Goal: Task Accomplishment & Management: Manage account settings

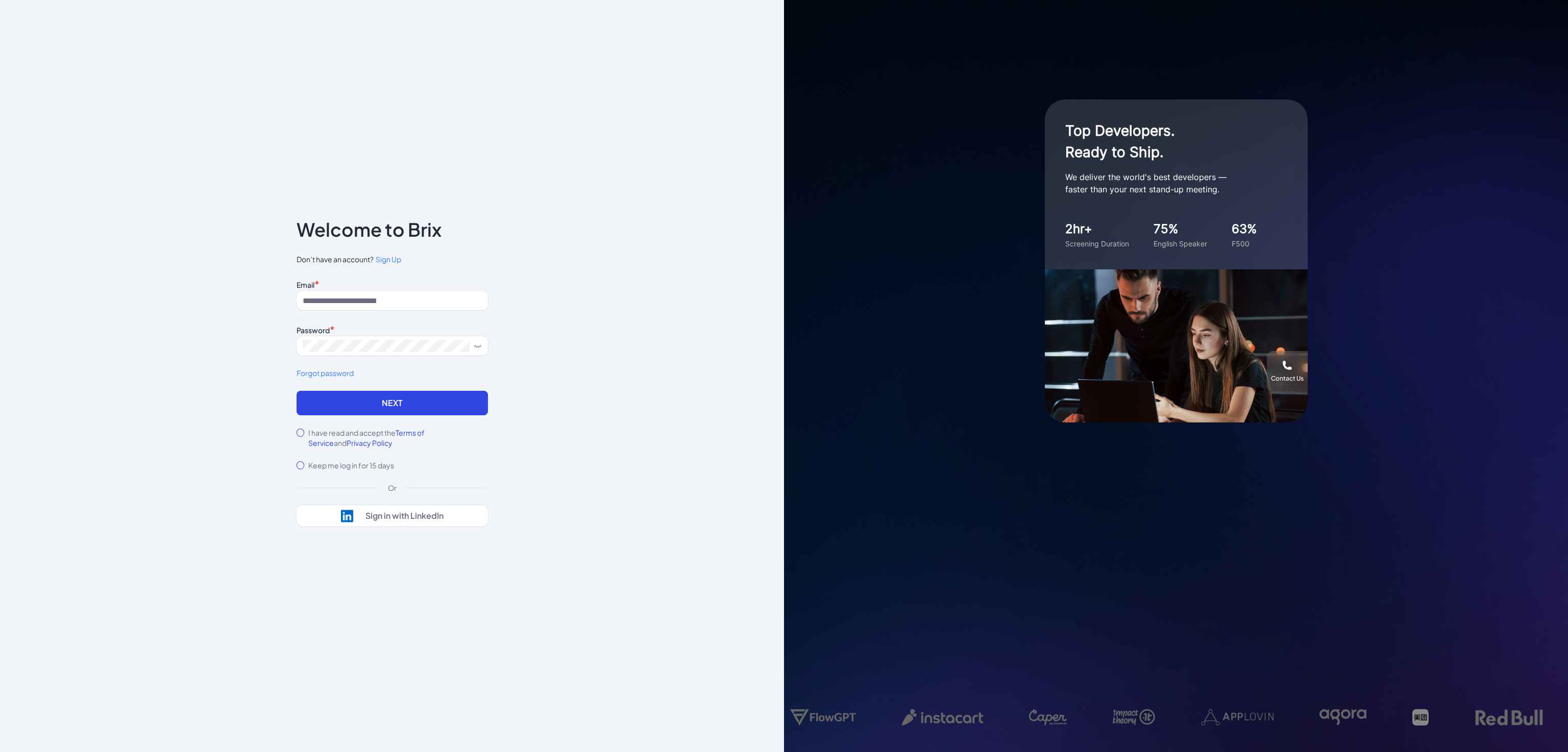
click at [440, 310] on div "Email * Password * Forgot password" at bounding box center [392, 334] width 191 height 114
click at [433, 305] on input at bounding box center [392, 300] width 191 height 19
type input "**********"
click at [333, 403] on button "Next" at bounding box center [392, 403] width 191 height 25
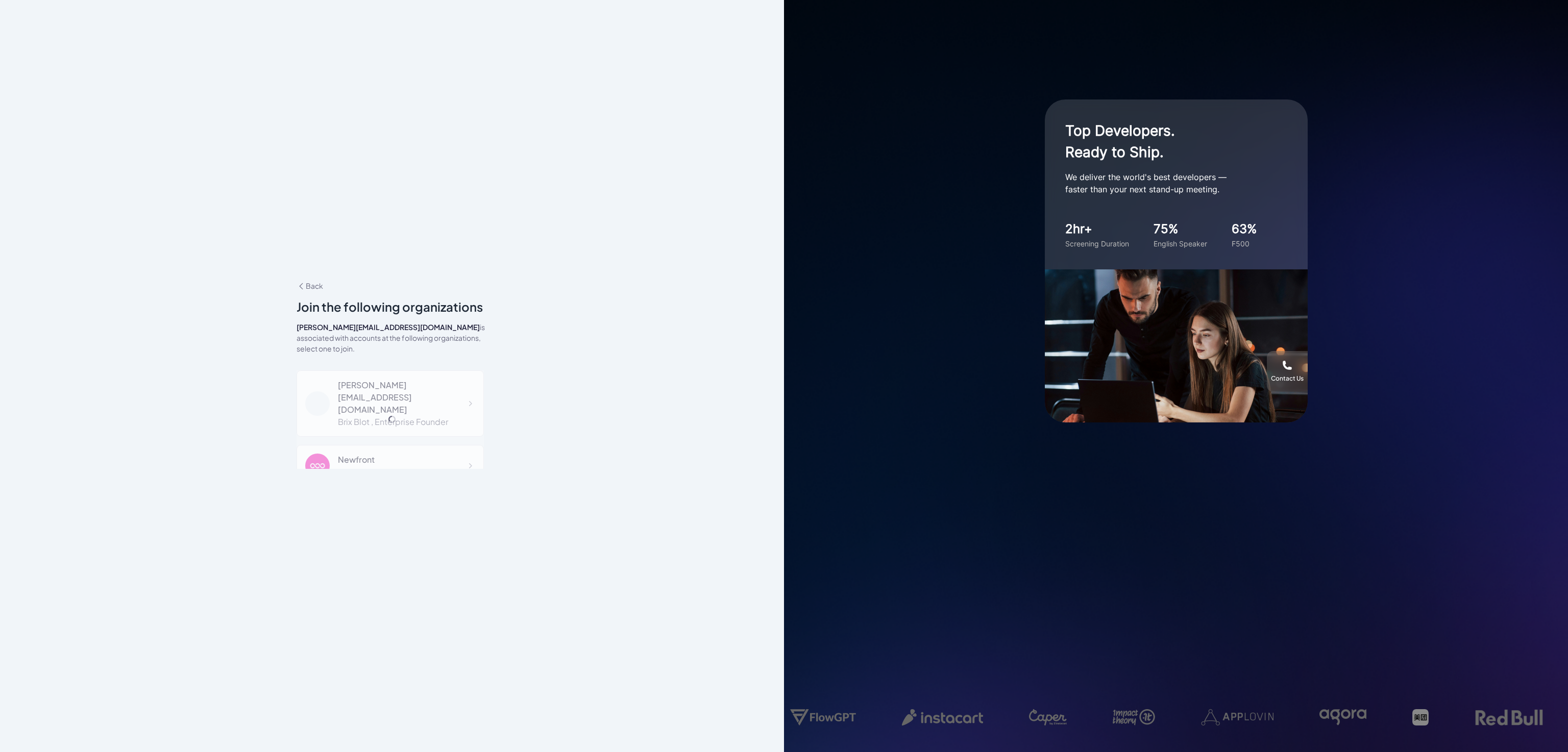
click at [397, 383] on div "blake@joinbrix.com Brix Blot , Enterprise Founder Newfront Brix Blot , Human Re…" at bounding box center [390, 678] width 188 height 616
click at [465, 399] on icon at bounding box center [469, 404] width 10 height 10
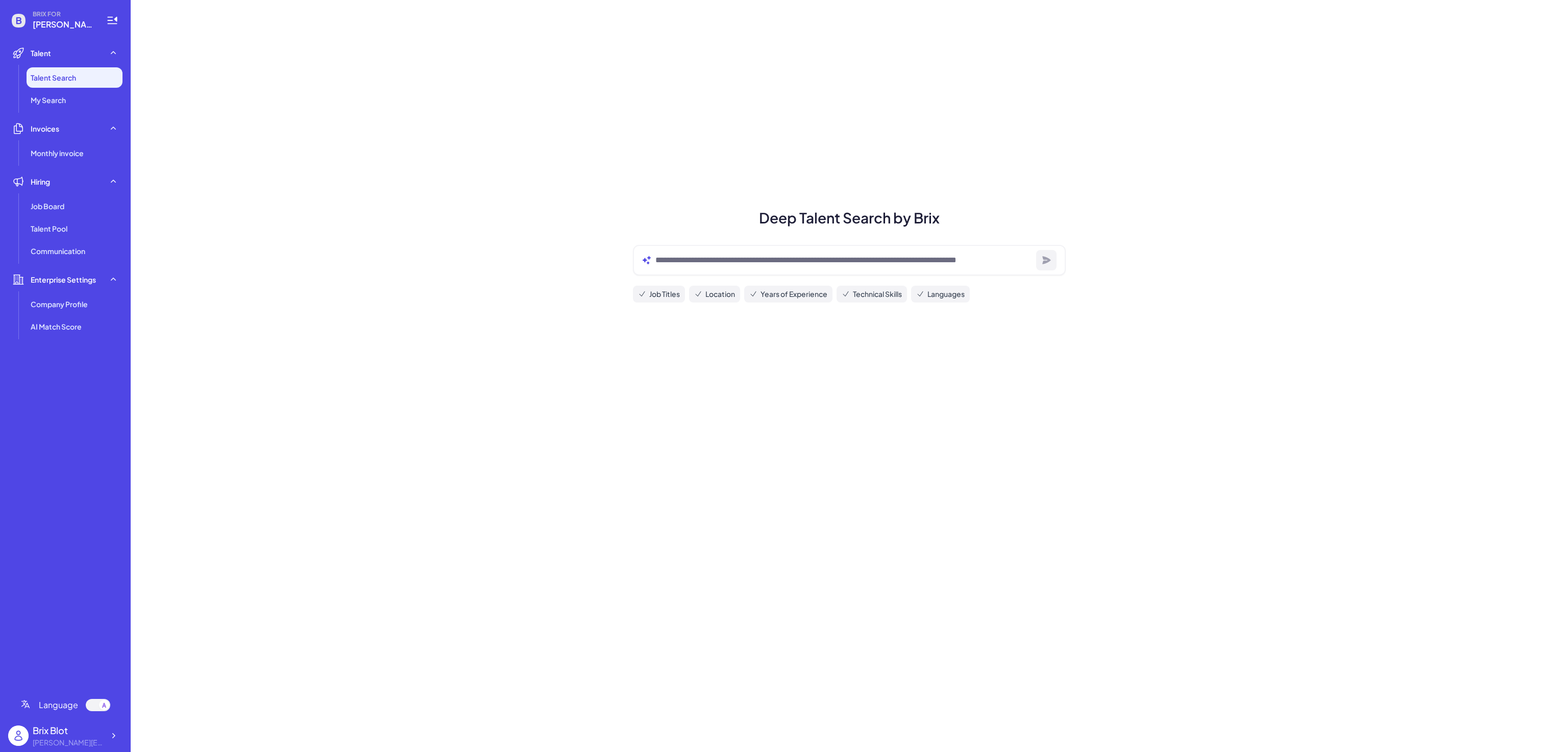
click at [44, 19] on span "[PERSON_NAME][EMAIL_ADDRESS][DOMAIN_NAME]" at bounding box center [63, 24] width 61 height 12
click at [51, 10] on span "BRIX FOR" at bounding box center [63, 14] width 61 height 8
click at [15, 55] on icon at bounding box center [18, 53] width 10 height 10
click at [81, 163] on div "Job Board" at bounding box center [75, 159] width 96 height 20
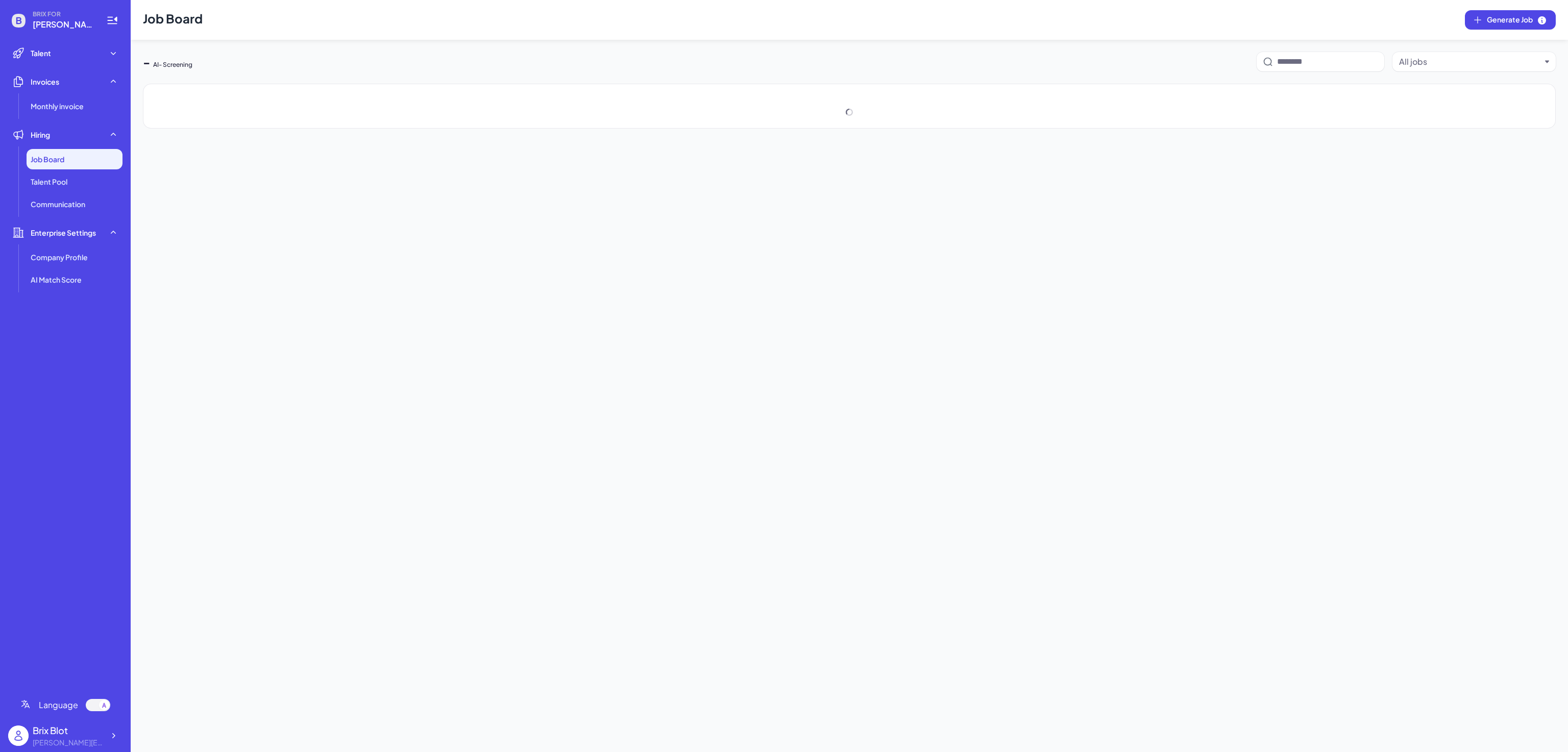
click at [6, 11] on div "BRIX FOR blake@joinbrix.com Talent Talent Search My Search Invoices Monthly inv…" at bounding box center [65, 376] width 130 height 752
click at [11, 21] on icon at bounding box center [18, 20] width 20 height 20
click at [97, 87] on div "Invoices" at bounding box center [66, 81] width 115 height 20
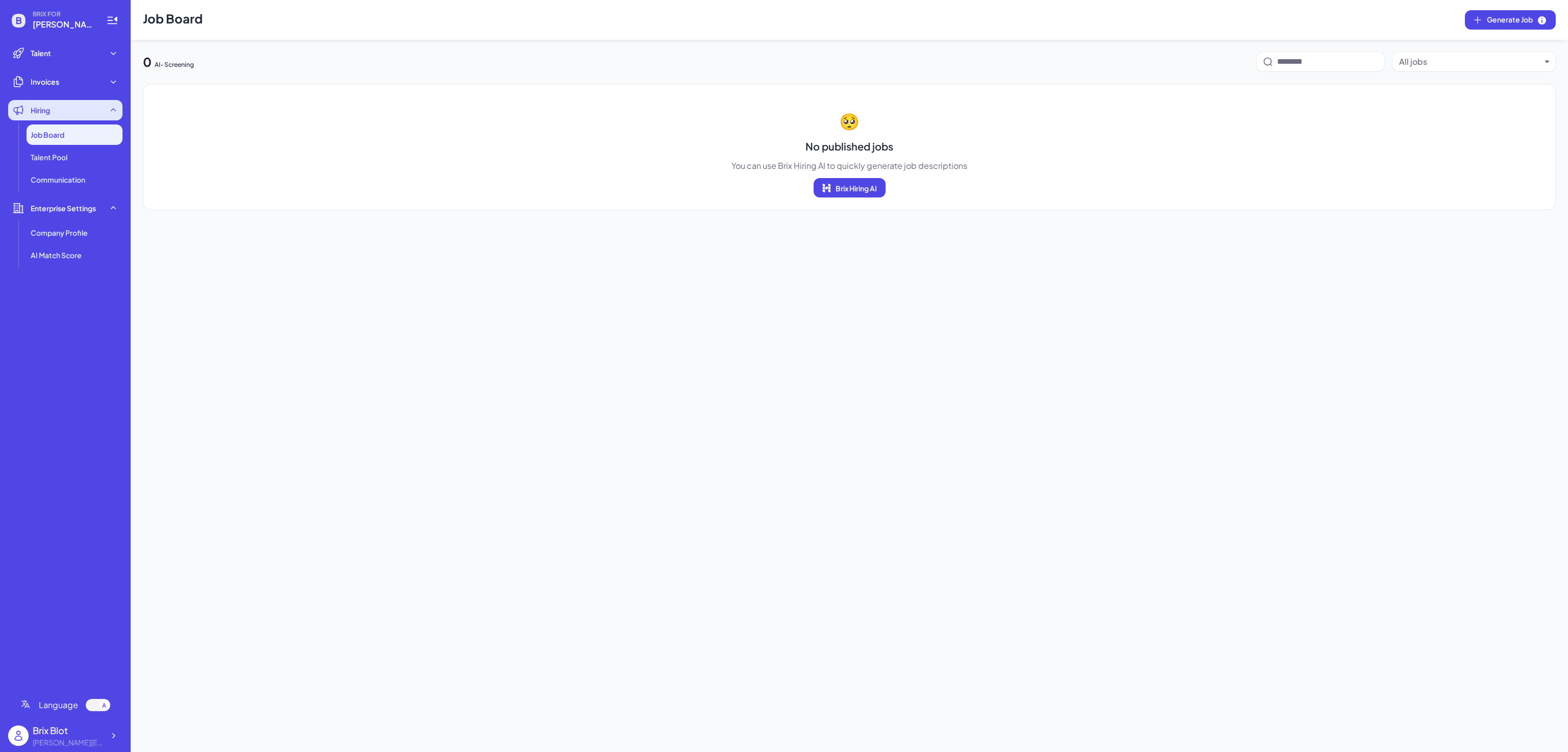
click at [93, 111] on div "Hiring" at bounding box center [66, 110] width 115 height 20
click at [108, 741] on icon at bounding box center [113, 735] width 10 height 10
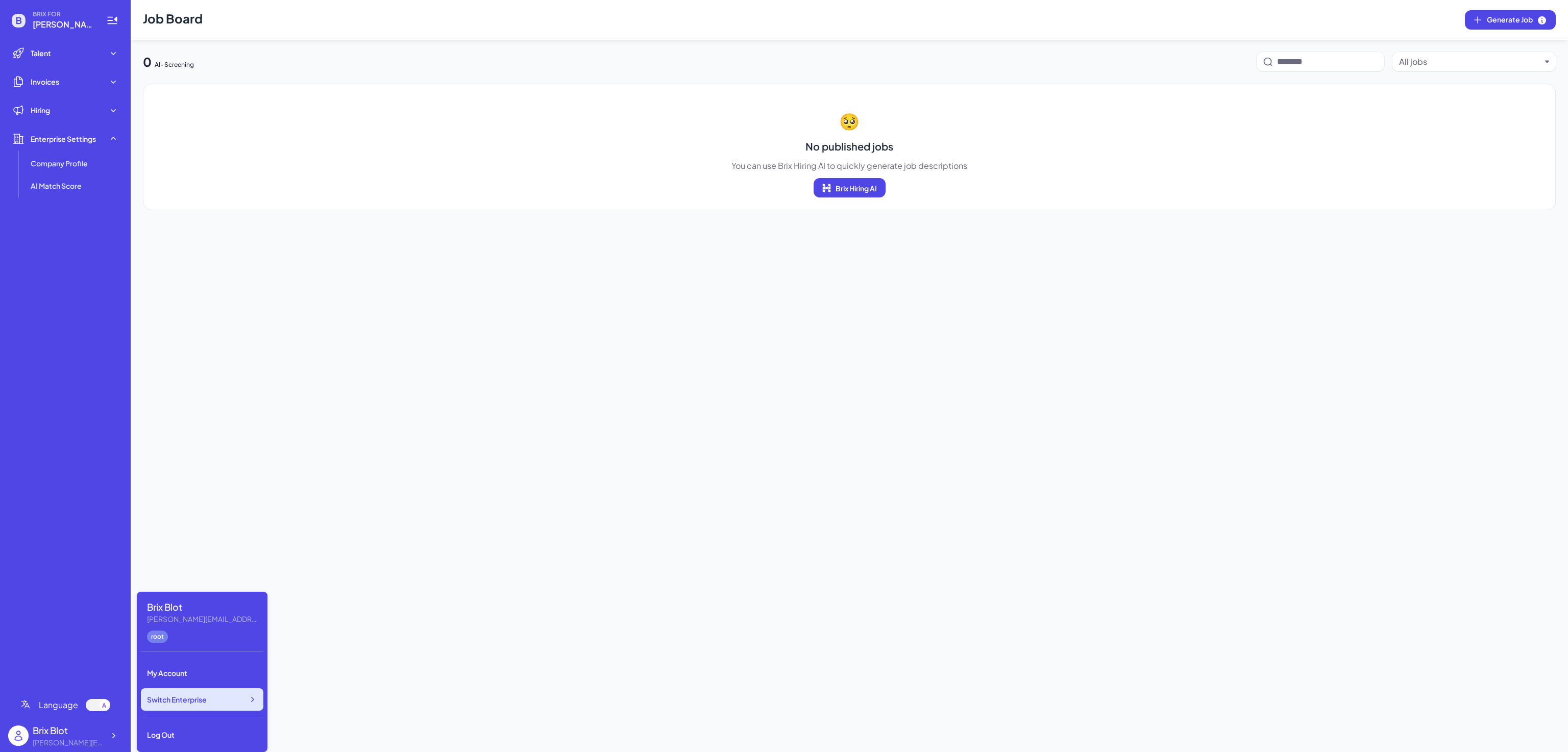
click at [199, 697] on span "Switch Enterprise" at bounding box center [176, 699] width 60 height 10
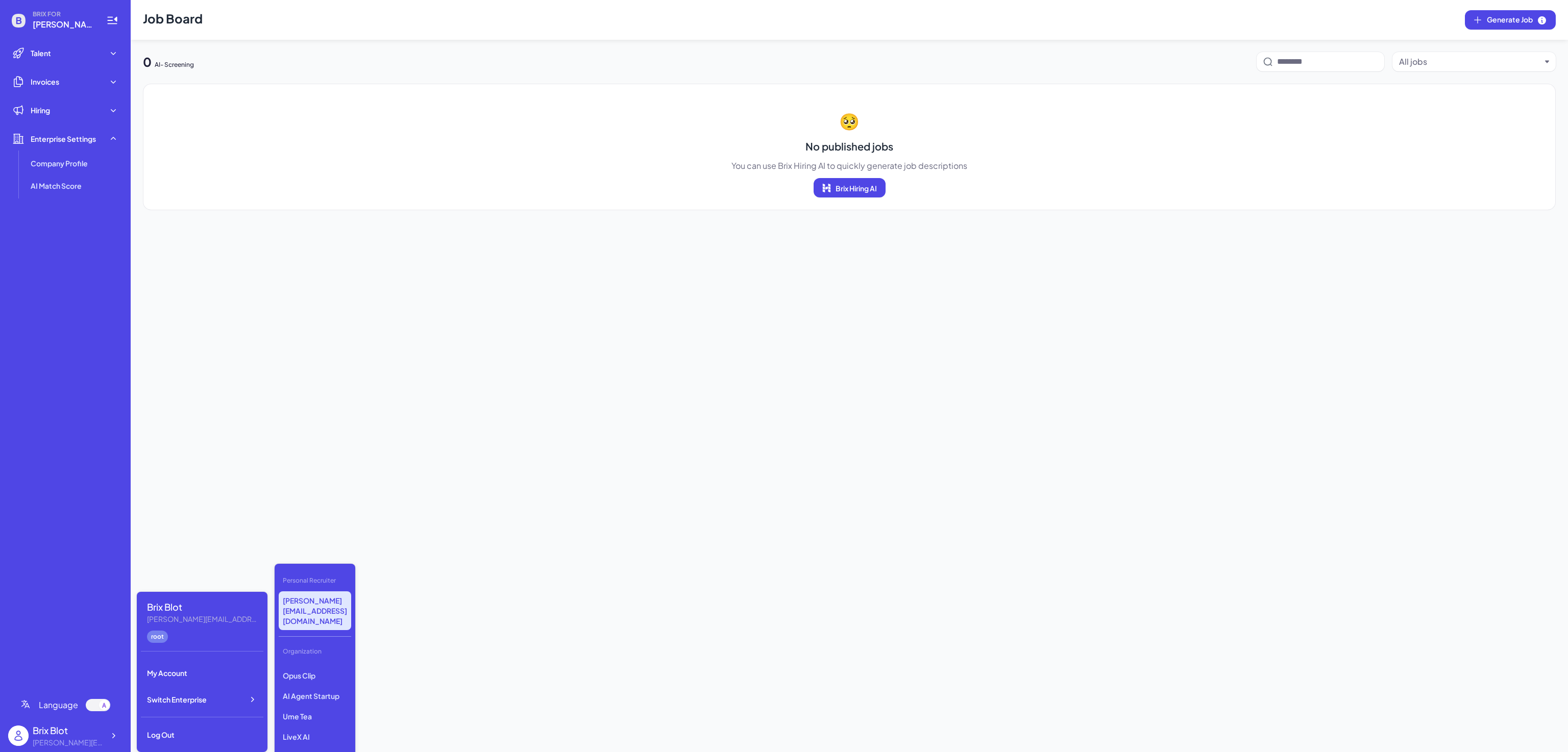
scroll to position [120, 0]
click at [310, 726] on p "LiveX AI" at bounding box center [315, 735] width 72 height 18
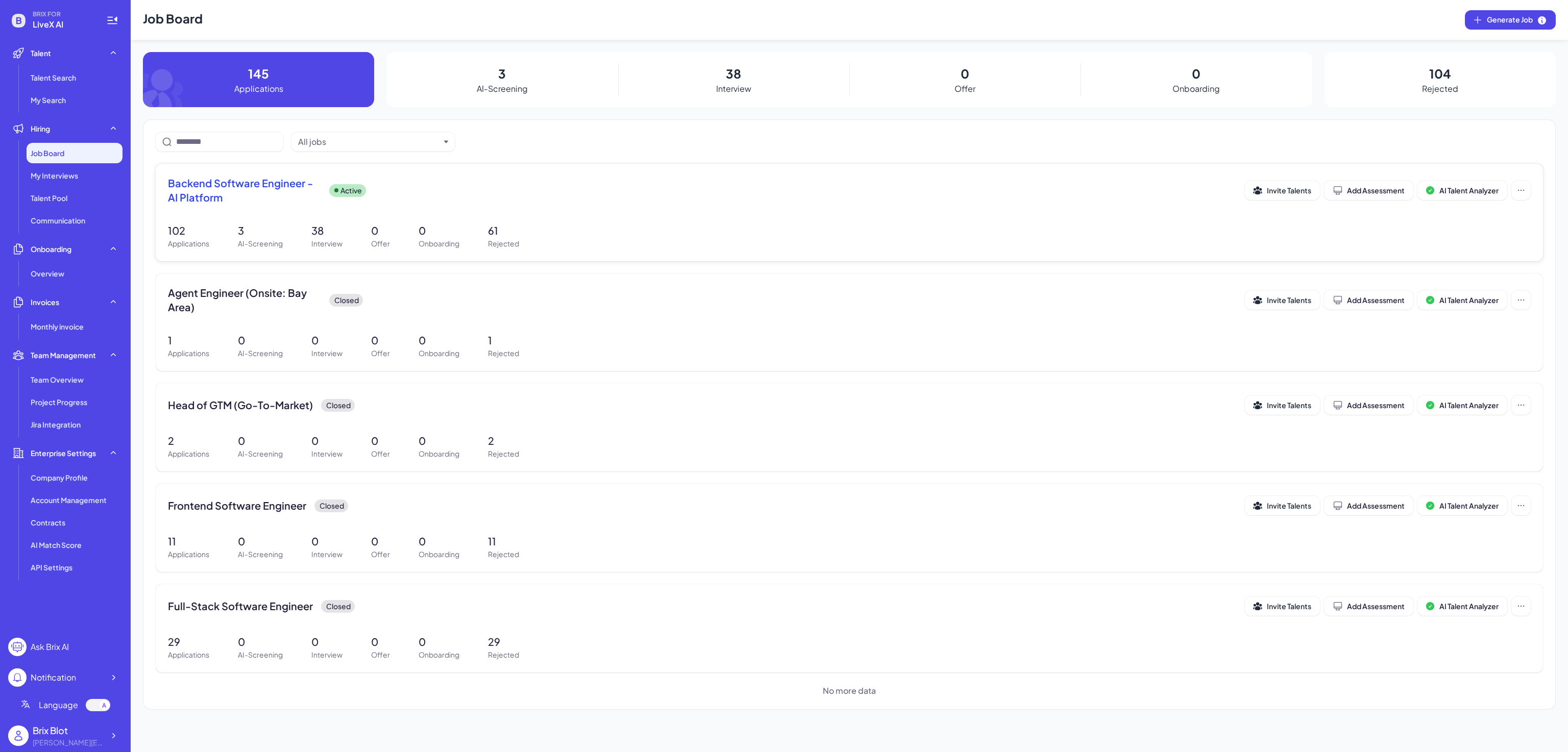
click at [264, 191] on span "Backend Software Engineer - AI Platform" at bounding box center [245, 190] width 153 height 29
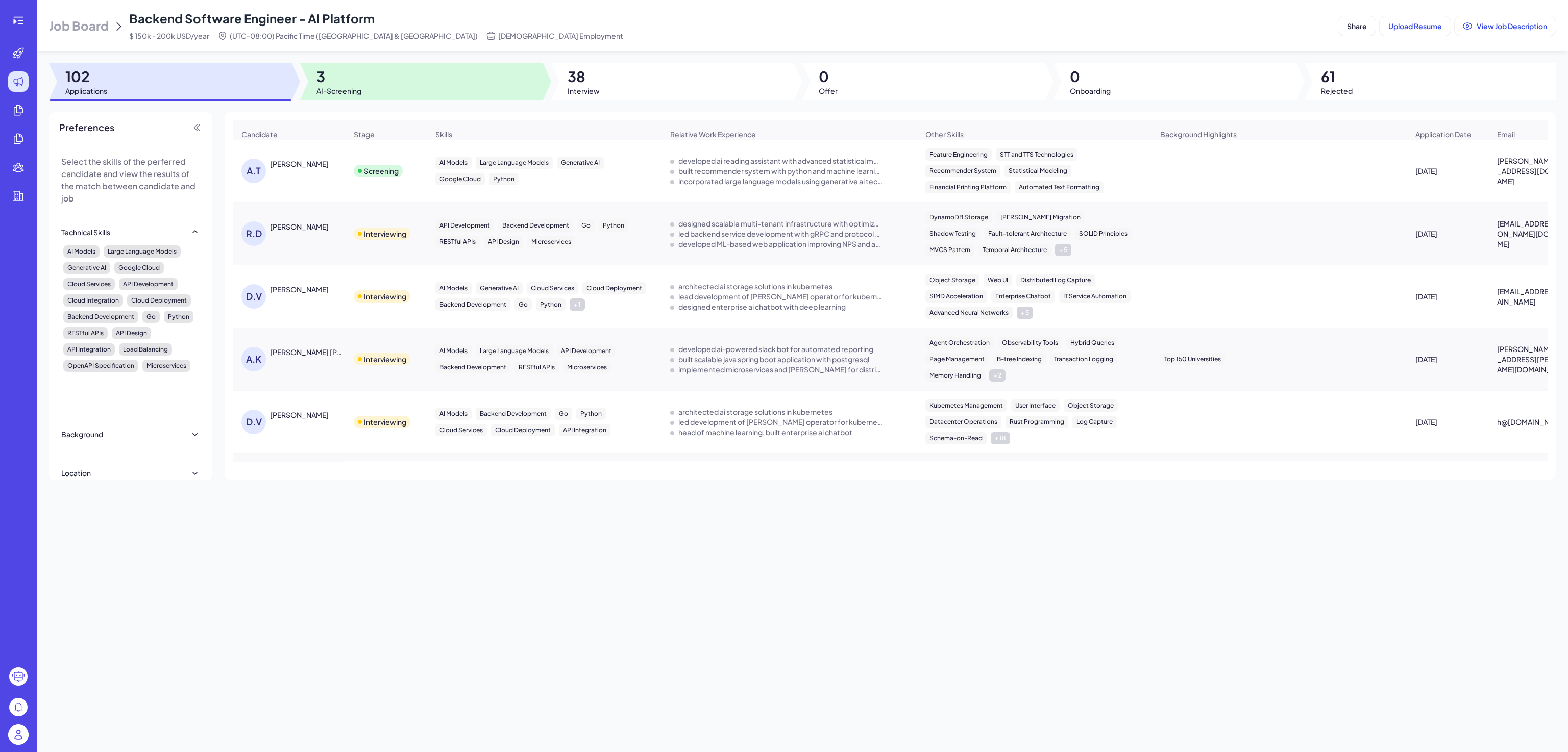
click at [343, 81] on span "3" at bounding box center [339, 77] width 45 height 18
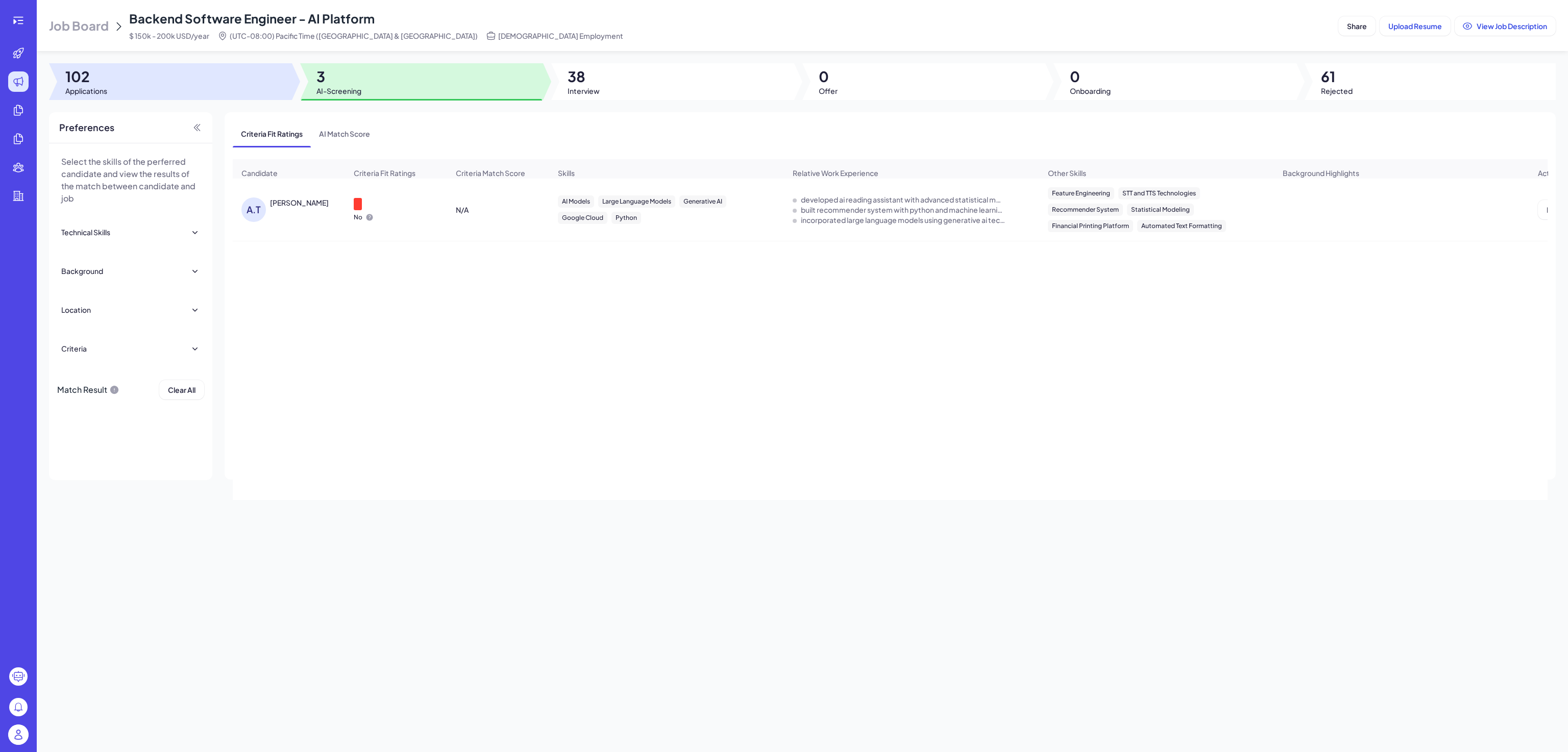
click at [193, 82] on div at bounding box center [170, 82] width 243 height 37
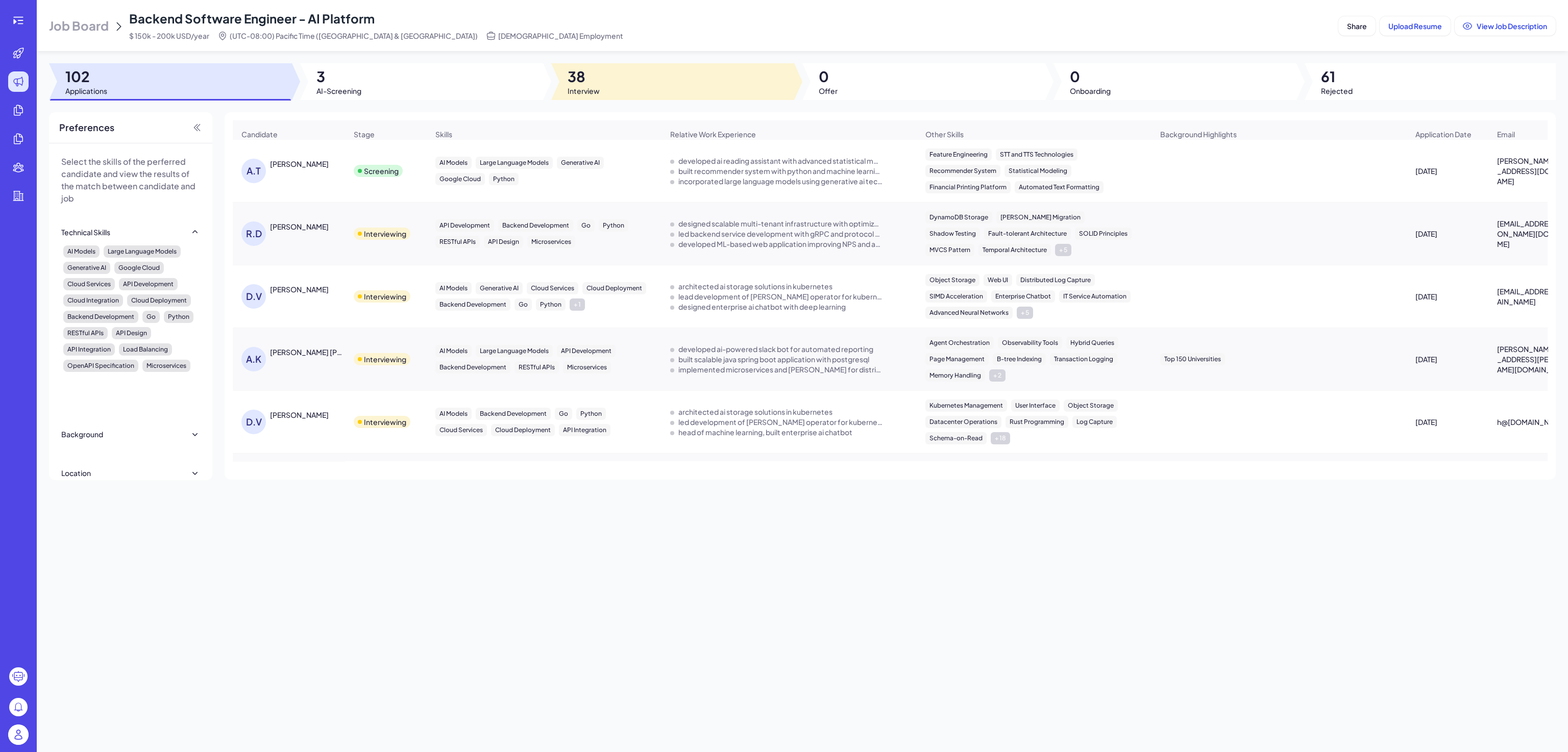
click at [602, 77] on div at bounding box center [673, 82] width 243 height 37
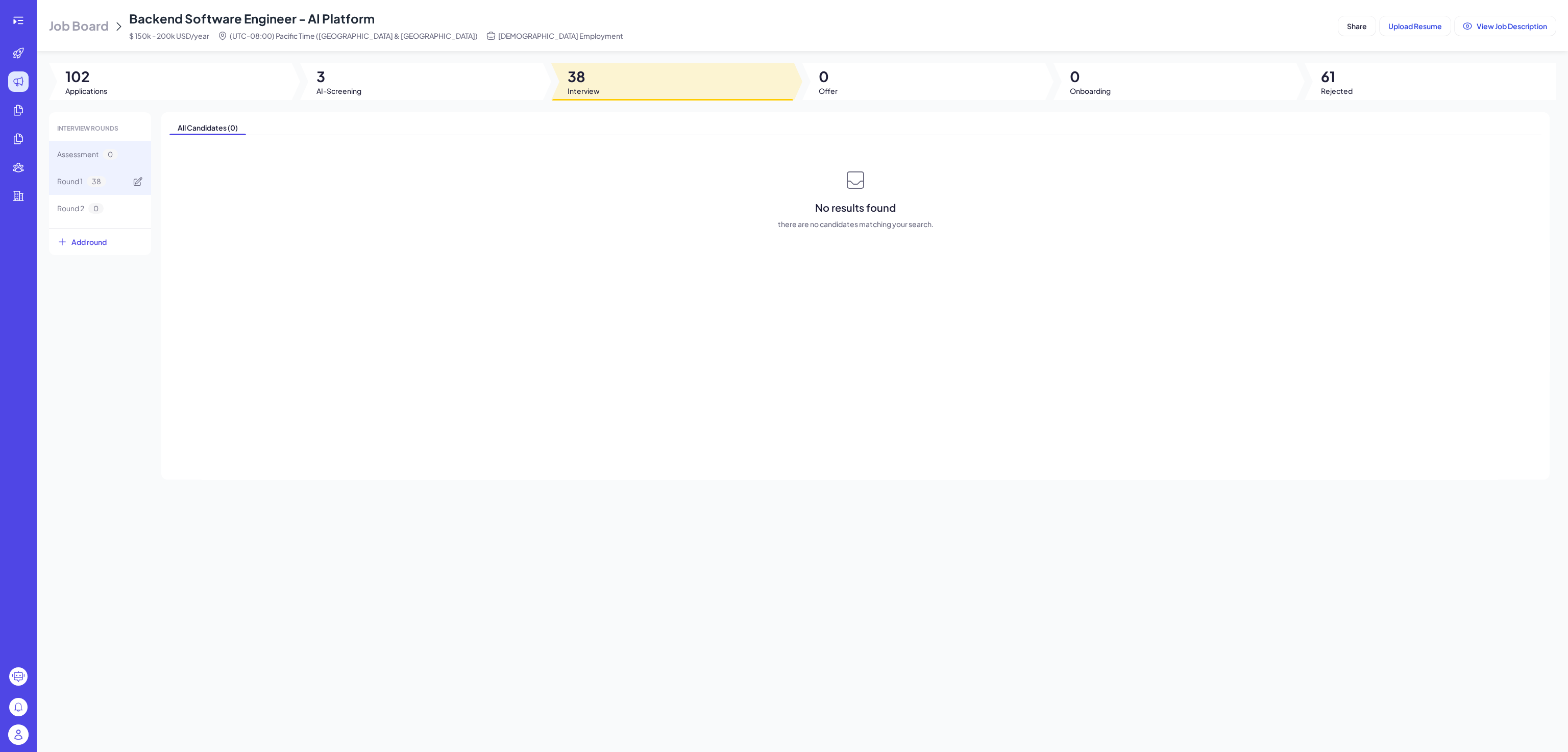
click at [121, 187] on div "Round 1 38" at bounding box center [100, 181] width 103 height 27
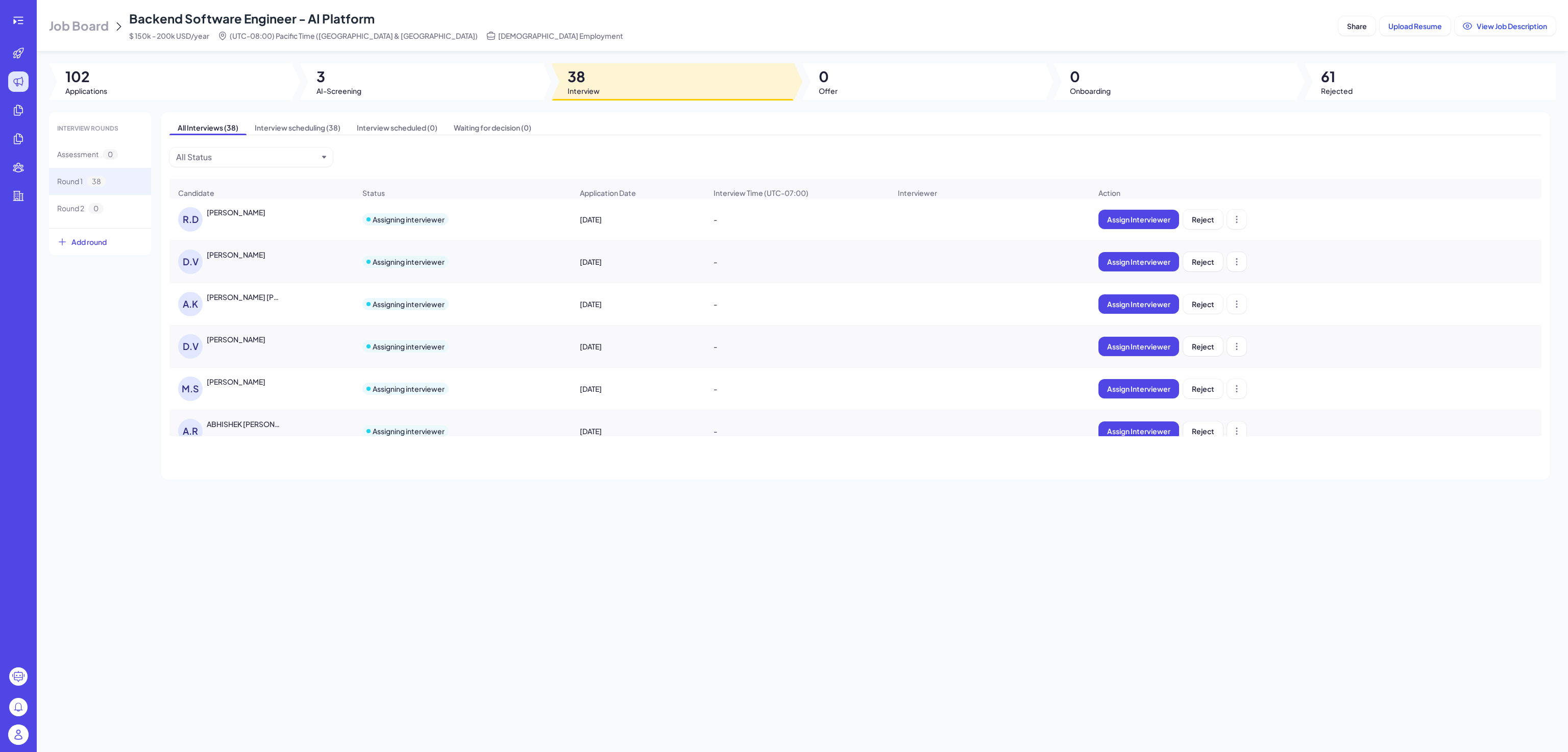
click at [261, 217] on div "[PERSON_NAME]" at bounding box center [245, 212] width 77 height 10
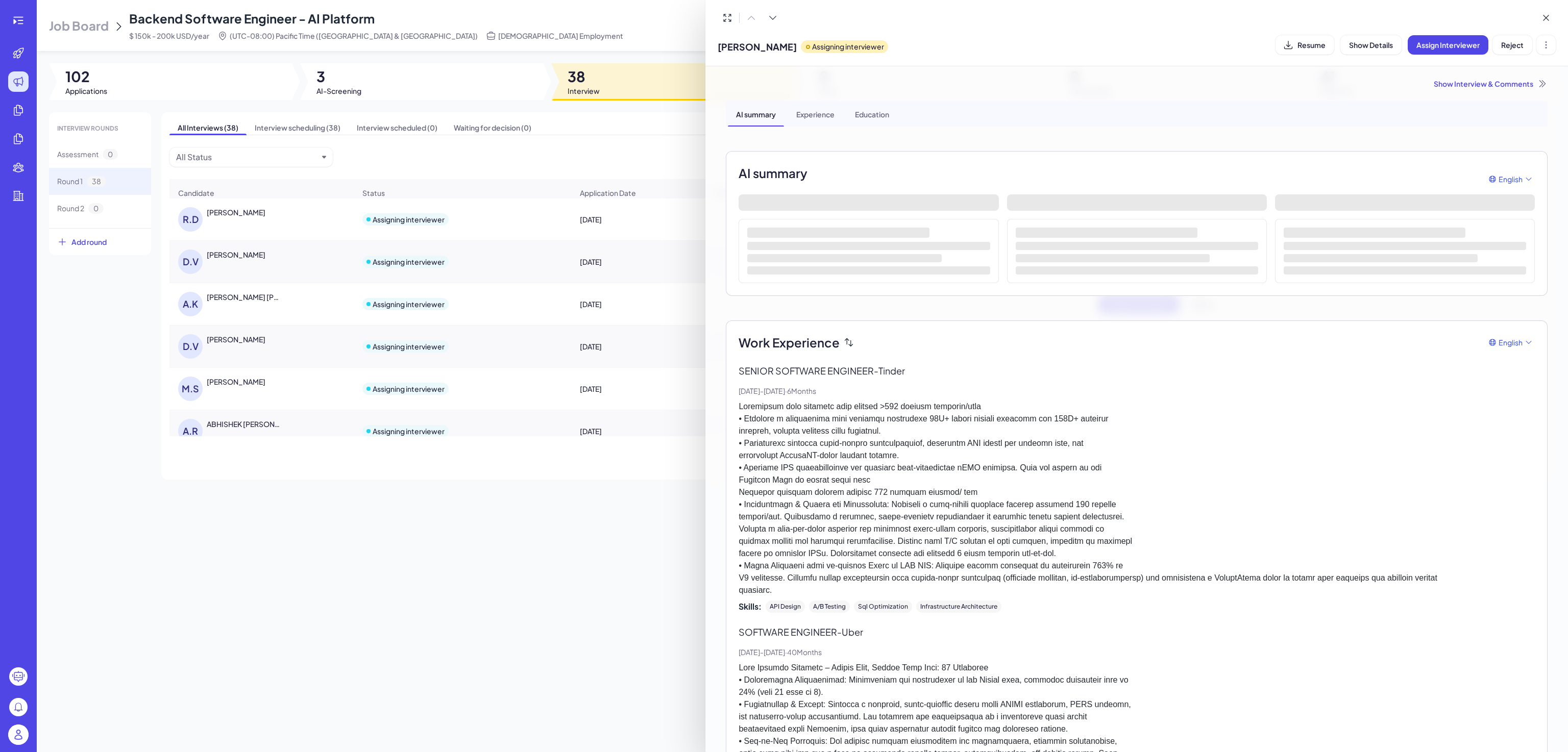
click at [1479, 84] on div "Show Interview & Comments" at bounding box center [1137, 83] width 822 height 10
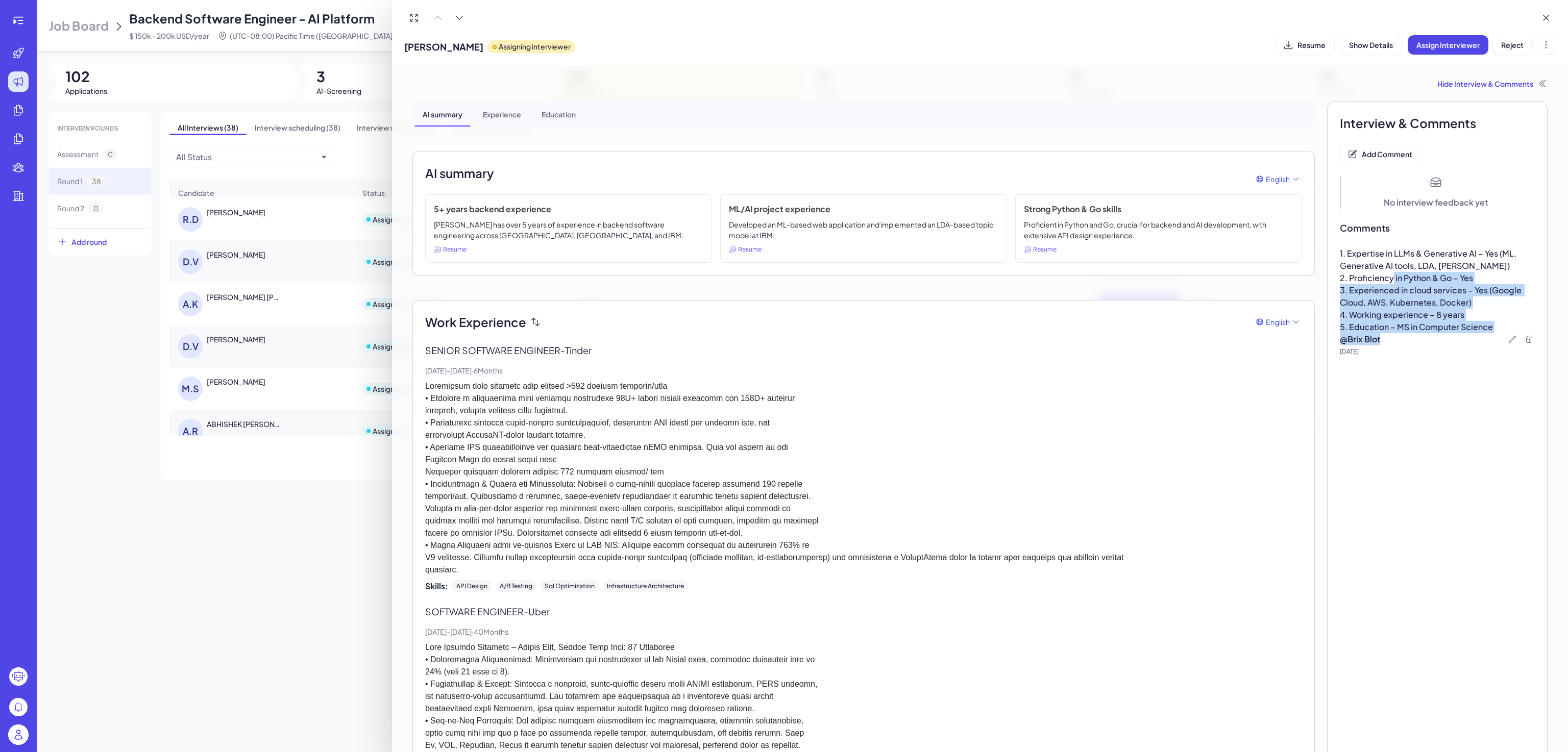
drag, startPoint x: 1380, startPoint y: 339, endPoint x: 1386, endPoint y: 284, distance: 55.3
click at [1386, 284] on div "1. Expertise in LLMs & Generative AI – Yes (ML, Generative AI tools, LDA, Watso…" at bounding box center [1437, 306] width 195 height 117
click at [1394, 315] on span "4. Working experience – 8 years" at bounding box center [1402, 315] width 125 height 11
click at [124, 339] on div at bounding box center [784, 376] width 1568 height 752
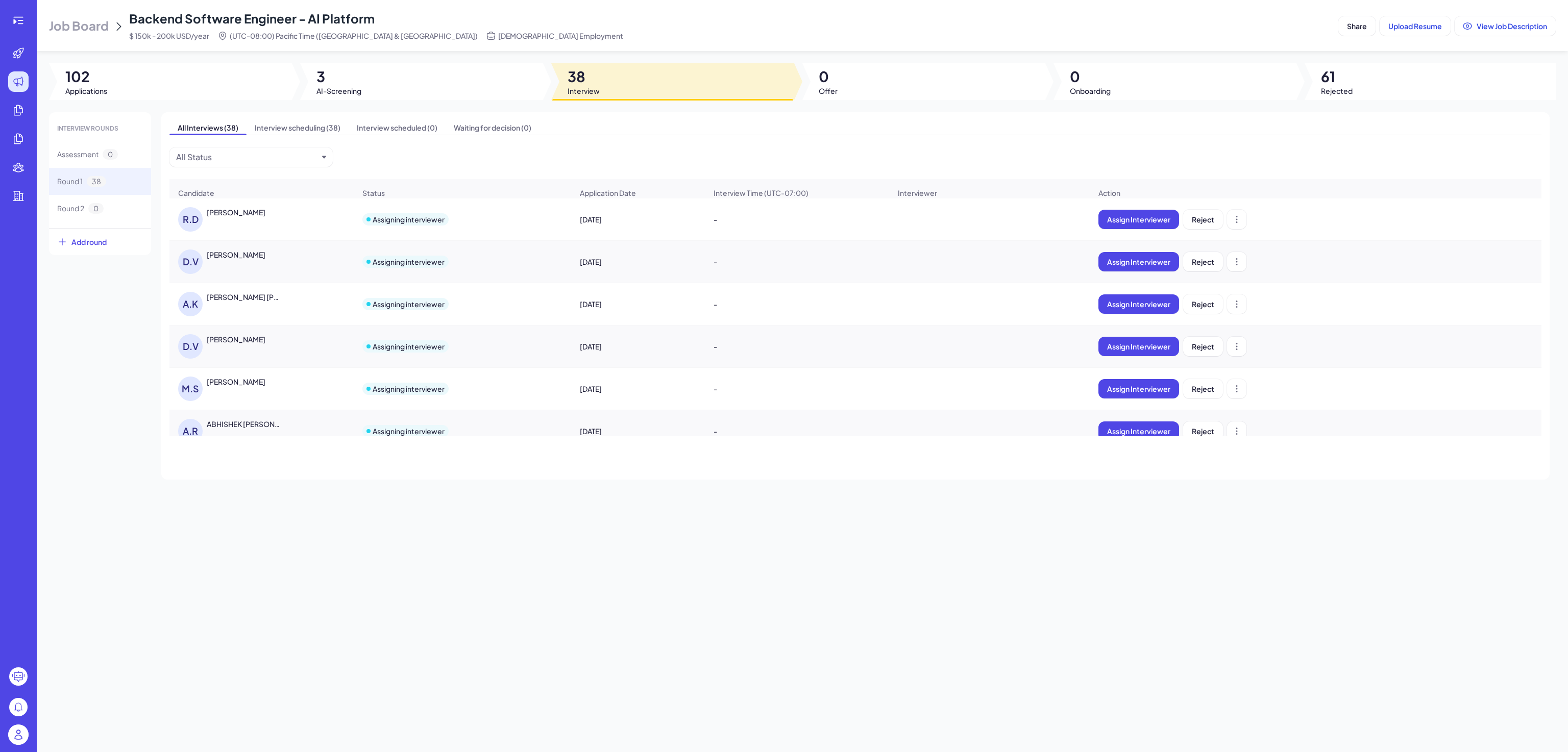
click at [22, 732] on img at bounding box center [18, 735] width 20 height 20
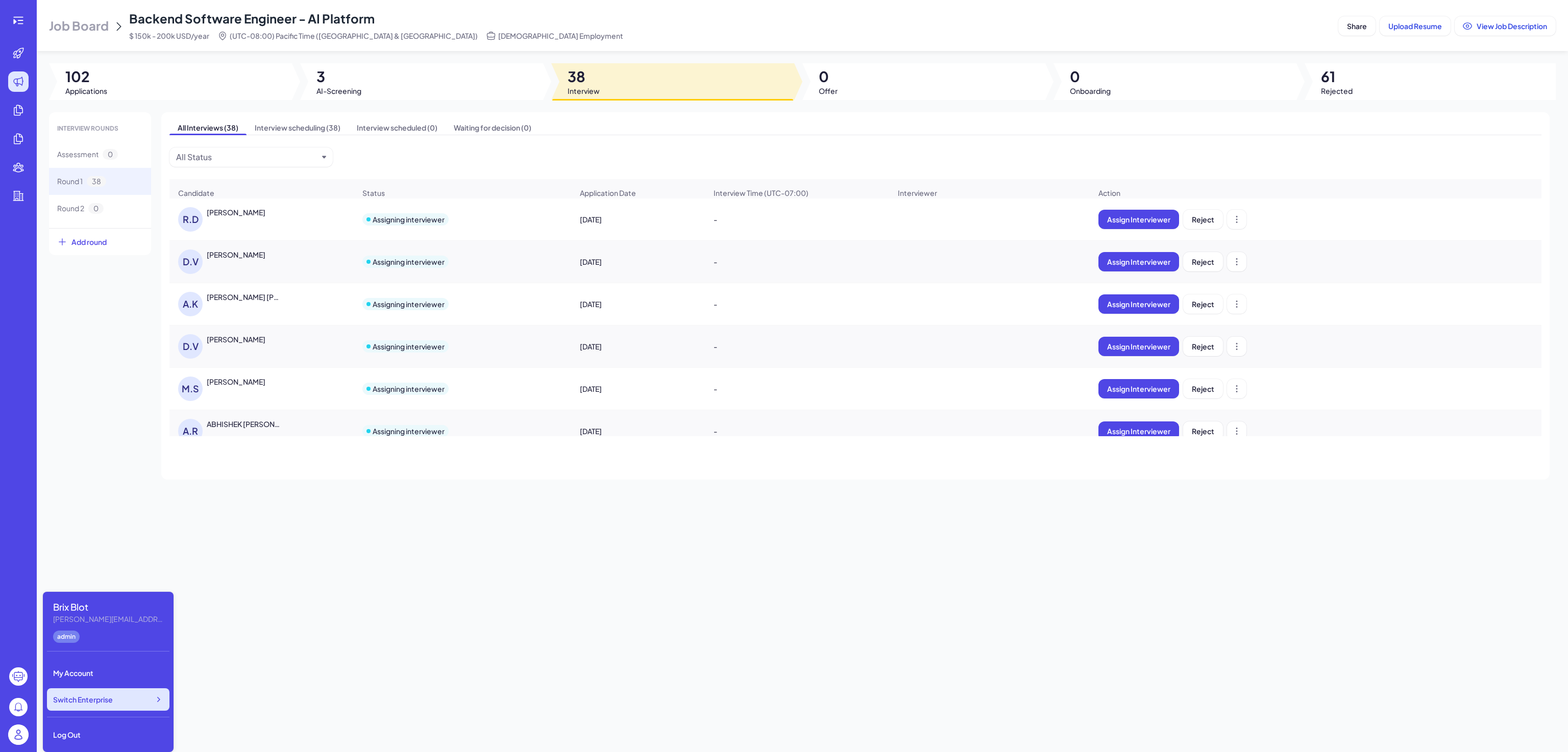
click at [162, 703] on icon at bounding box center [158, 699] width 10 height 10
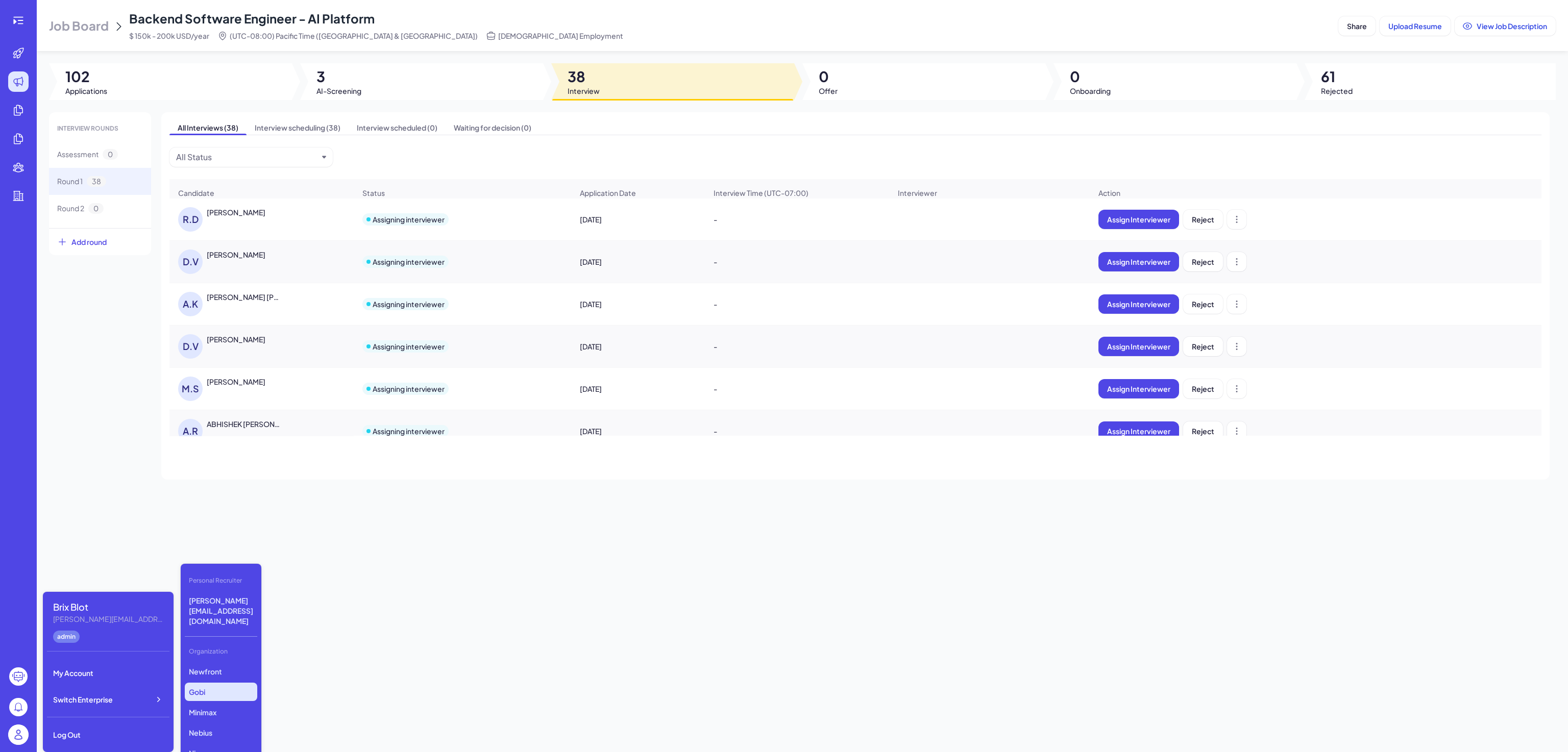
click at [205, 683] on p "Gobi" at bounding box center [221, 692] width 72 height 18
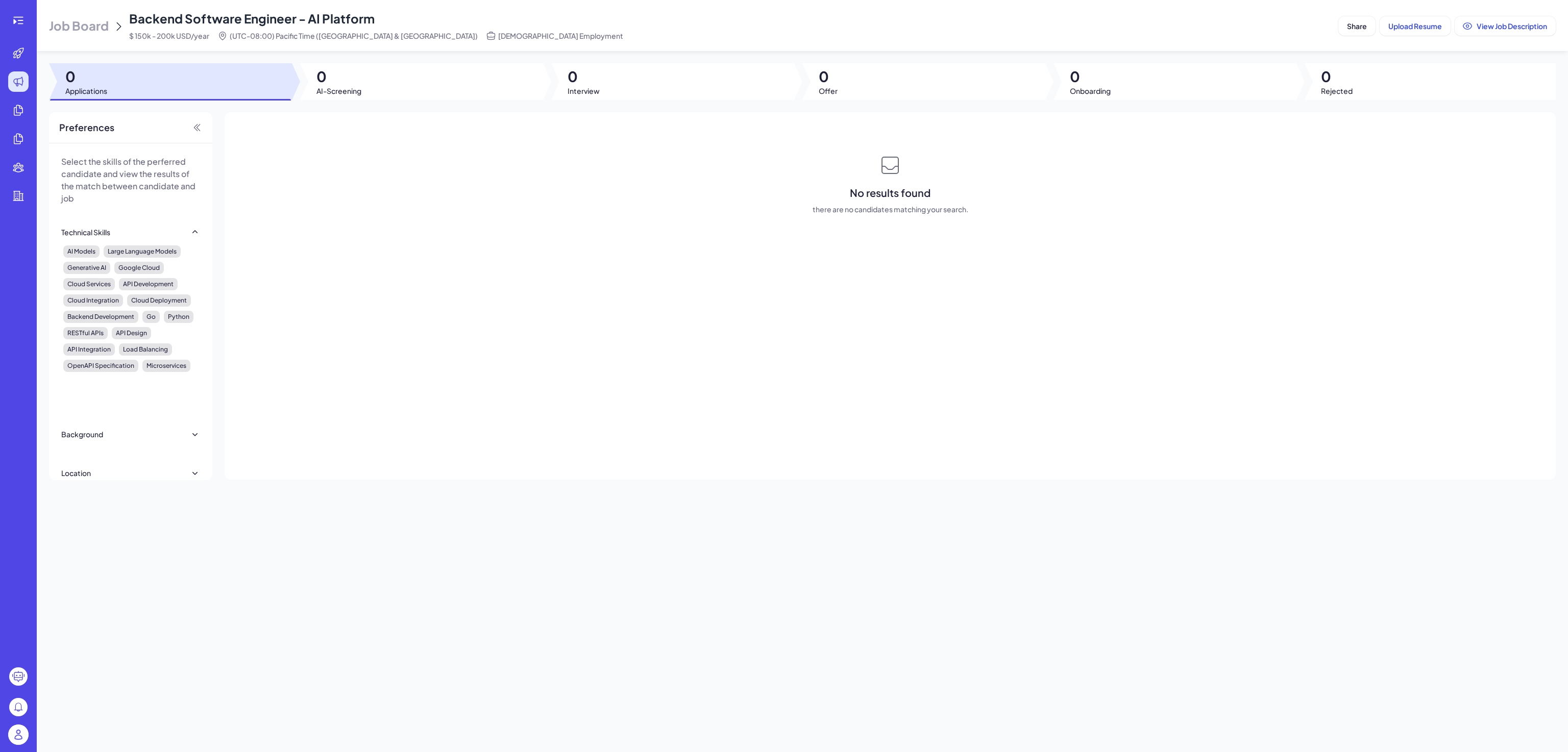
click at [6, 19] on div at bounding box center [18, 20] width 32 height 20
click at [14, 21] on icon at bounding box center [14, 22] width 3 height 6
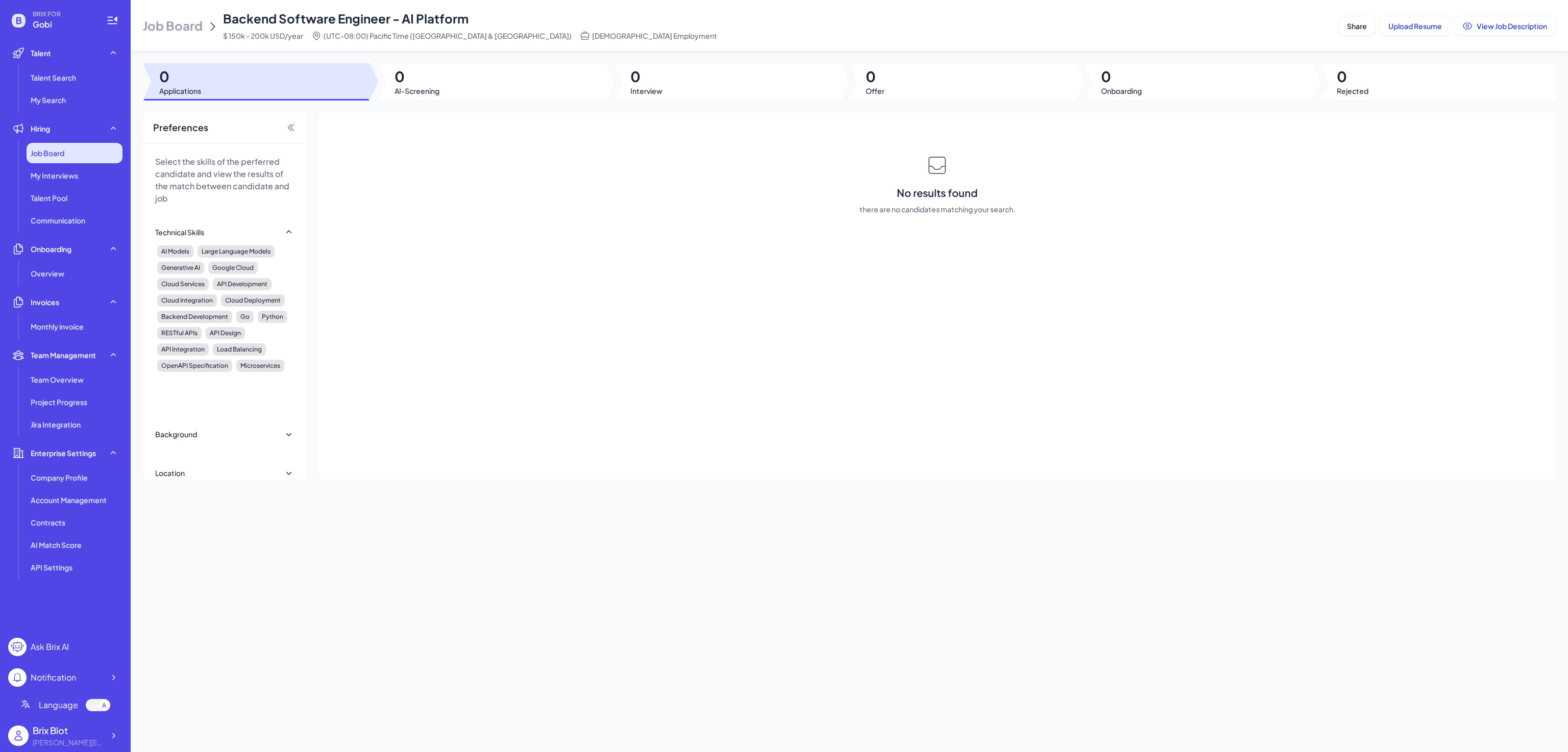
click at [80, 147] on div "Job Board" at bounding box center [75, 153] width 96 height 20
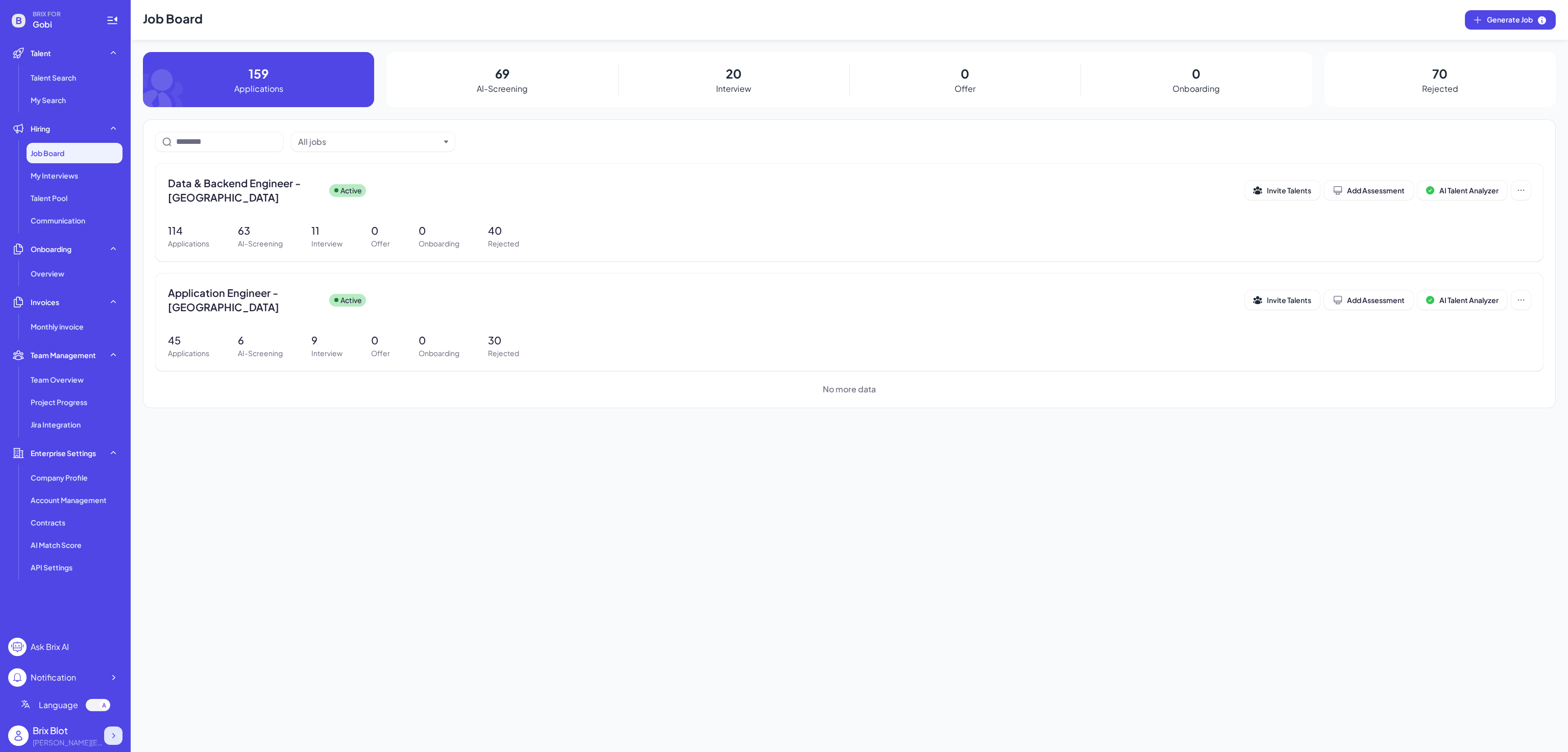
click at [108, 732] on icon at bounding box center [113, 735] width 10 height 10
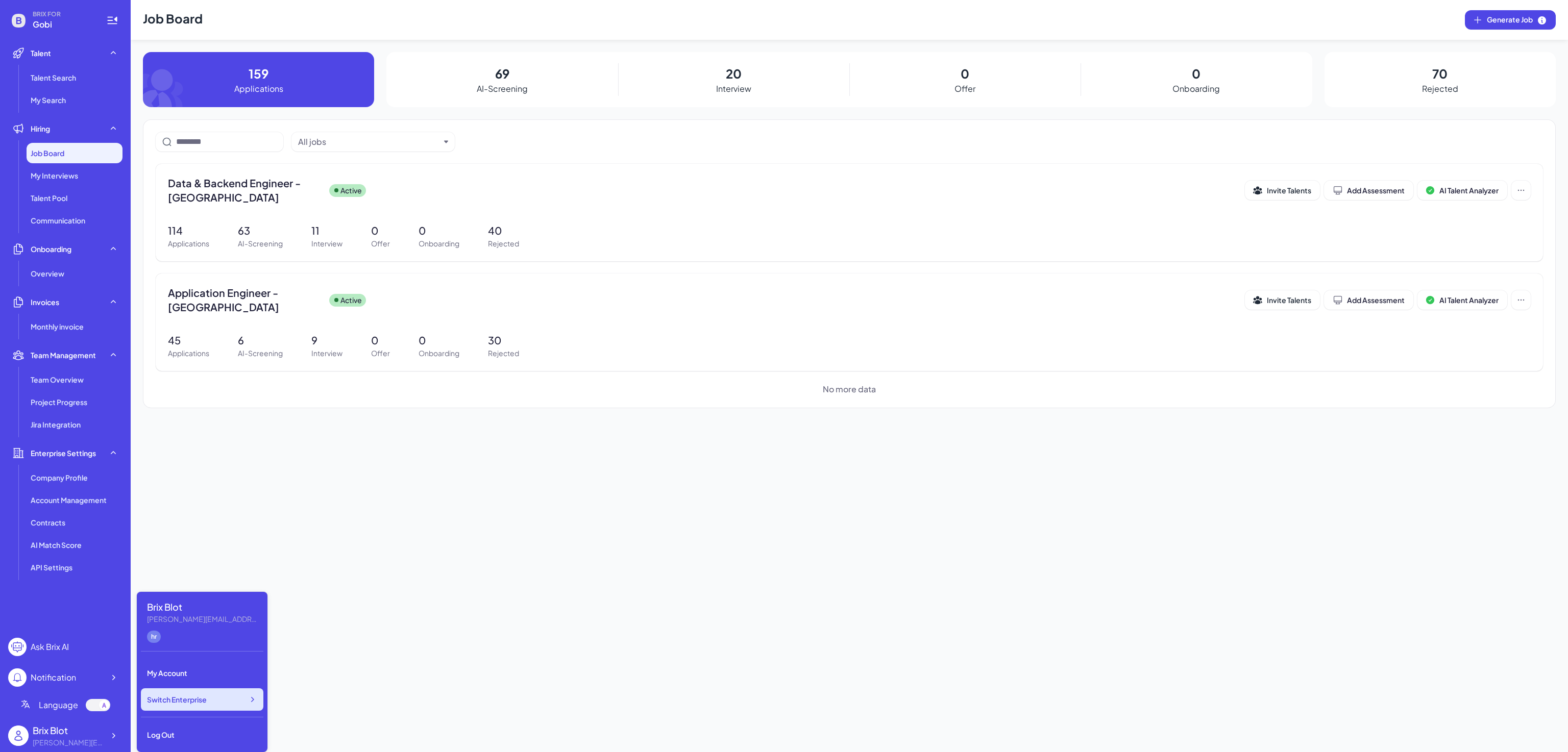
click at [255, 701] on icon at bounding box center [251, 699] width 10 height 10
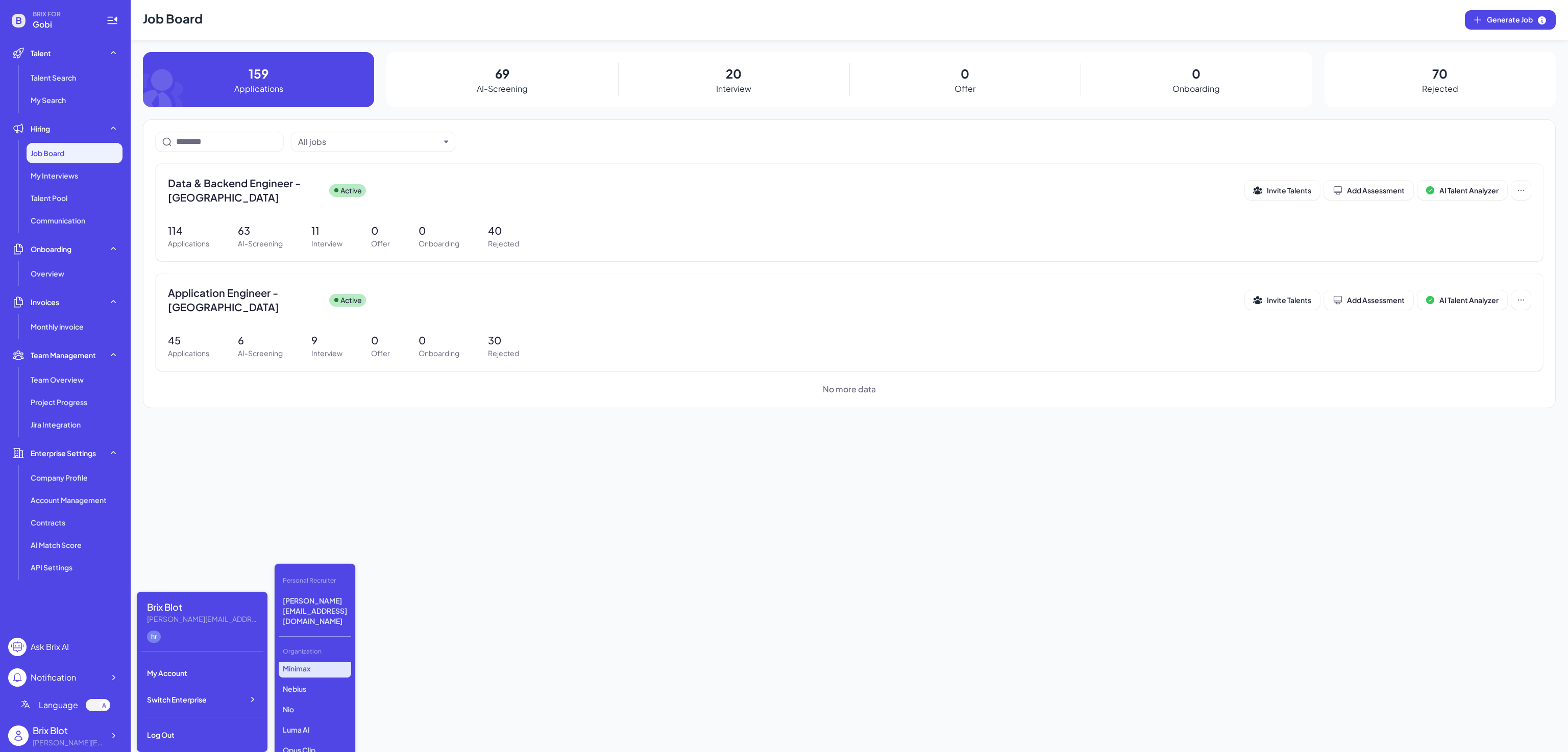
scroll to position [120, 0]
click at [321, 726] on p "LiveX AI" at bounding box center [315, 735] width 72 height 18
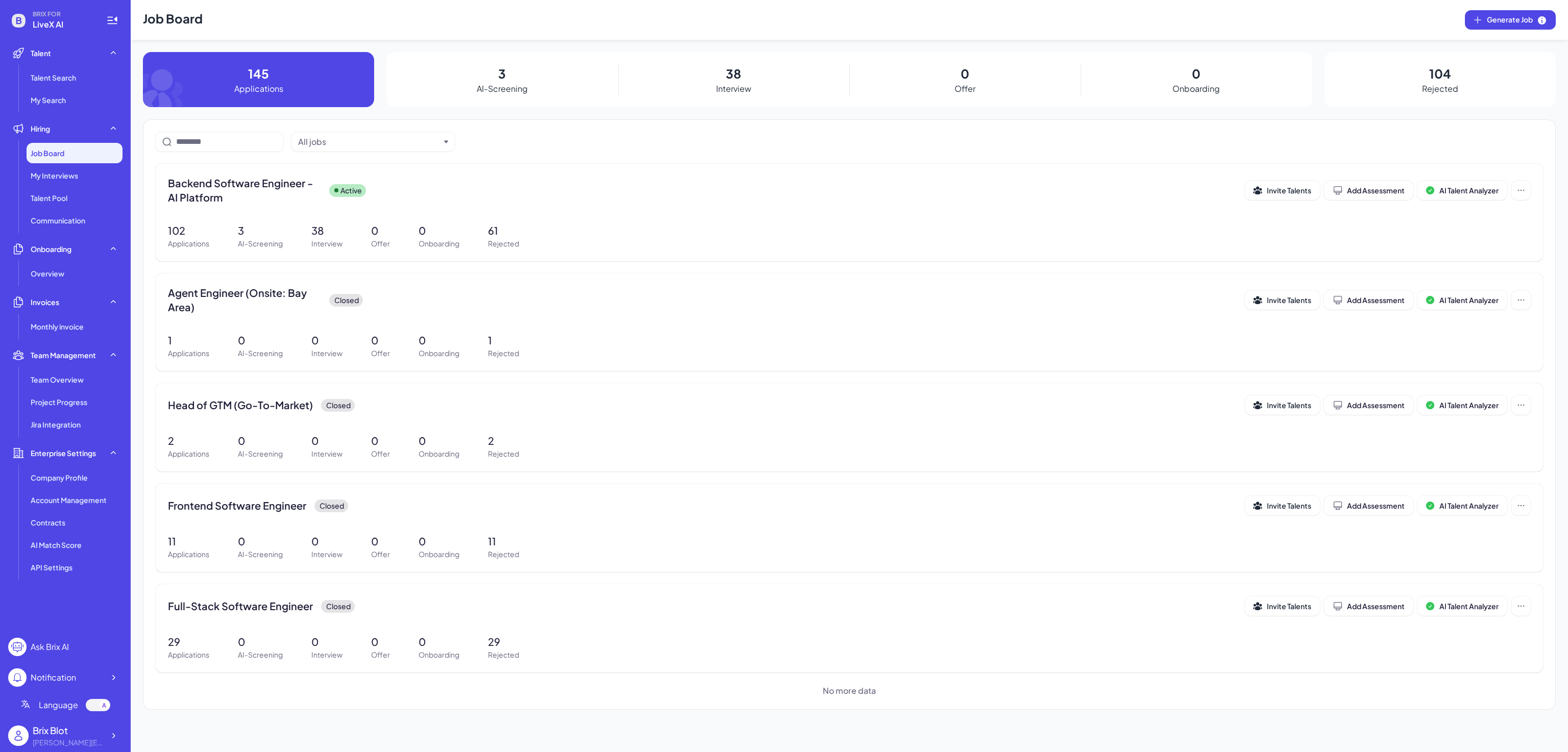
click at [83, 152] on div "Job Board" at bounding box center [75, 153] width 96 height 20
click at [213, 202] on span "Backend Software Engineer - AI Platform" at bounding box center [245, 190] width 153 height 29
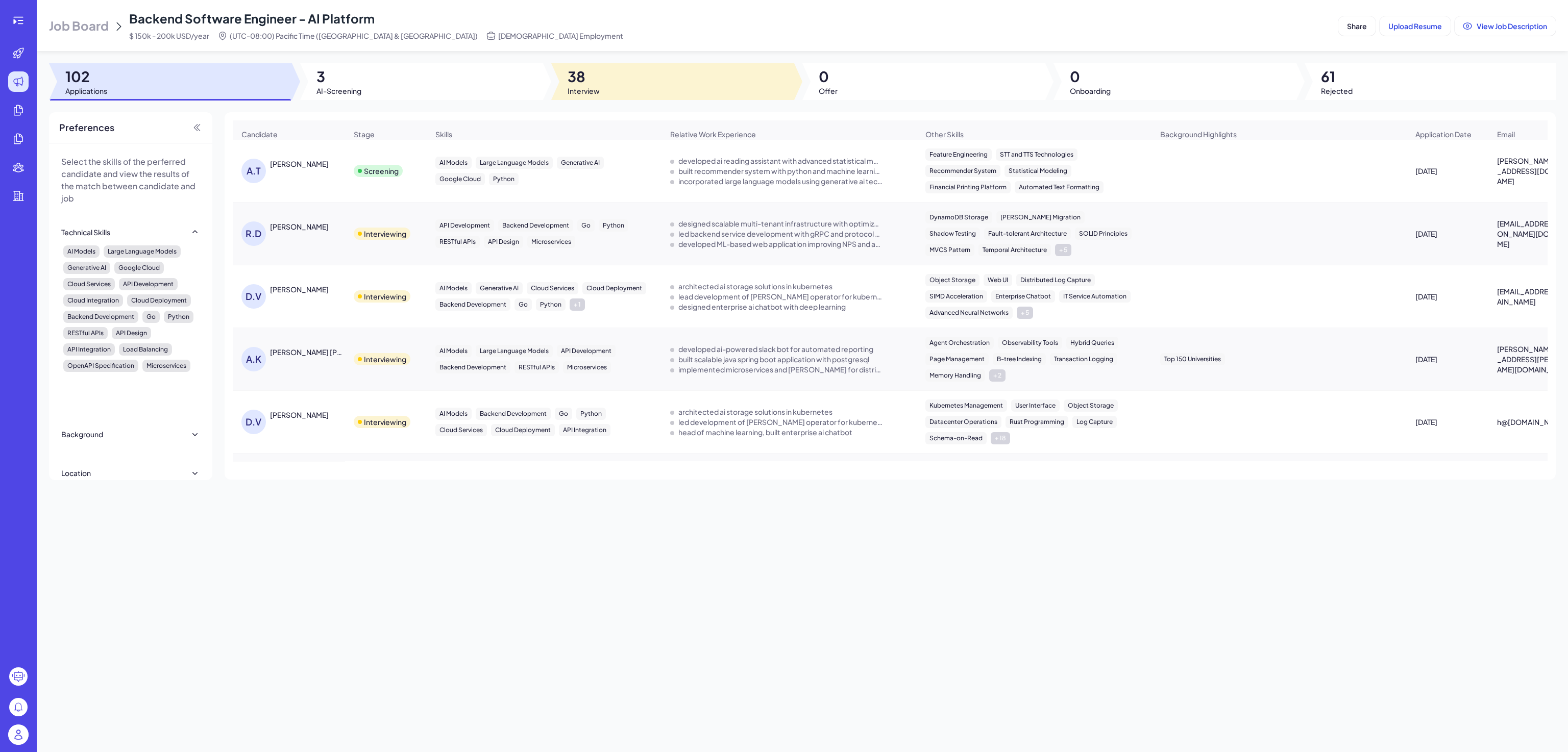
click at [626, 93] on div at bounding box center [673, 82] width 243 height 37
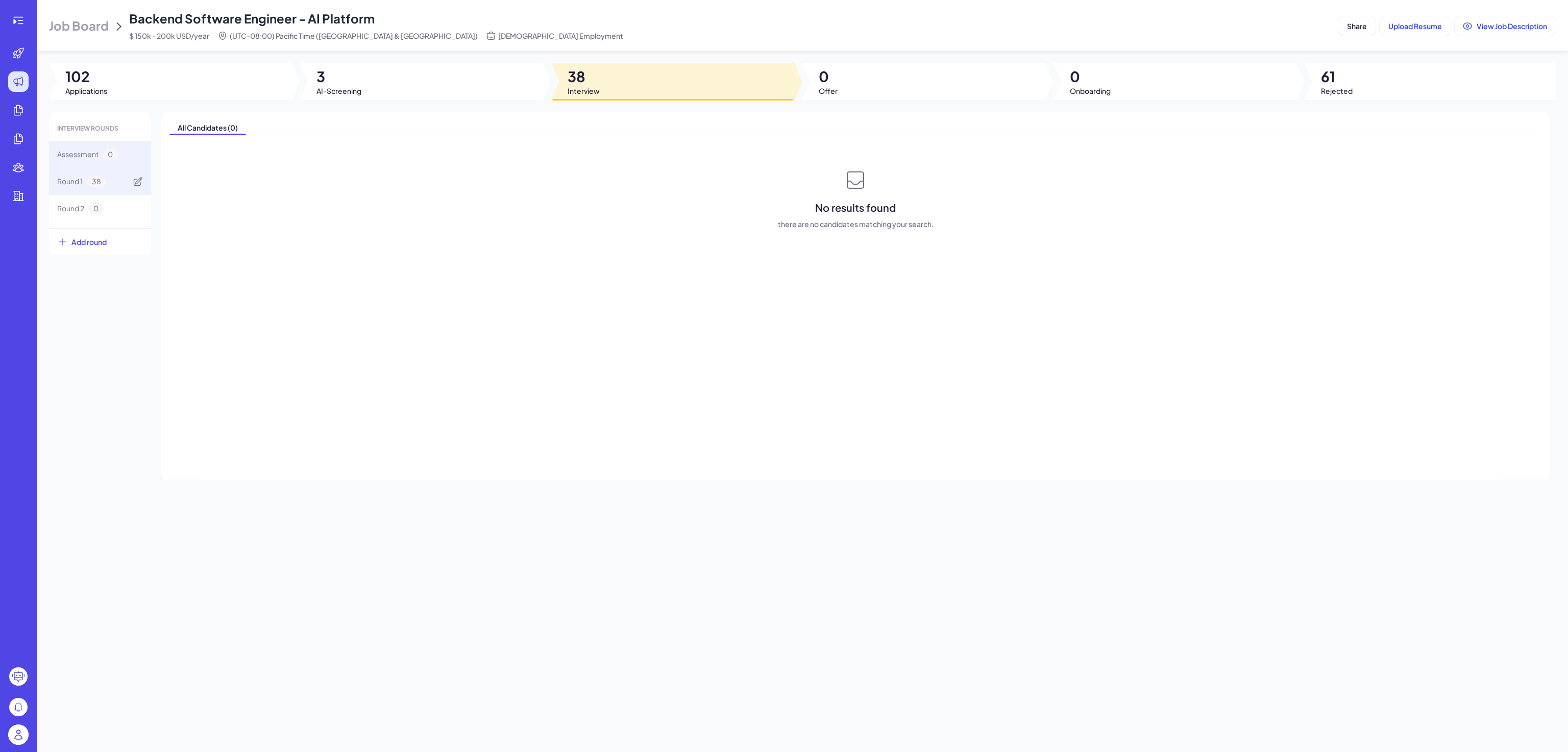
click at [121, 179] on div "Round 1 38" at bounding box center [100, 181] width 103 height 27
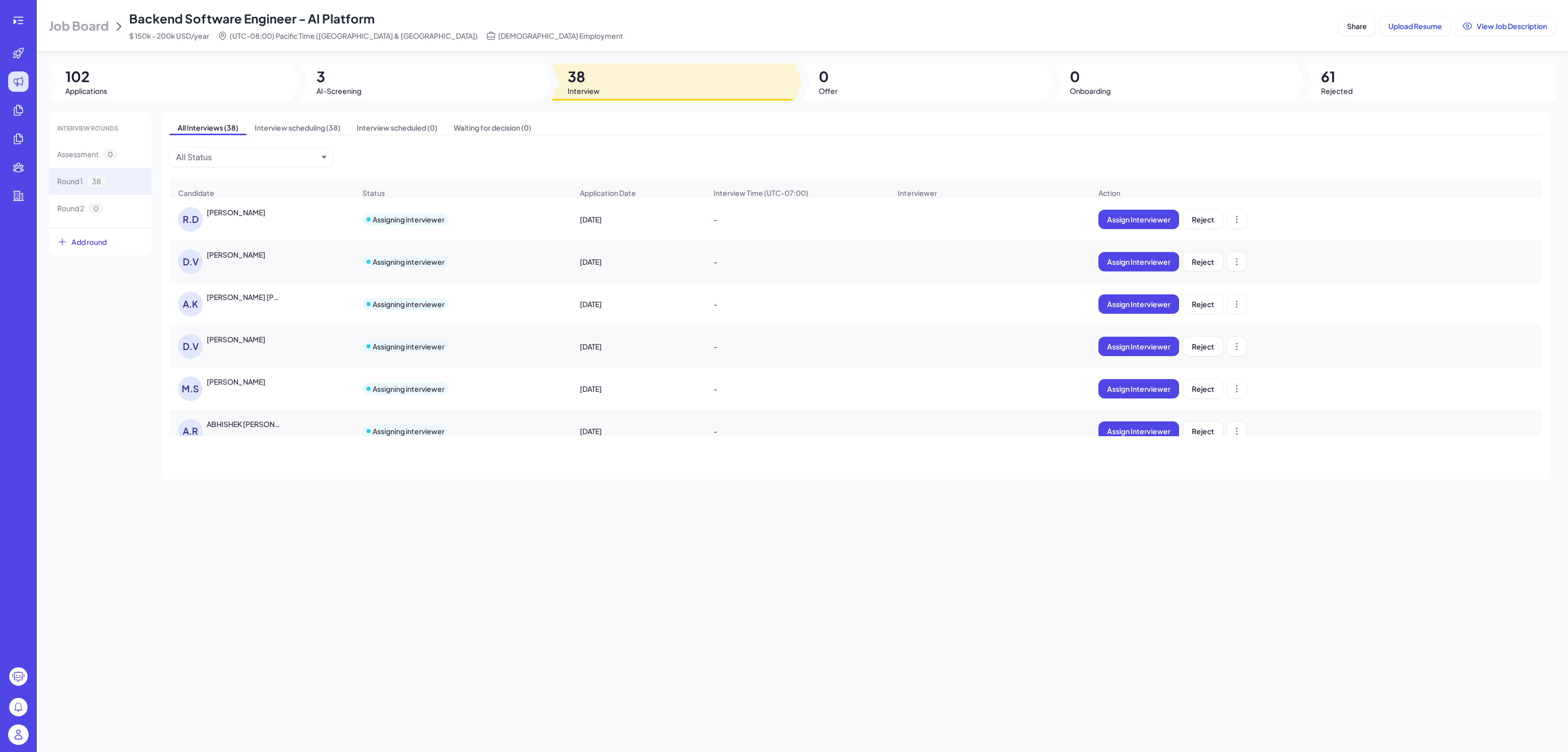
click at [222, 217] on div "[PERSON_NAME]" at bounding box center [237, 212] width 59 height 10
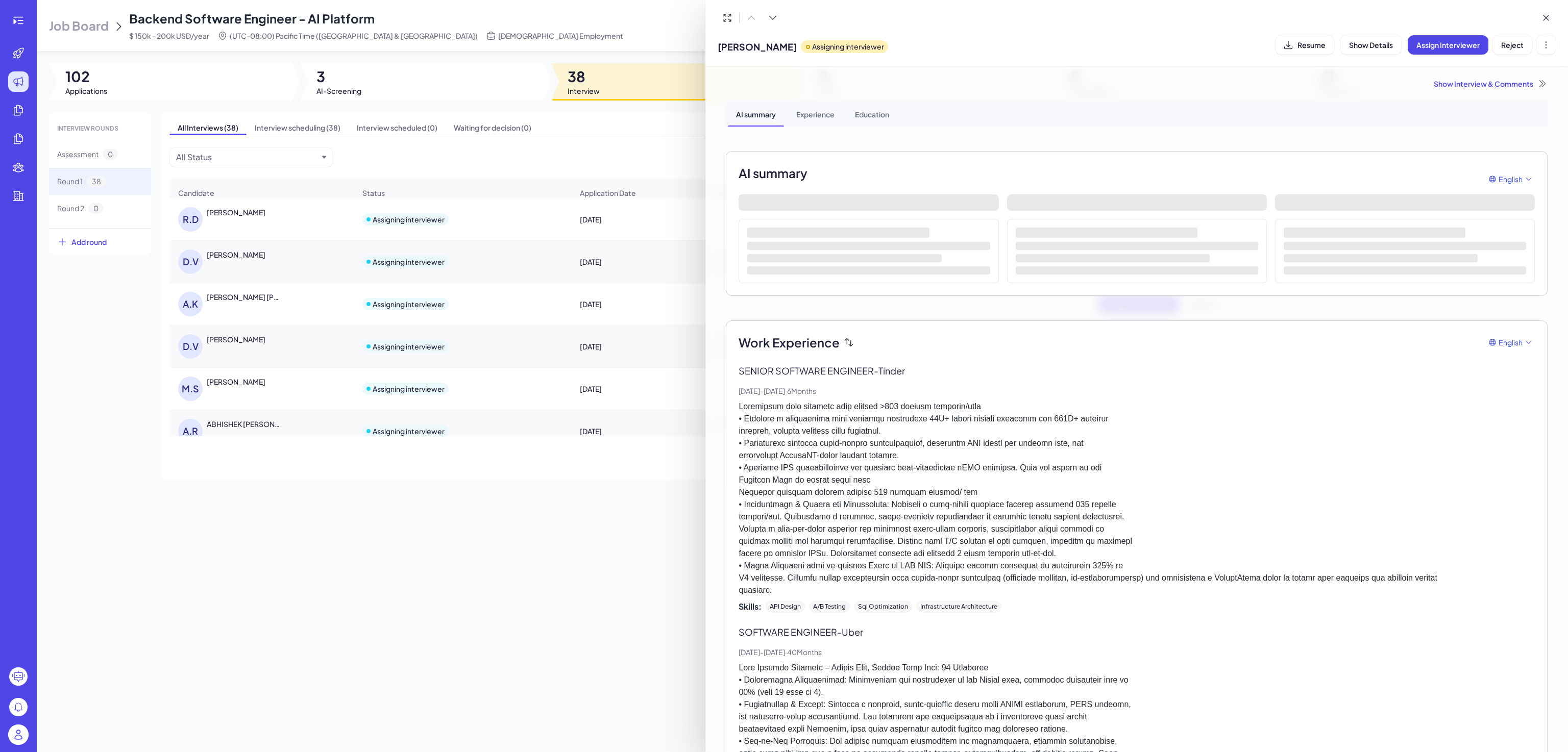
drag, startPoint x: 1313, startPoint y: 40, endPoint x: 1160, endPoint y: 41, distance: 153.0
click at [1160, 41] on div "[PERSON_NAME] Assigning interviewer Resume Show Details Assign Interviewer Reje…" at bounding box center [1136, 44] width 838 height 26
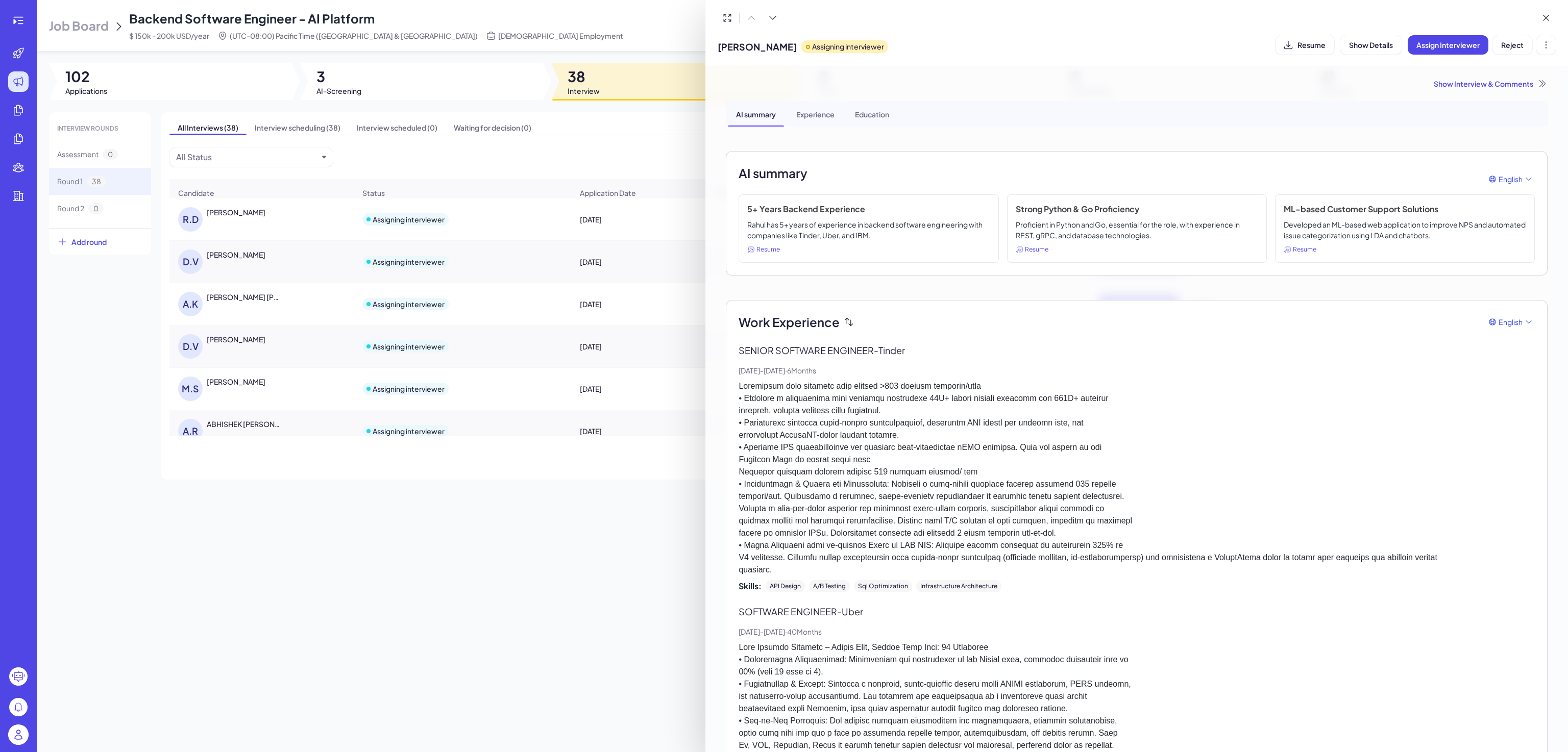
click at [1453, 80] on div "Show Interview & Comments" at bounding box center [1137, 83] width 822 height 10
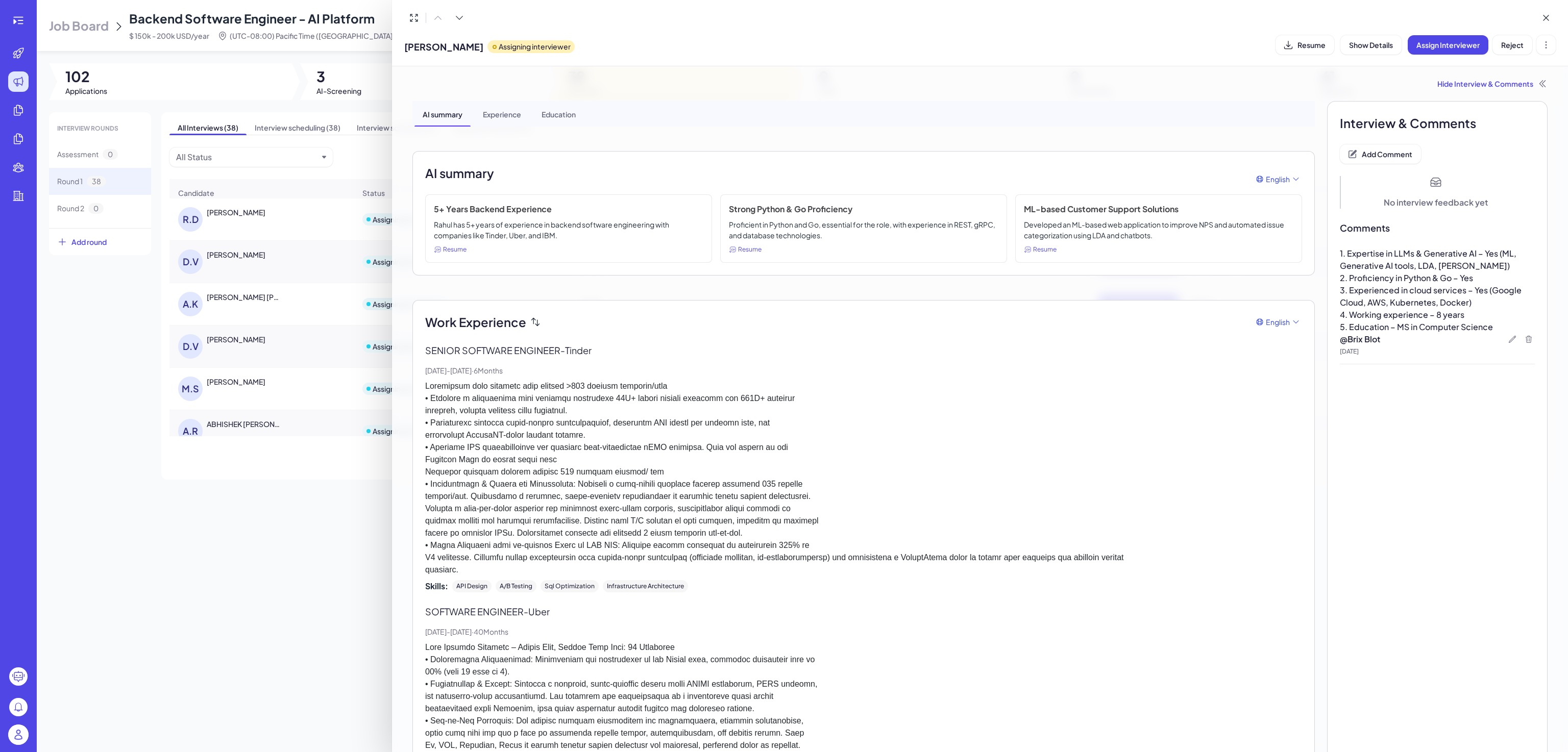
click at [1272, 41] on div "Rahul Dalal Assigning interviewer Resume Show Details Assign Interviewer Reject" at bounding box center [980, 44] width 1151 height 26
click at [1292, 42] on icon at bounding box center [1288, 44] width 10 height 10
drag, startPoint x: 1496, startPoint y: 261, endPoint x: 1494, endPoint y: 281, distance: 20.1
click at [1494, 281] on div "1. Expertise in LLMs & Generative AI – Yes (ML, Generative AI tools, LDA, Watso…" at bounding box center [1437, 290] width 195 height 86
click at [1494, 281] on p "2. Proficiency in Python & Go – Yes" at bounding box center [1437, 277] width 195 height 12
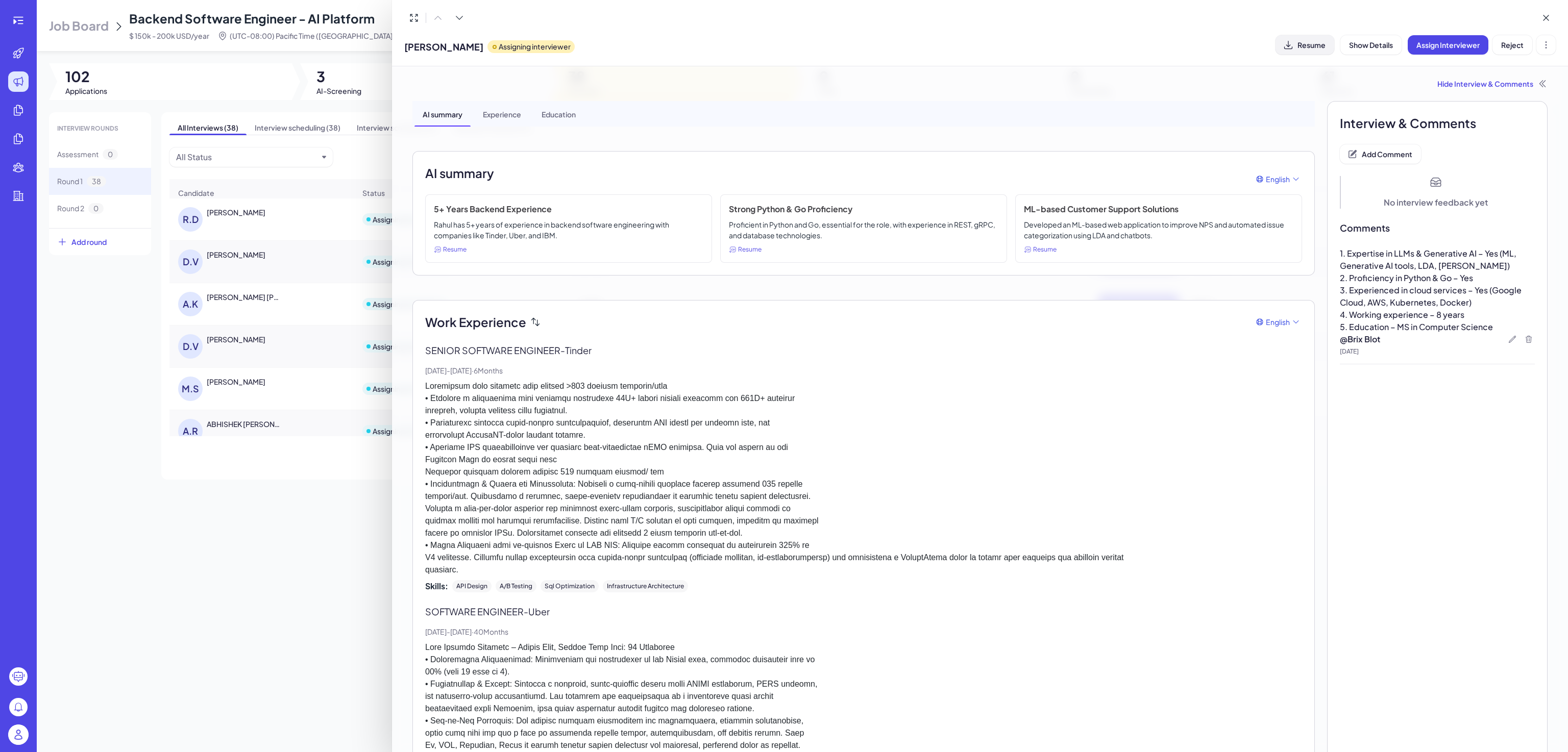
click at [1388, 337] on p "@ Brix Blot" at bounding box center [1437, 339] width 195 height 12
click at [1509, 339] on icon at bounding box center [1513, 339] width 8 height 8
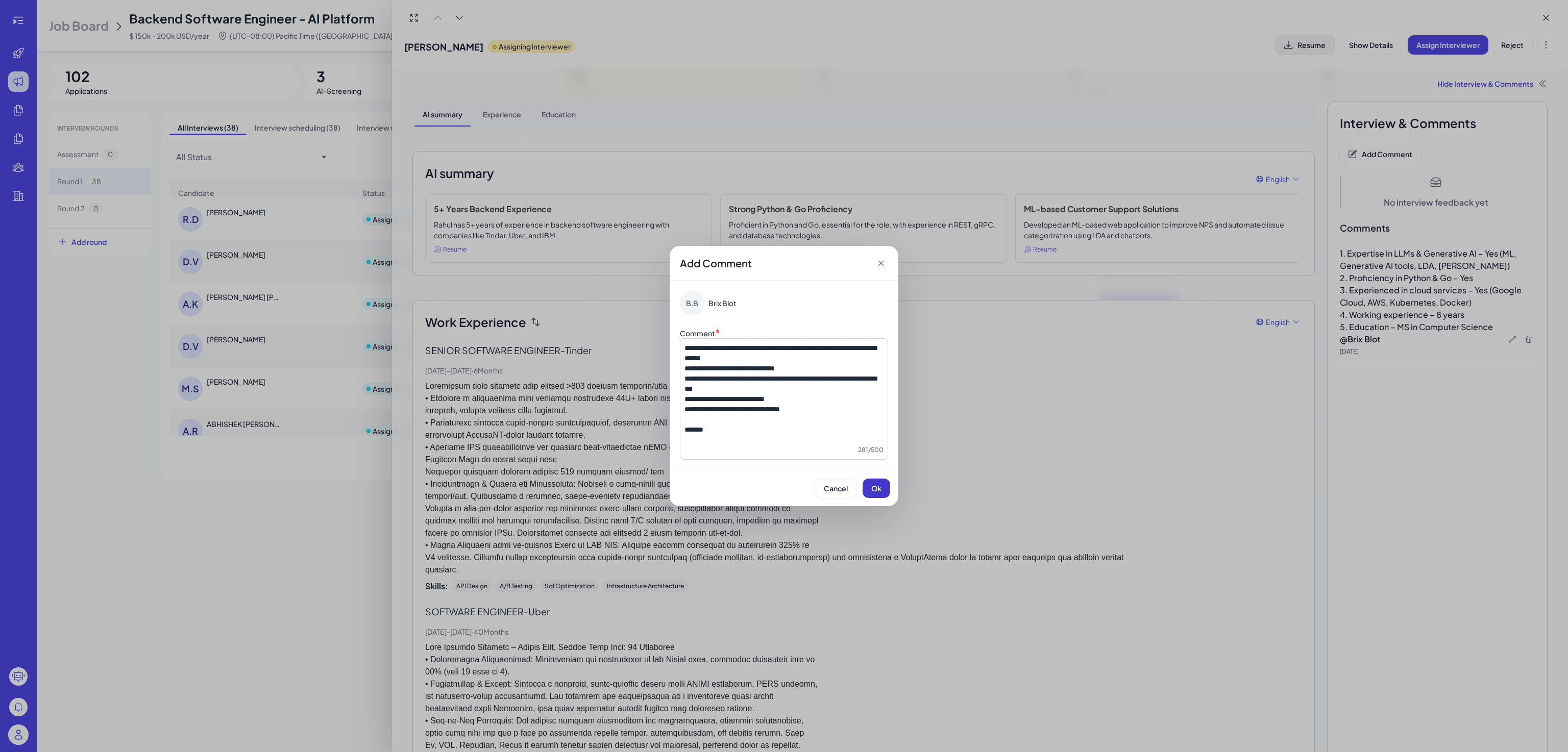
click at [877, 492] on span "Ok" at bounding box center [876, 489] width 10 height 9
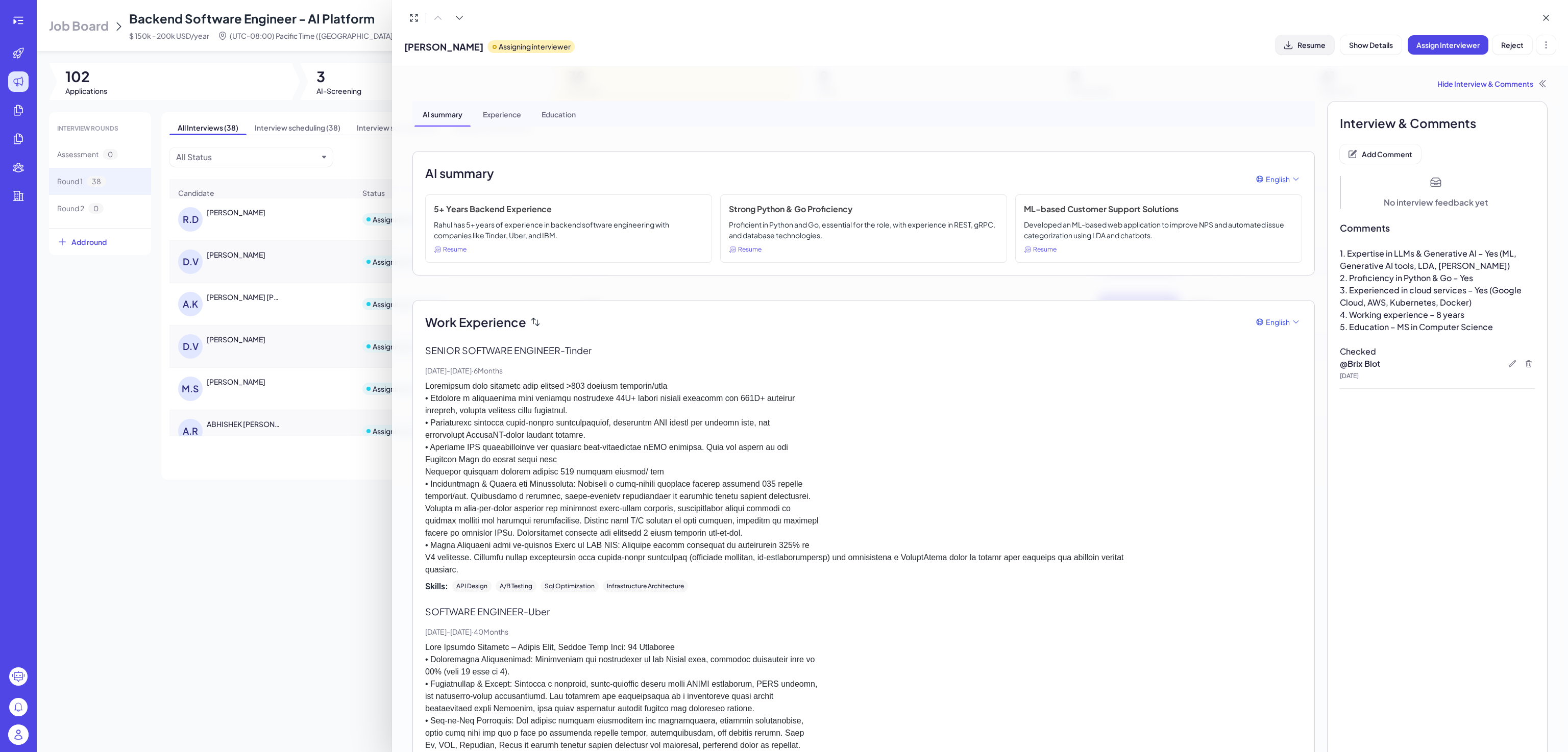
click at [315, 520] on div at bounding box center [784, 376] width 1568 height 752
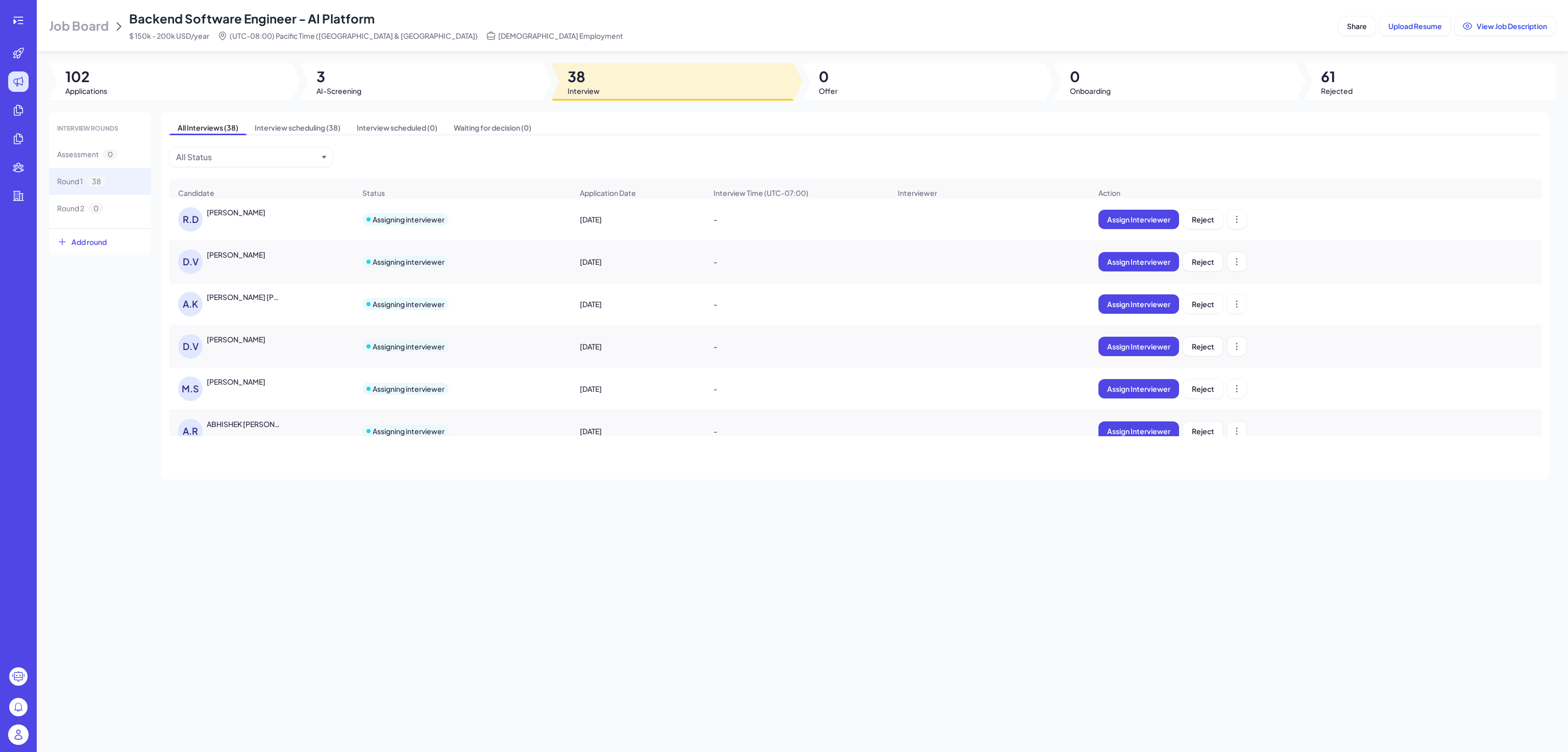
click at [246, 260] on div "DANIEL VALDIVIA MILANES" at bounding box center [237, 254] width 59 height 10
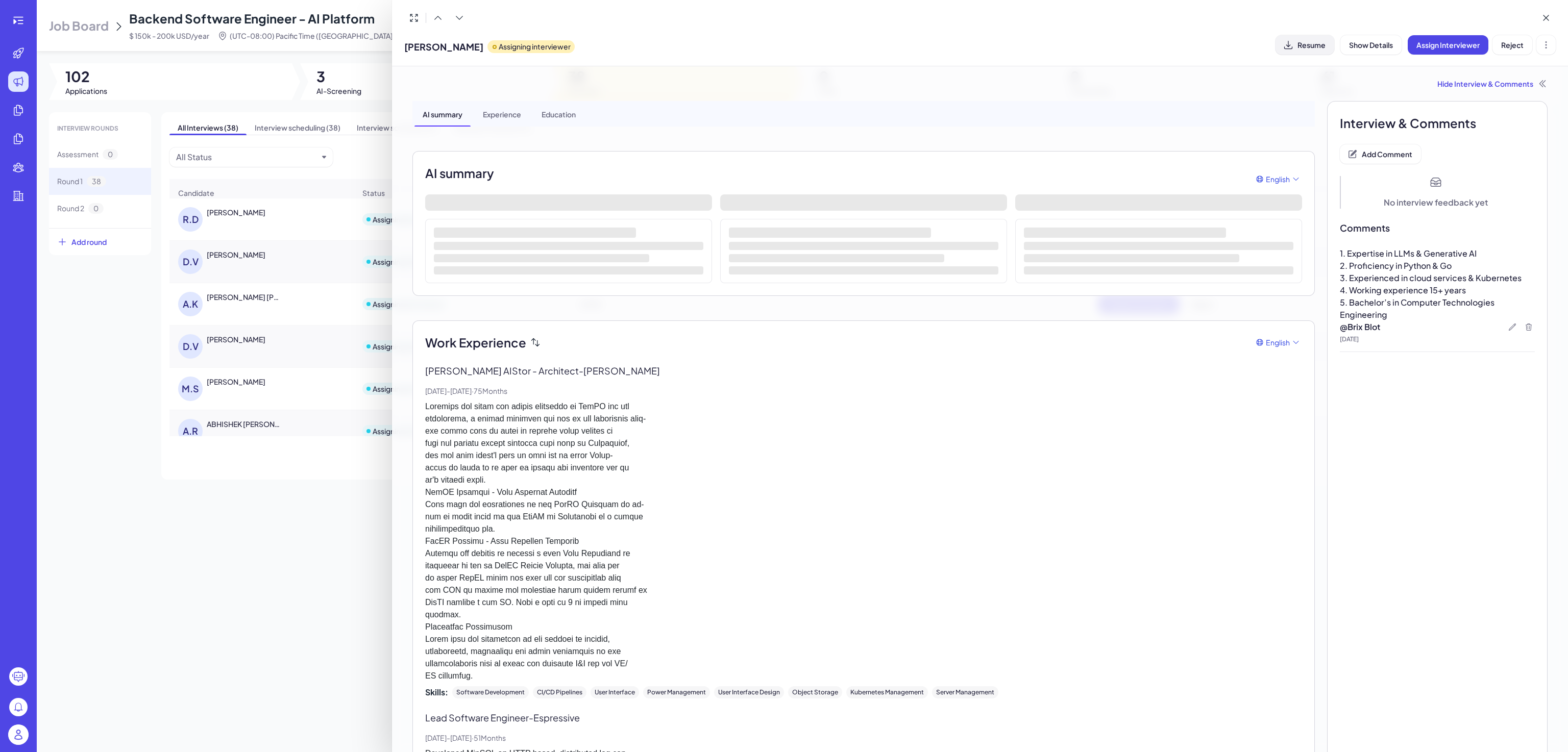
click at [1309, 41] on span "Resume" at bounding box center [1312, 45] width 28 height 9
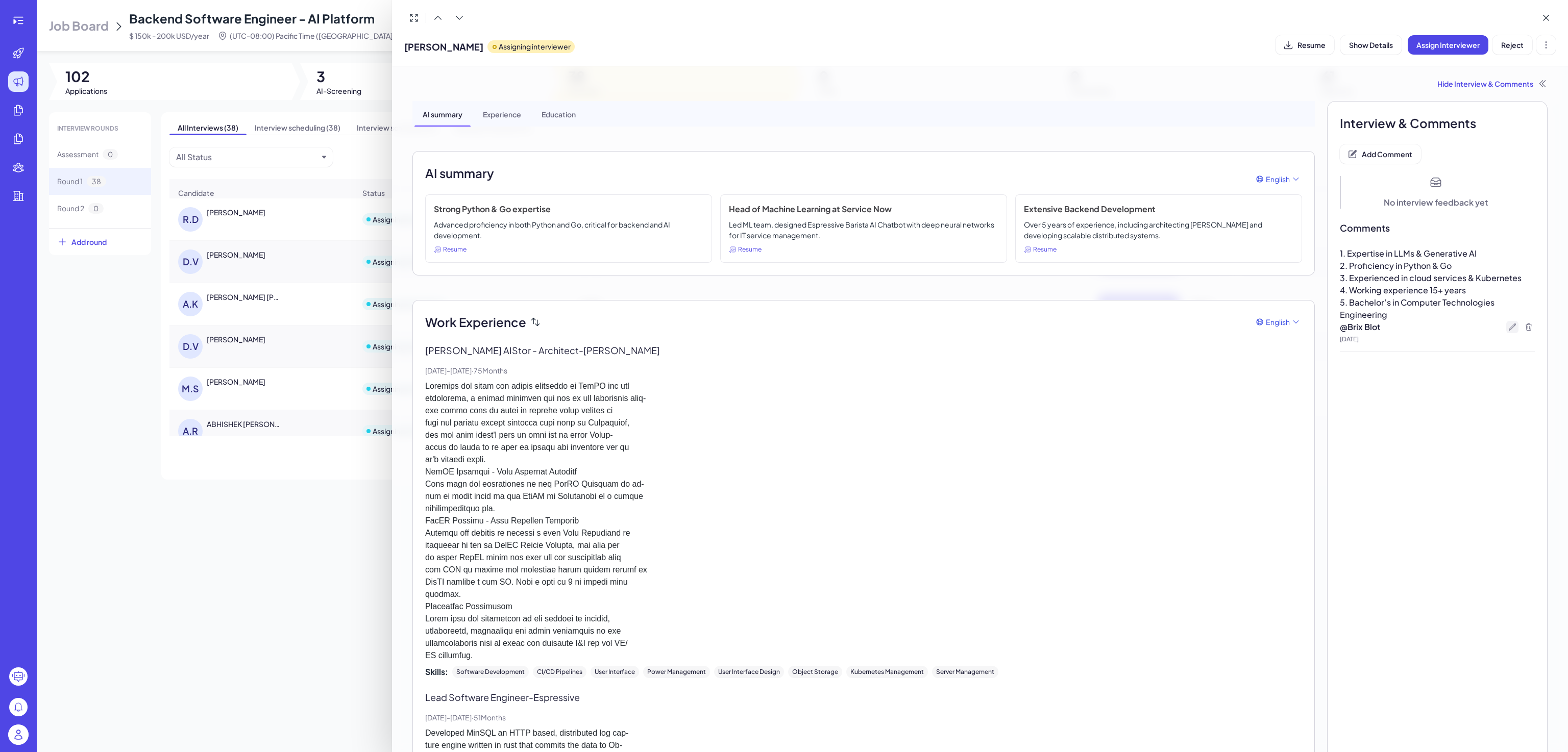
click at [1509, 330] on icon at bounding box center [1513, 327] width 8 height 8
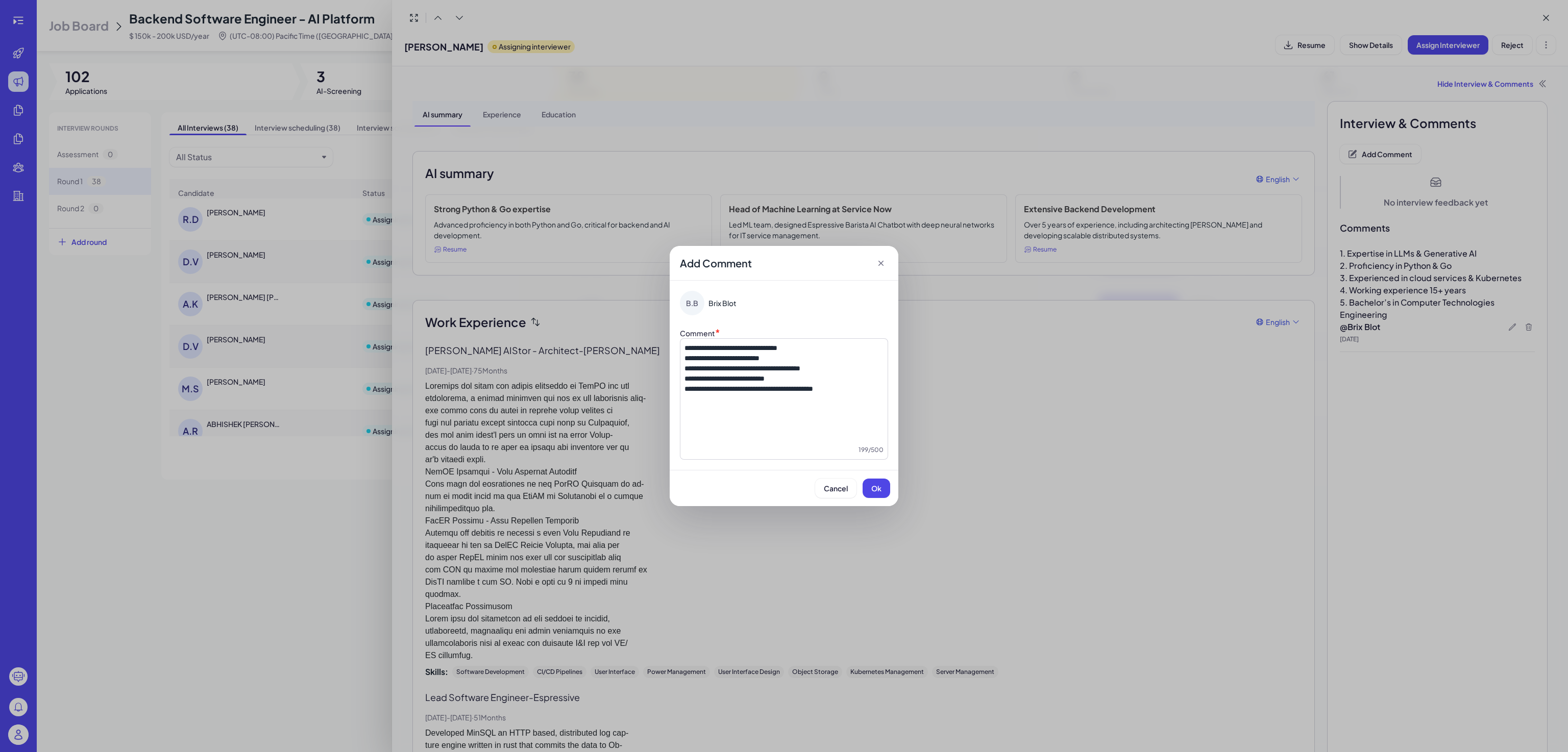
click at [865, 388] on p "**********" at bounding box center [784, 388] width 199 height 10
click at [877, 486] on span "Ok" at bounding box center [876, 489] width 10 height 9
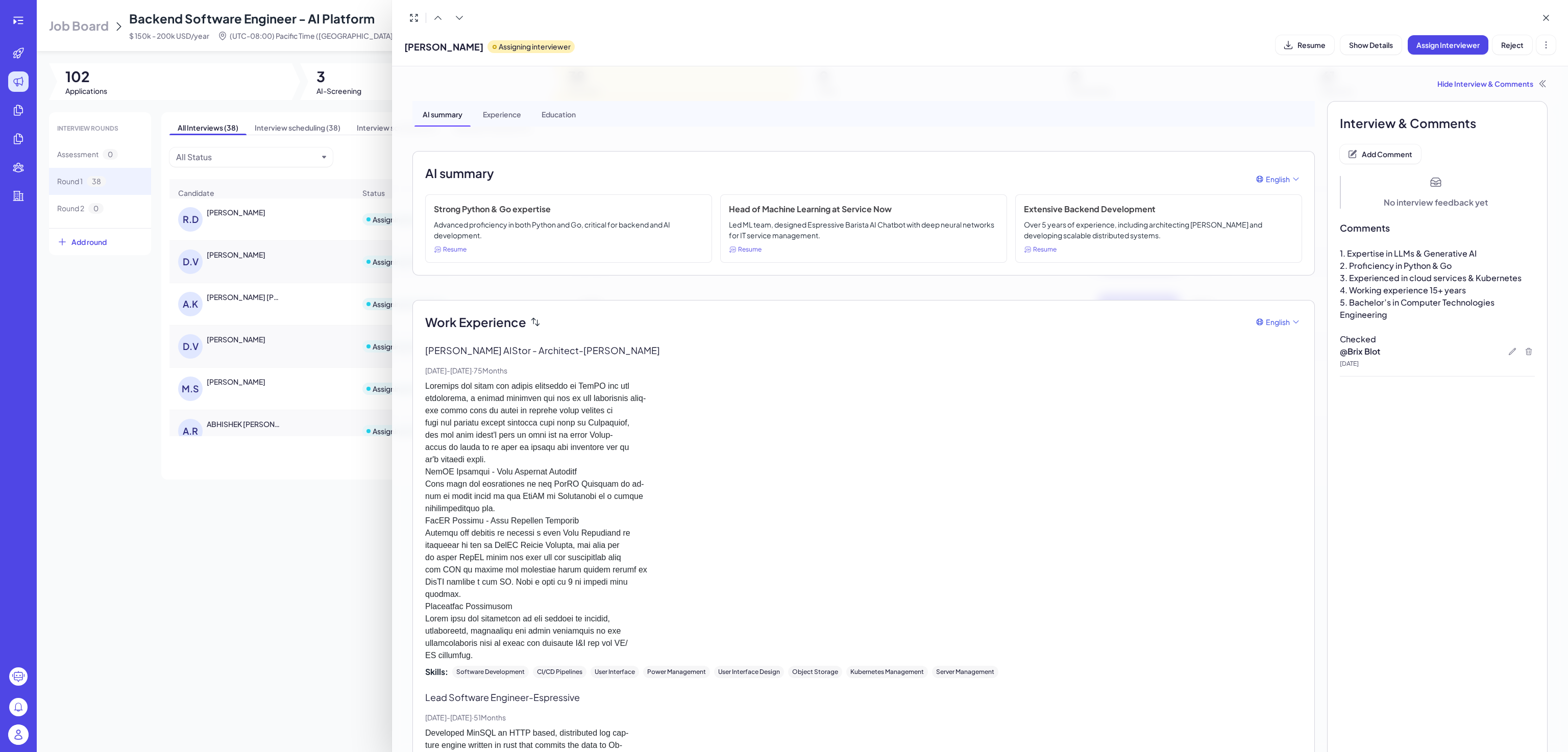
click at [298, 553] on div at bounding box center [784, 376] width 1568 height 752
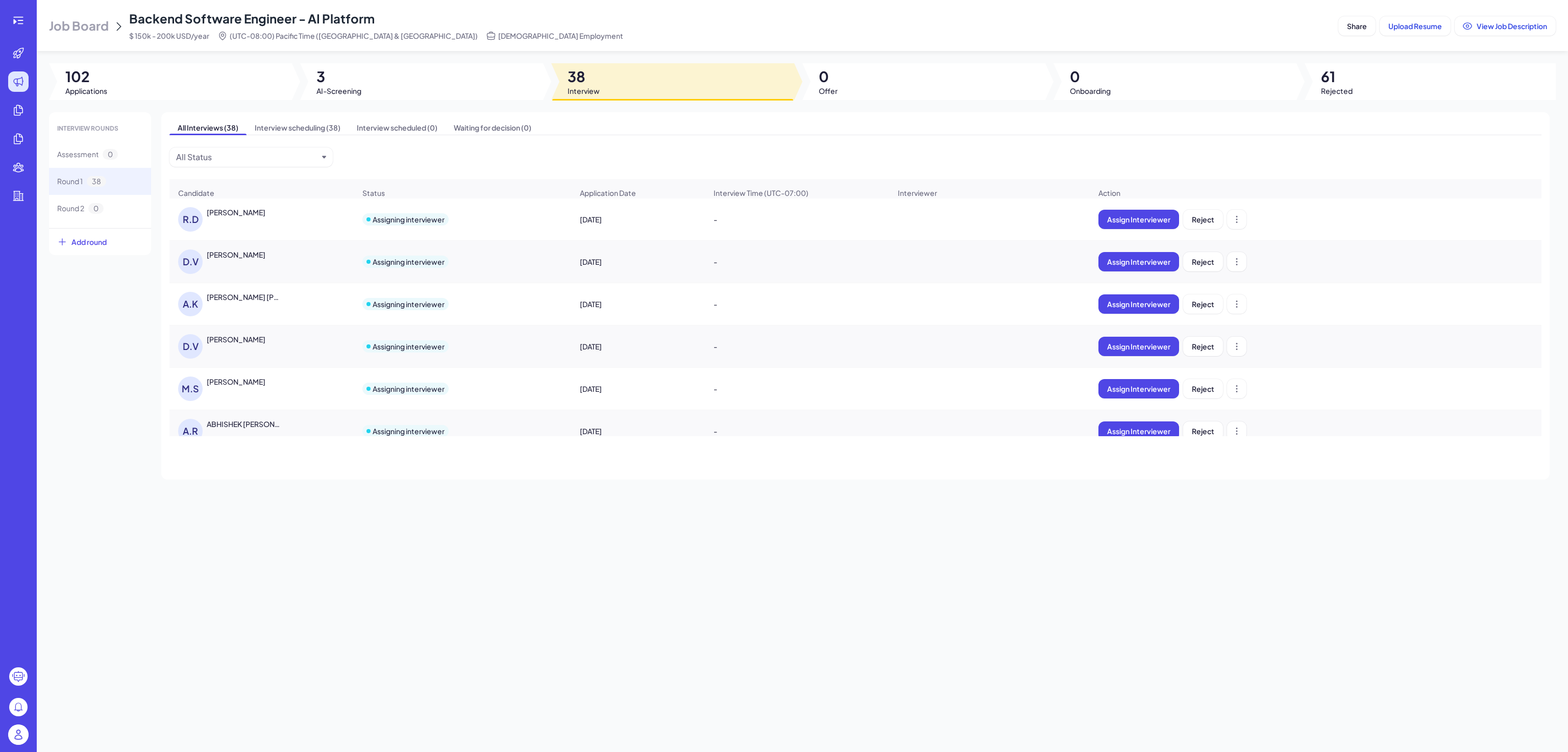
click at [237, 302] on div "Ashish Kumar Jha" at bounding box center [245, 297] width 76 height 10
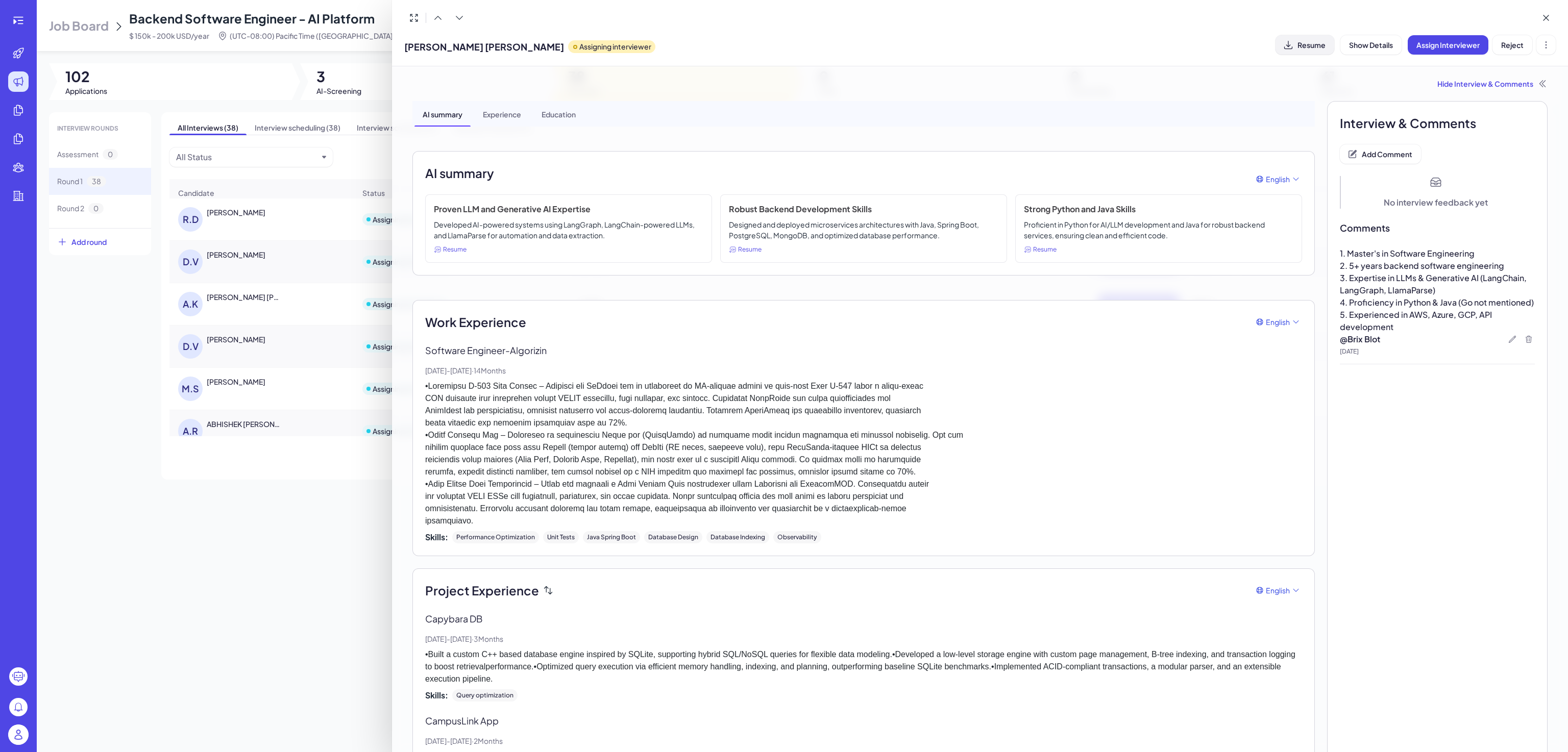
click at [1313, 47] on span "Resume" at bounding box center [1312, 45] width 28 height 9
click at [1433, 303] on span "4. Proficiency in Python & Java (Go not mentioned)" at bounding box center [1437, 303] width 194 height 11
click at [1426, 317] on span "5. Experienced in AWS, Azure, GCP, API development" at bounding box center [1416, 321] width 153 height 23
click at [1405, 329] on p "5. Experienced in AWS, Azure, GCP, API development" at bounding box center [1437, 321] width 195 height 25
click at [1404, 322] on p "5. Experienced in AWS, Azure, GCP, API development" at bounding box center [1437, 321] width 195 height 25
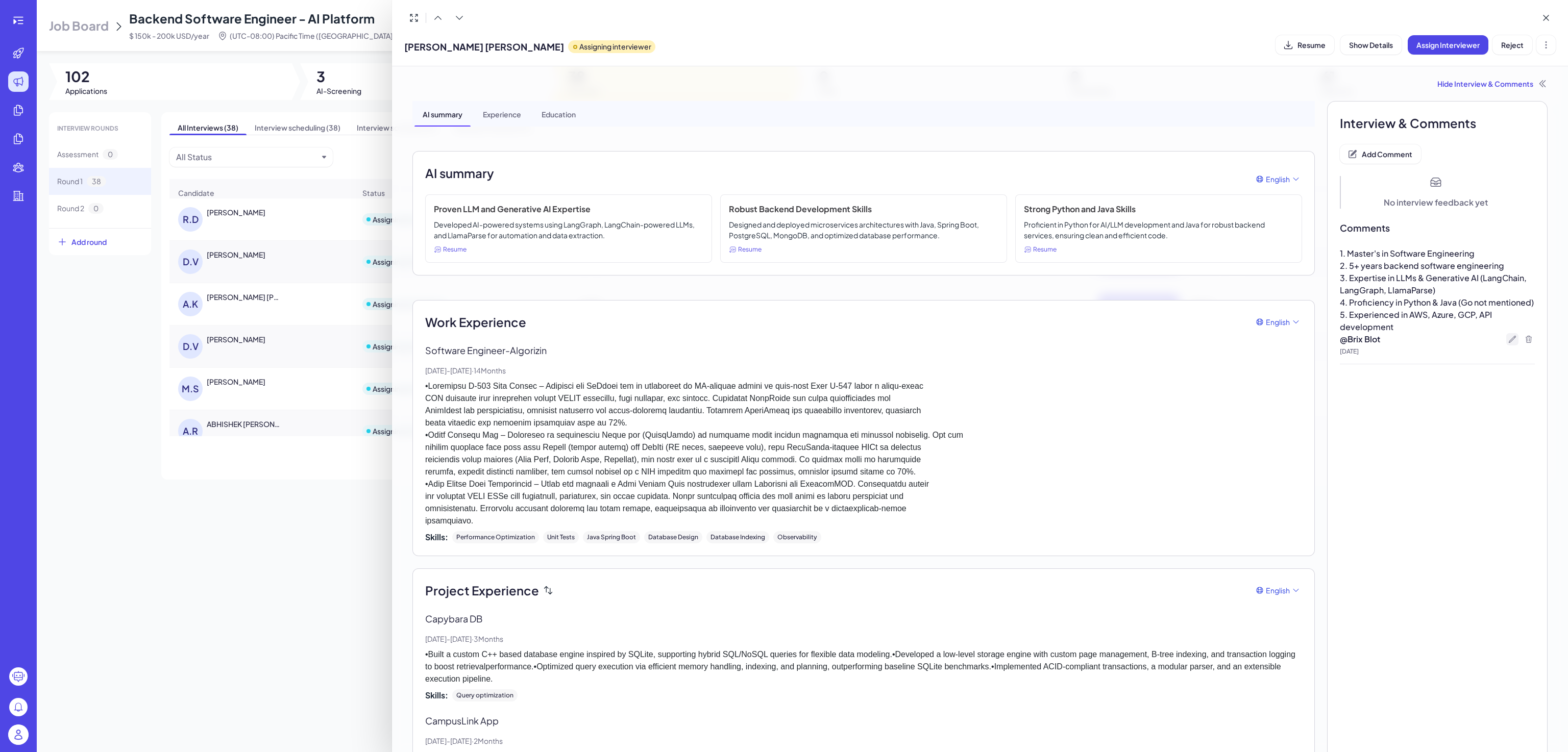
click at [1509, 337] on icon at bounding box center [1513, 339] width 8 height 8
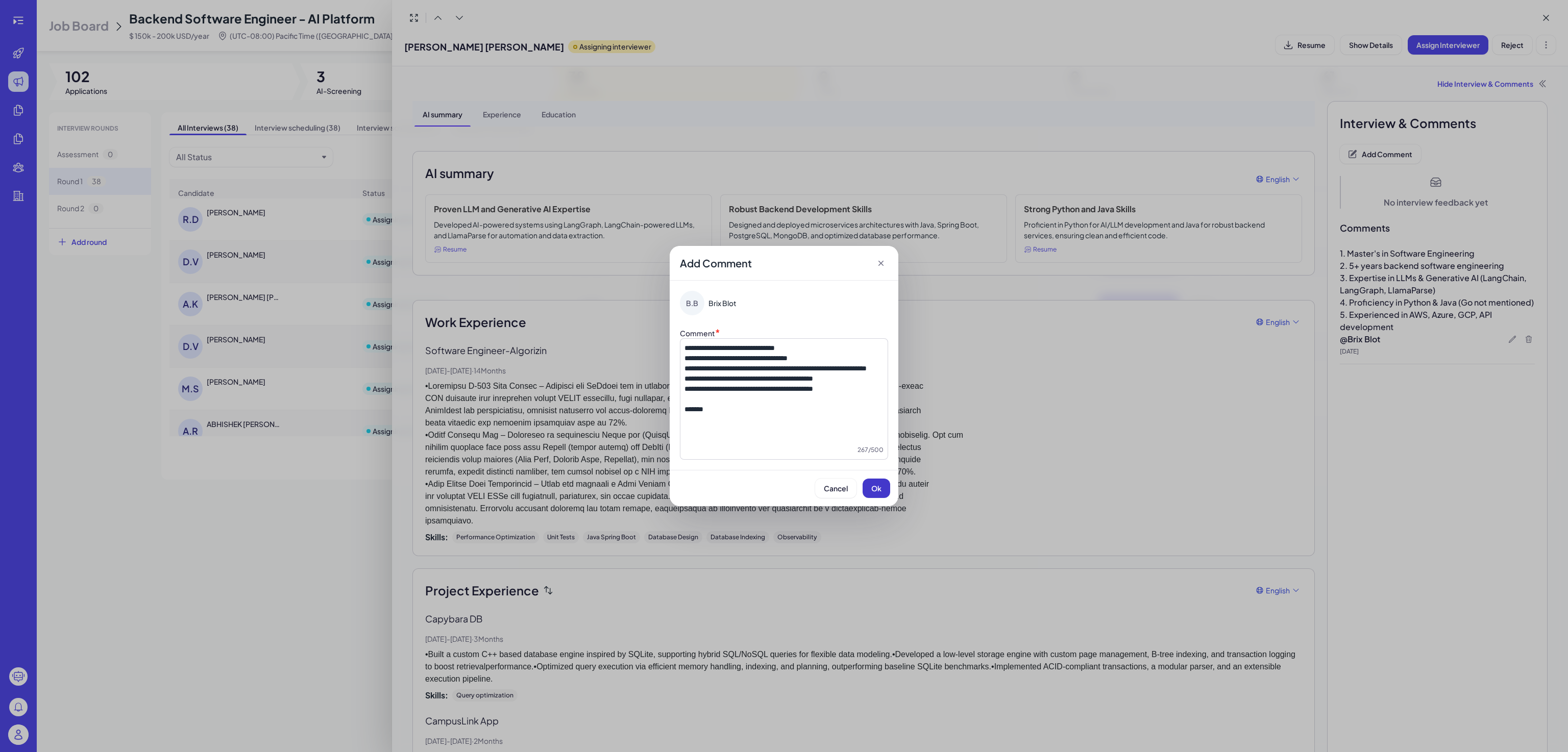
click at [881, 492] on span "Ok" at bounding box center [876, 489] width 10 height 9
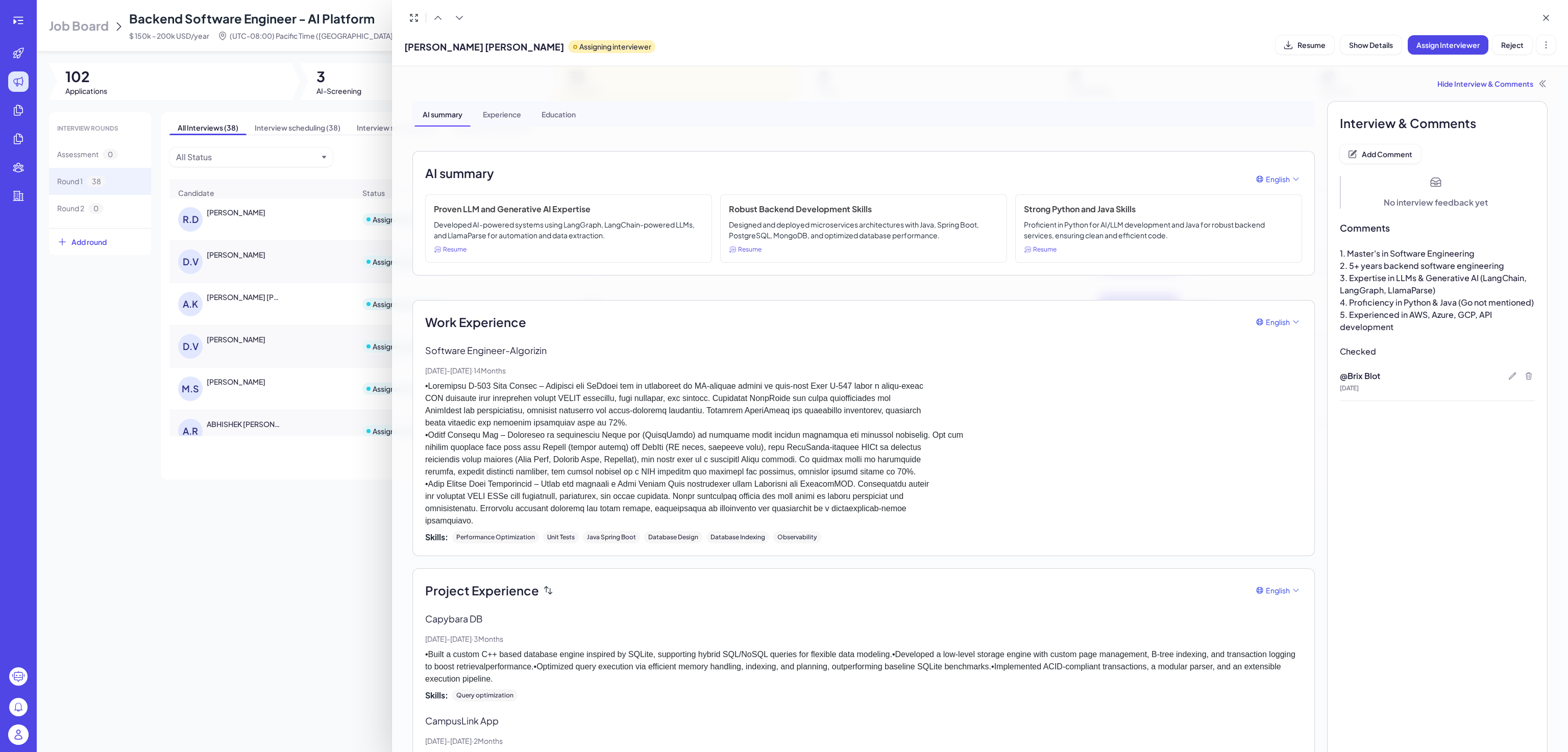
click at [322, 533] on div at bounding box center [784, 376] width 1568 height 752
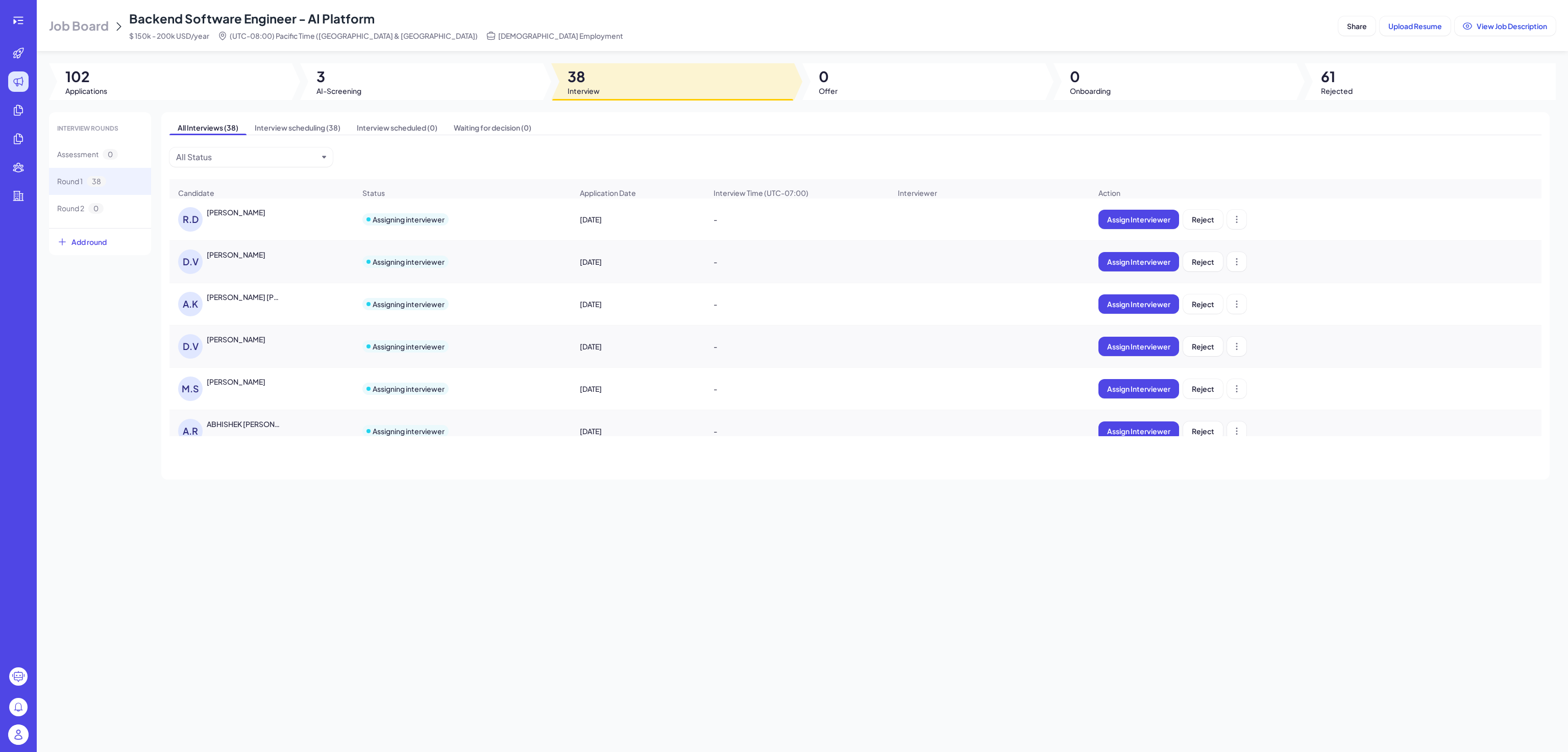
click at [261, 358] on div "D.V Daniel Valdivia Milanes" at bounding box center [231, 346] width 105 height 25
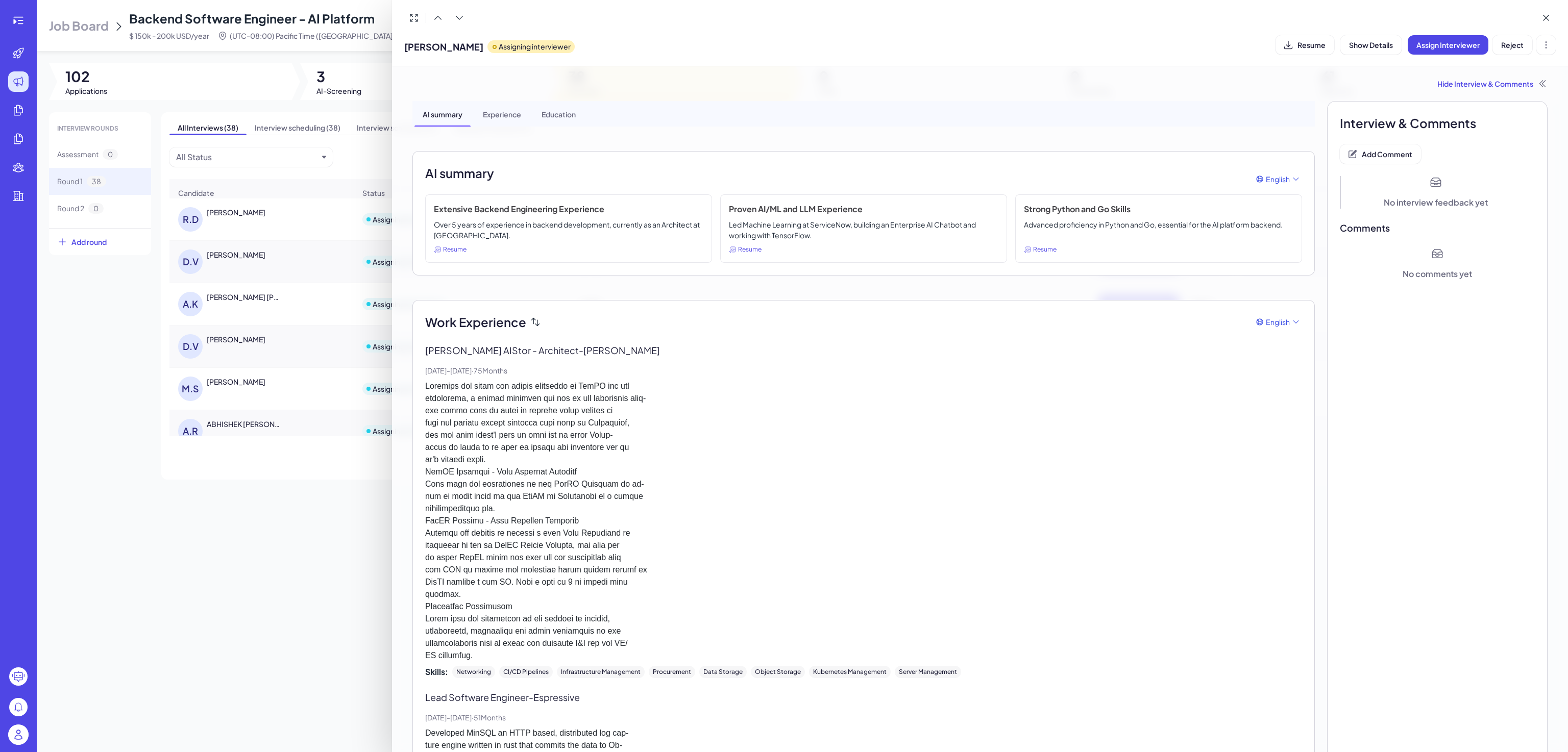
click at [498, 111] on div "Experience" at bounding box center [502, 114] width 55 height 26
click at [565, 123] on div "Education" at bounding box center [558, 114] width 51 height 26
click at [439, 113] on div "AI summary" at bounding box center [443, 114] width 56 height 26
click at [1538, 81] on icon at bounding box center [1542, 83] width 10 height 10
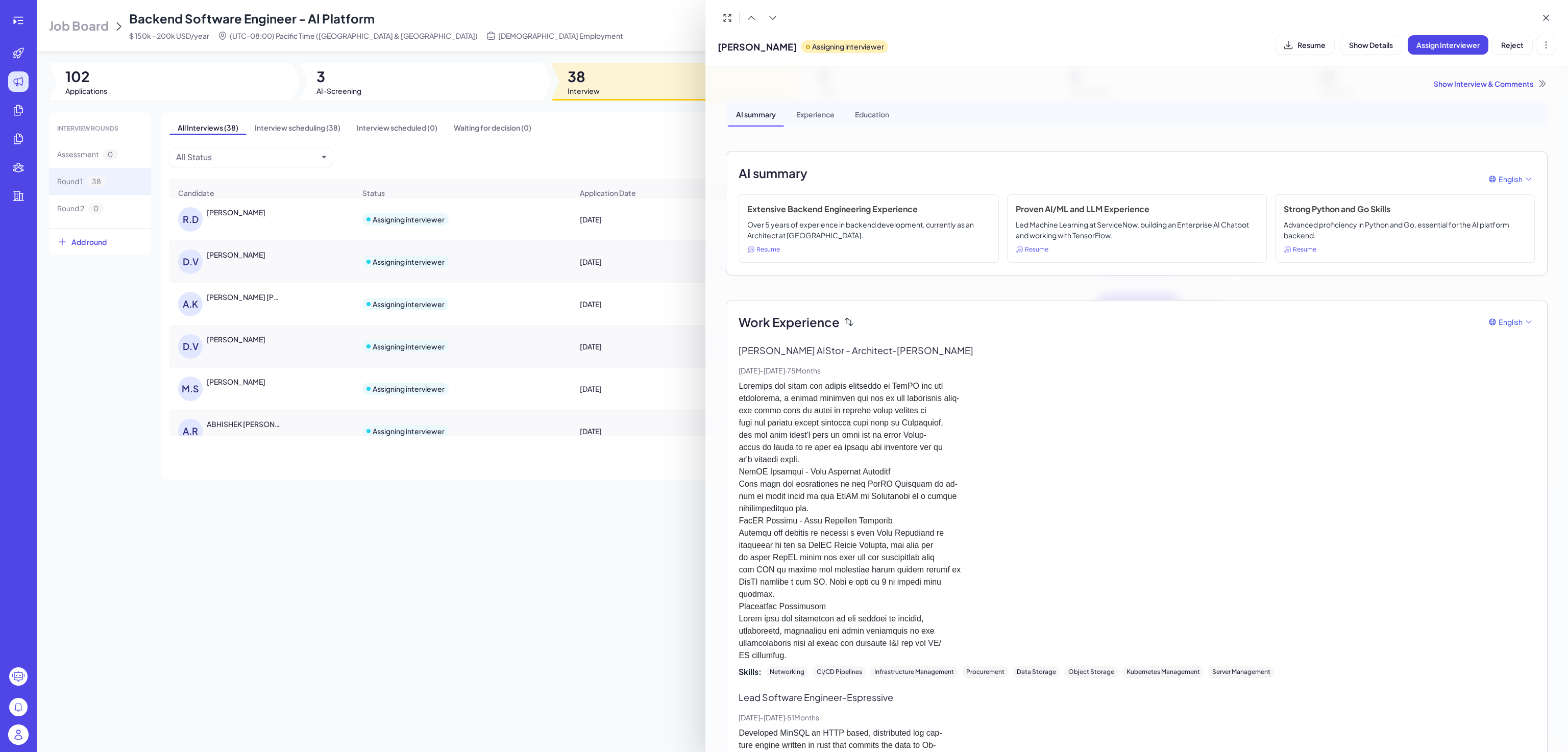
click at [479, 536] on div at bounding box center [784, 376] width 1568 height 752
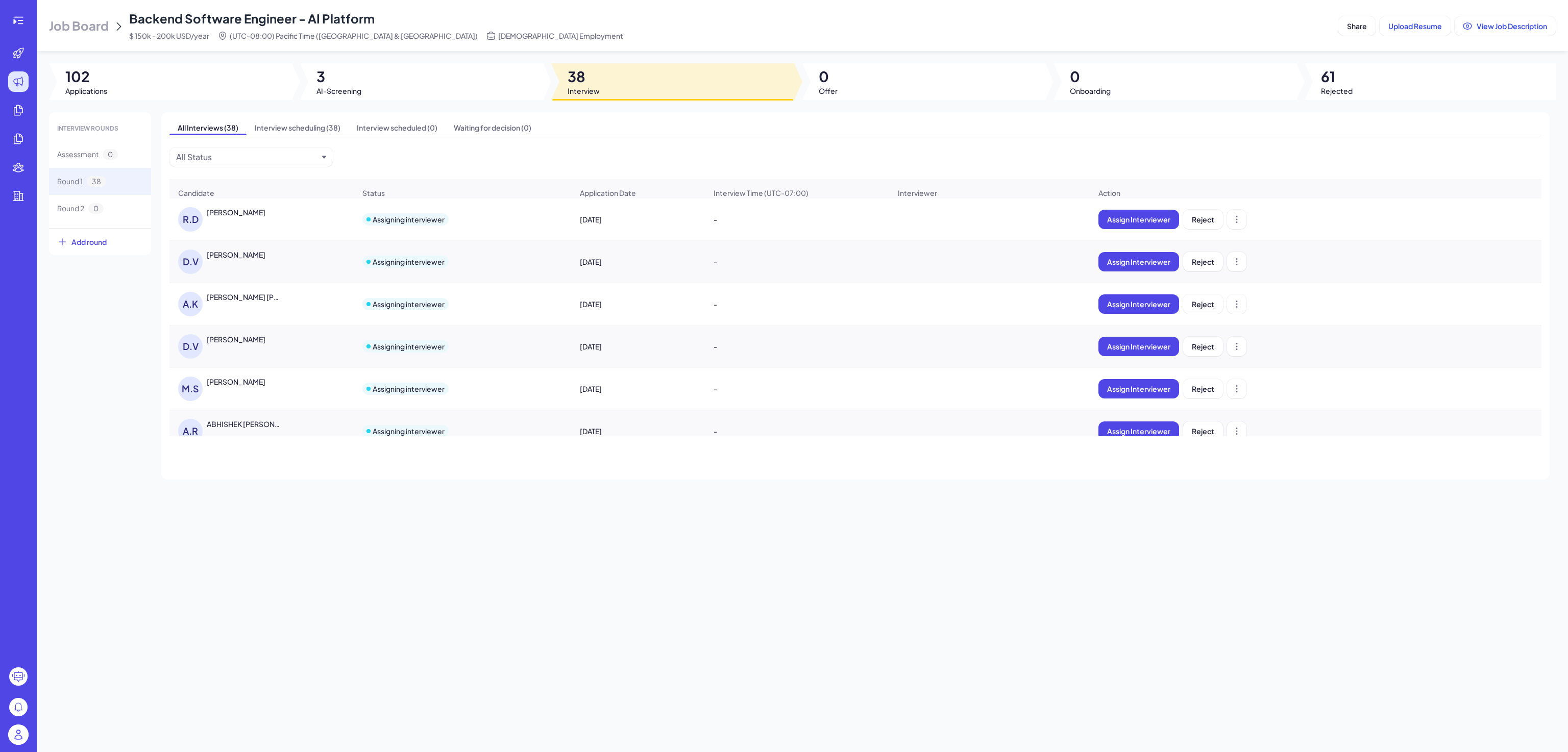
click at [239, 345] on div "Daniel Valdivia Milanes" at bounding box center [237, 339] width 59 height 10
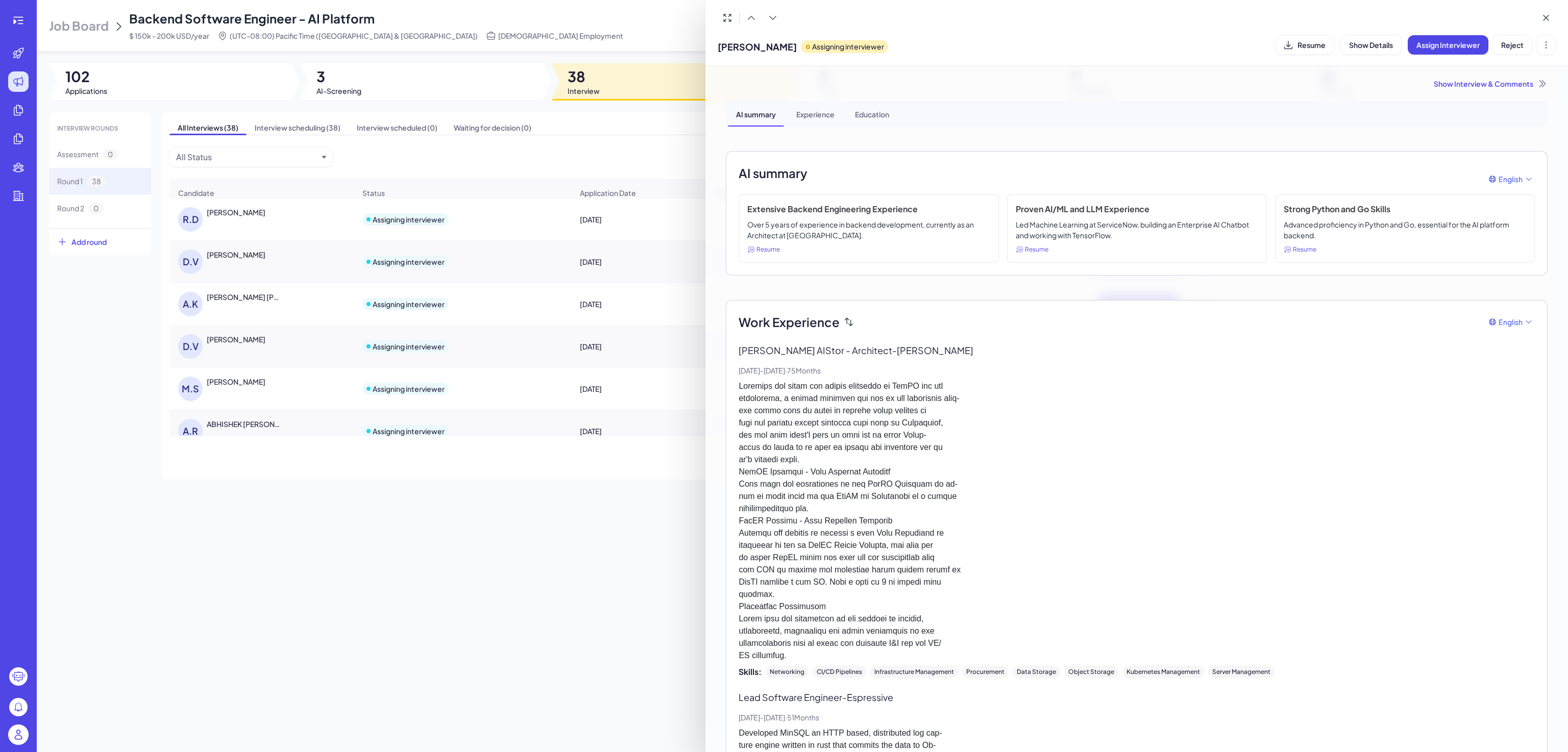
click at [1459, 83] on div "Show Interview & Comments" at bounding box center [1137, 83] width 822 height 10
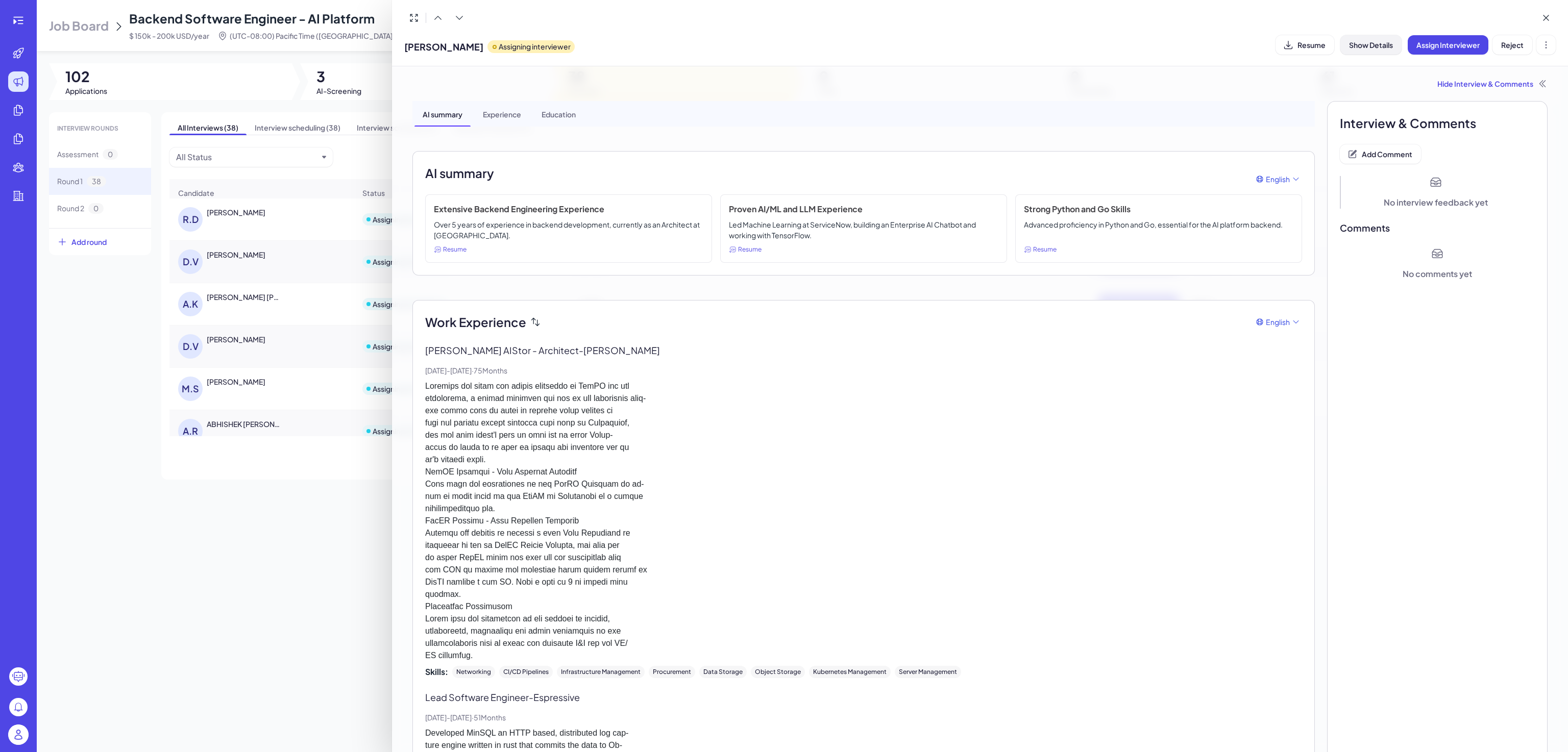
click at [1389, 48] on span "Show Details" at bounding box center [1371, 45] width 44 height 9
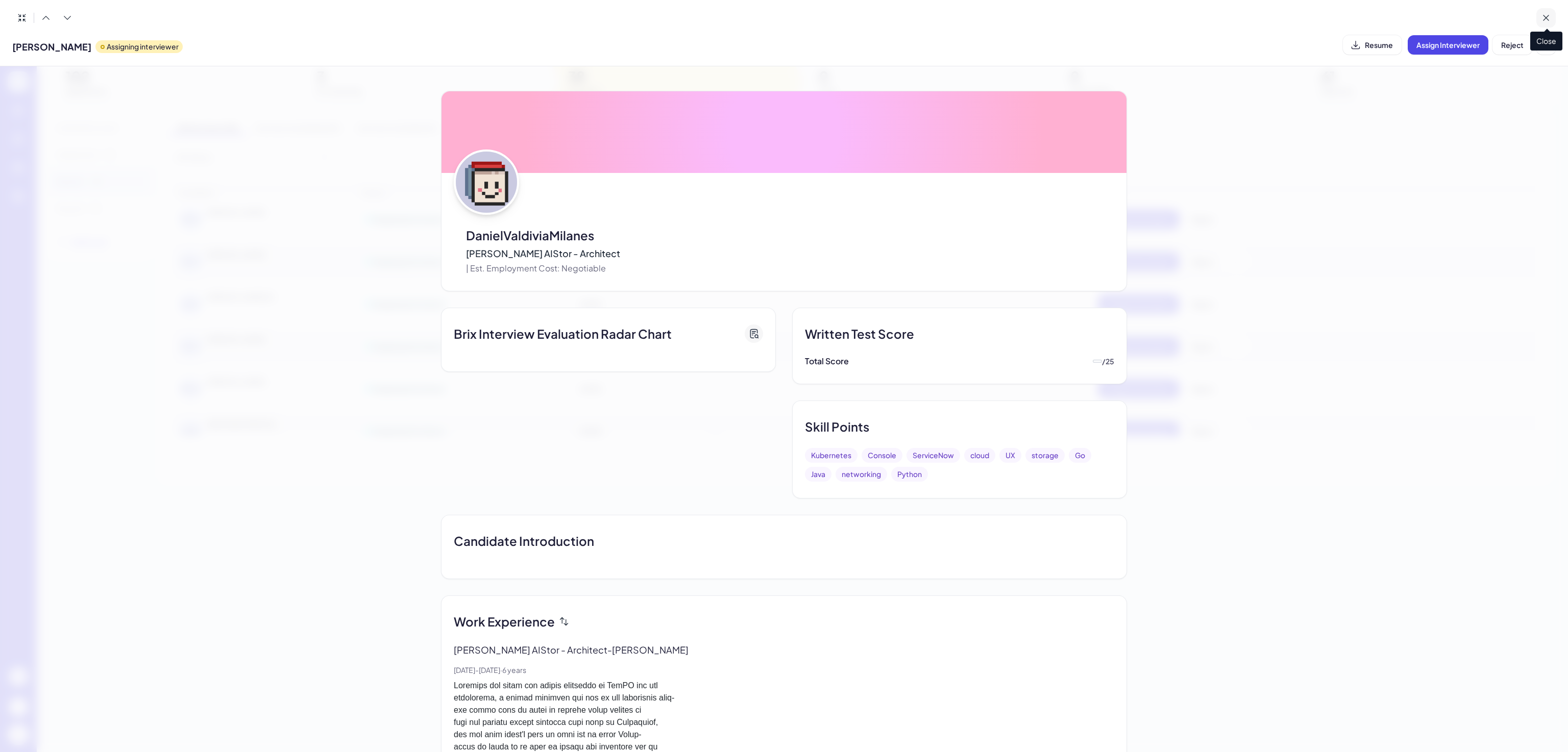
click at [1552, 42] on span "Close" at bounding box center [1546, 41] width 32 height 18
click at [1548, 15] on icon at bounding box center [1546, 18] width 10 height 10
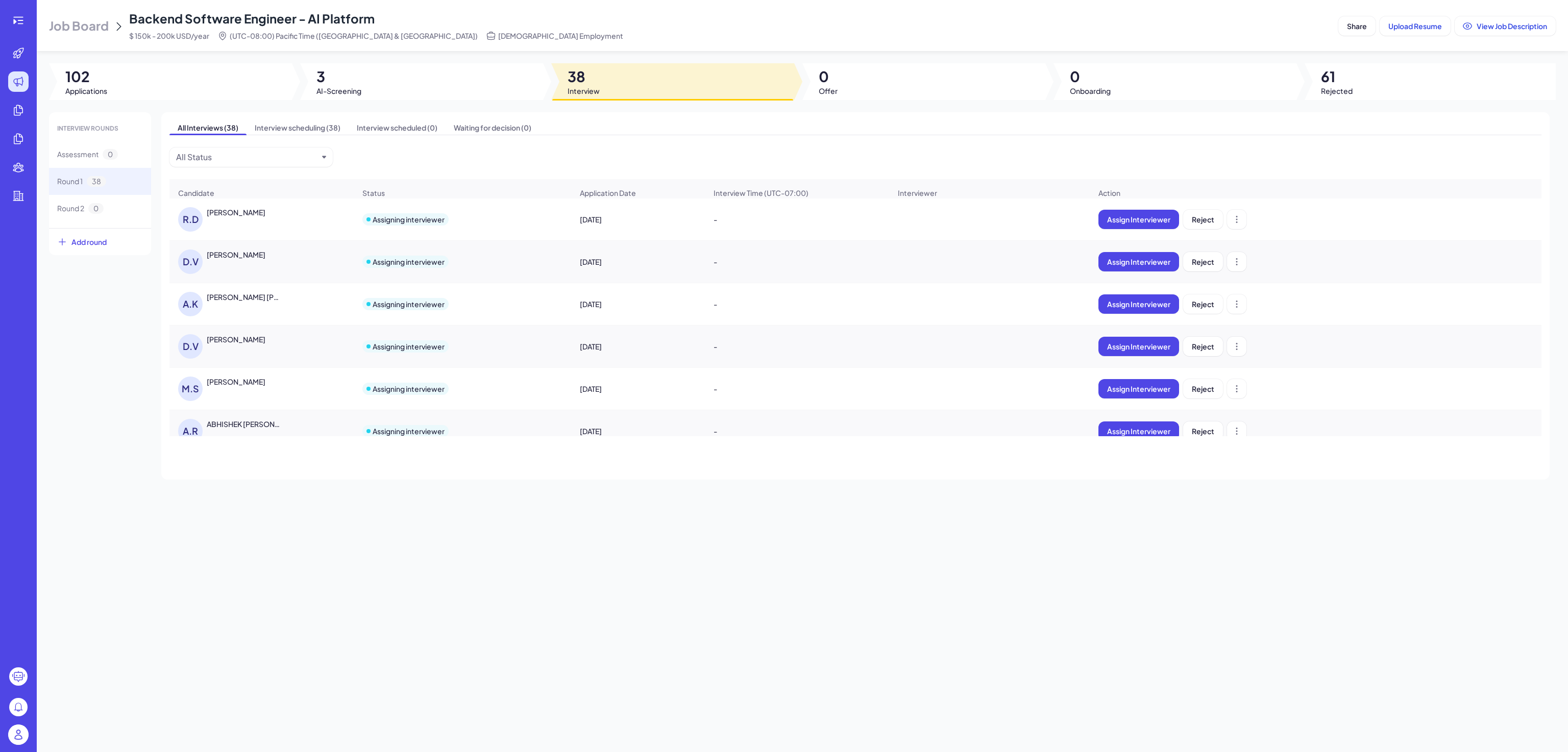
click at [232, 345] on div "Daniel Valdivia Milanes" at bounding box center [237, 339] width 59 height 10
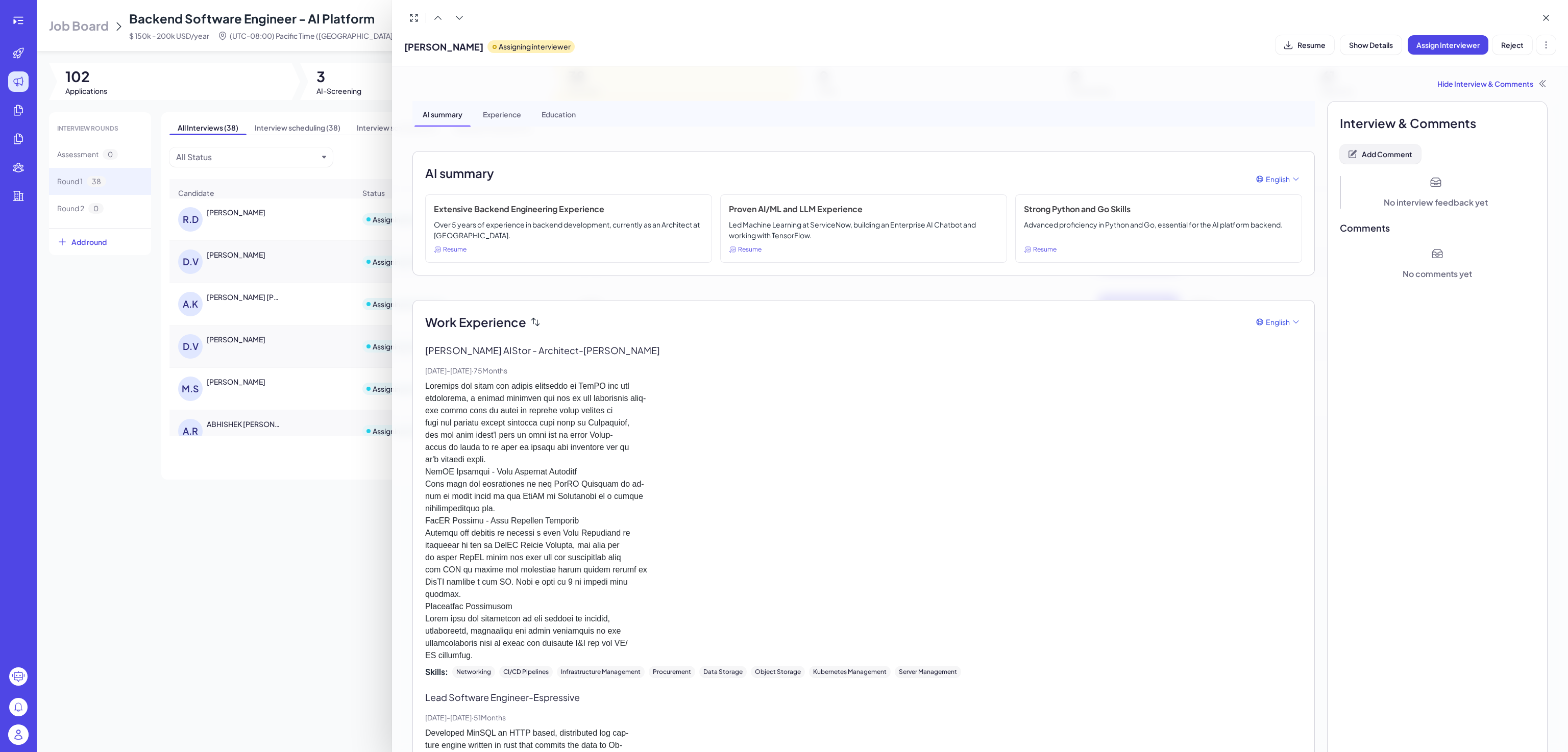
click at [1389, 156] on span "Add Comment" at bounding box center [1387, 154] width 51 height 9
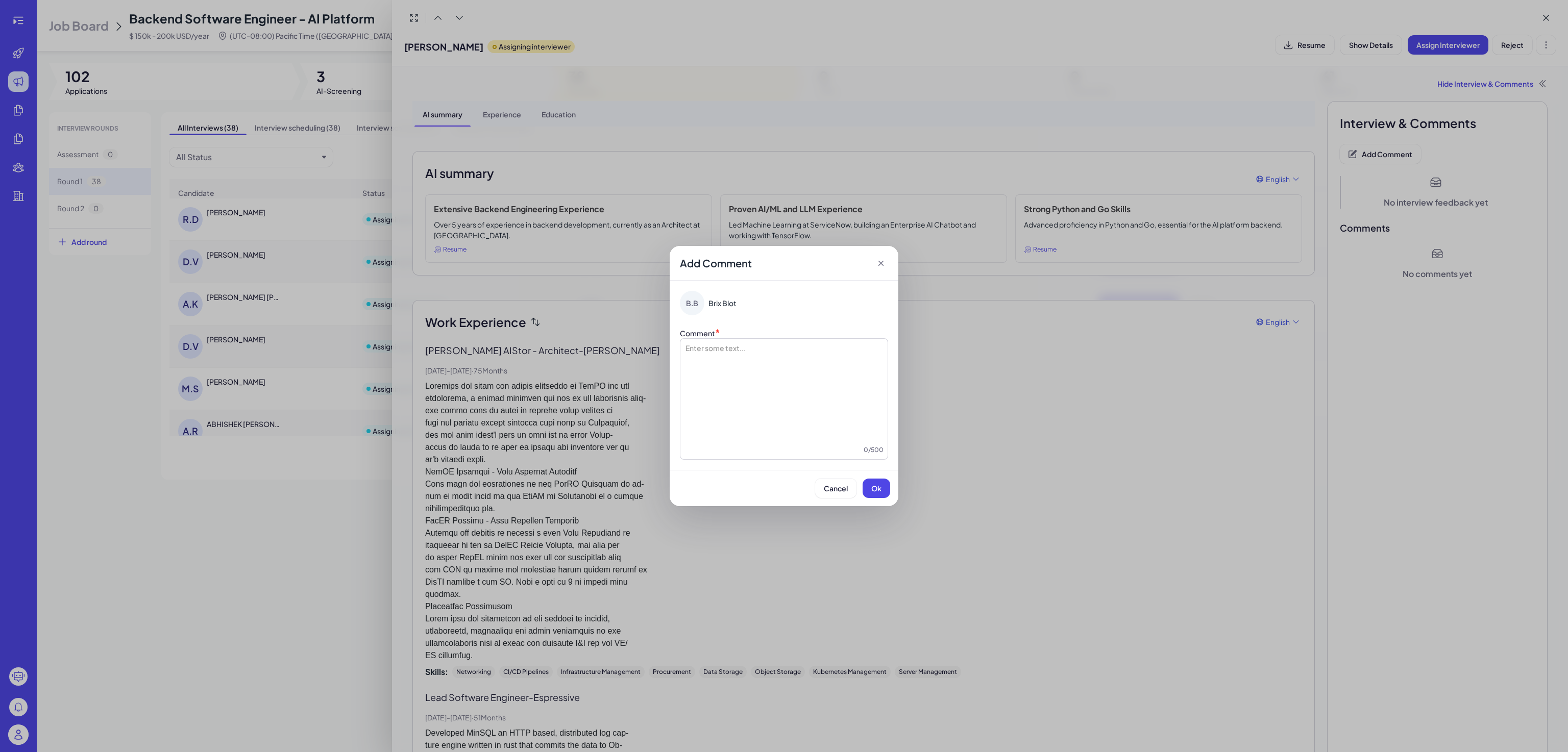
click at [878, 261] on icon at bounding box center [881, 263] width 10 height 10
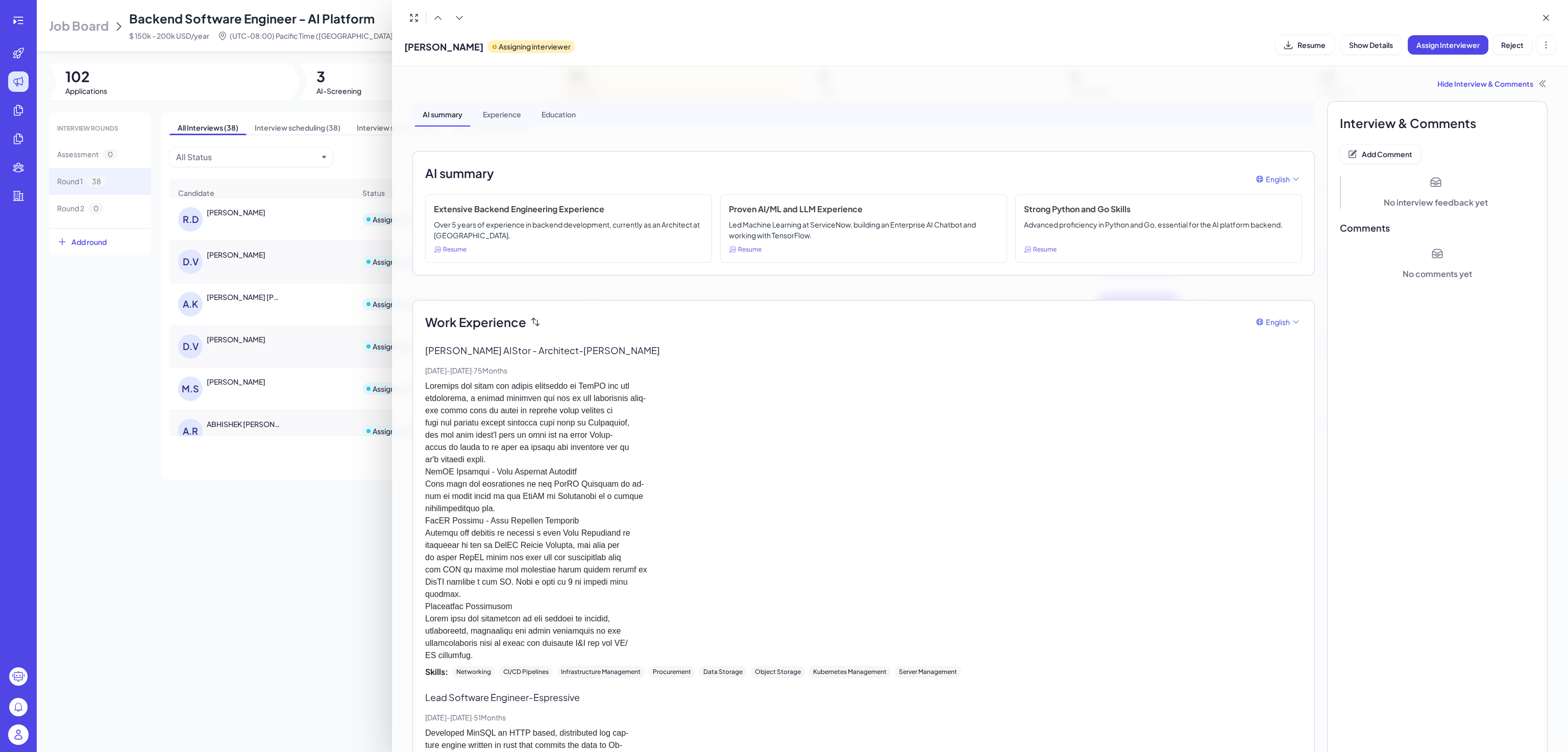
click at [258, 214] on div at bounding box center [784, 376] width 1568 height 752
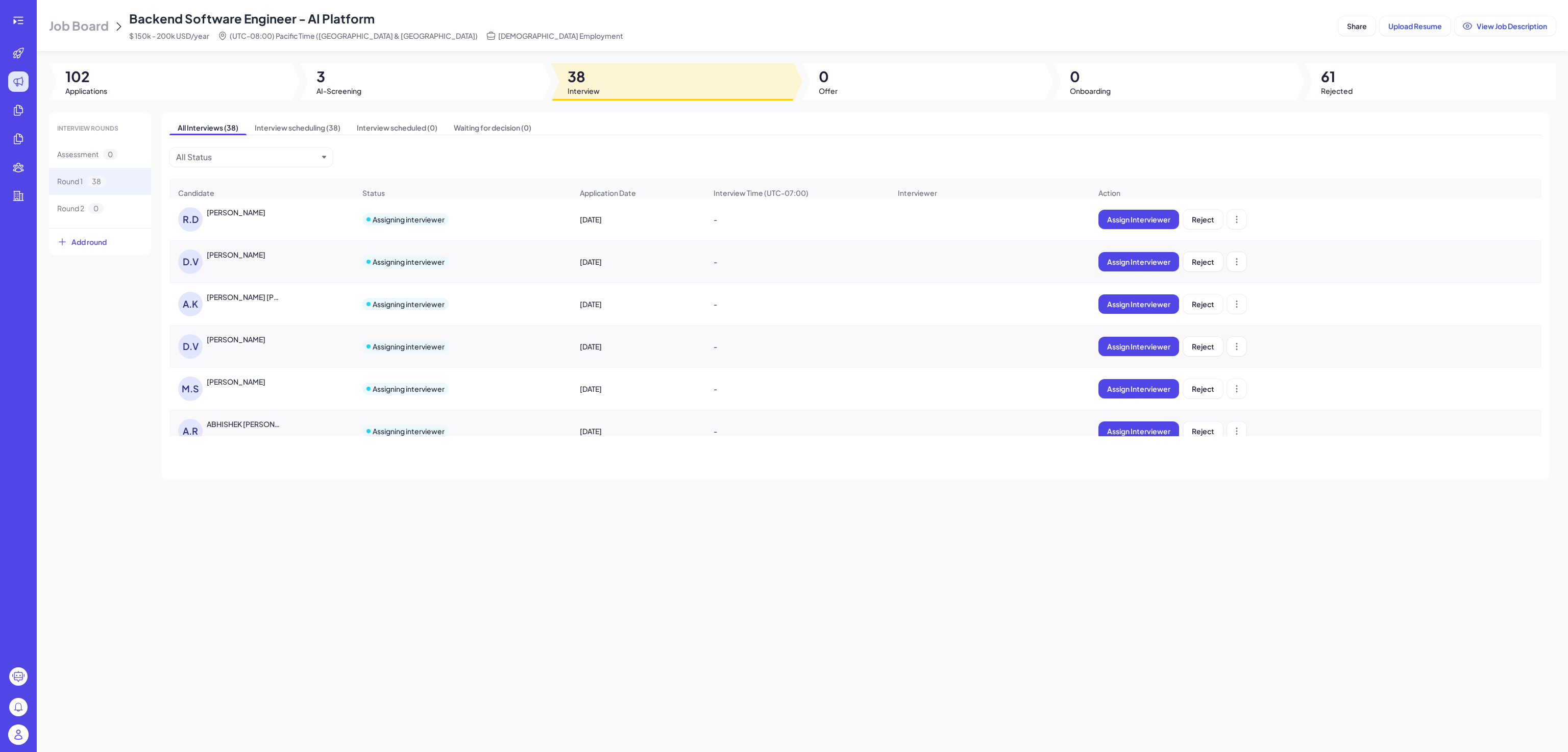
click at [258, 302] on div "Ashish Kumar Jha" at bounding box center [245, 297] width 76 height 10
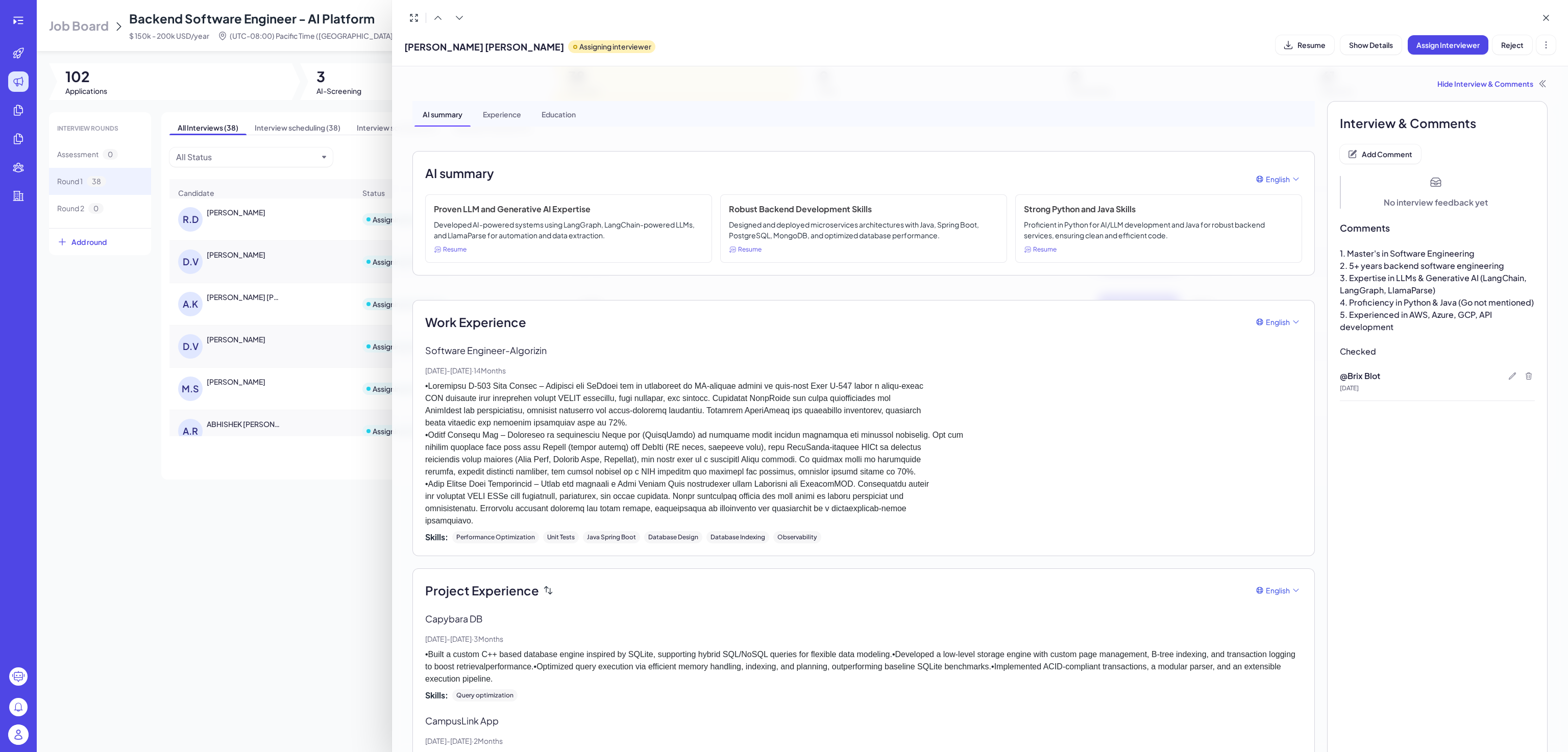
drag, startPoint x: 337, startPoint y: 544, endPoint x: 333, endPoint y: 496, distance: 48.2
click at [337, 544] on div at bounding box center [784, 376] width 1568 height 752
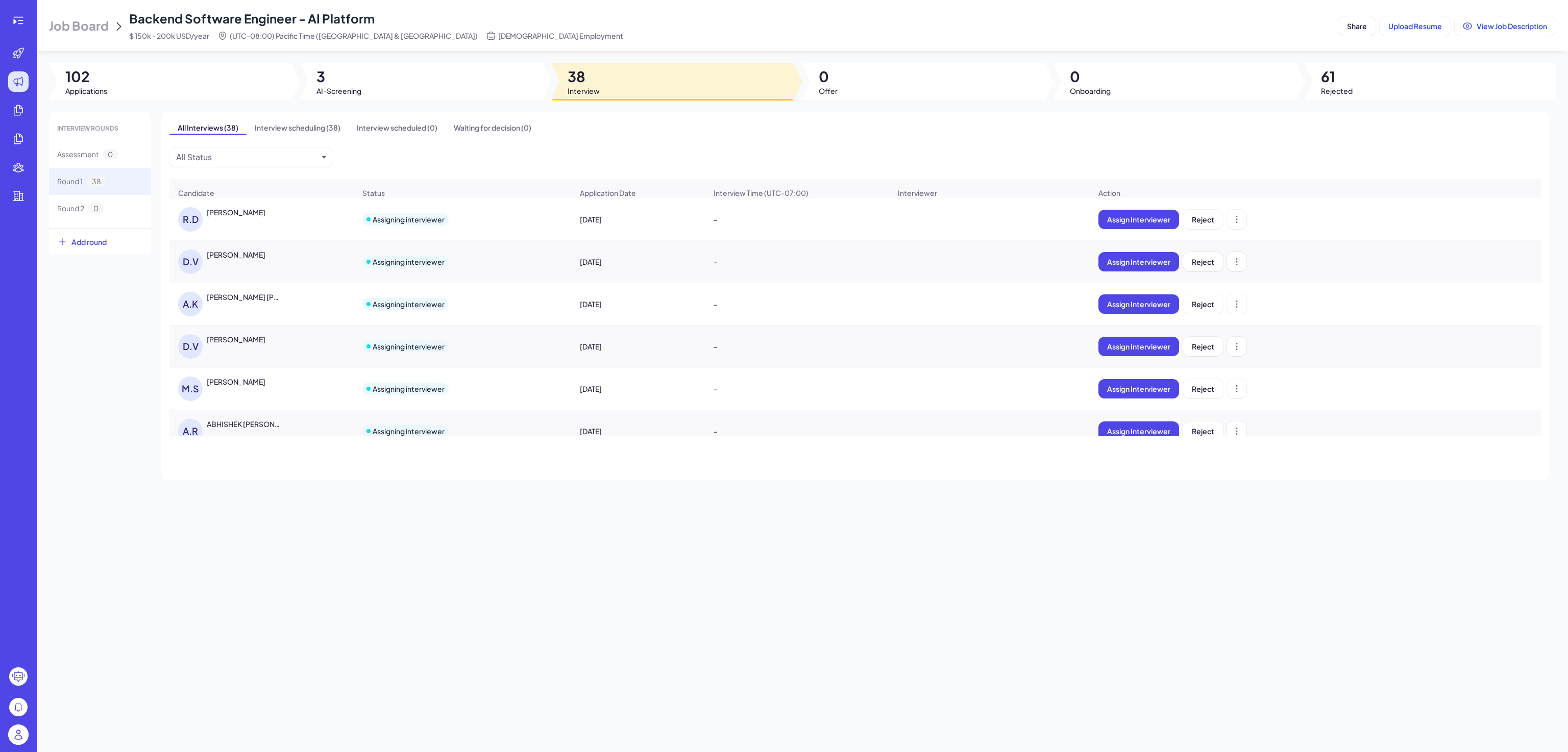
click at [213, 387] on div "Mitali Sahoo" at bounding box center [237, 382] width 59 height 10
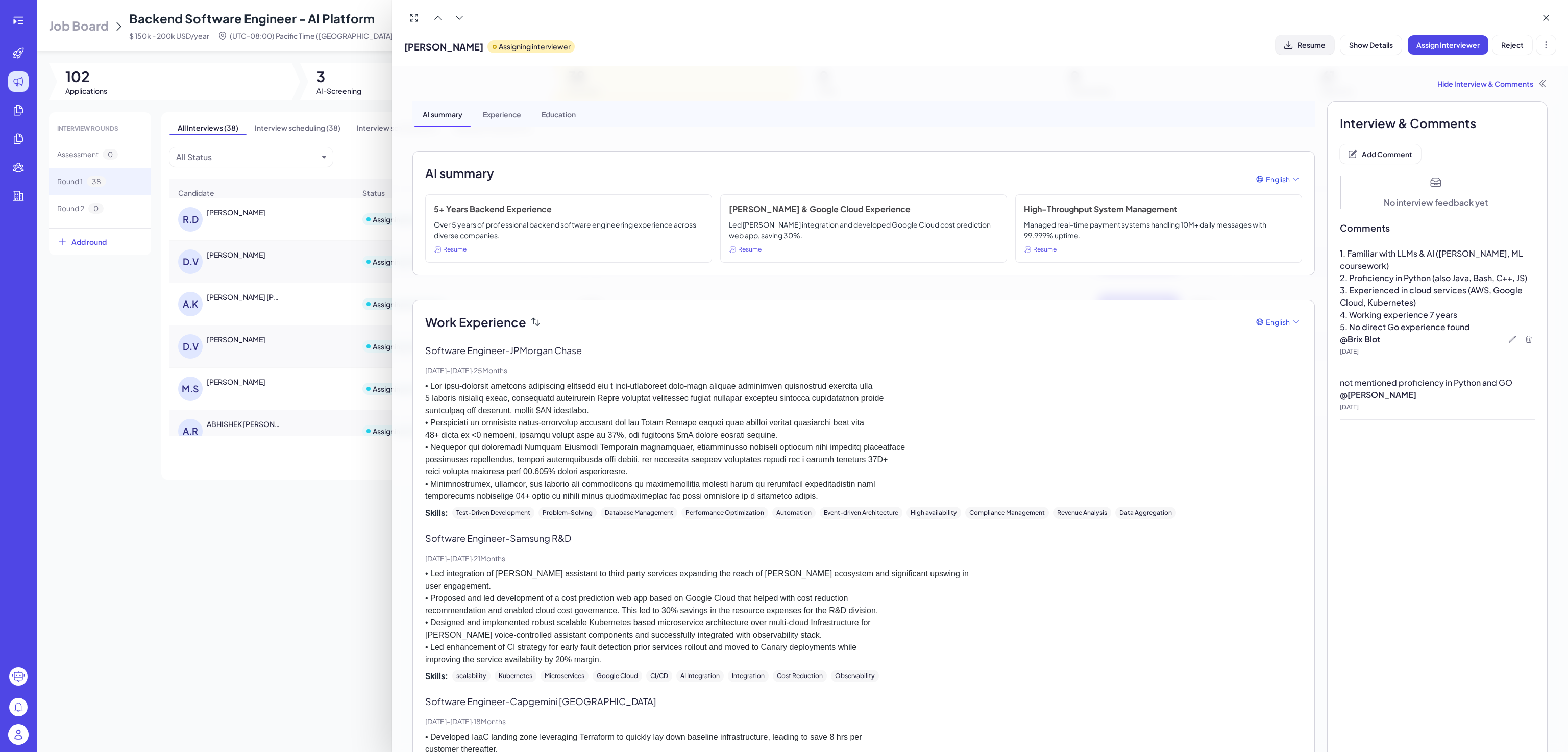
click at [1300, 42] on span "Resume" at bounding box center [1312, 45] width 28 height 9
click at [206, 496] on div at bounding box center [784, 376] width 1568 height 752
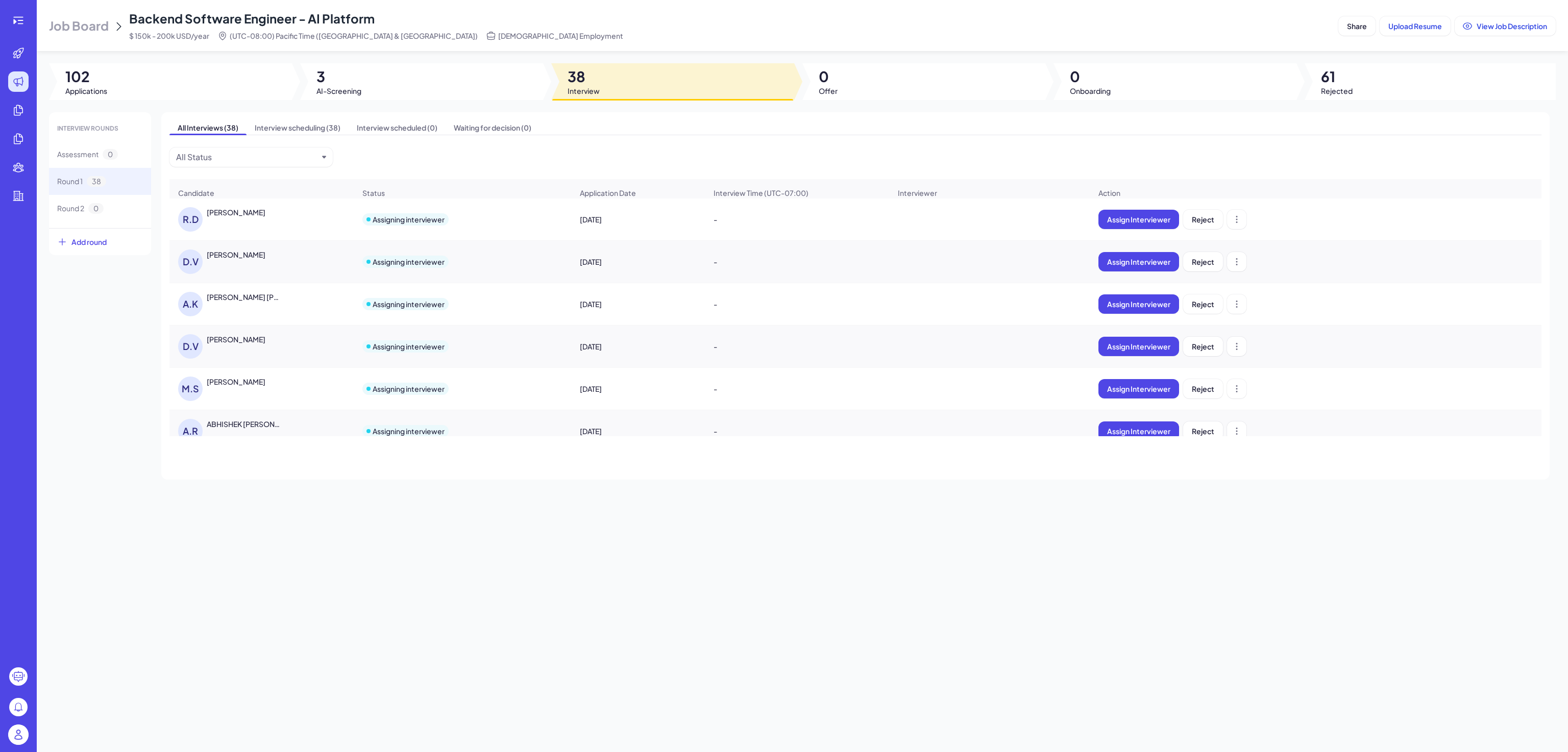
click at [265, 345] on div "Daniel Valdivia Milanes" at bounding box center [237, 339] width 59 height 10
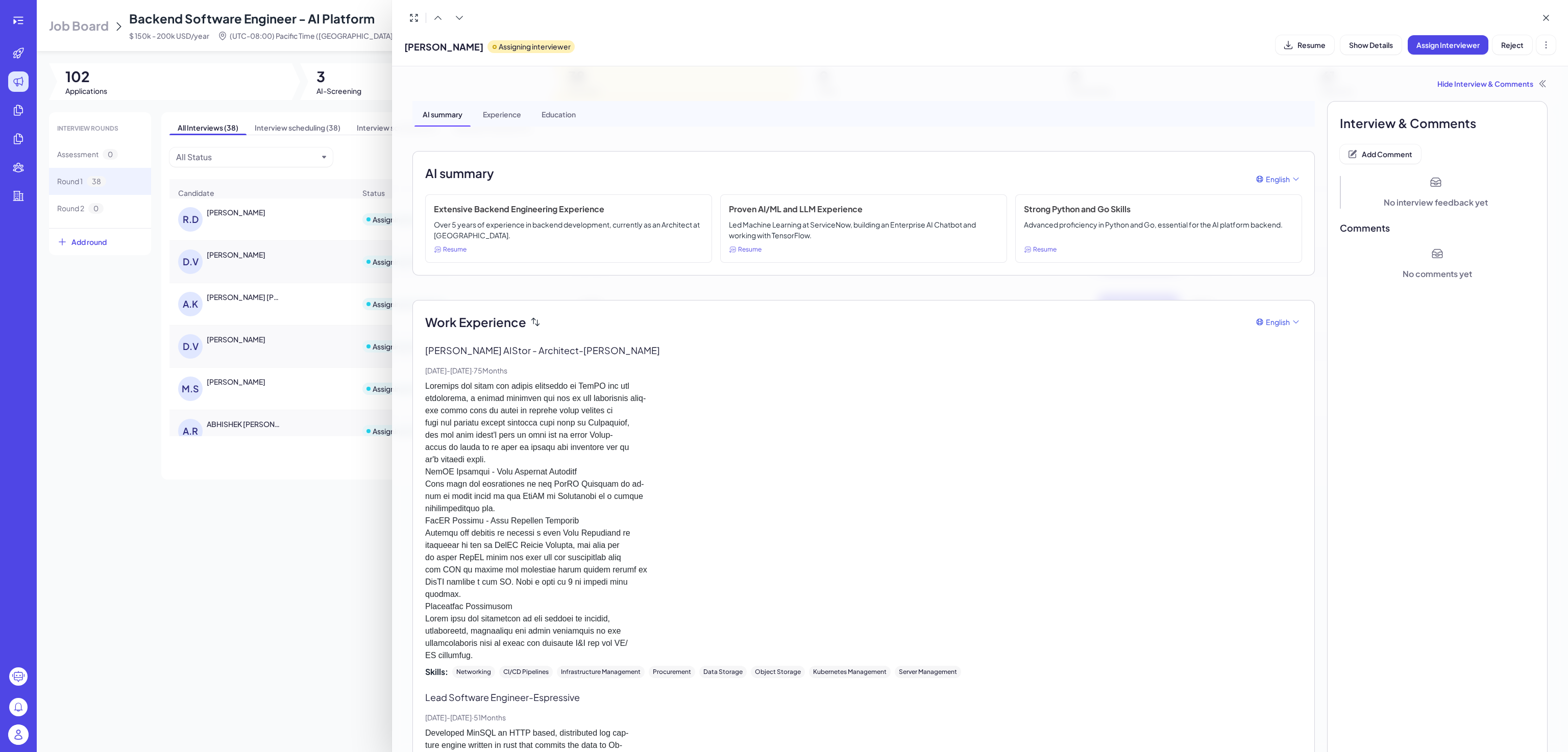
click at [338, 516] on div at bounding box center [784, 376] width 1568 height 752
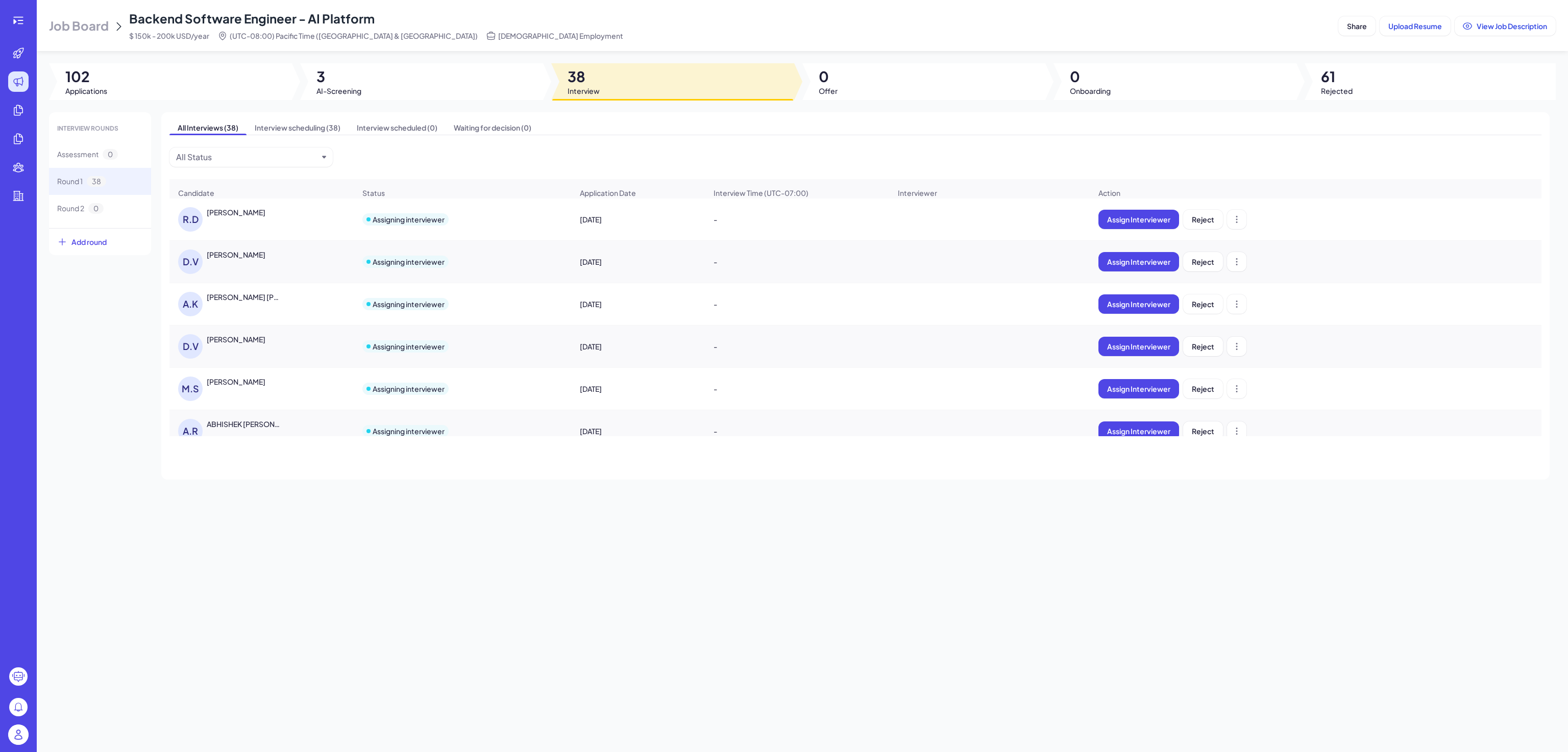
click at [230, 387] on div "Mitali Sahoo" at bounding box center [237, 382] width 59 height 10
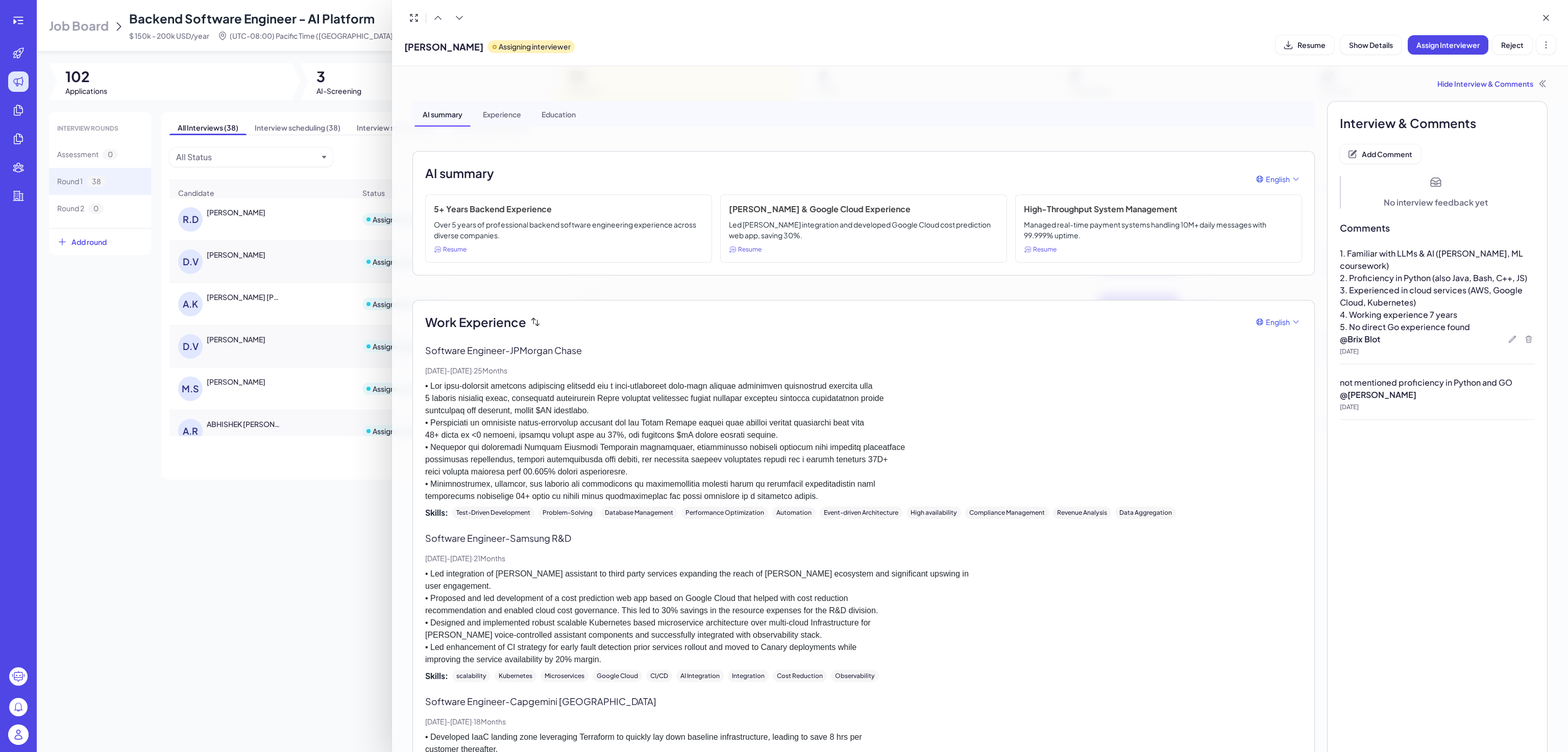
click at [293, 366] on div at bounding box center [784, 376] width 1568 height 752
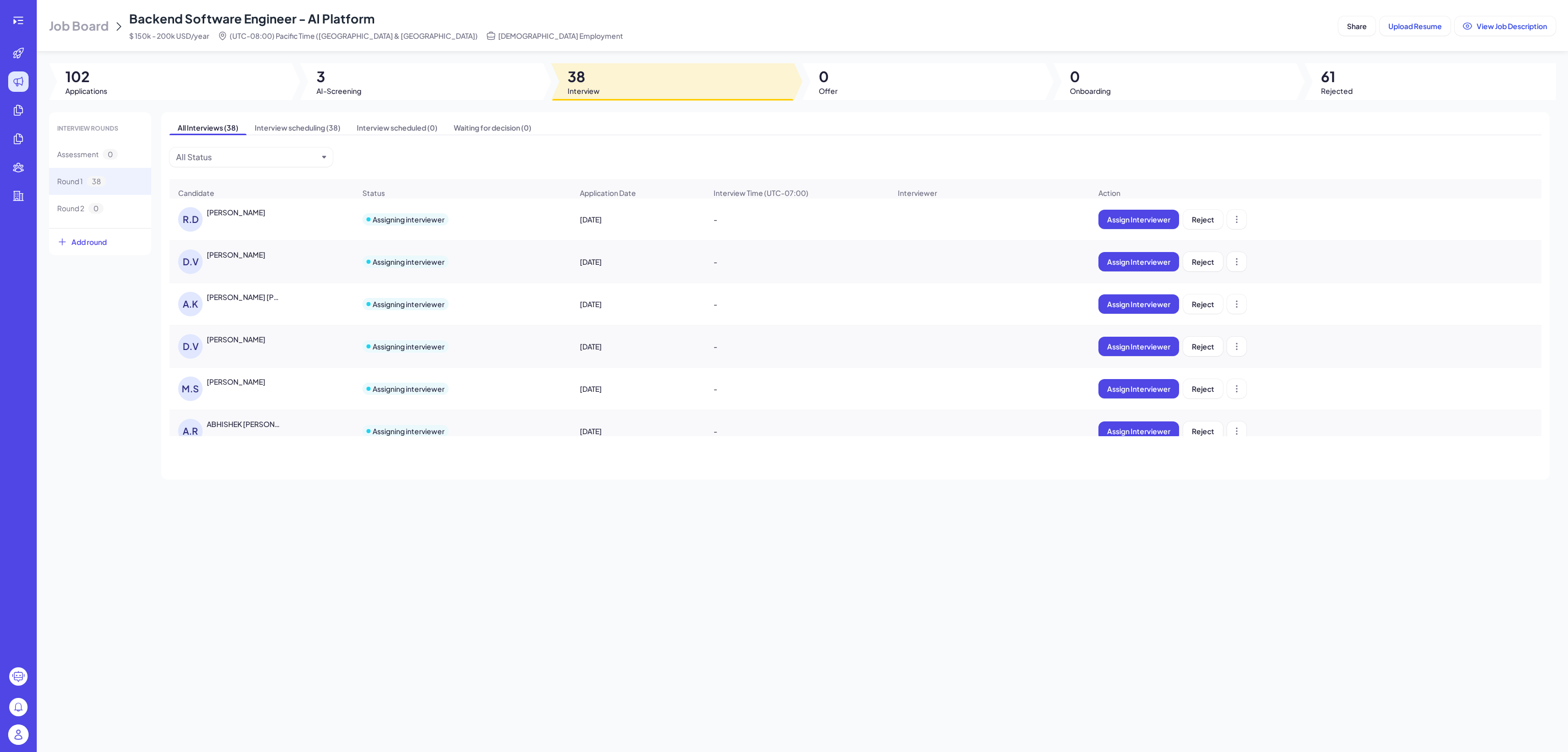
click at [283, 356] on div "D.V Daniel Valdivia Milanes" at bounding box center [231, 346] width 105 height 25
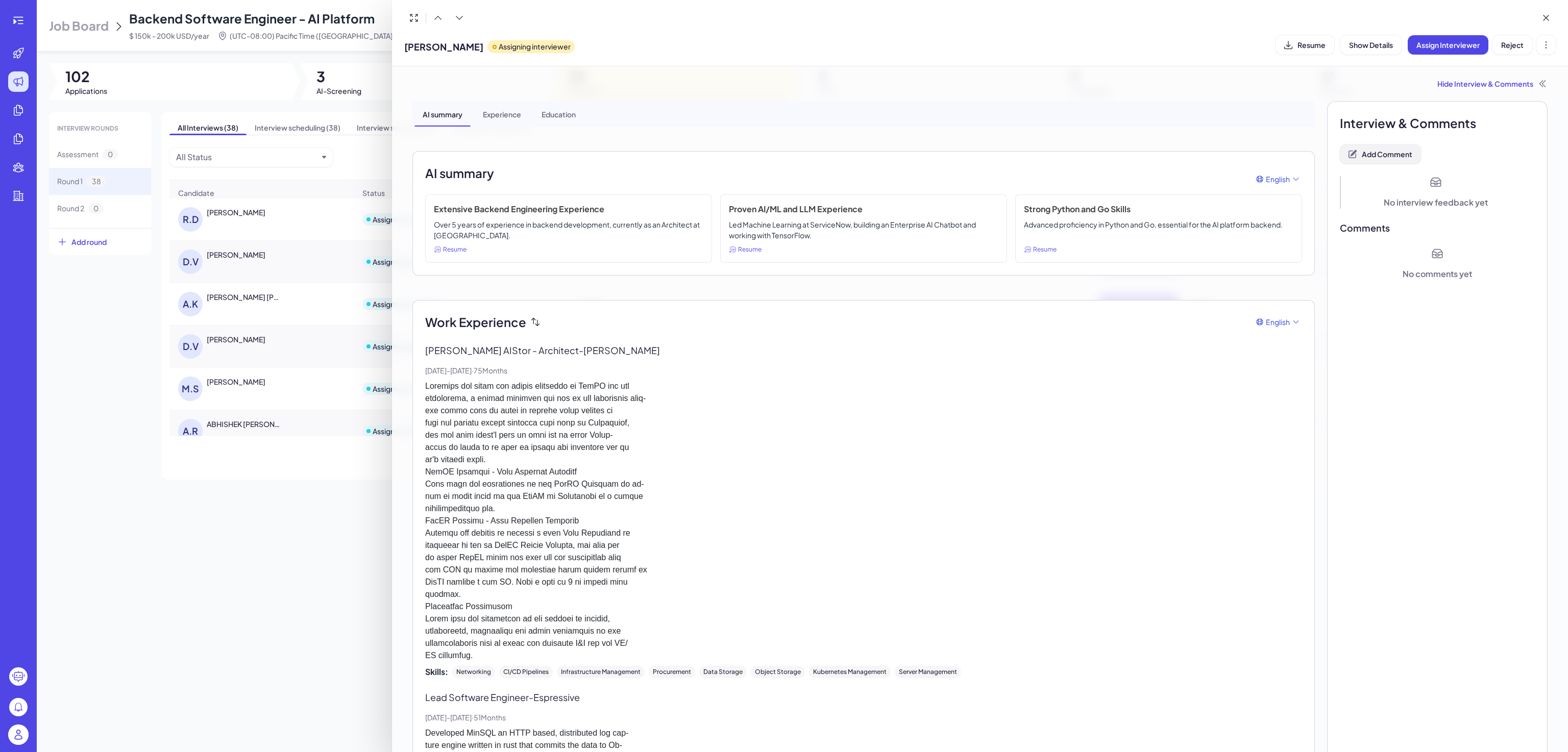
click at [1365, 156] on span "Add Comment" at bounding box center [1387, 154] width 51 height 9
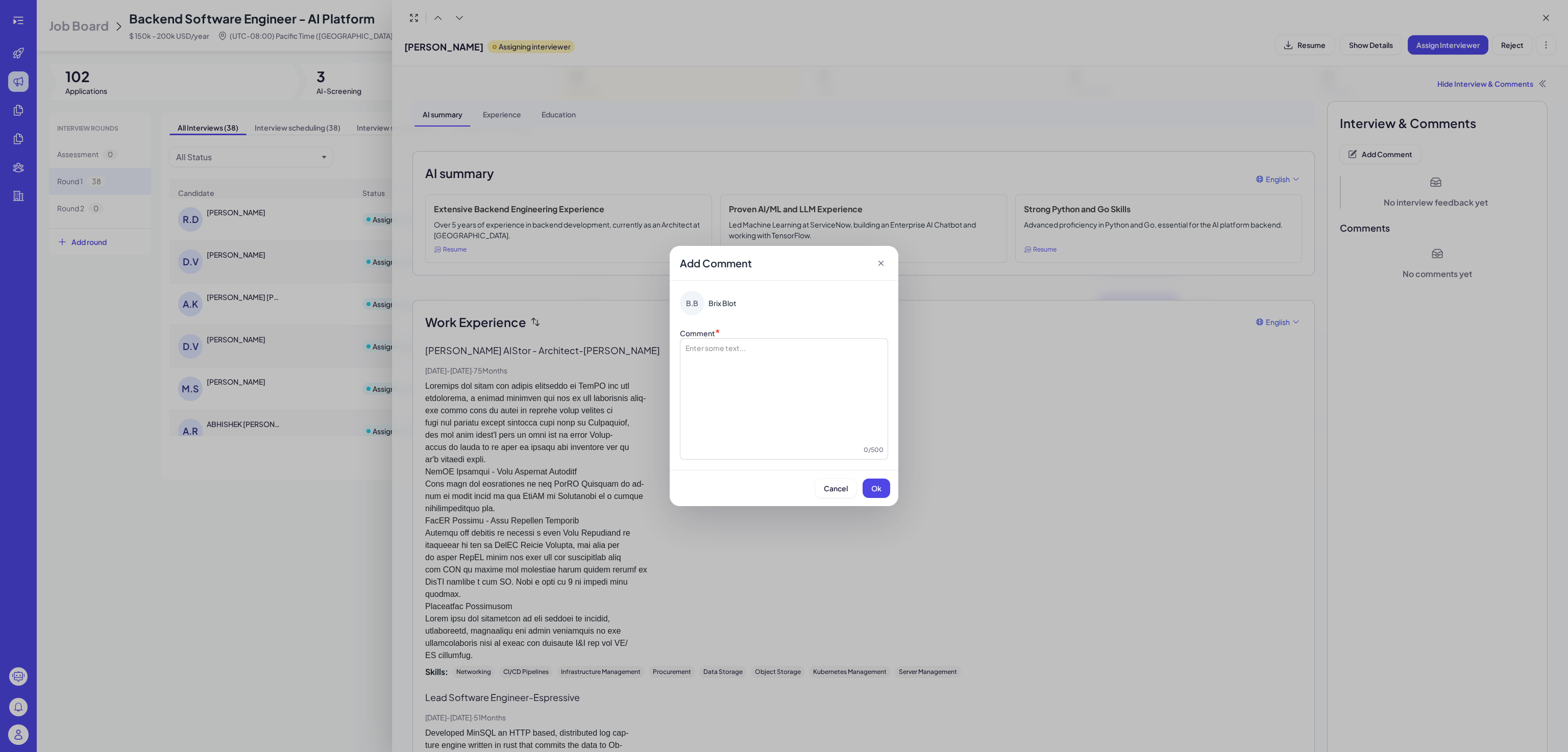
click at [806, 352] on div at bounding box center [784, 394] width 199 height 103
click at [881, 496] on button "Ok" at bounding box center [877, 488] width 28 height 19
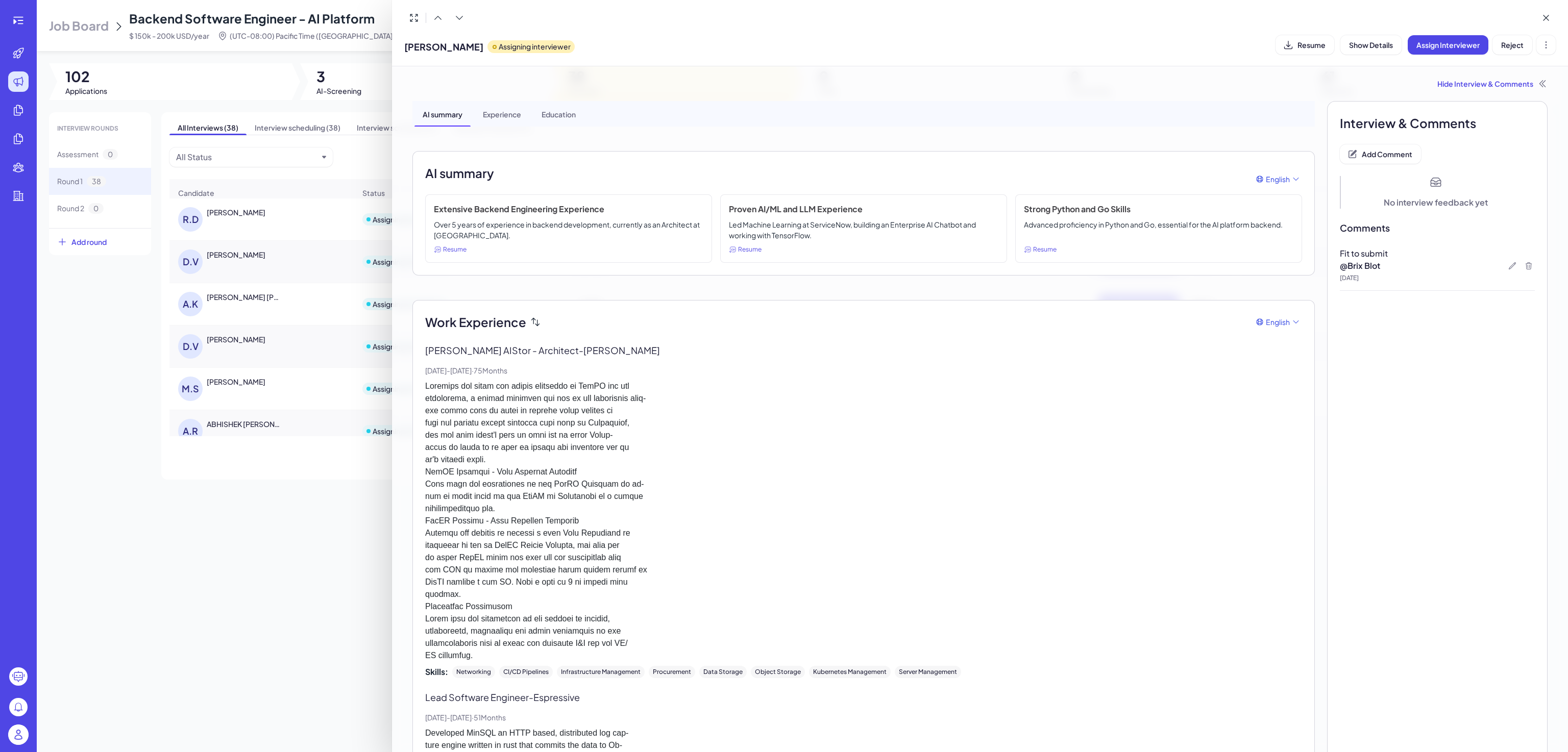
click at [259, 530] on div at bounding box center [784, 376] width 1568 height 752
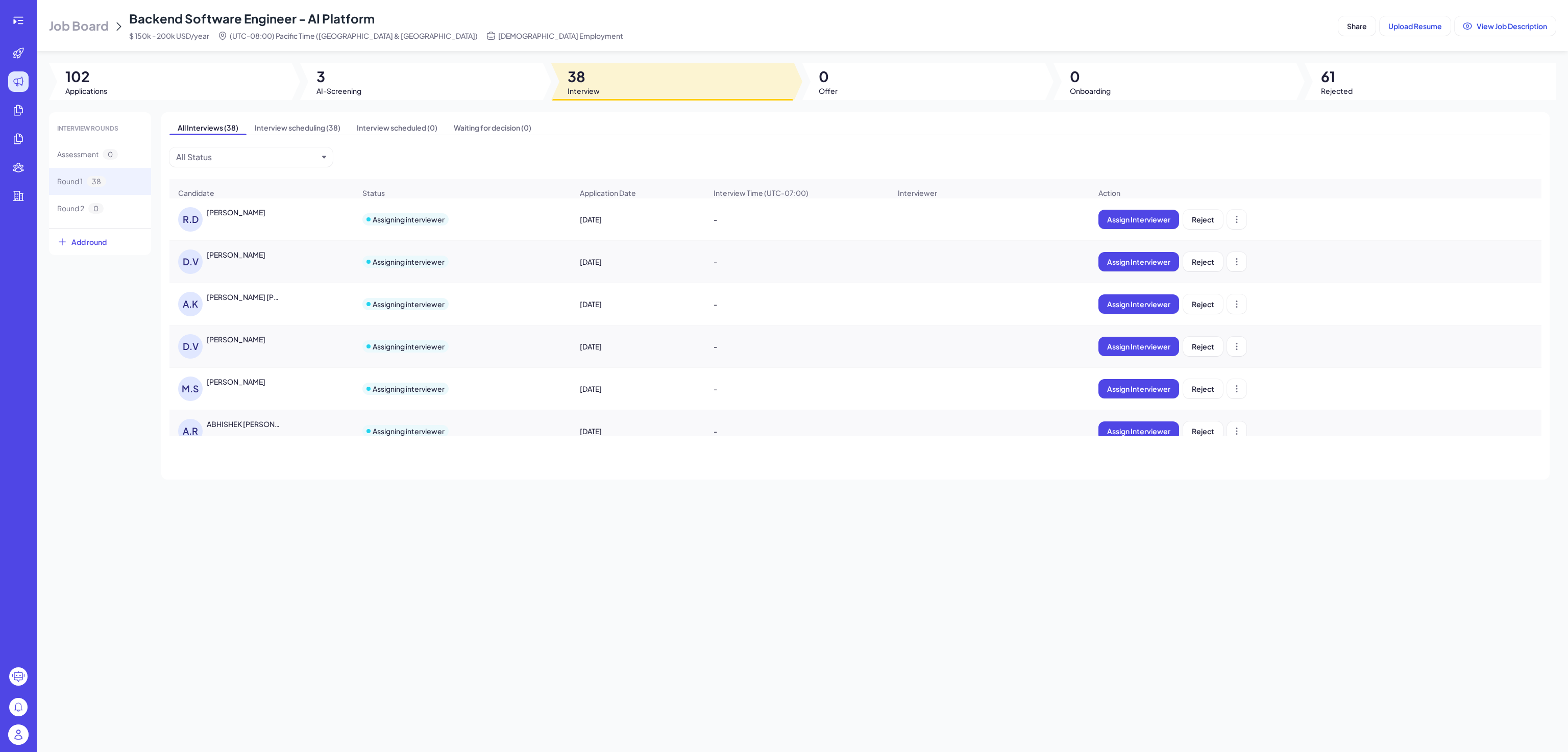
click at [269, 430] on div "ABHISHEK RAMESH KESHAV" at bounding box center [245, 424] width 76 height 10
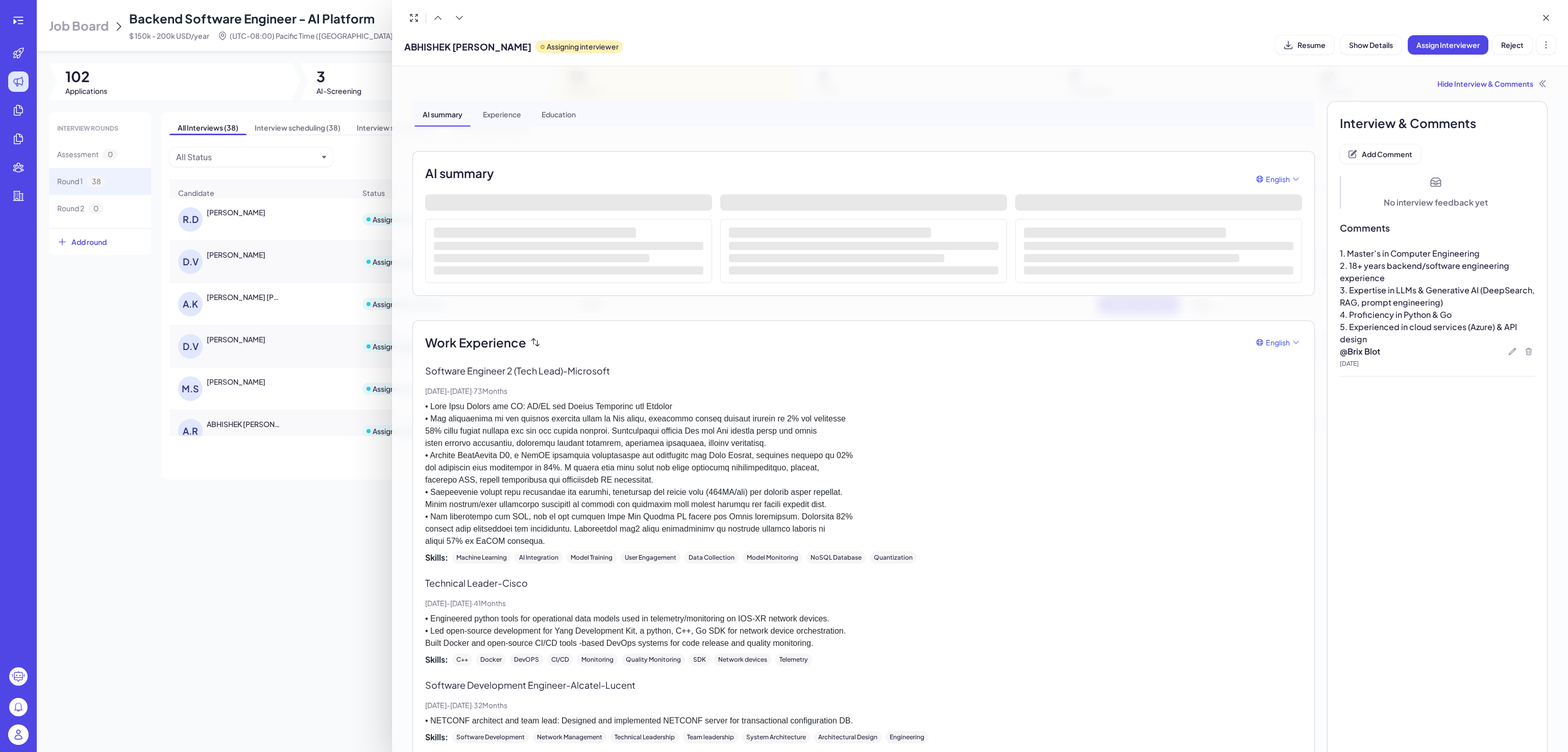
drag, startPoint x: 1430, startPoint y: 334, endPoint x: 1378, endPoint y: 308, distance: 58.1
click at [1378, 308] on div "1. Master’s in Computer Engineering 2. 18+ years backend/software engineering e…" at bounding box center [1437, 297] width 195 height 98
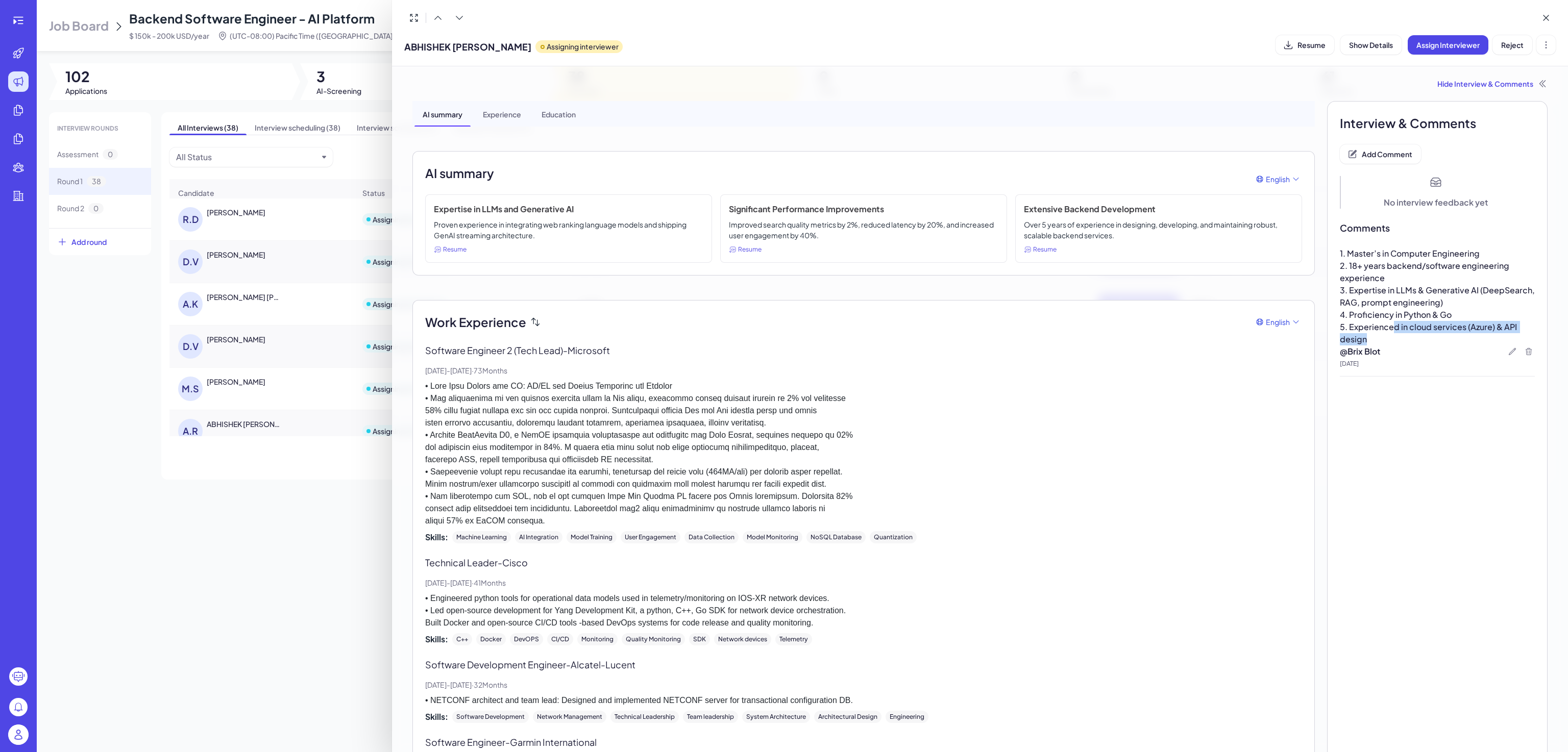
drag, startPoint x: 1386, startPoint y: 336, endPoint x: 1387, endPoint y: 328, distance: 8.1
click at [1387, 328] on p "5. Experienced in cloud services (Azure) & API design" at bounding box center [1437, 334] width 195 height 25
click at [1387, 328] on span "5. Experienced in cloud services (Azure) & API design" at bounding box center [1428, 333] width 178 height 23
click at [290, 380] on div at bounding box center [784, 376] width 1568 height 752
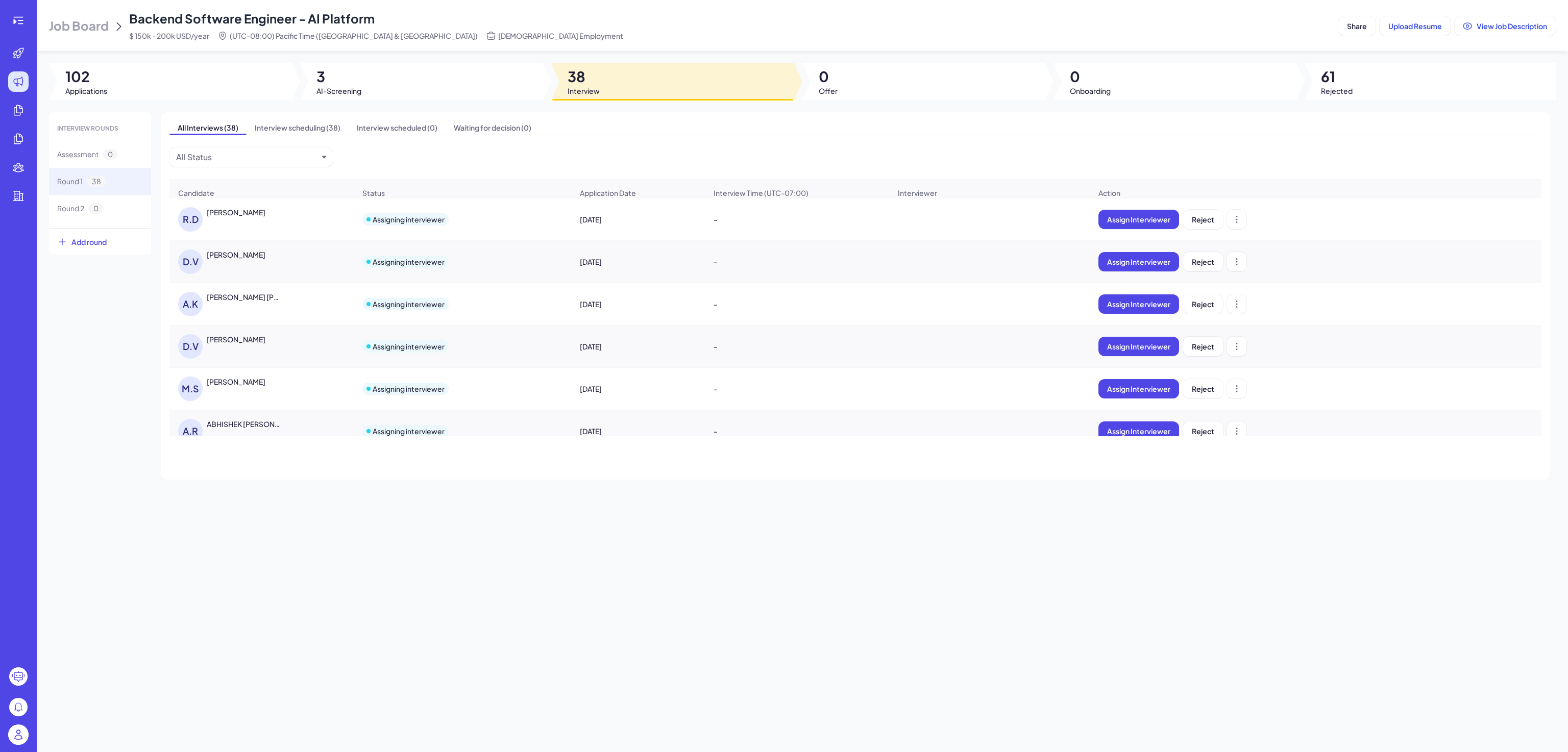
click at [261, 387] on div "Mitali Sahoo" at bounding box center [245, 382] width 77 height 10
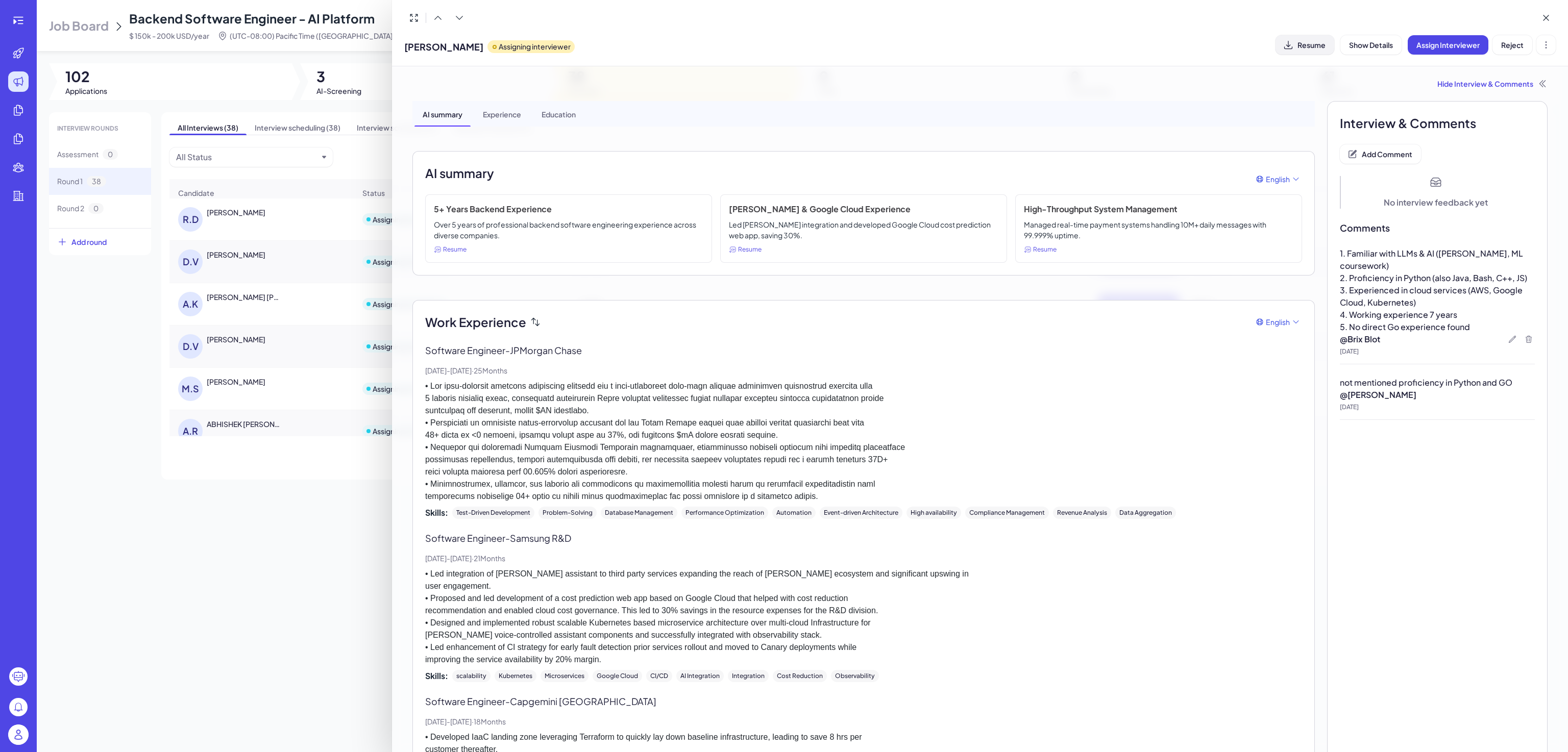
click at [1313, 48] on span "Resume" at bounding box center [1312, 45] width 28 height 9
click at [237, 571] on div at bounding box center [784, 376] width 1568 height 752
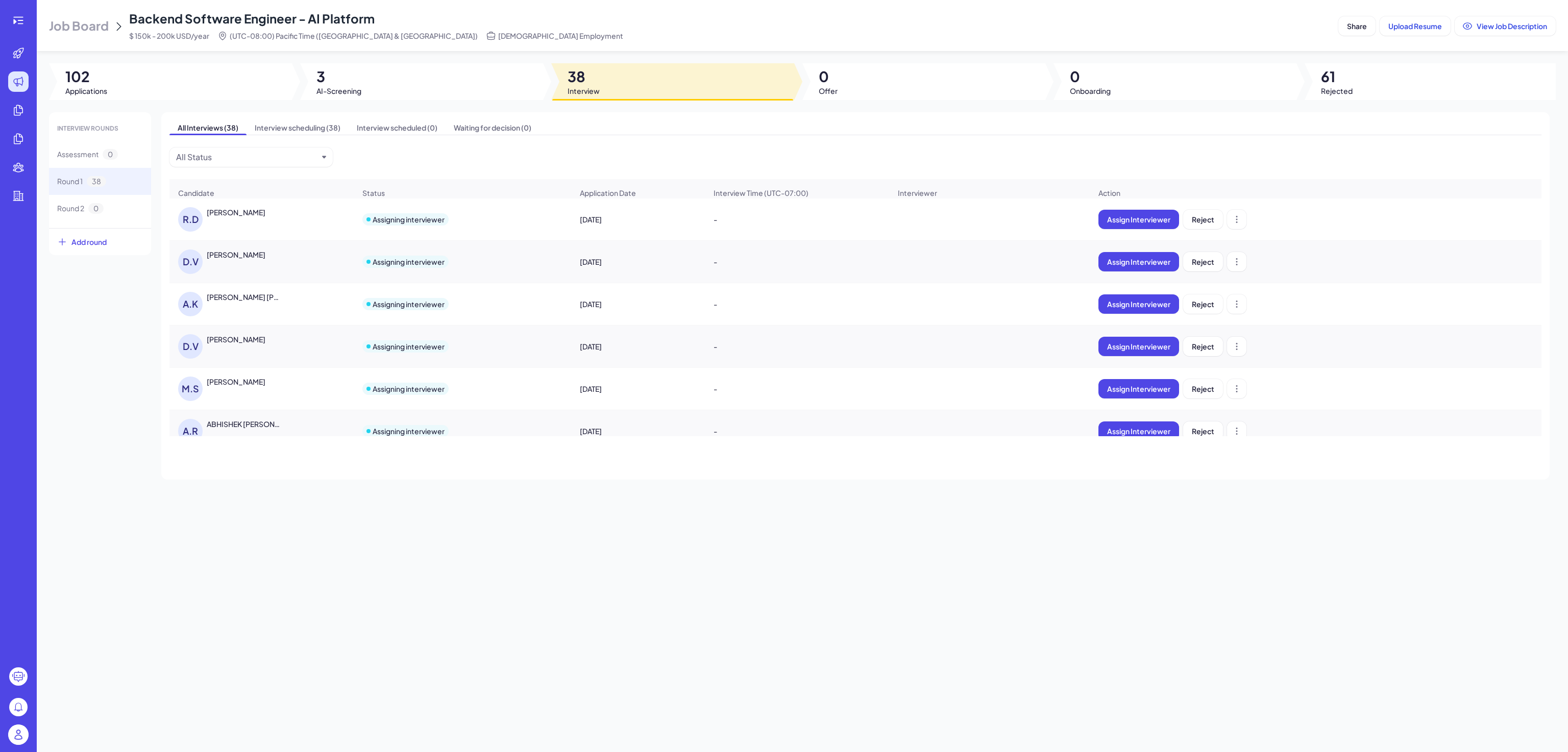
click at [250, 430] on div "ABHISHEK RAMESH KESHAV" at bounding box center [245, 424] width 76 height 10
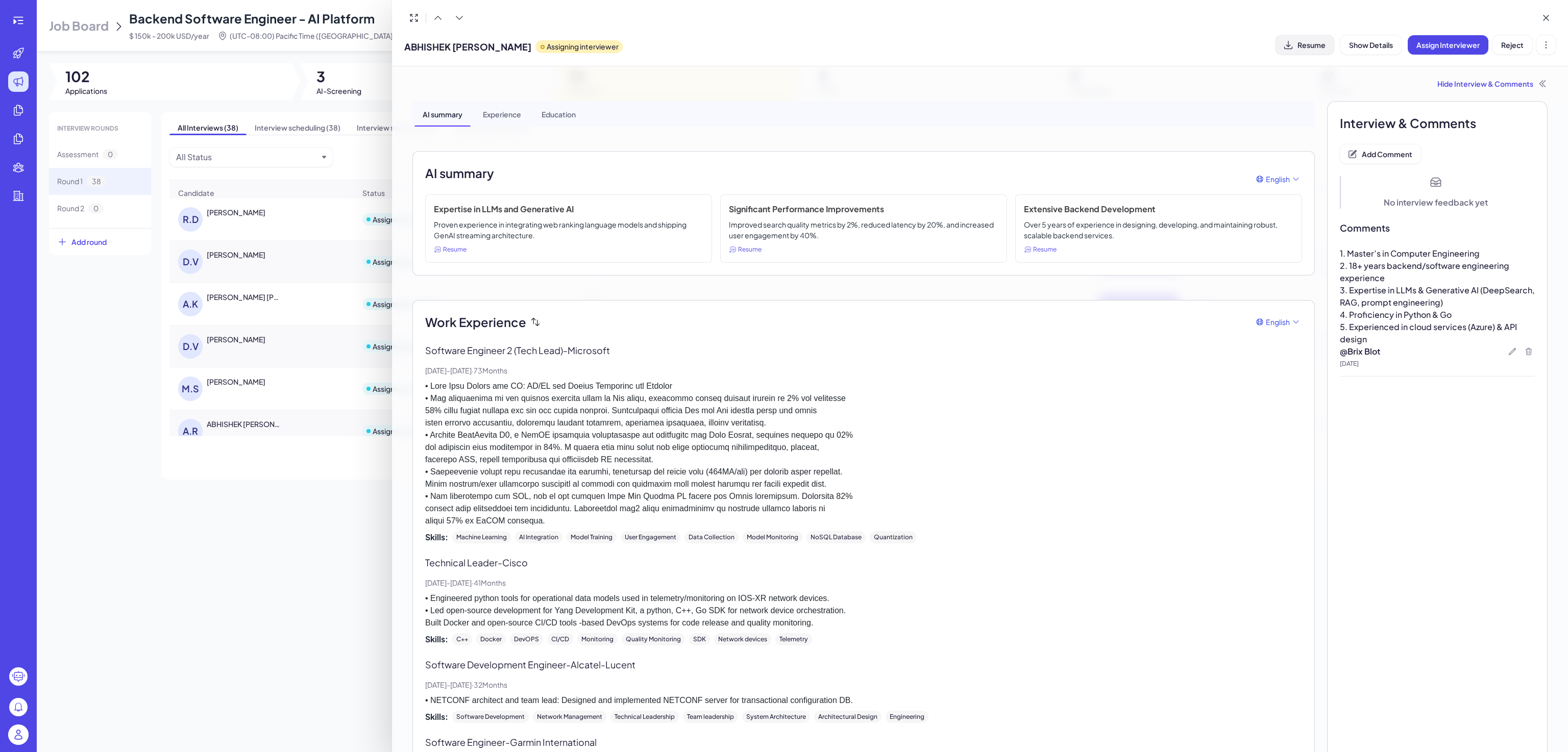
click at [1315, 51] on button "Resume" at bounding box center [1306, 44] width 59 height 19
click at [1256, 395] on p at bounding box center [863, 454] width 877 height 147
click at [225, 494] on div at bounding box center [784, 376] width 1568 height 752
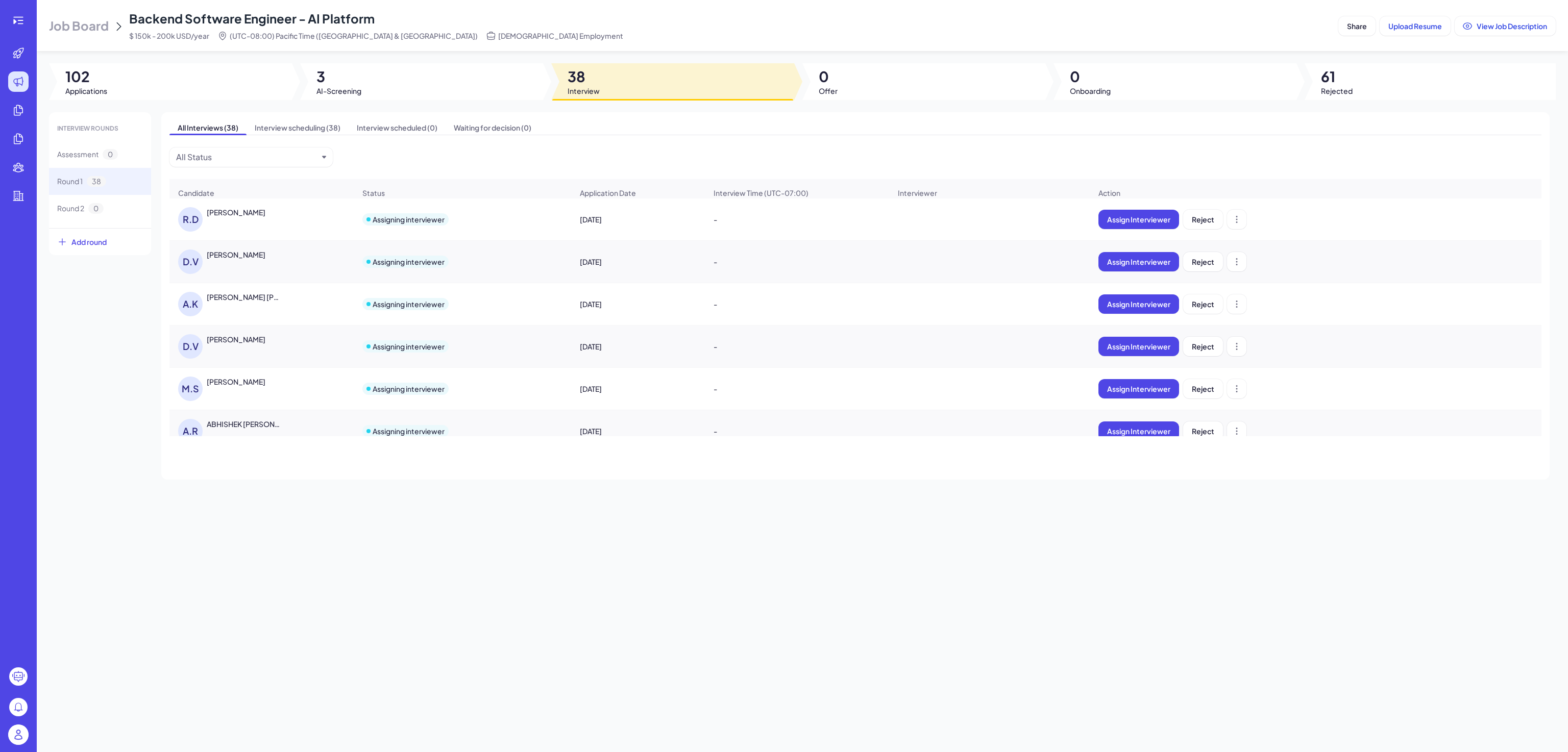
scroll to position [4, 0]
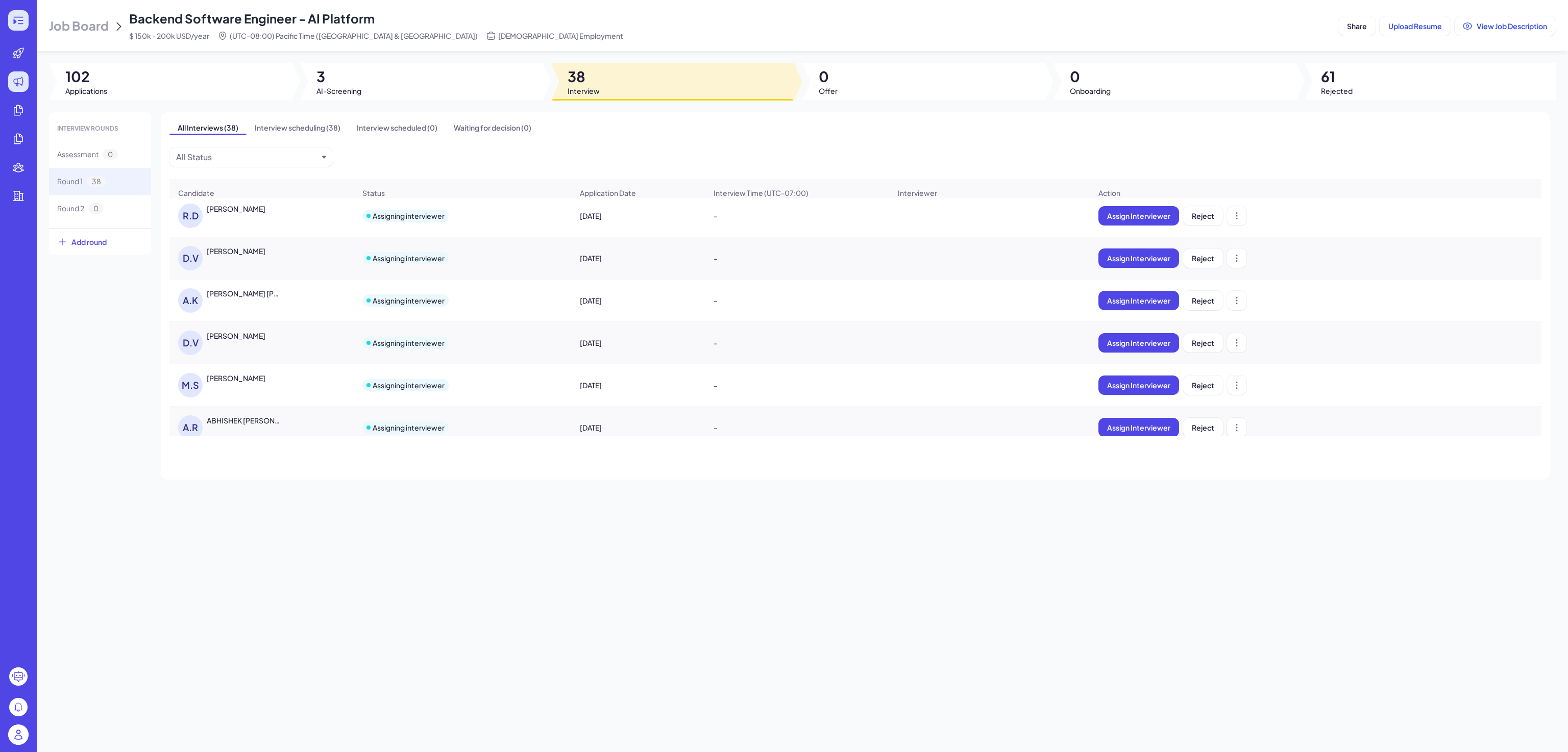
click at [17, 18] on icon at bounding box center [18, 19] width 12 height 12
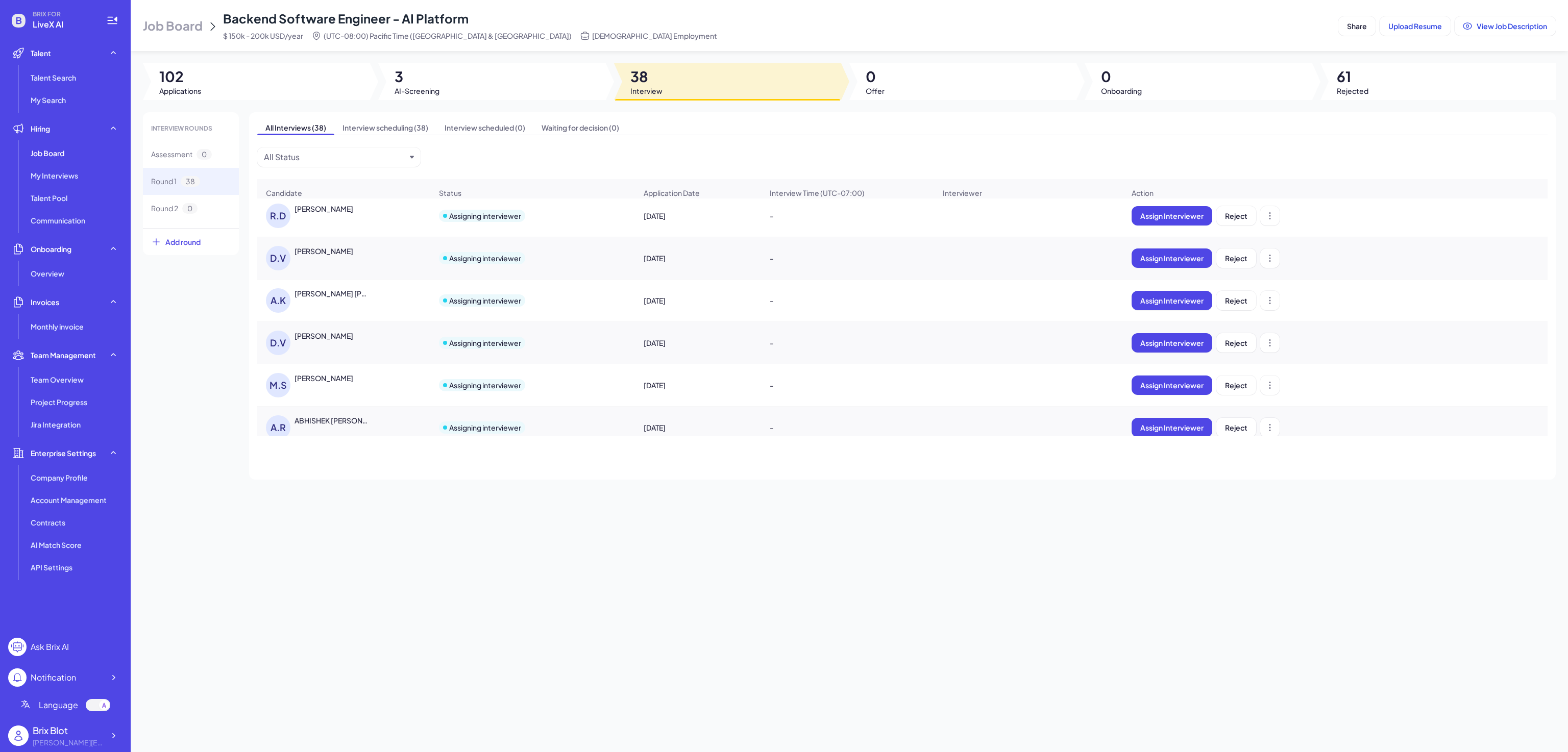
drag, startPoint x: 494, startPoint y: 539, endPoint x: 492, endPoint y: 546, distance: 7.3
click at [494, 539] on div "Job Board Backend Software Engineer - AI Platform $ 150k - 200k USD/year (UTC-0…" at bounding box center [849, 376] width 1438 height 752
click at [339, 341] on div "Daniel Valdivia Milanes" at bounding box center [324, 335] width 59 height 10
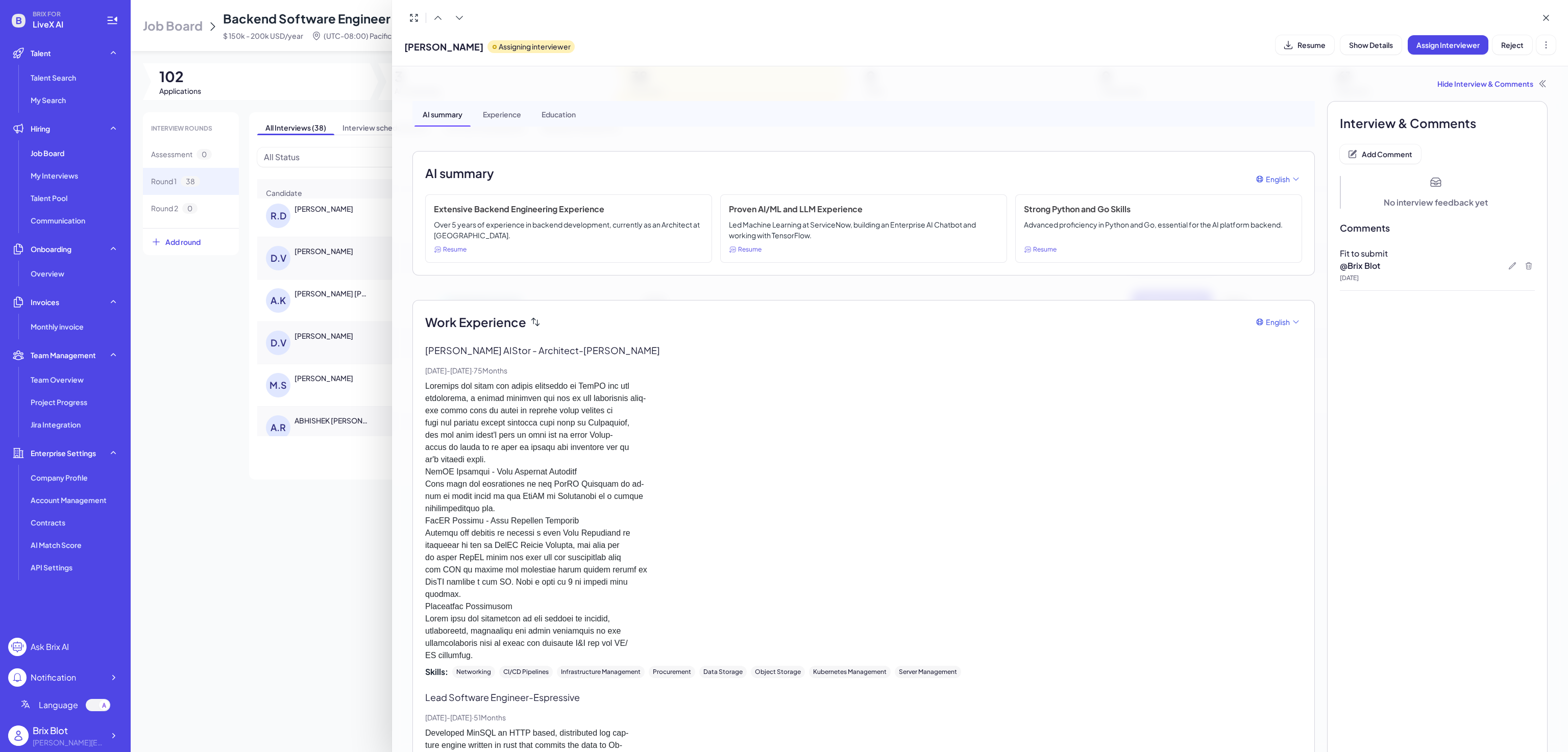
click at [314, 346] on div at bounding box center [784, 376] width 1568 height 752
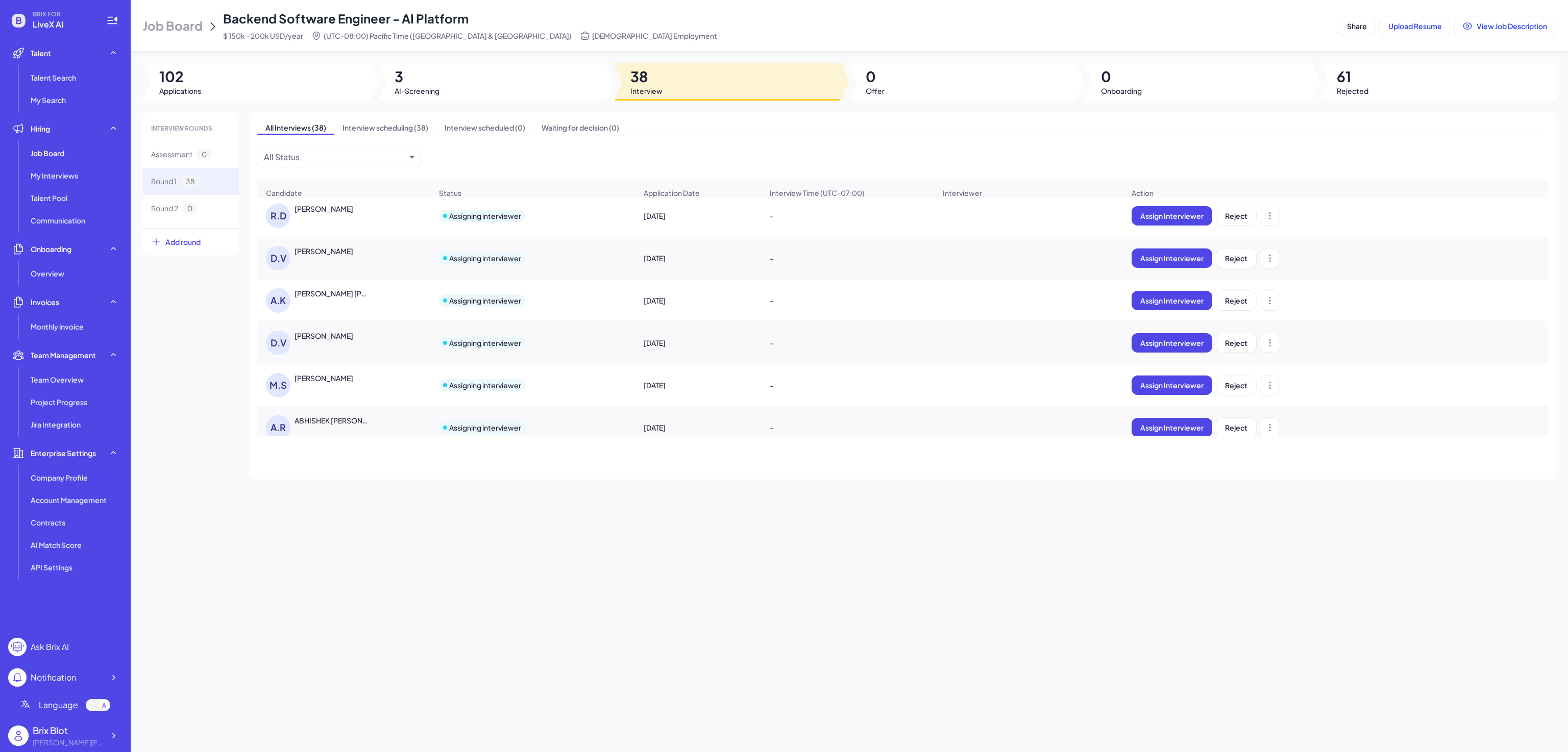
click at [336, 341] on div "Daniel Valdivia Milanes" at bounding box center [324, 335] width 59 height 10
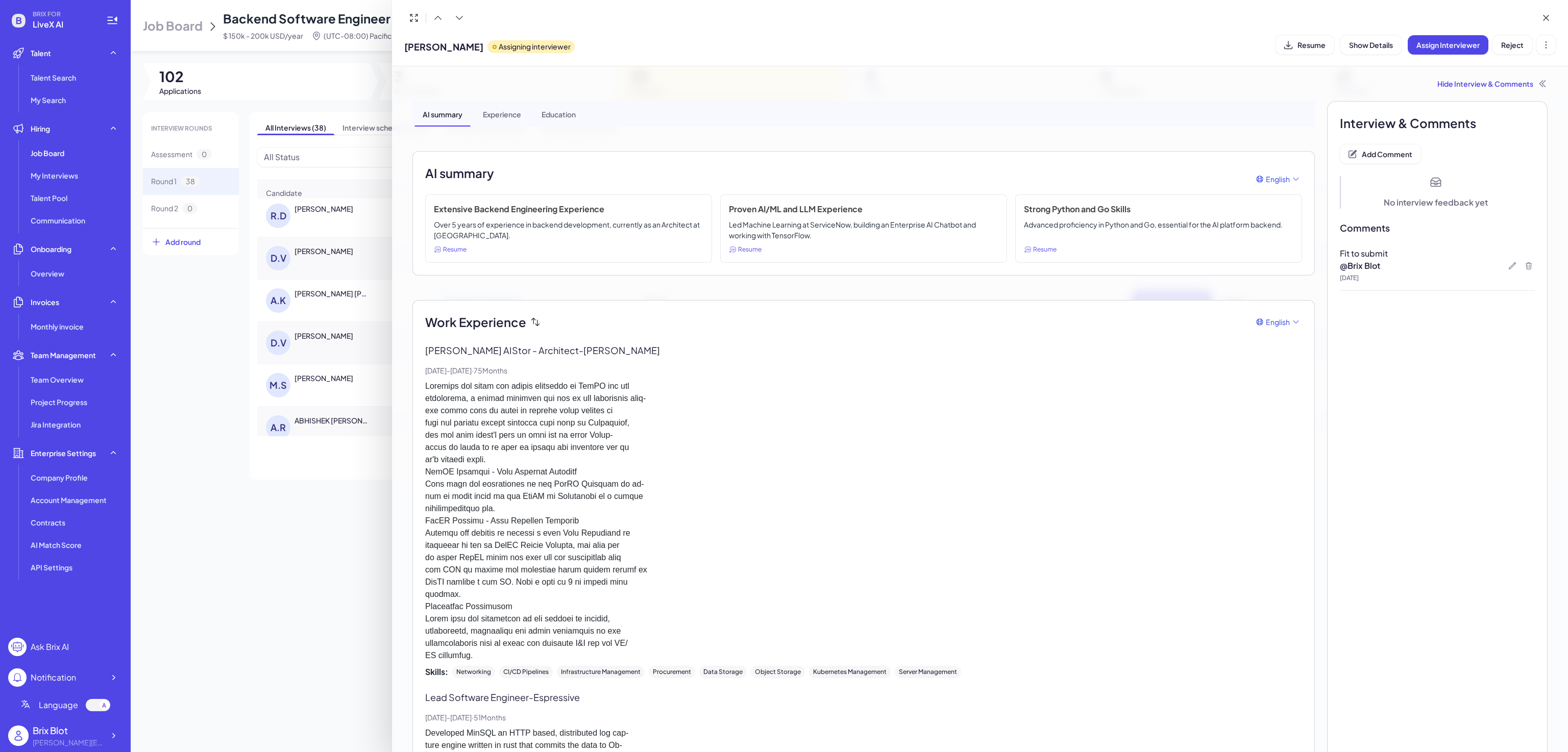
click at [322, 299] on div at bounding box center [784, 376] width 1568 height 752
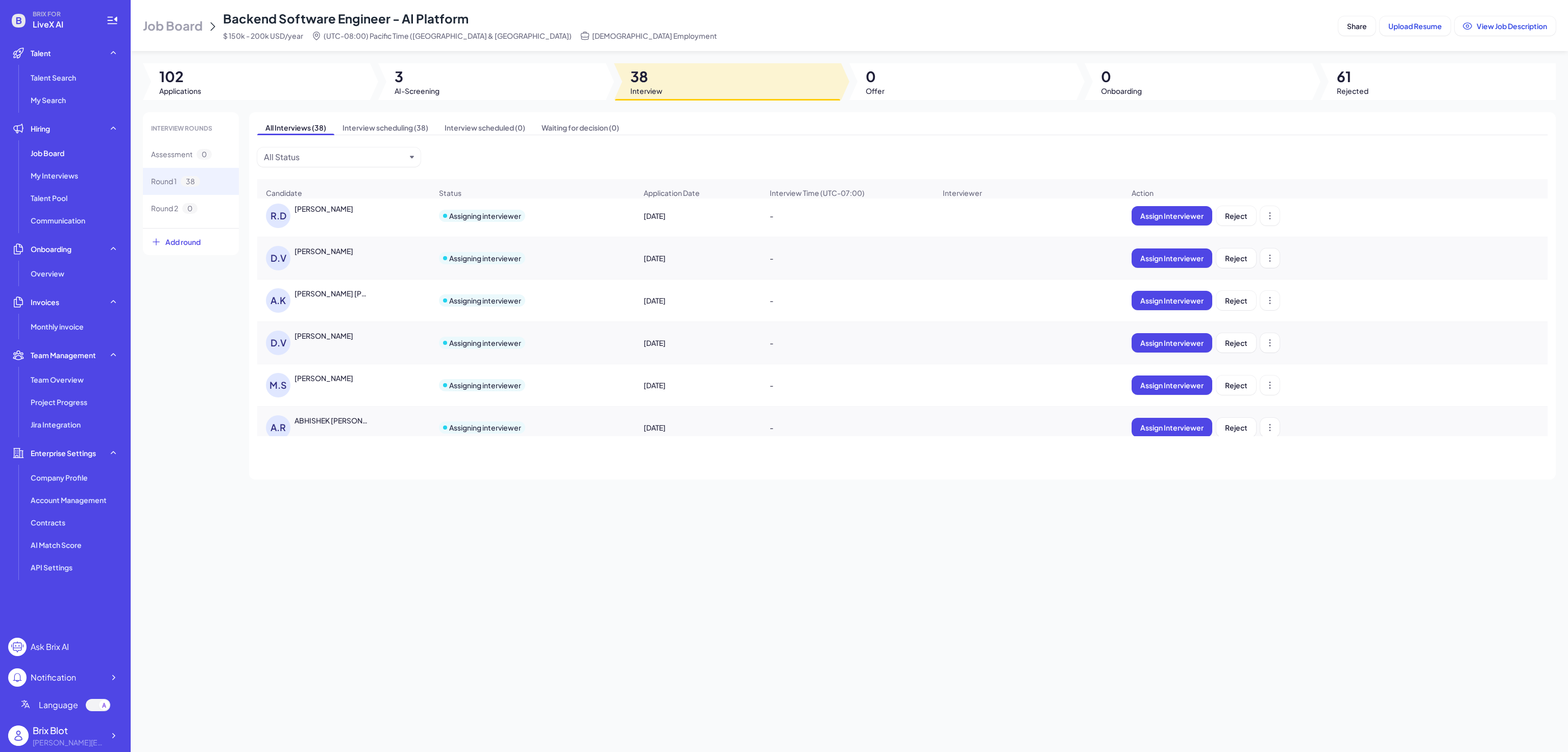
click at [328, 298] on div "Ashish Kumar Jha" at bounding box center [333, 293] width 76 height 10
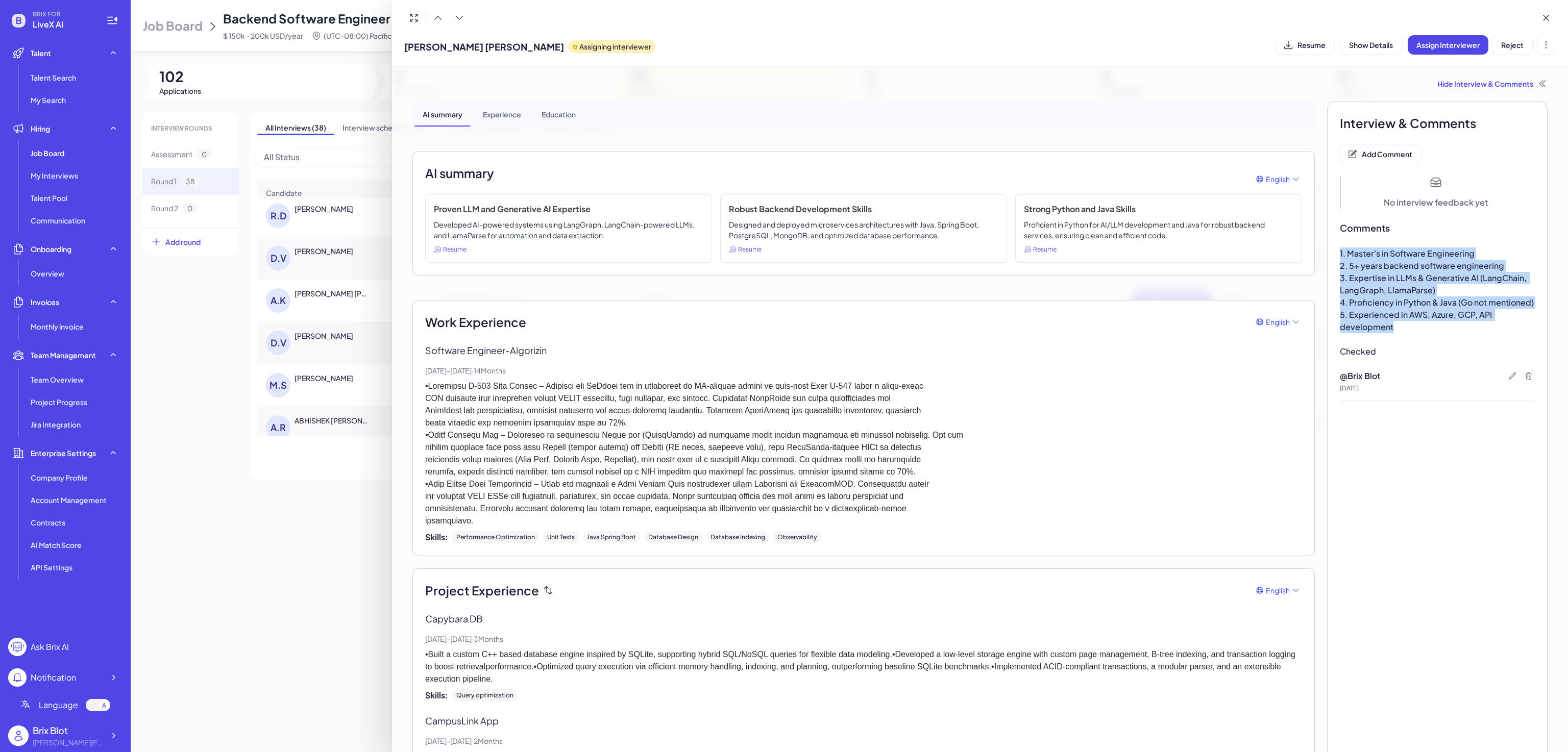
drag, startPoint x: 1401, startPoint y: 327, endPoint x: 1328, endPoint y: 254, distance: 103.2
click at [1328, 254] on div "Interview & Comments Add Comment No interview feedback yet Comments 1. Master's…" at bounding box center [1438, 523] width 221 height 845
click at [1403, 306] on span "4. Proficiency in Python & Java (Go not mentioned)" at bounding box center [1437, 303] width 194 height 11
drag, startPoint x: 1406, startPoint y: 326, endPoint x: 1333, endPoint y: 246, distance: 108.3
click at [1333, 246] on div "Interview & Comments Add Comment No interview feedback yet Comments 1. Master's…" at bounding box center [1438, 523] width 221 height 845
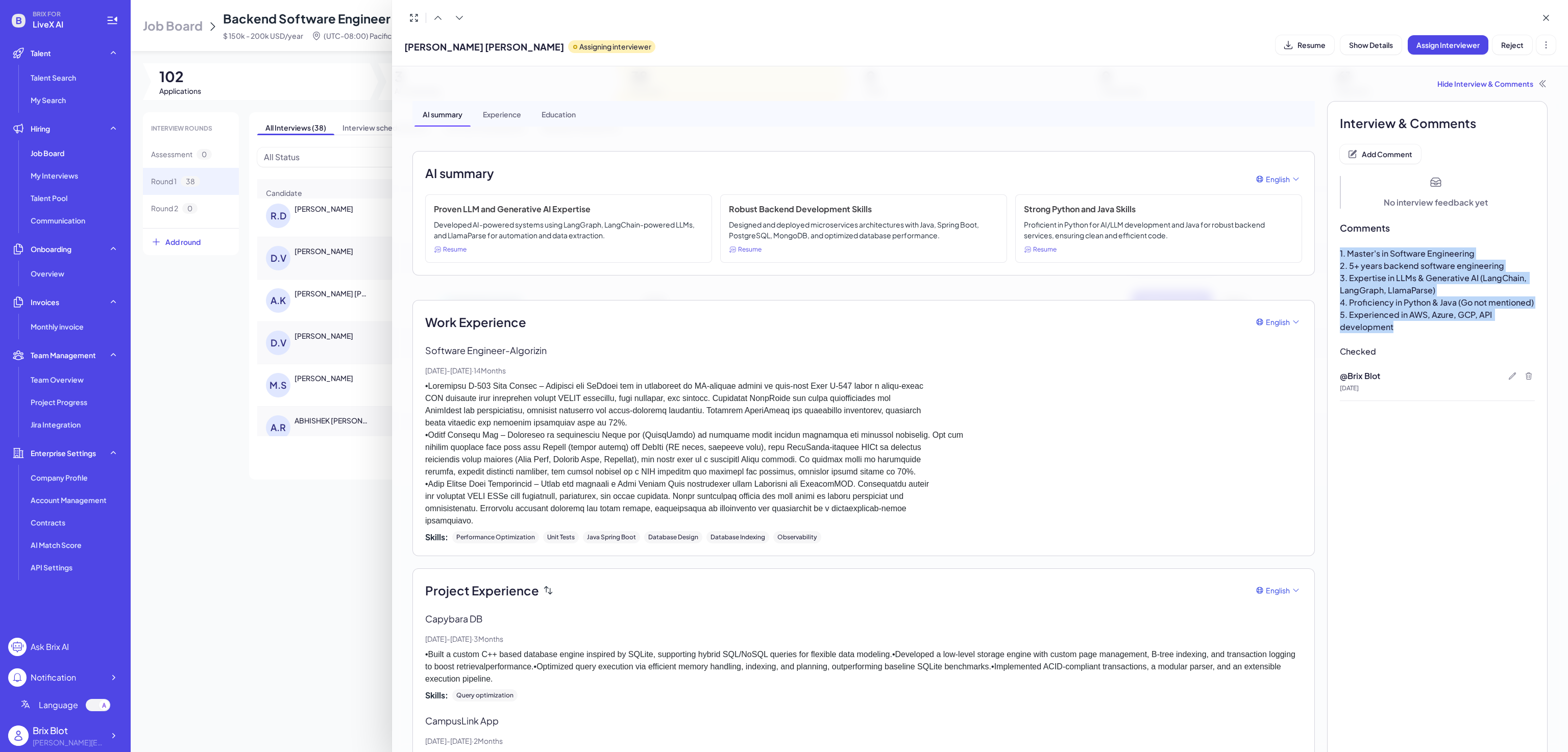
click at [1401, 311] on span "5. Experienced in AWS, Azure, GCP, API development" at bounding box center [1416, 321] width 153 height 23
drag, startPoint x: 1405, startPoint y: 332, endPoint x: 1329, endPoint y: 250, distance: 111.8
click at [1329, 250] on div "Interview & Comments Add Comment No interview feedback yet Comments 1. Master's…" at bounding box center [1438, 523] width 221 height 845
click at [228, 421] on div at bounding box center [784, 376] width 1568 height 752
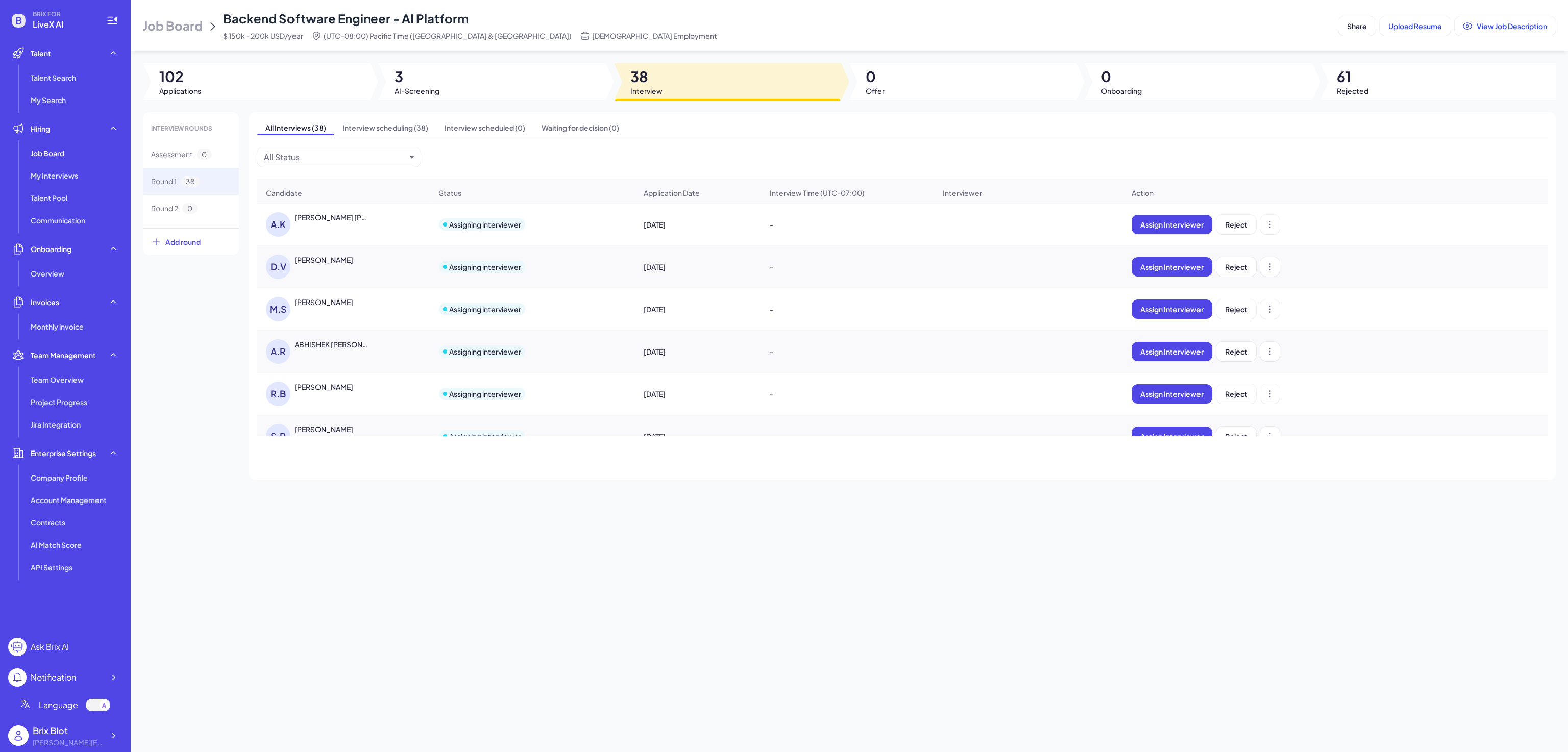
scroll to position [80, 0]
click at [325, 349] on div "ABHISHEK RAMESH KESHAV" at bounding box center [333, 344] width 76 height 10
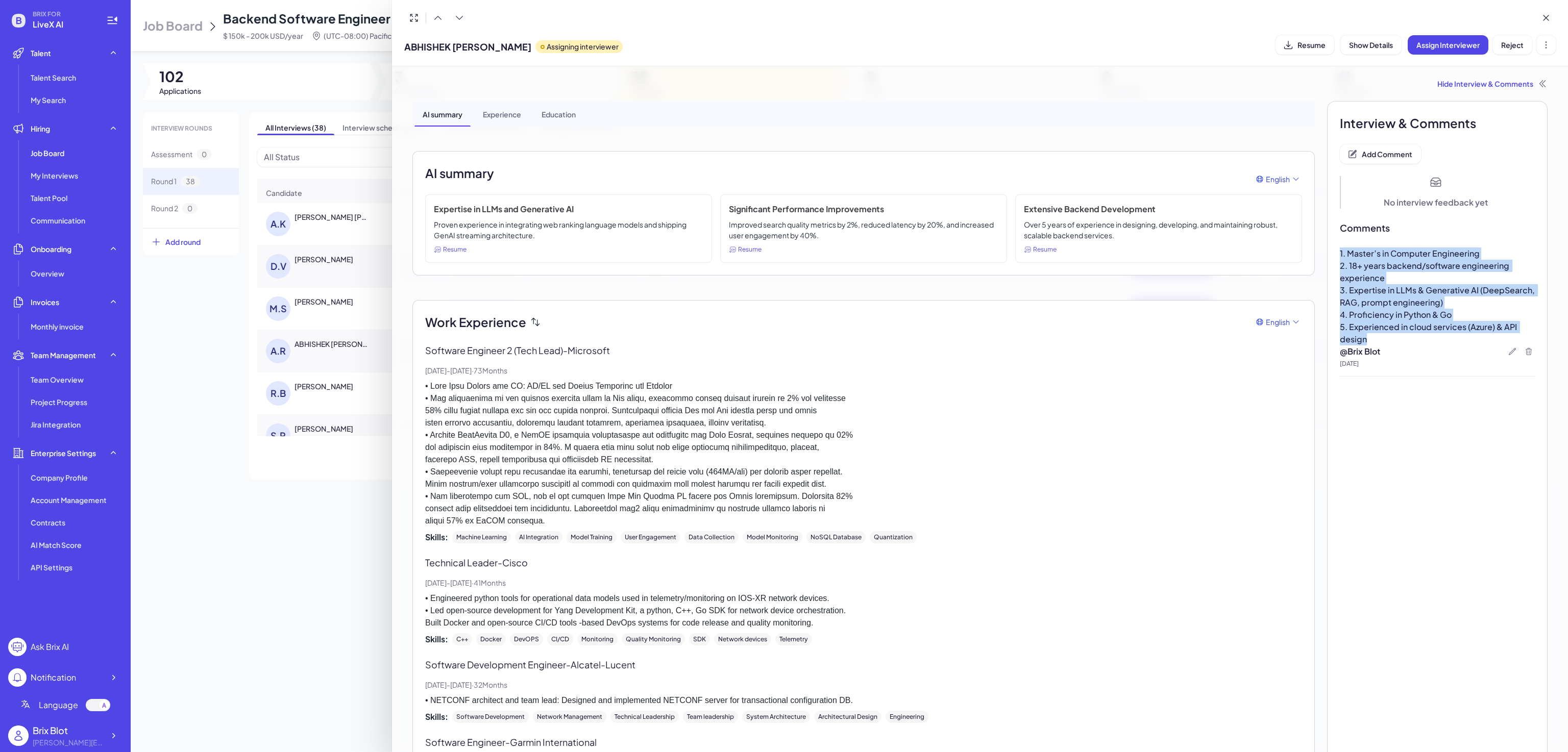
drag, startPoint x: 1373, startPoint y: 343, endPoint x: 1325, endPoint y: 245, distance: 109.1
click at [1328, 245] on div "Interview & Comments Add Comment No interview feedback yet Comments 1. Master’s…" at bounding box center [1438, 663] width 221 height 1125
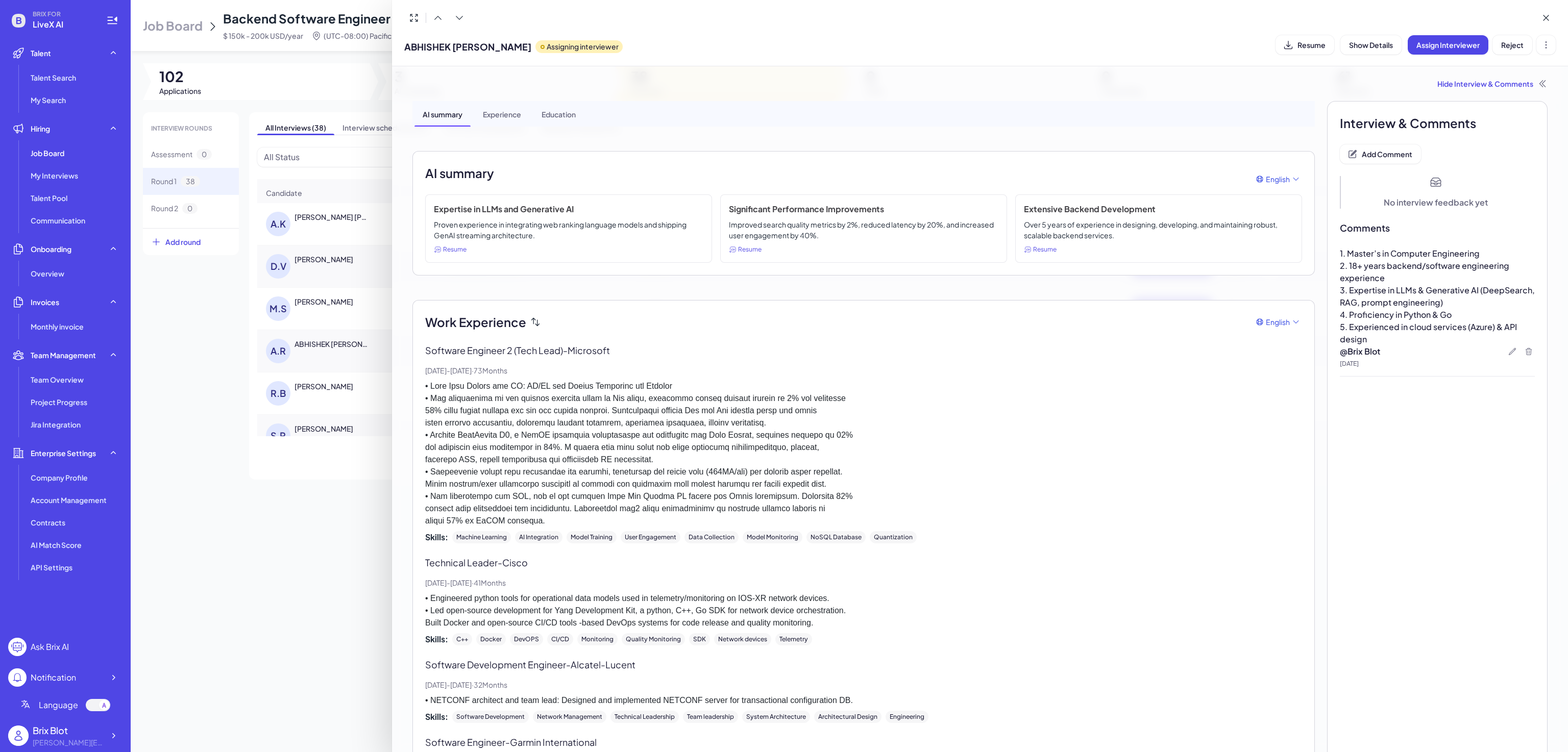
click at [1126, 381] on p at bounding box center [863, 454] width 877 height 147
drag, startPoint x: 548, startPoint y: 229, endPoint x: 451, endPoint y: 219, distance: 97.5
click at [451, 219] on div "Expertise in LLMs and Generative AI Proven experience in integrating web rankin…" at bounding box center [568, 229] width 287 height 68
click at [504, 226] on p "Proven experience in integrating web ranking language models and shipping GenAI…" at bounding box center [569, 230] width 270 height 21
click at [274, 565] on div at bounding box center [784, 376] width 1568 height 752
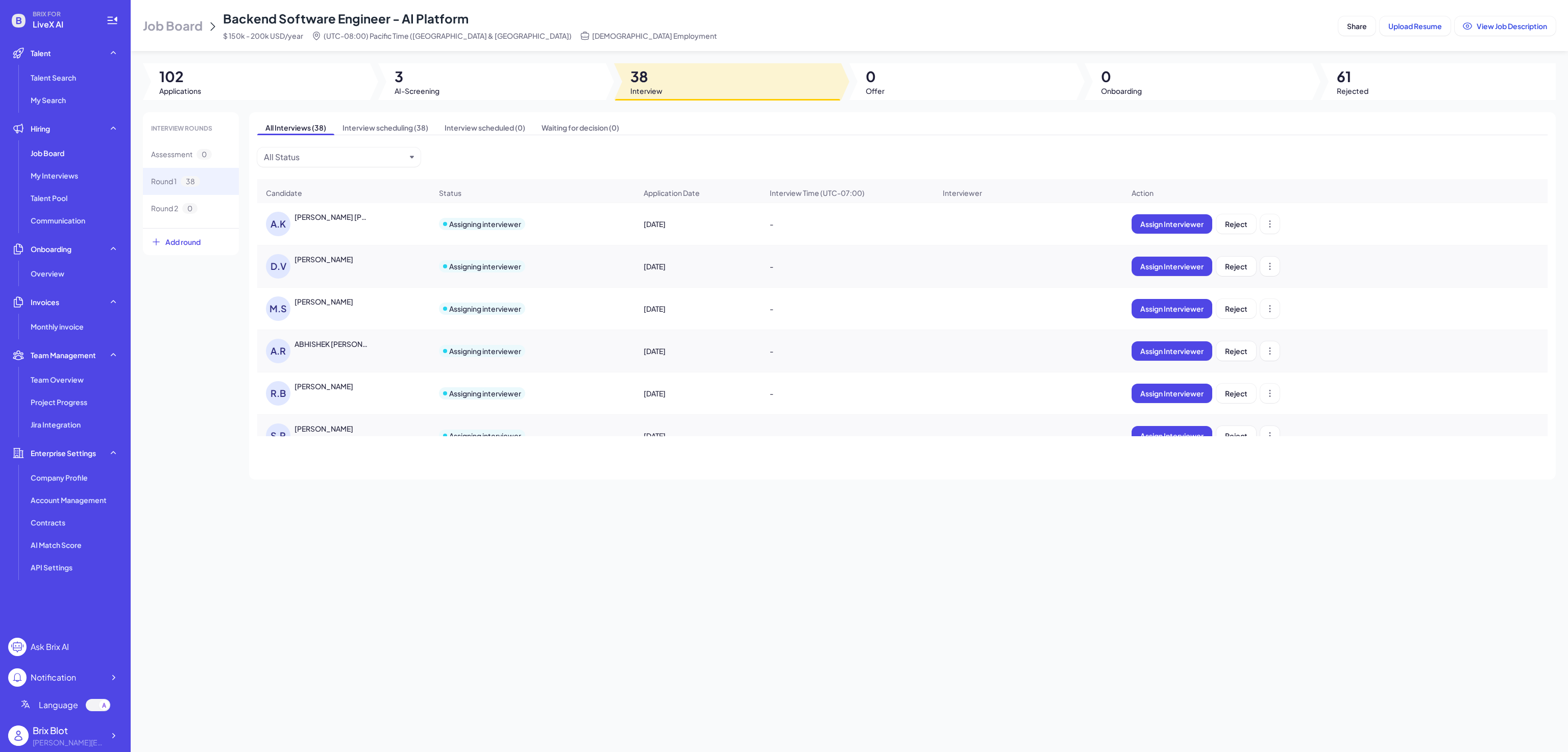
click at [336, 392] on div "Rahul Babu Ganesh" at bounding box center [324, 386] width 59 height 10
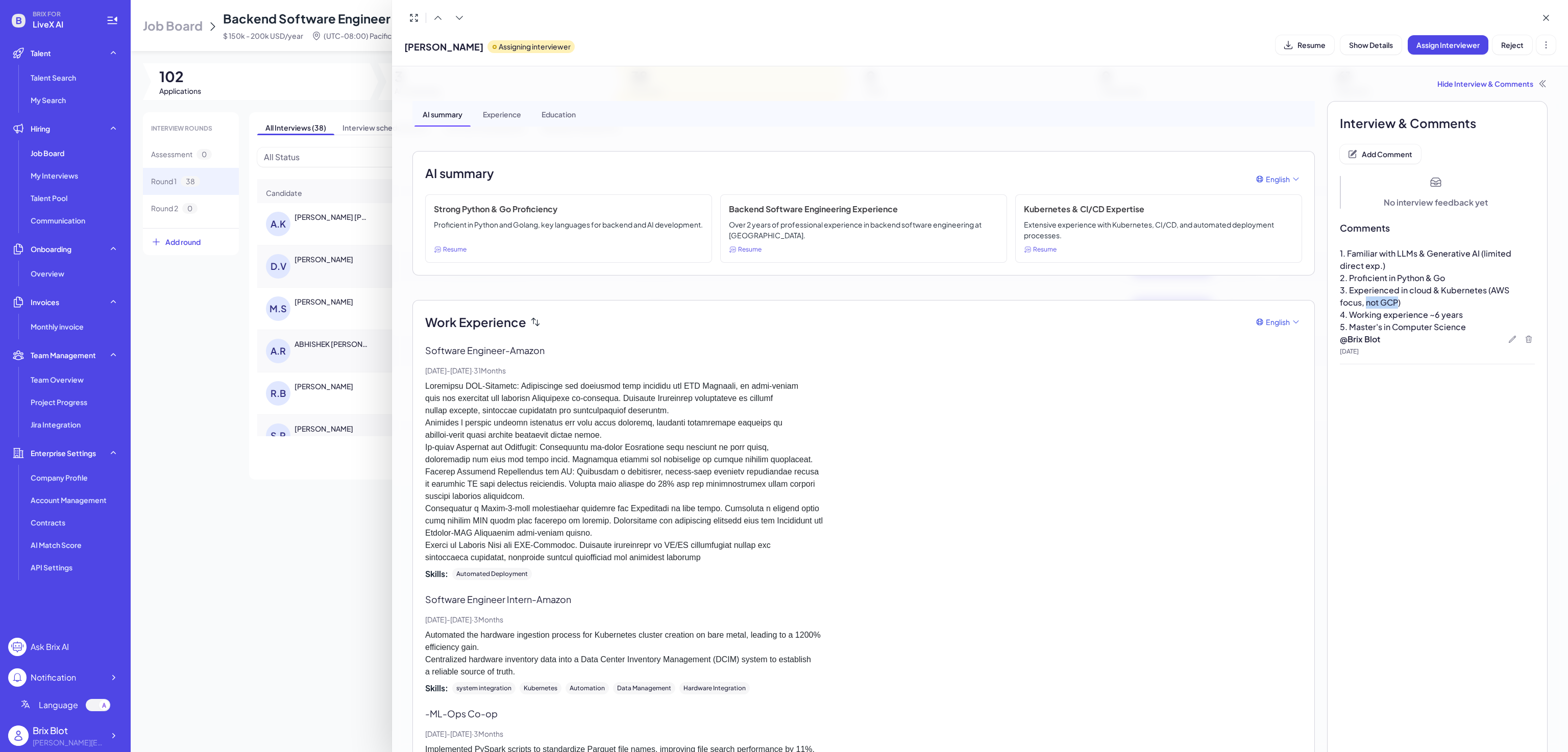
drag, startPoint x: 1365, startPoint y: 299, endPoint x: 1332, endPoint y: 298, distance: 33.0
click at [1340, 298] on span "3. Experienced in cloud & Kubernetes (AWS focus, not GCP)" at bounding box center [1425, 296] width 171 height 23
click at [1367, 300] on span "3. Experienced in cloud & Kubernetes (AWS focus, not GCP)" at bounding box center [1425, 296] width 171 height 23
click at [966, 410] on p at bounding box center [863, 472] width 877 height 184
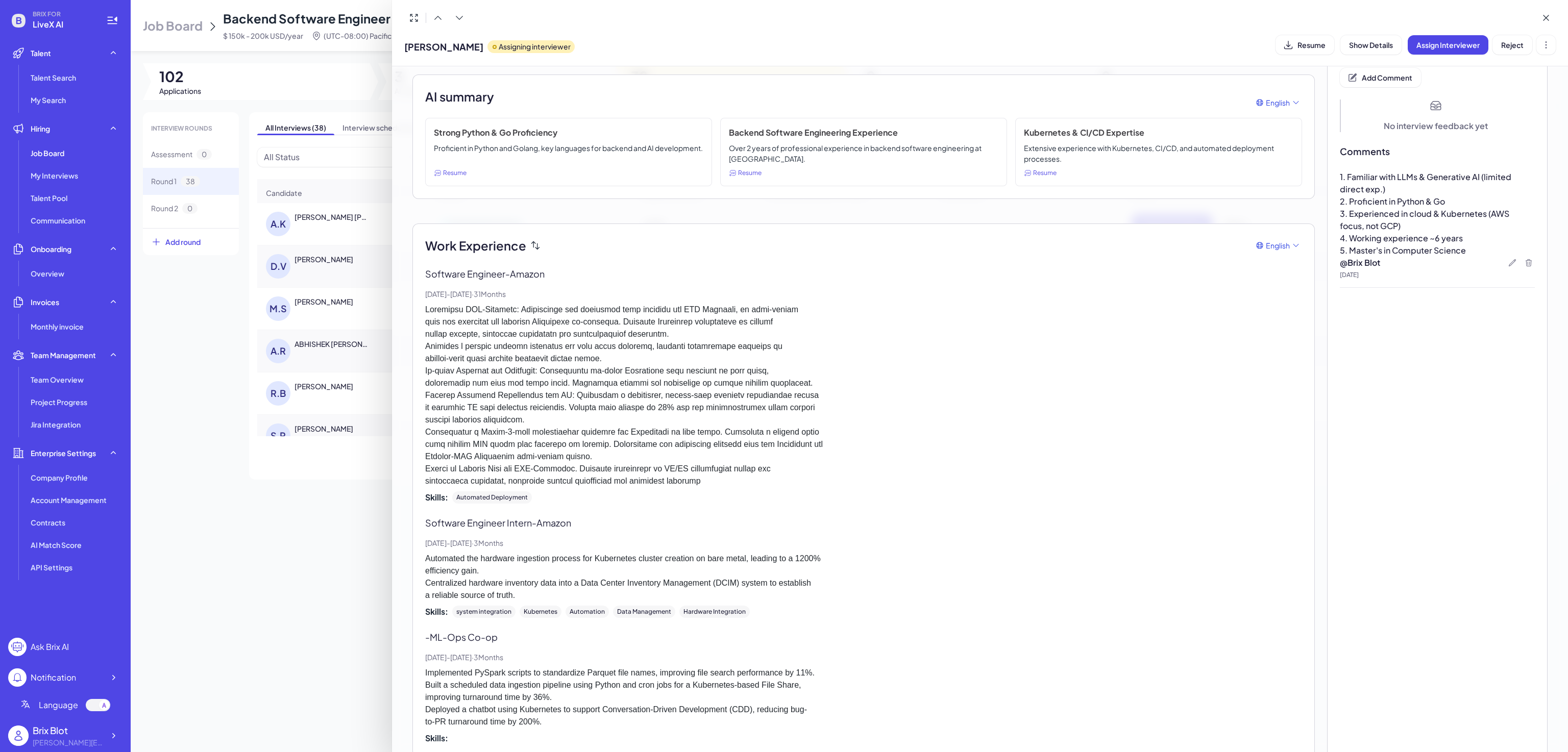
scroll to position [0, 0]
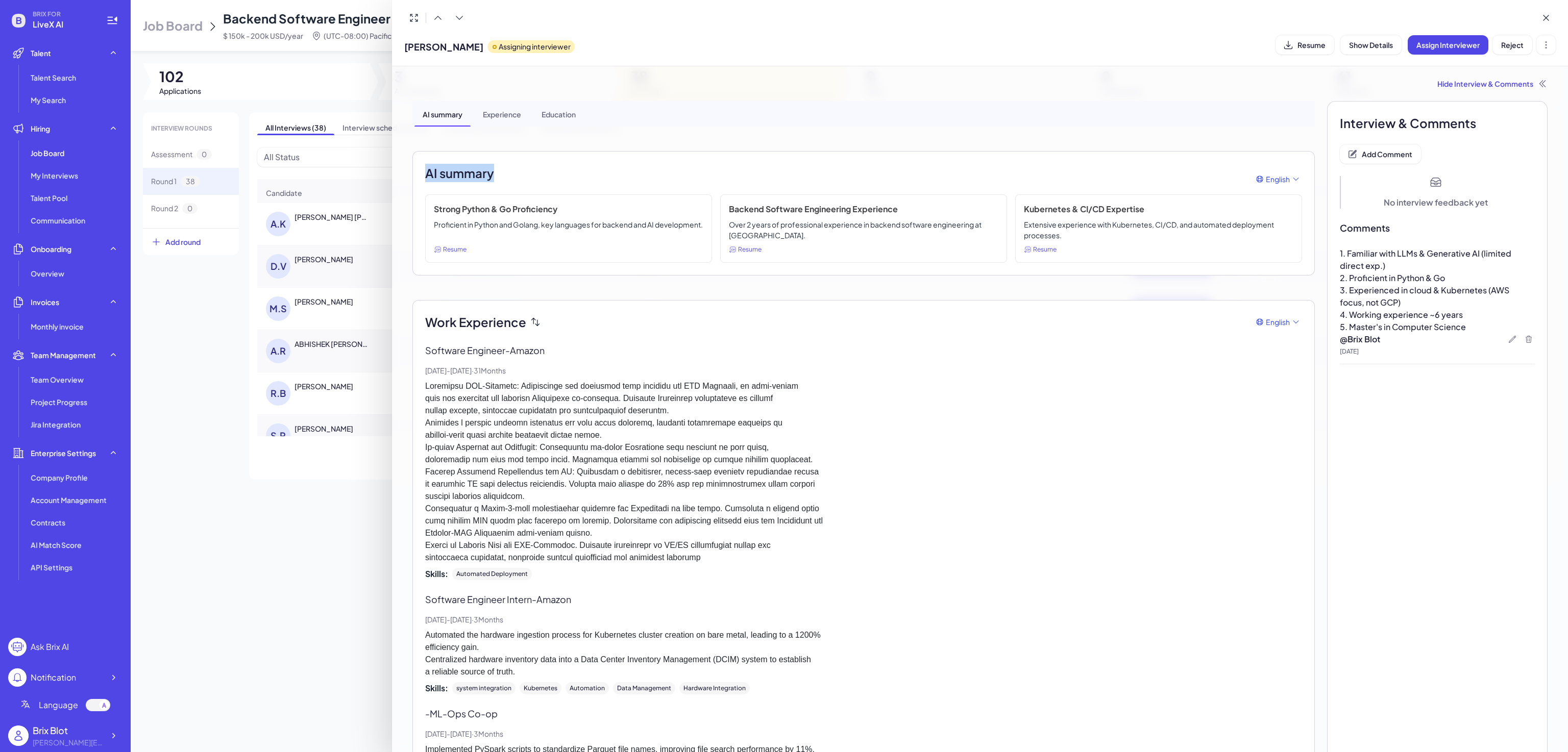
drag, startPoint x: 427, startPoint y: 173, endPoint x: 521, endPoint y: 159, distance: 95.0
click at [521, 159] on div "AI summary English Strong Python & Go Proficiency Proficient in Python and Gola…" at bounding box center [863, 213] width 903 height 125
click at [587, 156] on div "AI summary English Strong Python & Go Proficiency Proficient in Python and Gola…" at bounding box center [863, 213] width 903 height 125
drag, startPoint x: 1389, startPoint y: 300, endPoint x: 1339, endPoint y: 296, distance: 50.2
click at [1340, 295] on p "3. Experienced in cloud & Kubernetes (AWS focus, not GCP)" at bounding box center [1437, 297] width 195 height 25
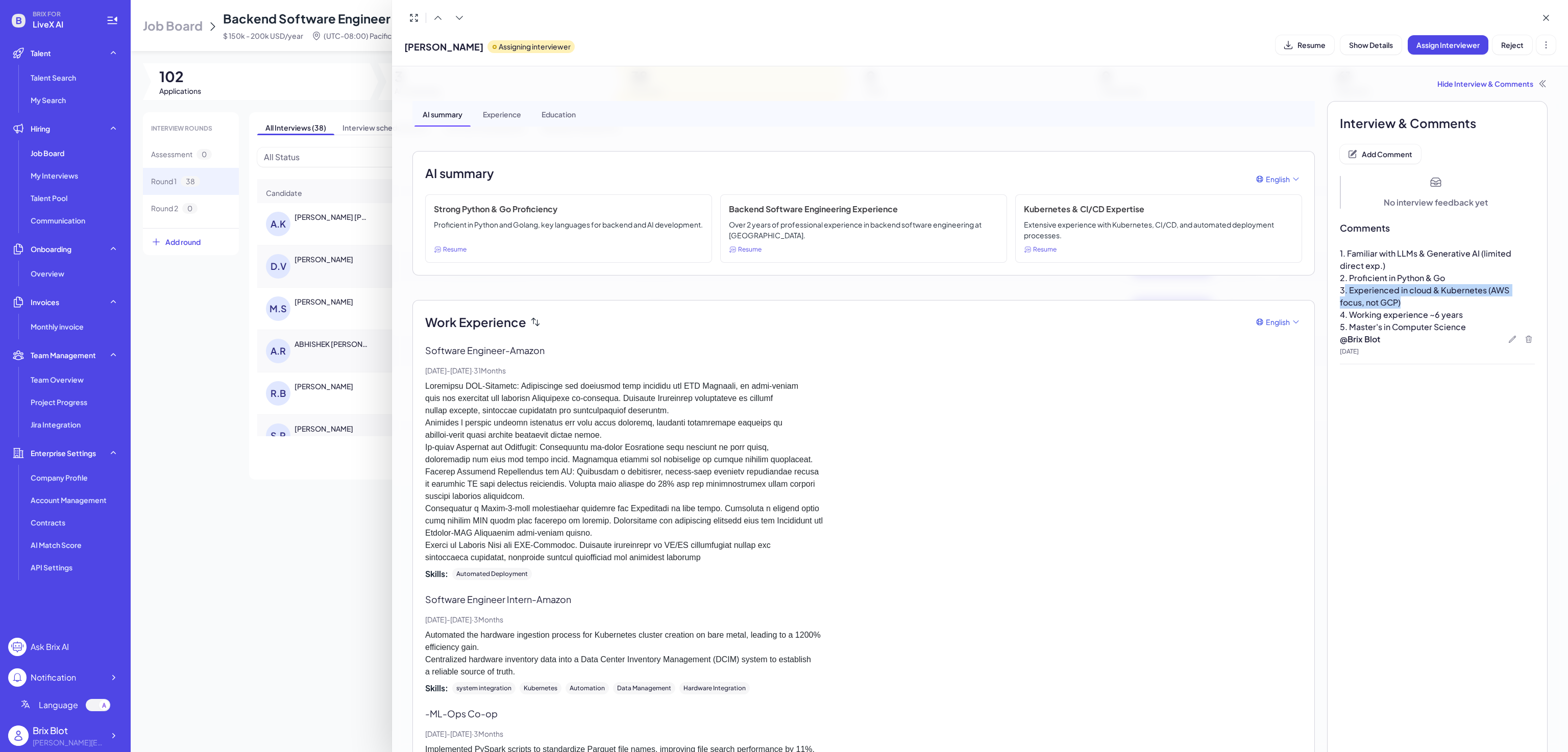
click at [1367, 305] on span "3. Experienced in cloud & Kubernetes (AWS focus, not GCP)" at bounding box center [1425, 296] width 171 height 23
click at [1378, 318] on span "4. Working experience ~6 years" at bounding box center [1401, 315] width 123 height 11
drag, startPoint x: 1463, startPoint y: 326, endPoint x: 1422, endPoint y: 327, distance: 41.0
click at [1429, 327] on p "5. Master's in Computer Science" at bounding box center [1437, 327] width 195 height 12
click at [1245, 55] on div "Rahul Babu Ganesh Assigning interviewer Resume Show Details Assign Interviewer …" at bounding box center [980, 44] width 1151 height 26
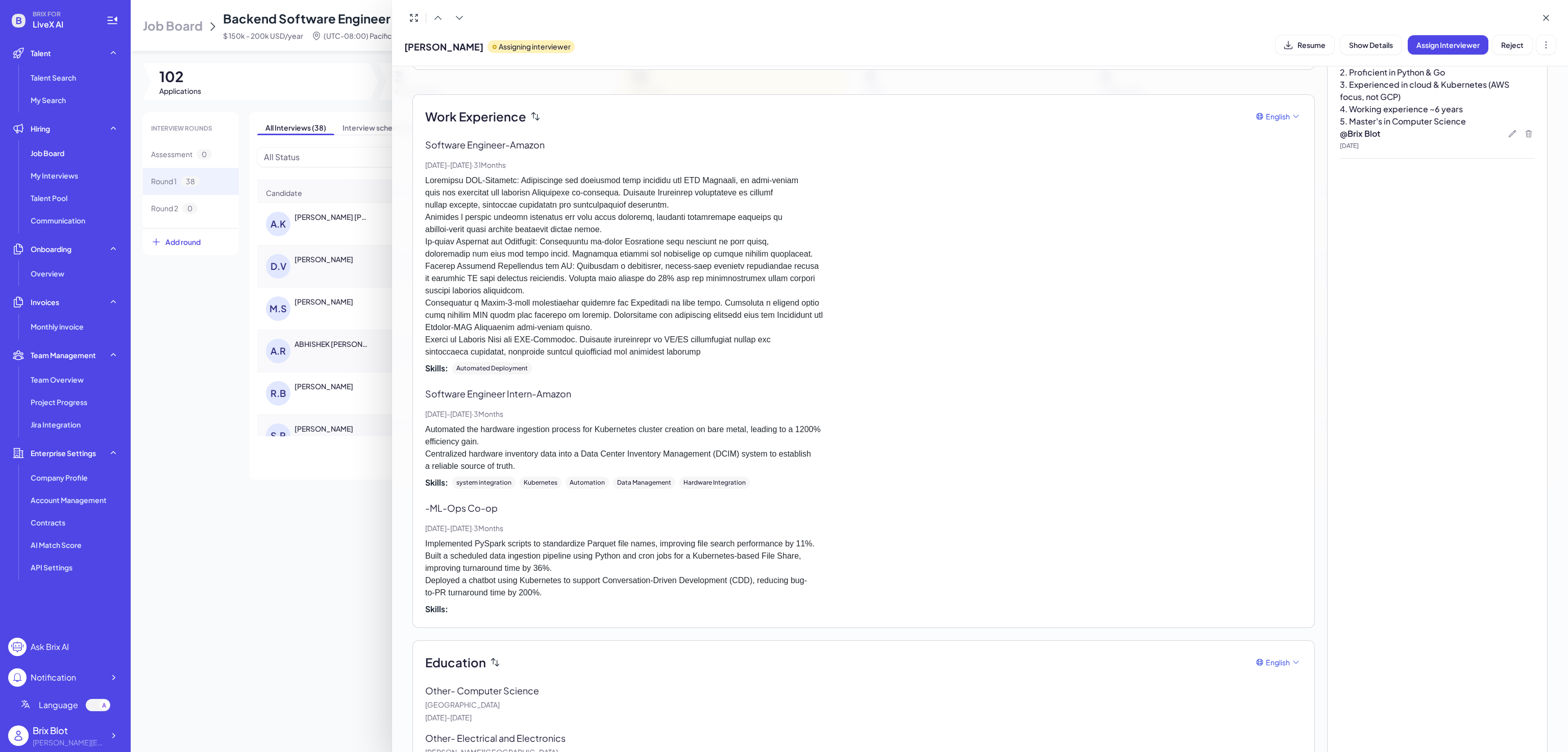
scroll to position [249, 0]
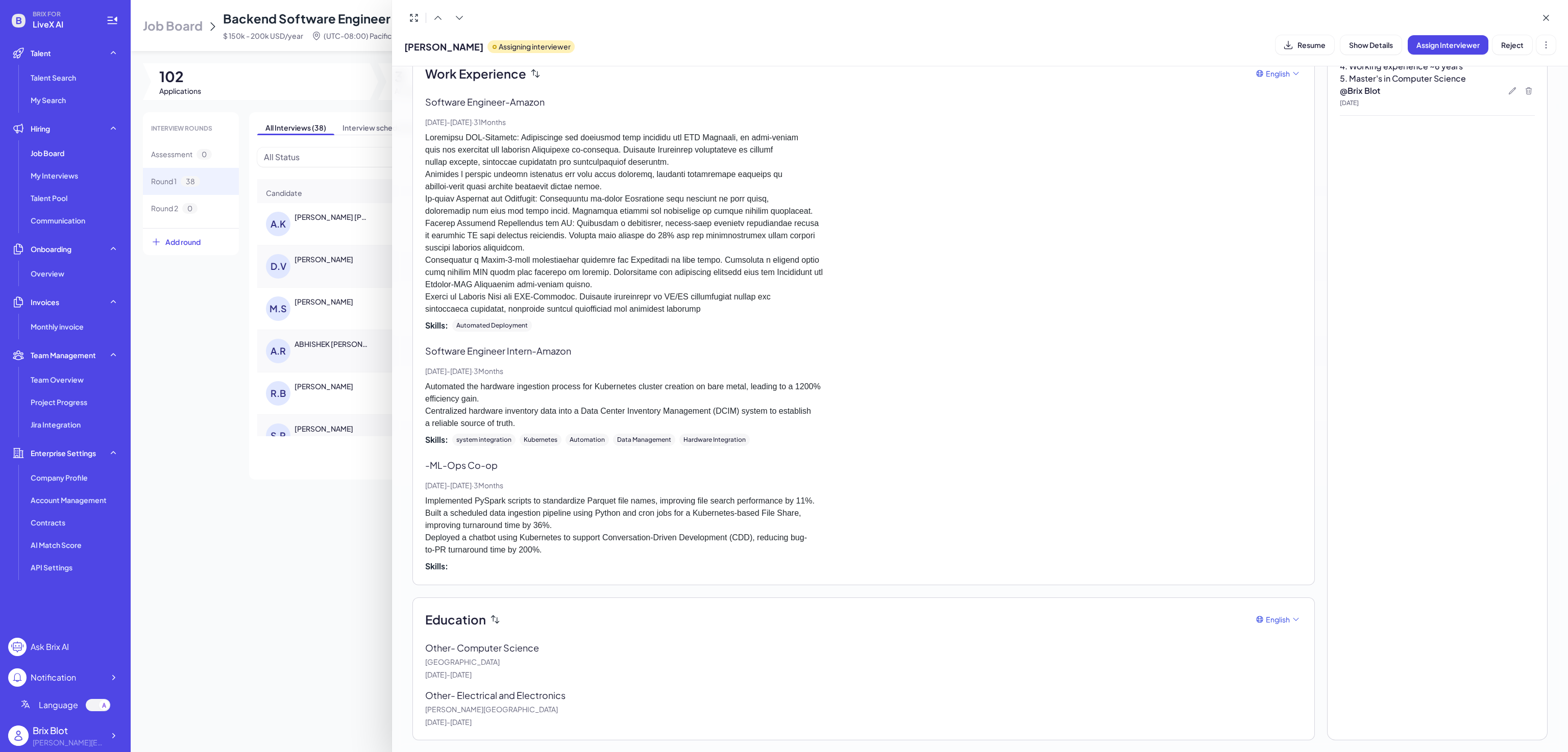
drag, startPoint x: 553, startPoint y: 664, endPoint x: 420, endPoint y: 663, distance: 133.0
click at [420, 663] on div "Education English Other - Computer Science Rochester Institute of Technology De…" at bounding box center [863, 669] width 903 height 143
click at [458, 658] on p "Rochester Institute of Technology" at bounding box center [863, 662] width 877 height 11
drag, startPoint x: 553, startPoint y: 659, endPoint x: 410, endPoint y: 659, distance: 143.0
click at [410, 659] on div "Hide Interview & Comments AI summary Experience Education AI summary English St…" at bounding box center [979, 285] width 1160 height 935
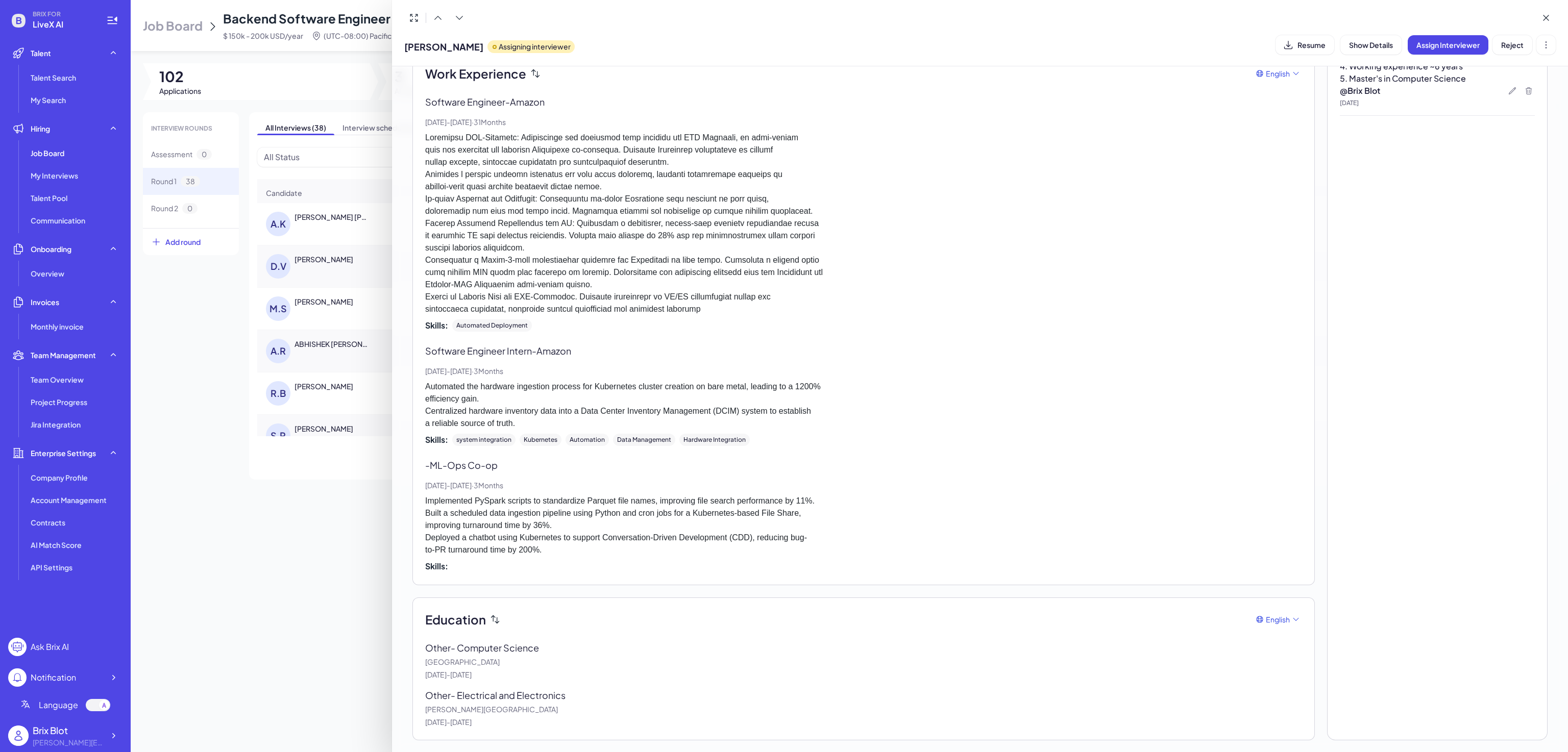
click at [500, 657] on p "Rochester Institute of Technology" at bounding box center [863, 662] width 877 height 11
drag, startPoint x: 567, startPoint y: 661, endPoint x: 415, endPoint y: 663, distance: 152.0
click at [415, 663] on div "Education English Other - Computer Science Rochester Institute of Technology De…" at bounding box center [863, 669] width 903 height 143
click at [541, 649] on p "Other - Computer Science" at bounding box center [490, 648] width 129 height 14
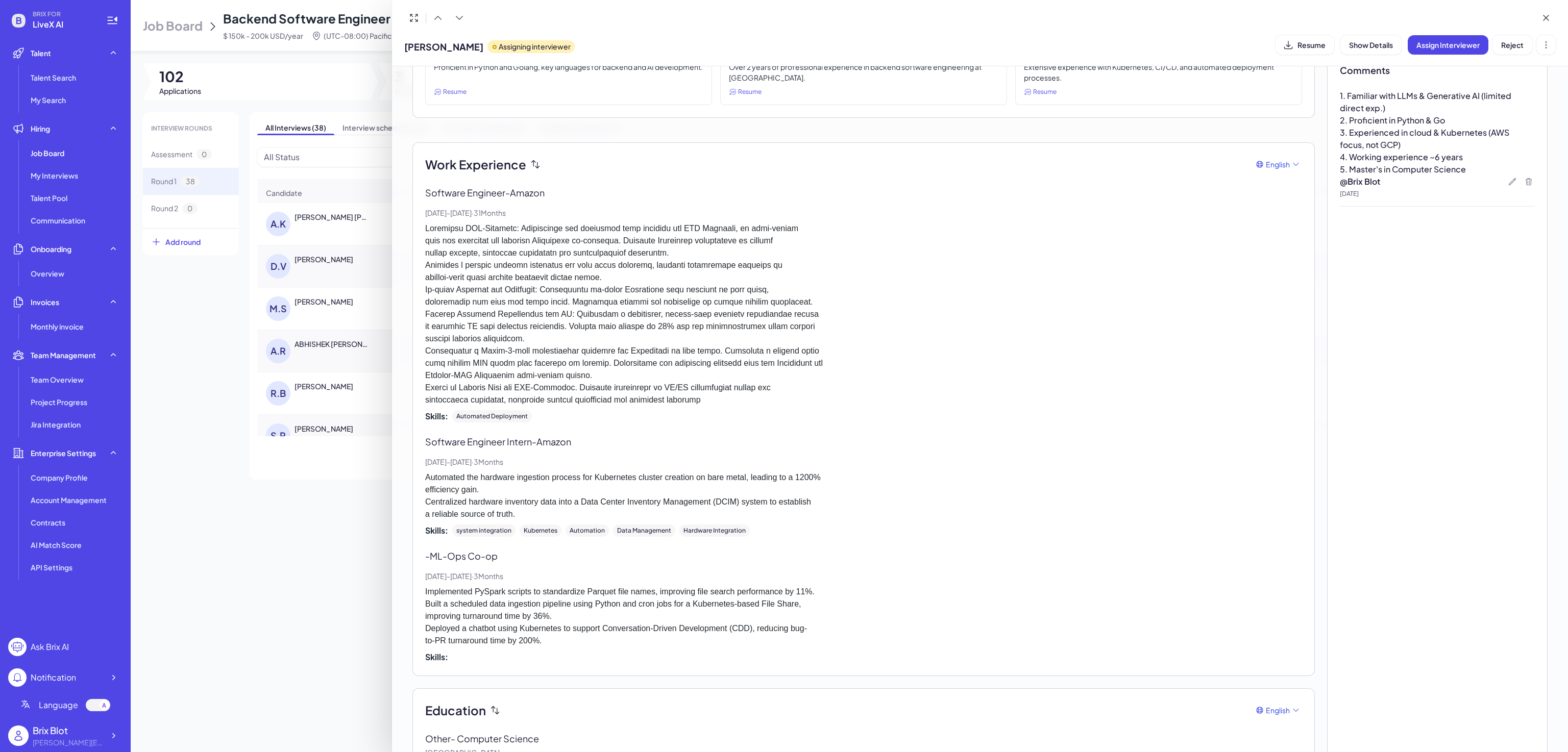
scroll to position [0, 0]
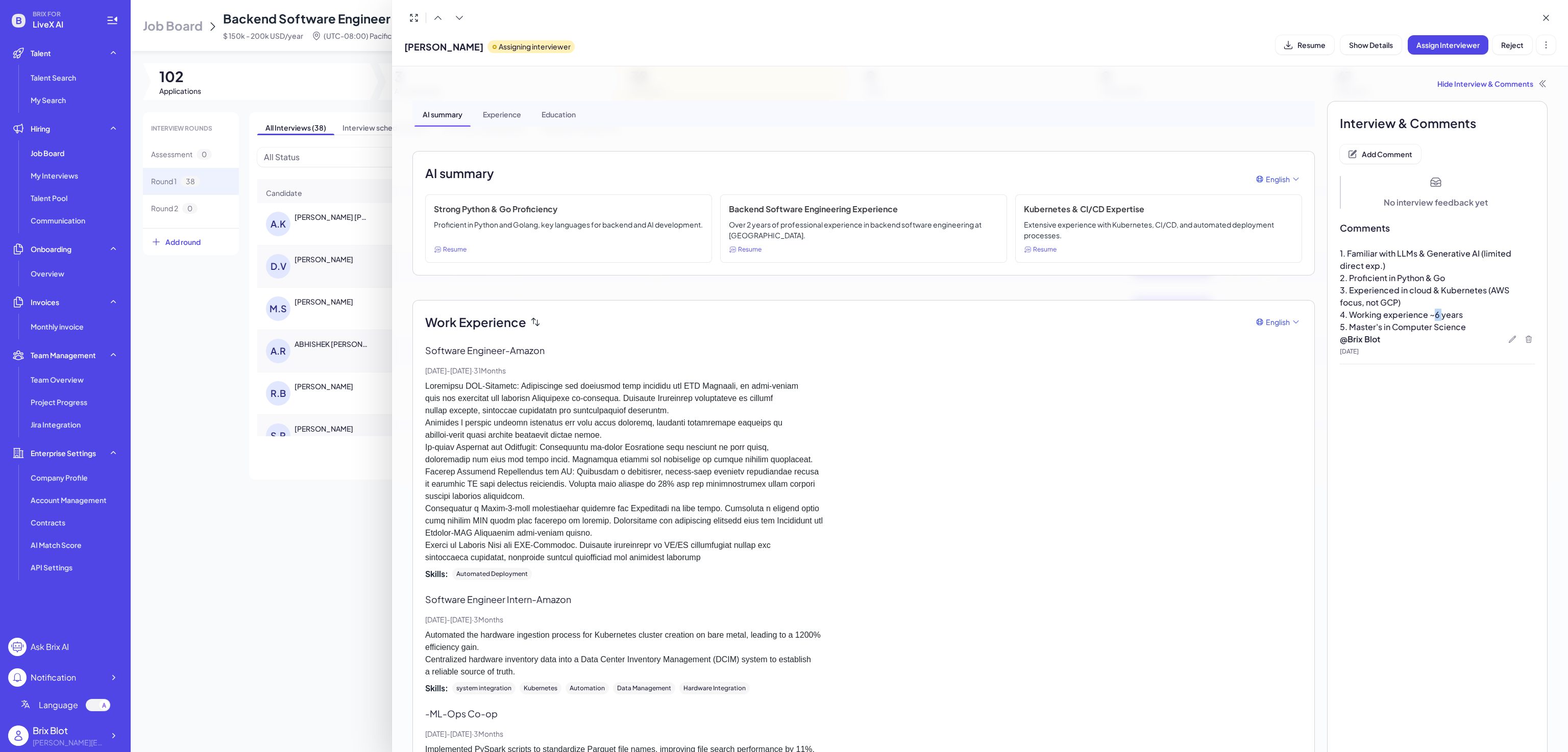
drag, startPoint x: 1434, startPoint y: 317, endPoint x: 1426, endPoint y: 317, distance: 8.0
click at [1426, 317] on span "4. Working experience ~6 years" at bounding box center [1401, 315] width 123 height 11
click at [1428, 317] on span "4. Working experience ~6 years" at bounding box center [1401, 315] width 123 height 11
click at [1454, 321] on p "5. Master's in Computer Science" at bounding box center [1437, 327] width 195 height 12
drag, startPoint x: 1367, startPoint y: 302, endPoint x: 1352, endPoint y: 303, distance: 15.0
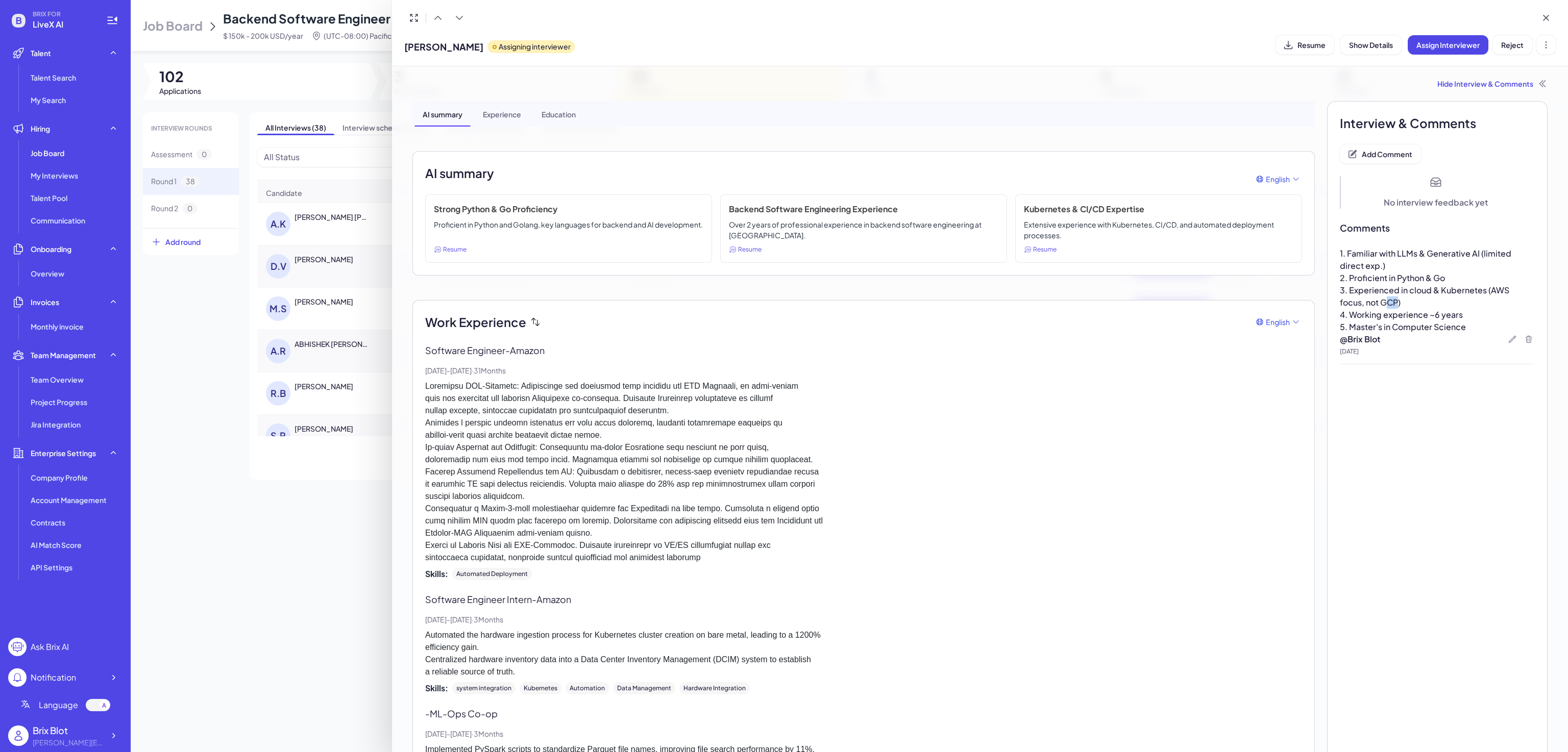
click at [1352, 303] on span "3. Experienced in cloud & Kubernetes (AWS focus, not GCP)" at bounding box center [1425, 296] width 171 height 23
click at [1392, 309] on p "4. Working experience ~6 years" at bounding box center [1437, 314] width 195 height 12
click at [1426, 257] on span "1. Familiar with LLMs & Generative AI (limited direct exp.)" at bounding box center [1426, 260] width 173 height 23
click at [309, 271] on div at bounding box center [784, 376] width 1568 height 752
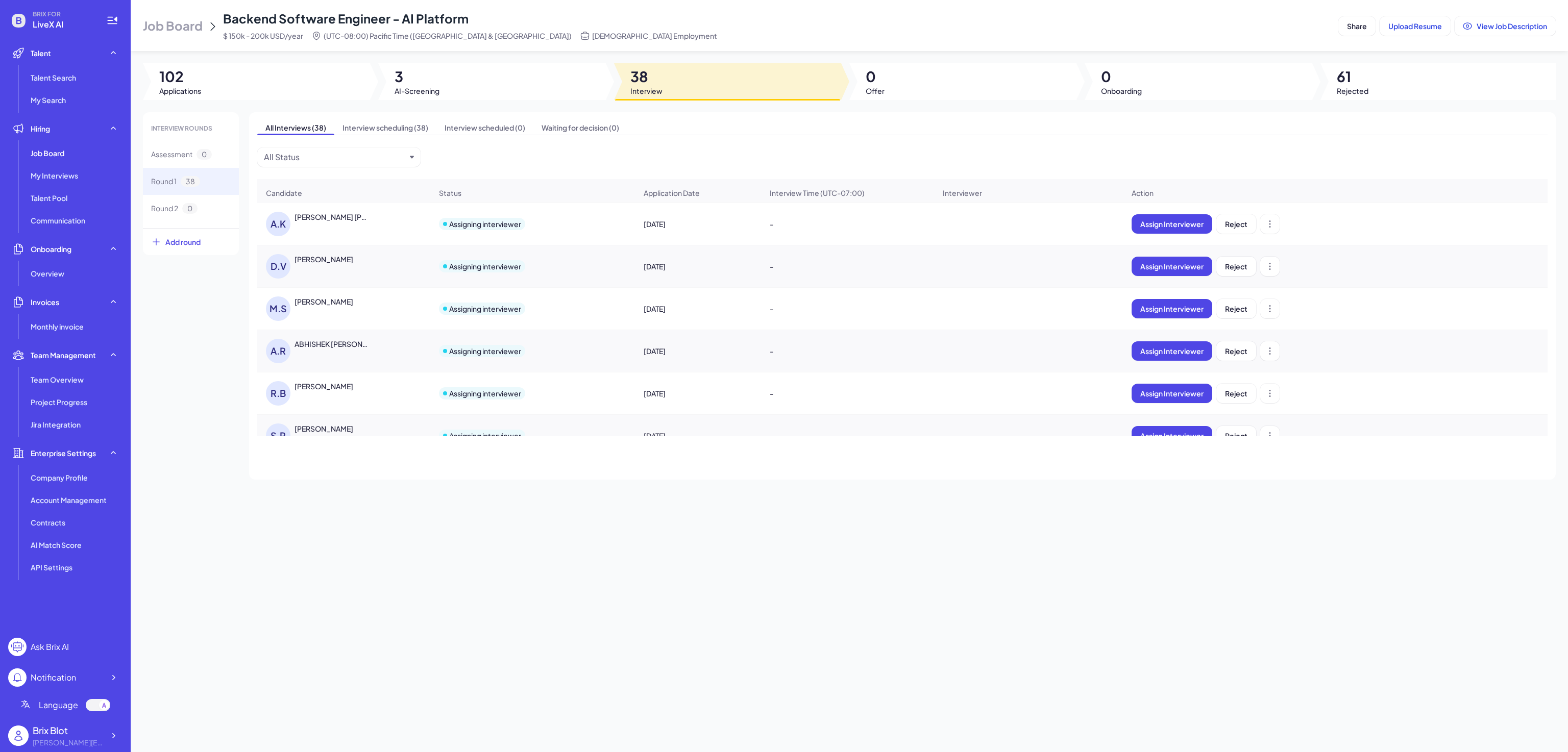
click at [347, 245] on div "A.K Ashish Kumar Jha" at bounding box center [344, 224] width 172 height 41
click at [344, 231] on div "A.K Ashish Kumar Jha" at bounding box center [319, 224] width 105 height 25
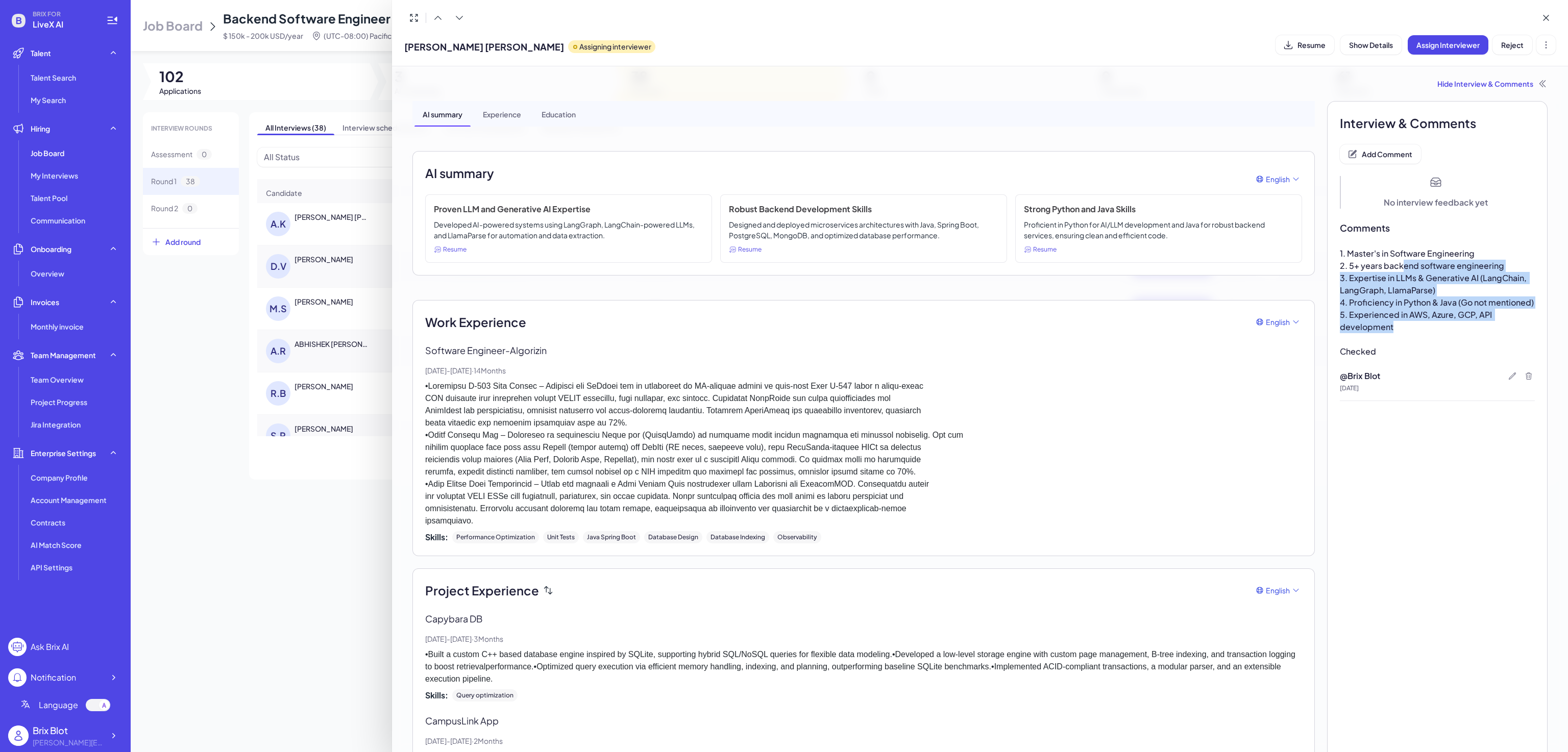
drag, startPoint x: 1423, startPoint y: 327, endPoint x: 1396, endPoint y: 269, distance: 64.0
click at [1396, 269] on div "1. Master's in Software Engineering 2. 5+ years backend software engineering 3.…" at bounding box center [1437, 309] width 195 height 123
click at [1431, 314] on span "5. Experienced in AWS, Azure, GCP, API development" at bounding box center [1416, 321] width 153 height 23
drag, startPoint x: 1422, startPoint y: 330, endPoint x: 1331, endPoint y: 235, distance: 131.6
click at [1331, 235] on div "Interview & Comments Add Comment No interview feedback yet Comments 1. Master's…" at bounding box center [1438, 523] width 221 height 845
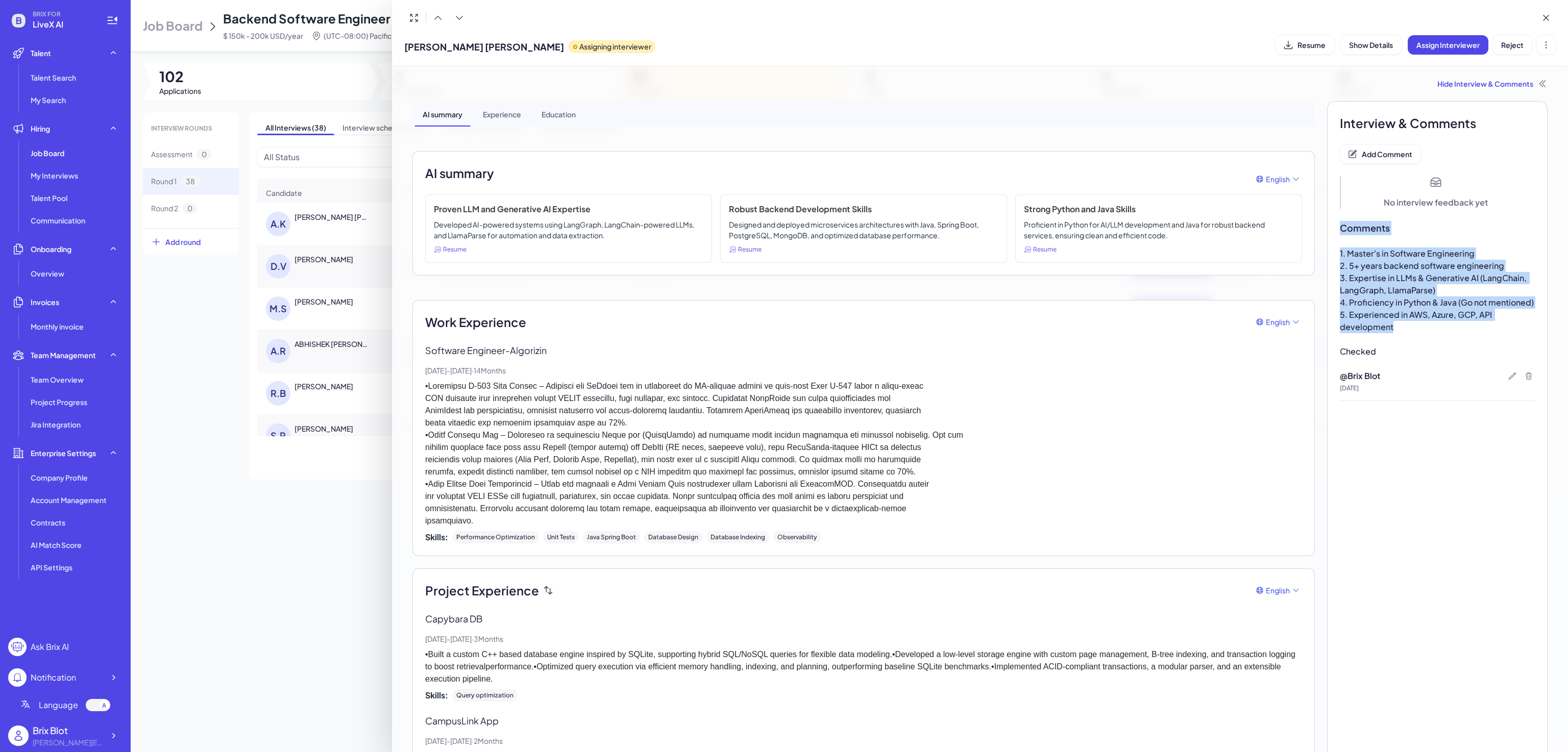
click at [1387, 294] on span "3. Expertise in LLMs & Generative AI (LangChain, LangGraph, LlamaParse)" at bounding box center [1434, 284] width 188 height 23
drag, startPoint x: 1402, startPoint y: 330, endPoint x: 1329, endPoint y: 254, distance: 105.4
click at [1329, 254] on div "Interview & Comments Add Comment No interview feedback yet Comments 1. Master's…" at bounding box center [1438, 523] width 221 height 845
click at [1386, 284] on p "3. Expertise in LLMs & Generative AI (LangChain, LangGraph, LlamaParse)" at bounding box center [1437, 284] width 195 height 25
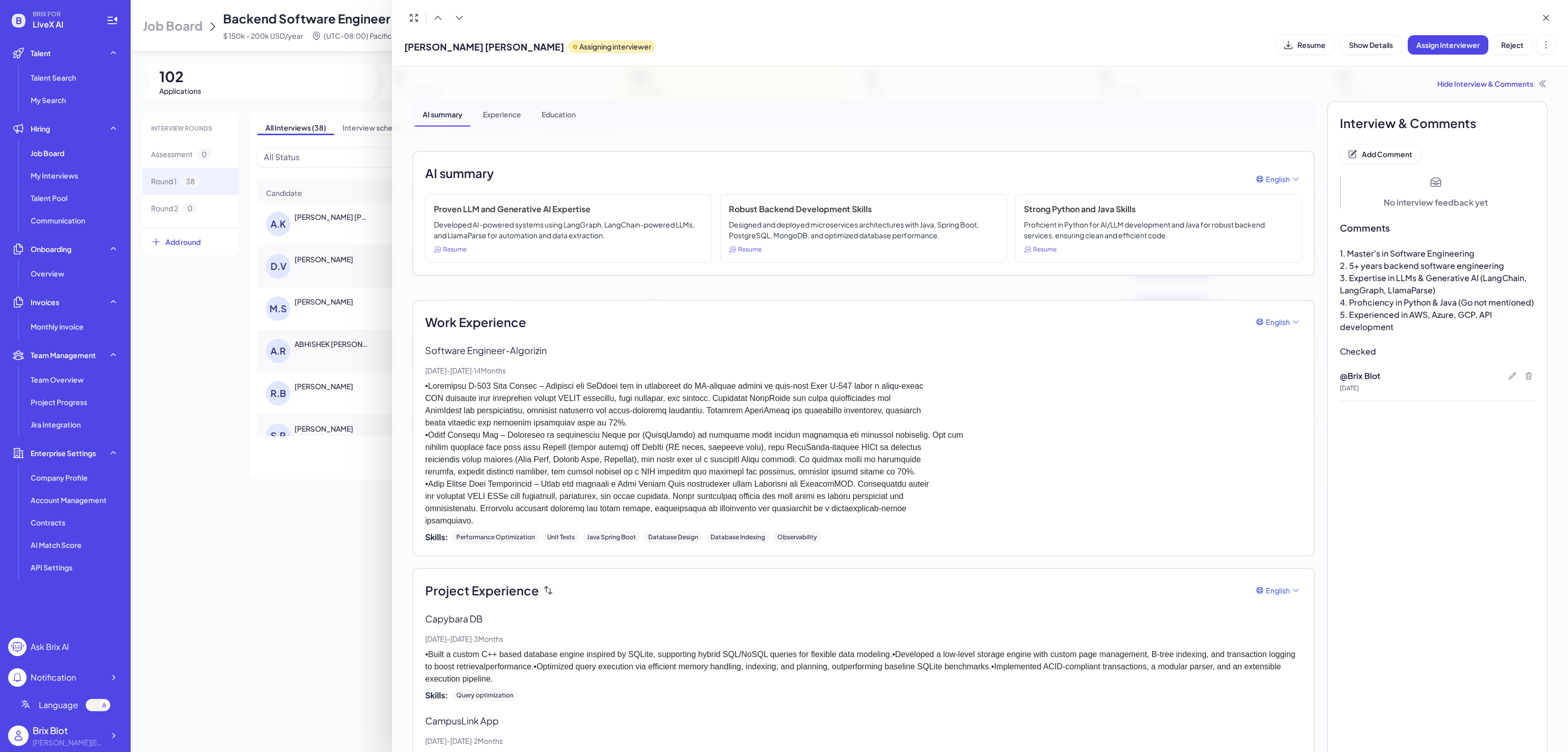
click at [189, 509] on div at bounding box center [784, 376] width 1568 height 752
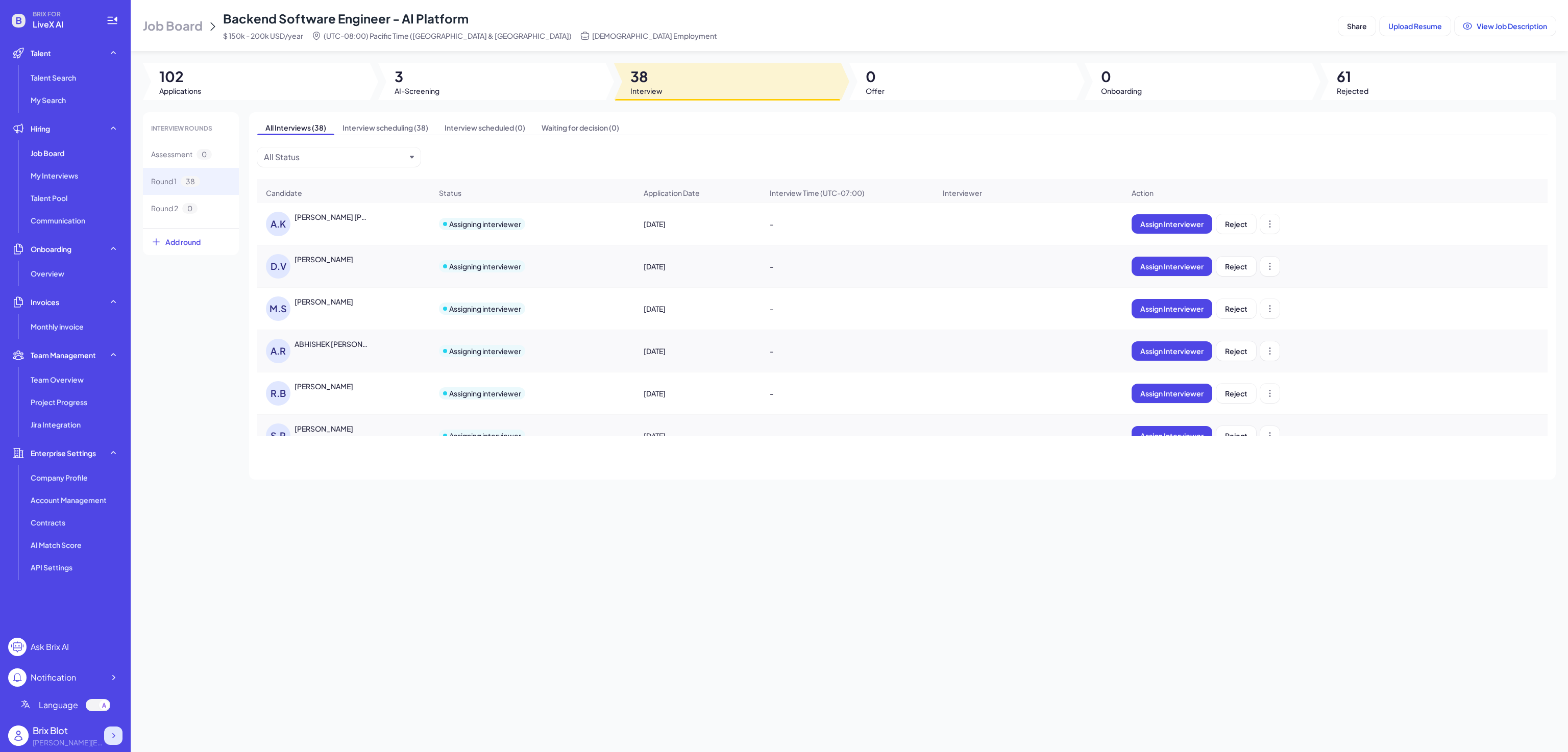
click at [109, 742] on div at bounding box center [114, 736] width 18 height 18
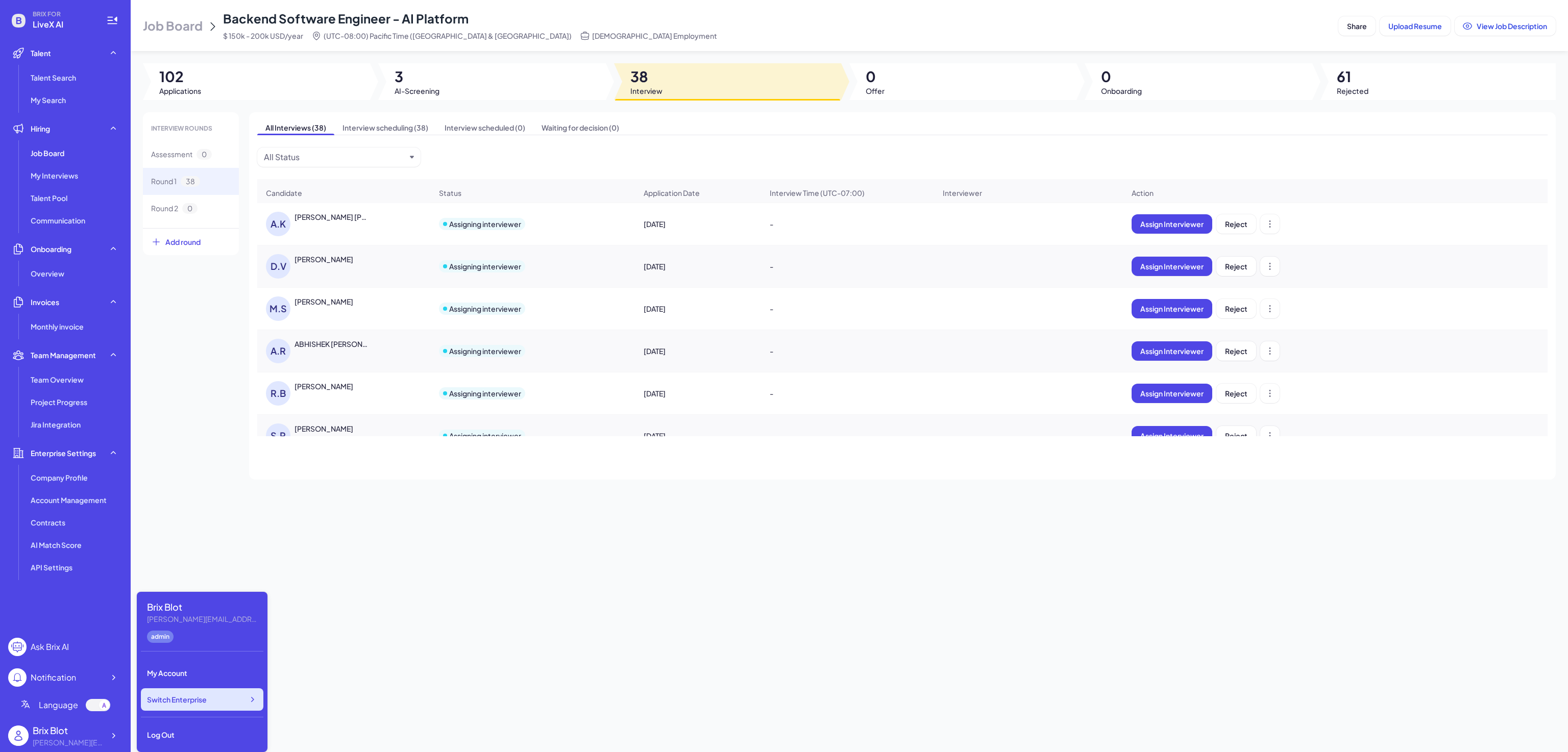
click at [205, 697] on span "Switch Enterprise" at bounding box center [176, 699] width 60 height 10
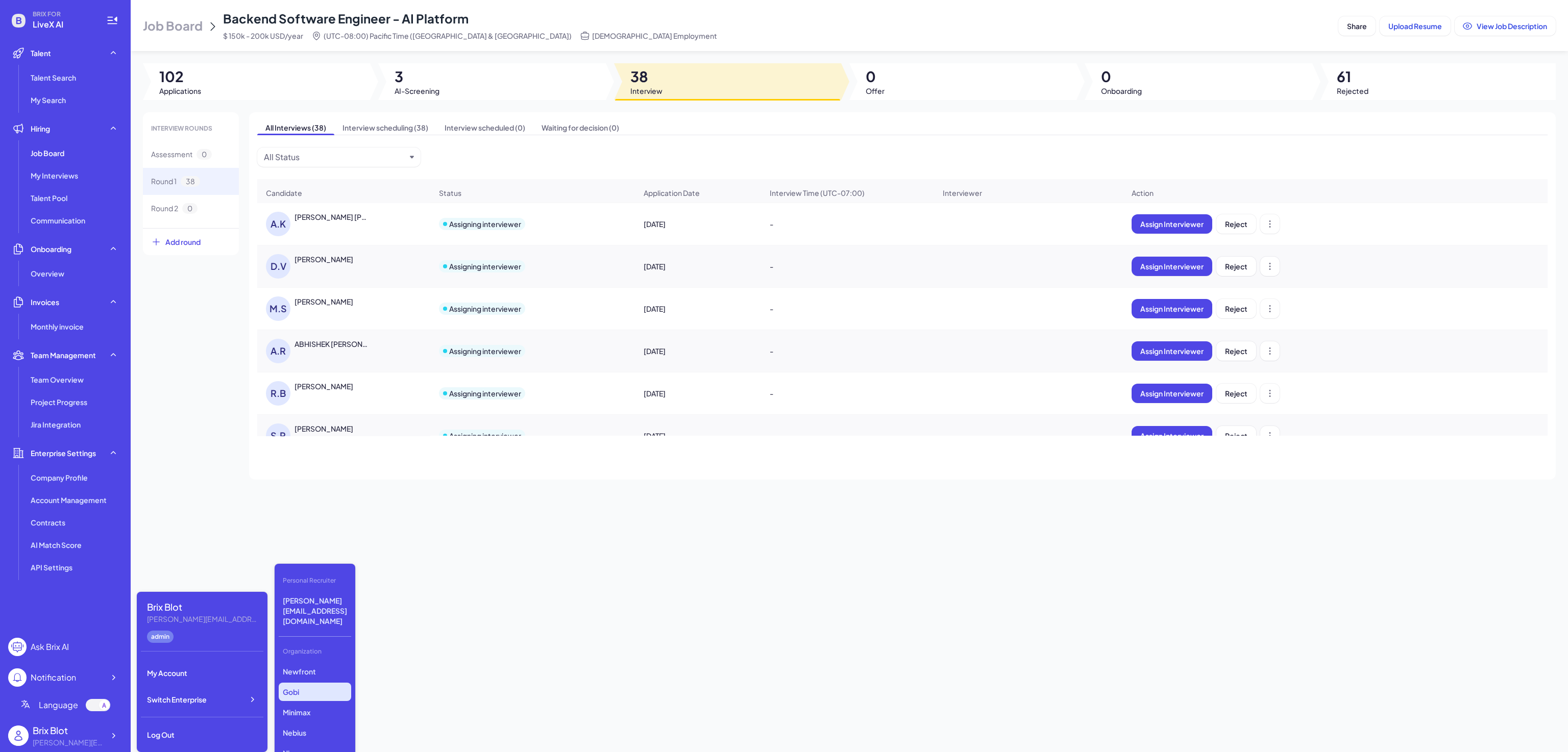
click at [315, 683] on p "Gobi" at bounding box center [315, 692] width 72 height 18
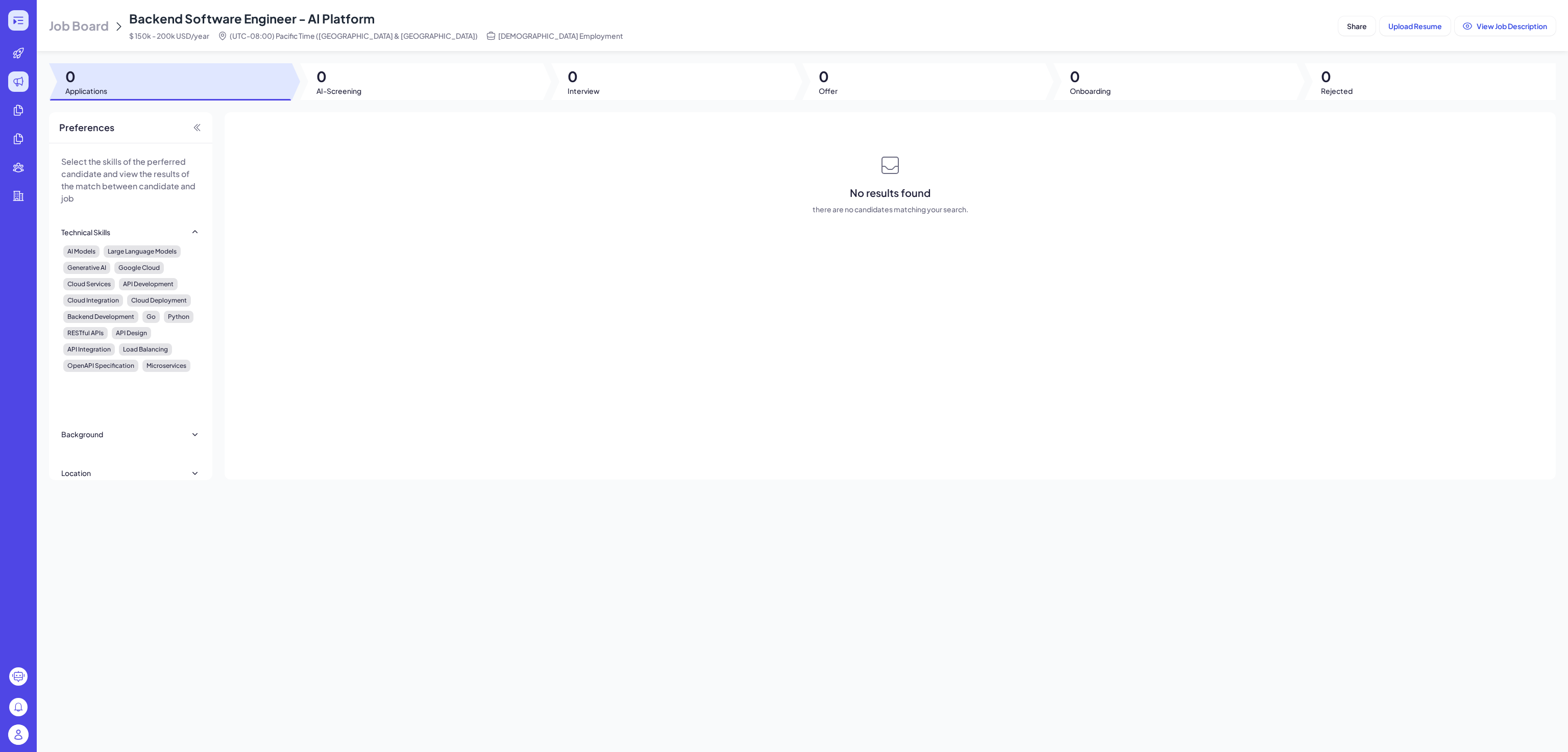
click at [20, 23] on icon at bounding box center [18, 20] width 9 height 7
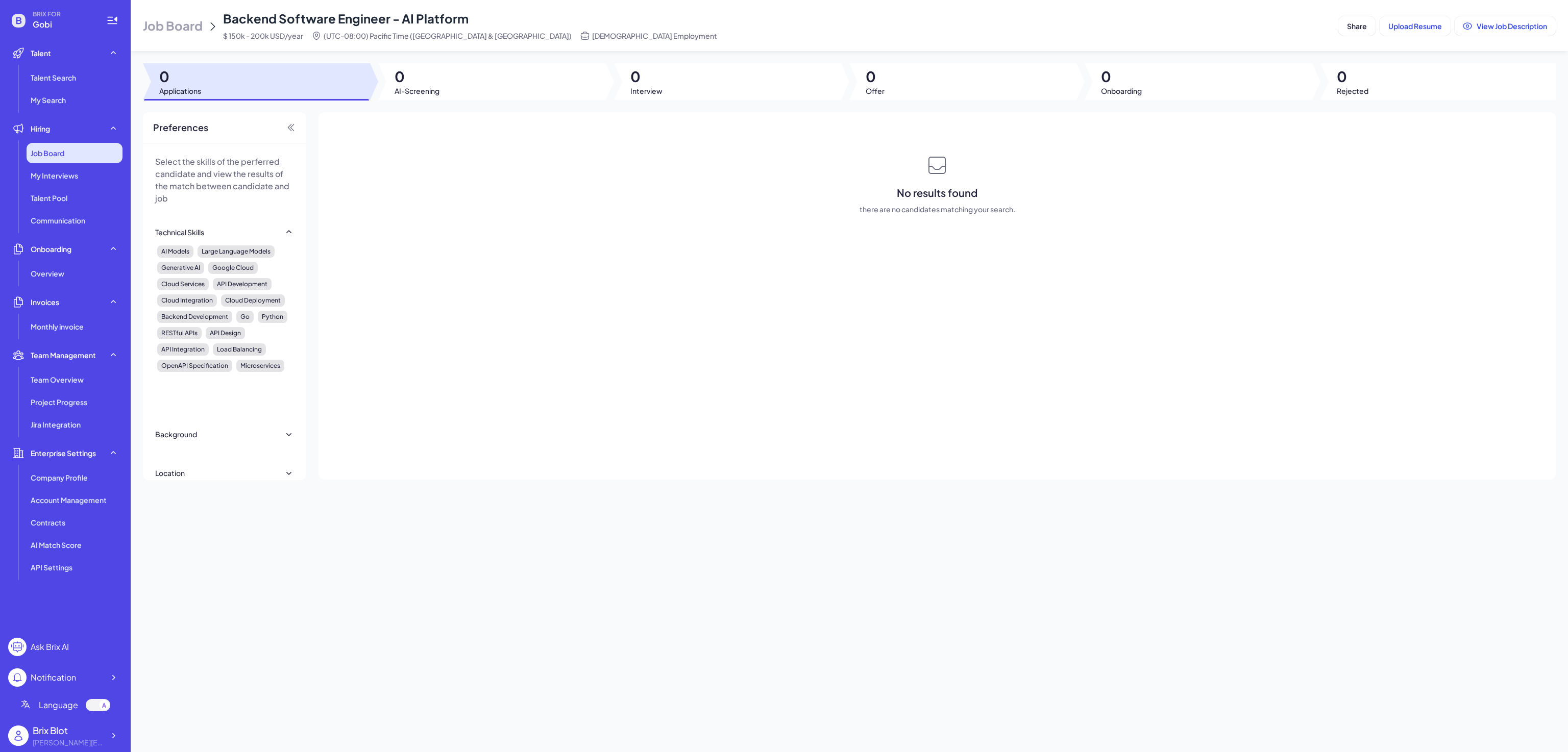
click at [67, 150] on div "Job Board" at bounding box center [75, 153] width 96 height 20
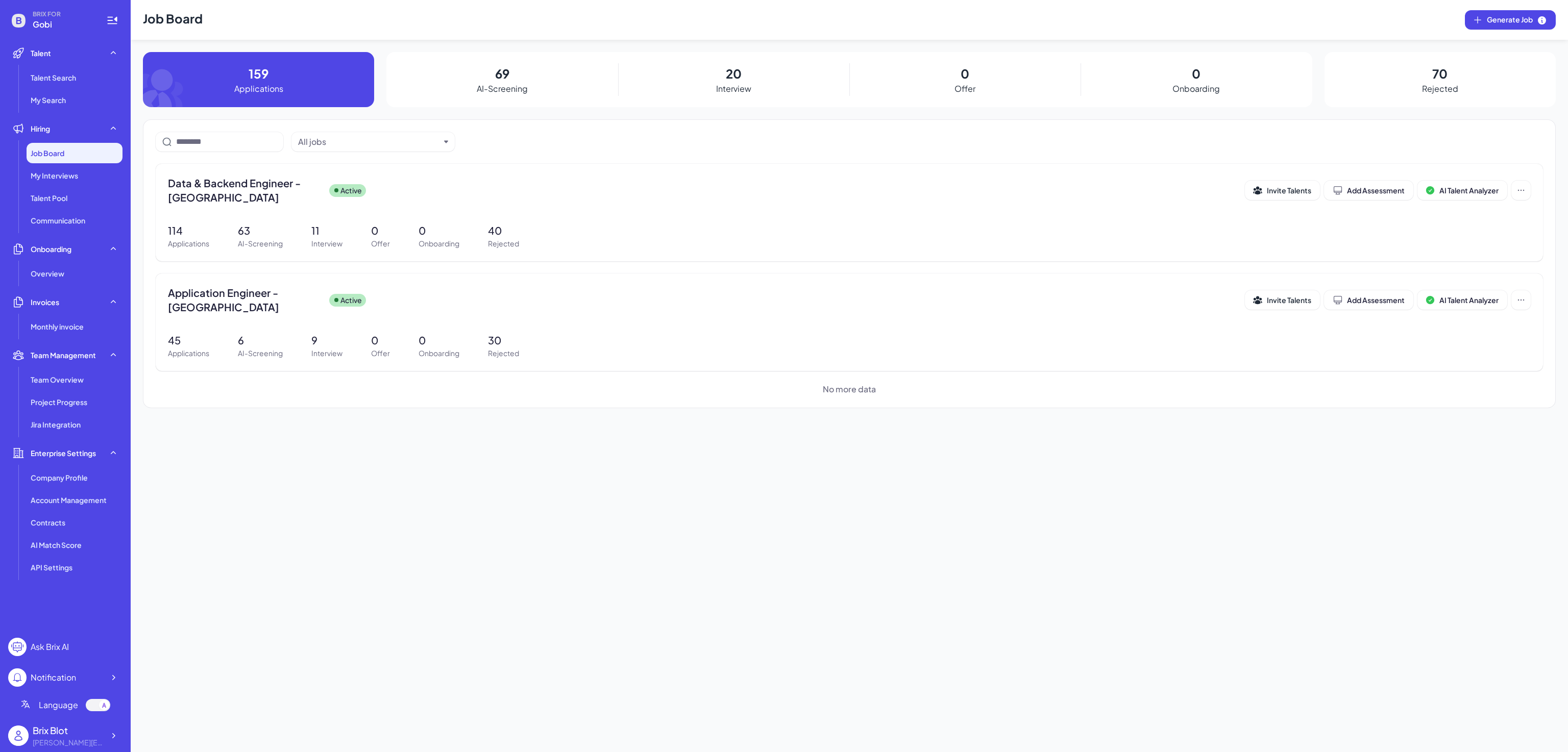
click at [454, 431] on div "Job Board Generate Job 159 Applications 69 AI-Screening 20 Interview 0 Offer 0 …" at bounding box center [849, 376] width 1438 height 752
click at [261, 232] on p "63" at bounding box center [260, 230] width 45 height 16
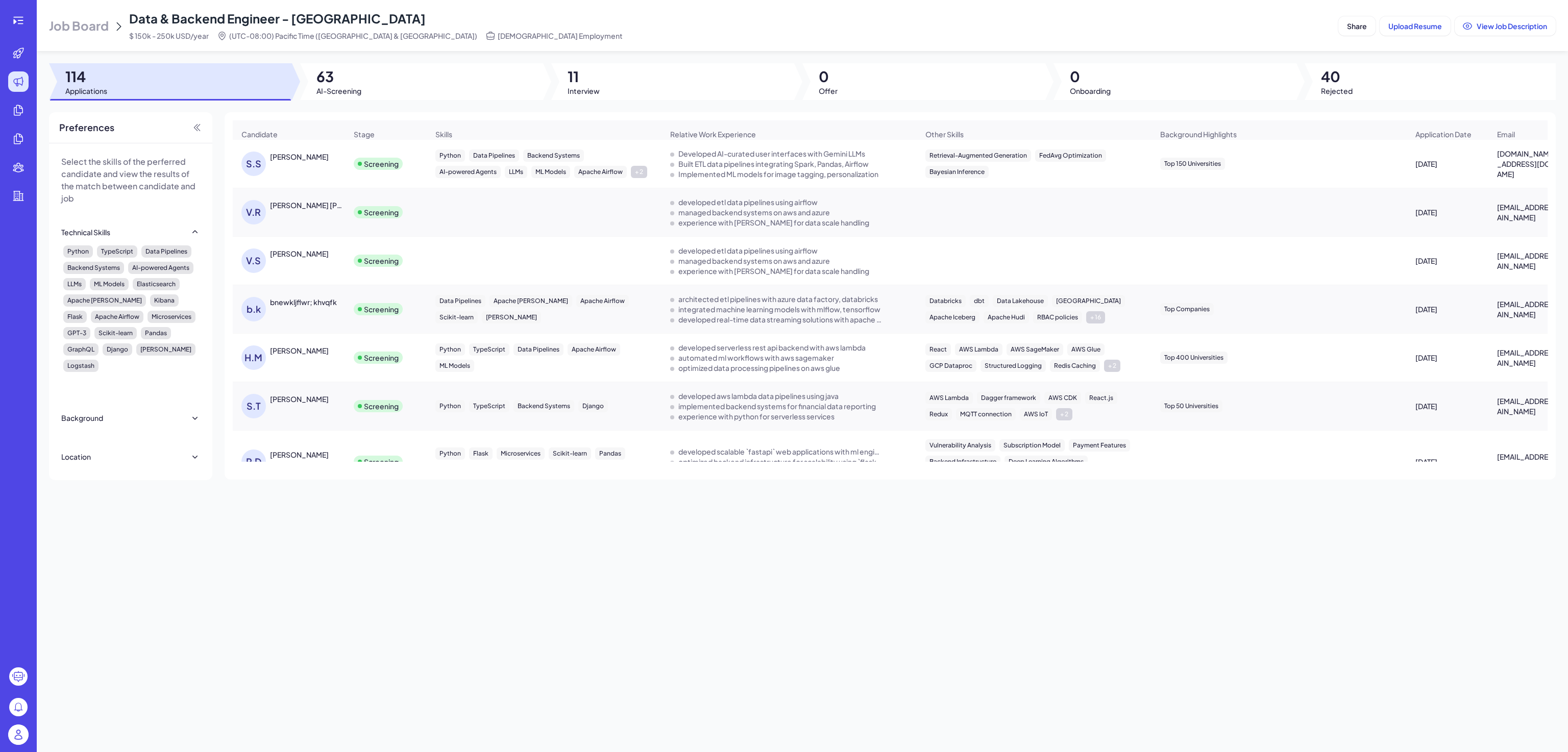
click at [308, 159] on div "[PERSON_NAME]" at bounding box center [299, 156] width 59 height 10
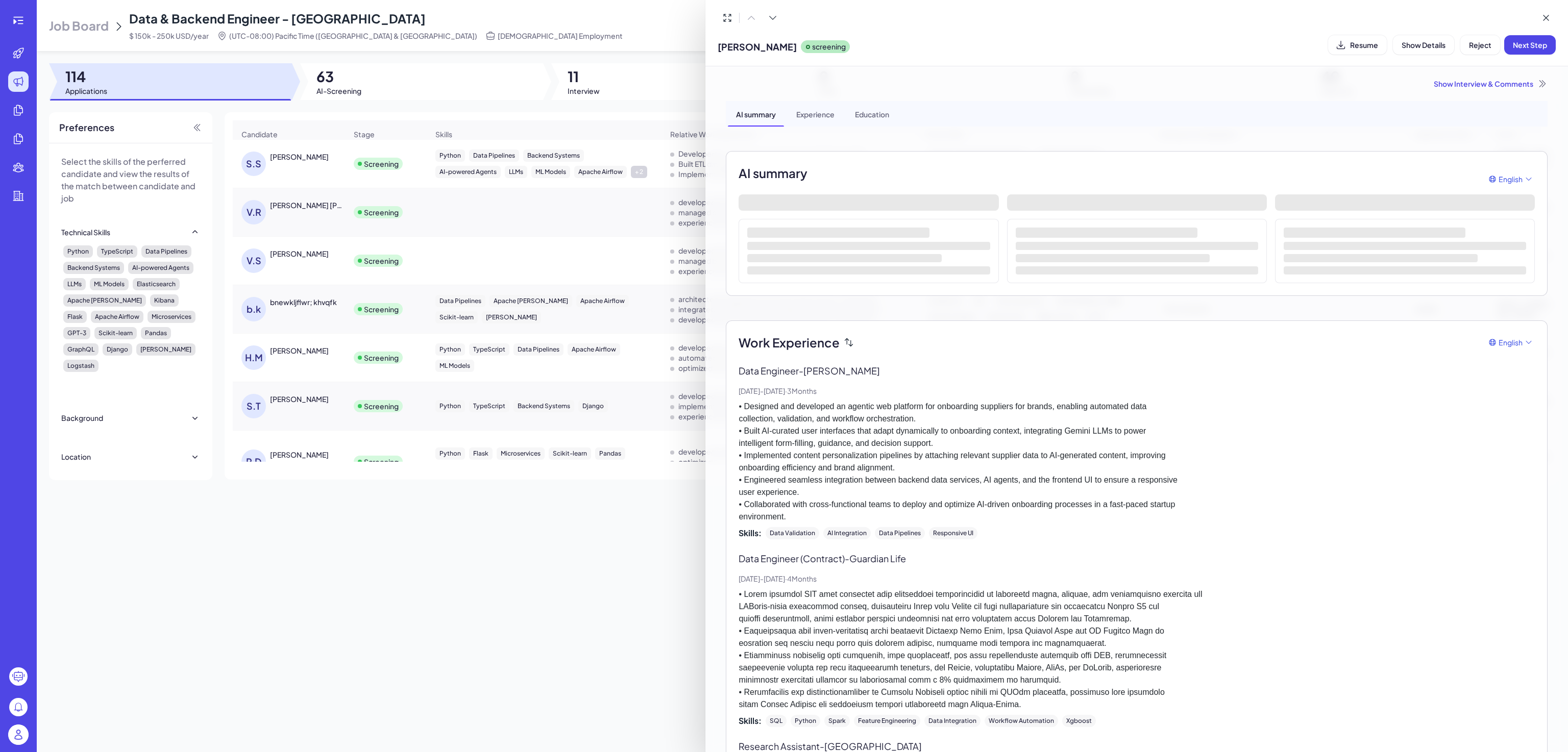
click at [23, 17] on div at bounding box center [784, 376] width 1568 height 752
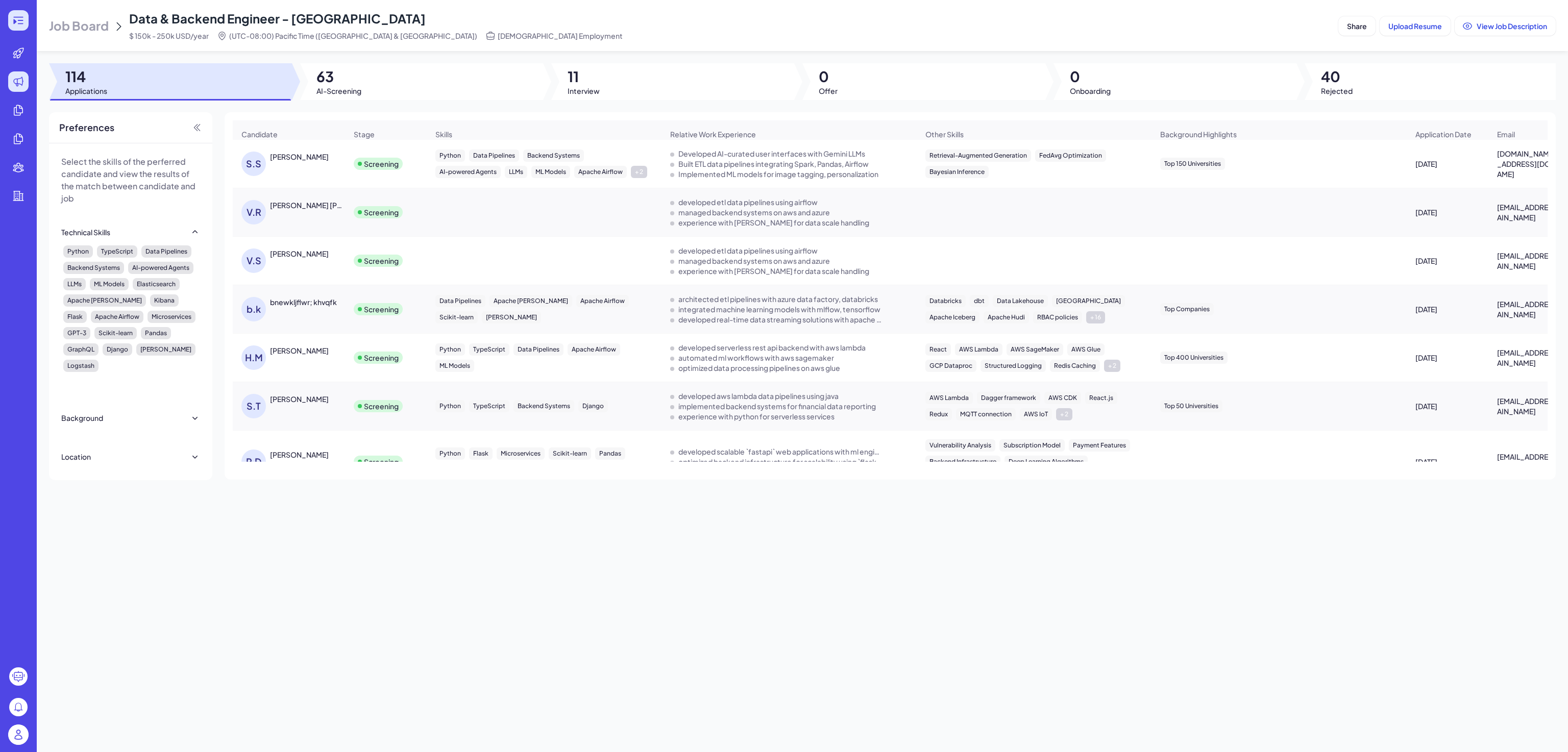
click at [18, 20] on icon at bounding box center [20, 20] width 6 height 1
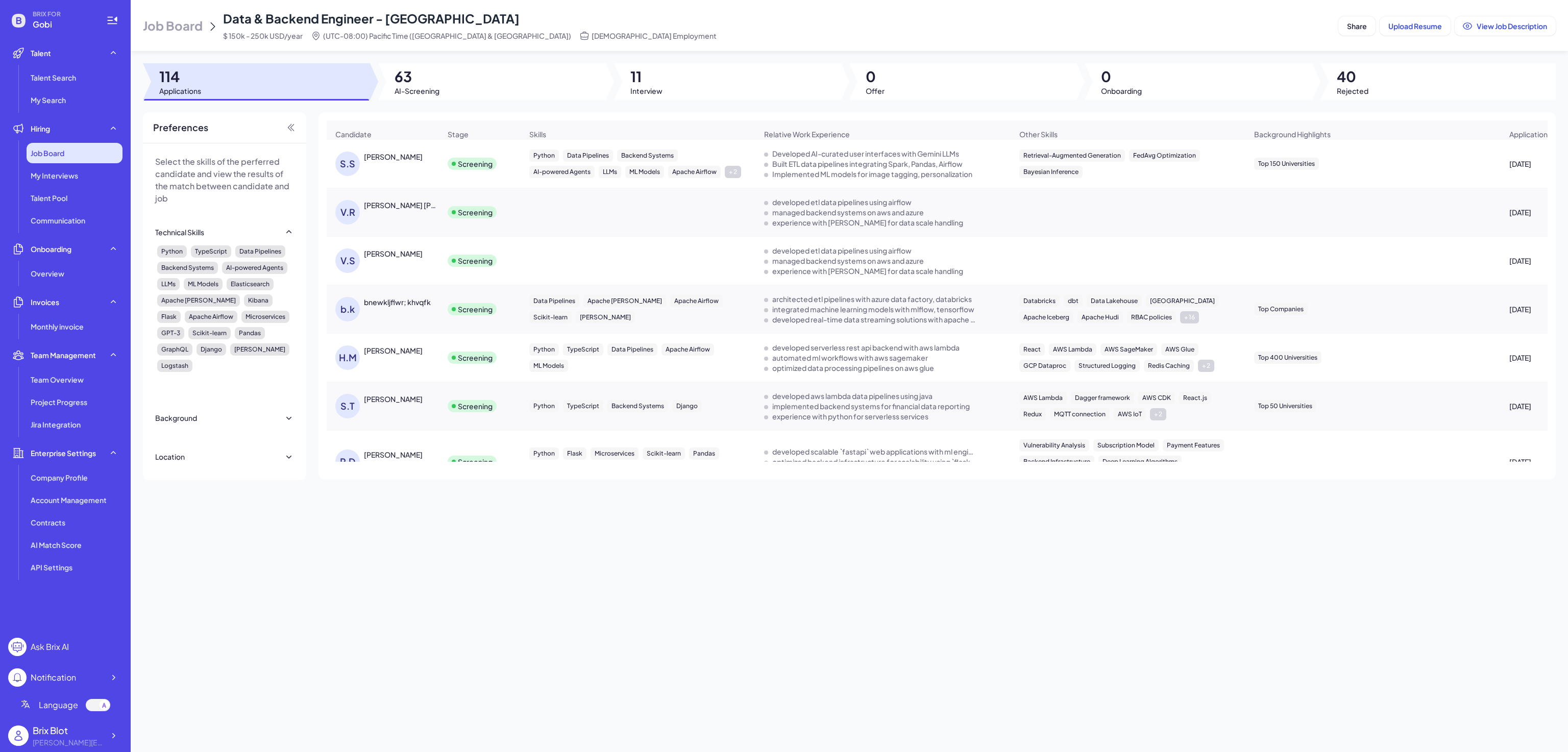
click at [79, 156] on div "Job Board" at bounding box center [75, 153] width 96 height 20
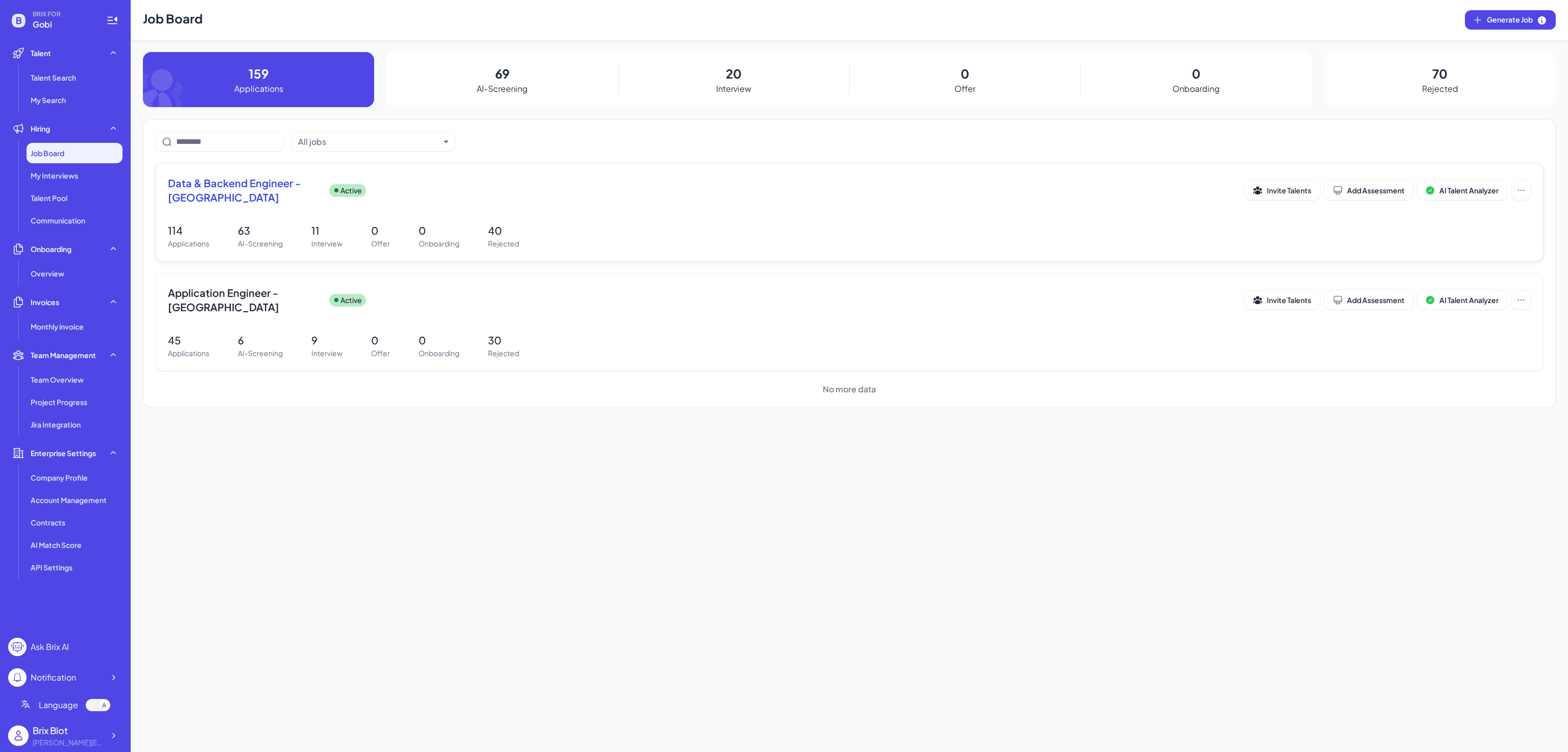
click at [225, 214] on div "Data & Backend Engineer - [GEOGRAPHIC_DATA] Active Invite Talents Add Assessmen…" at bounding box center [850, 212] width 1388 height 98
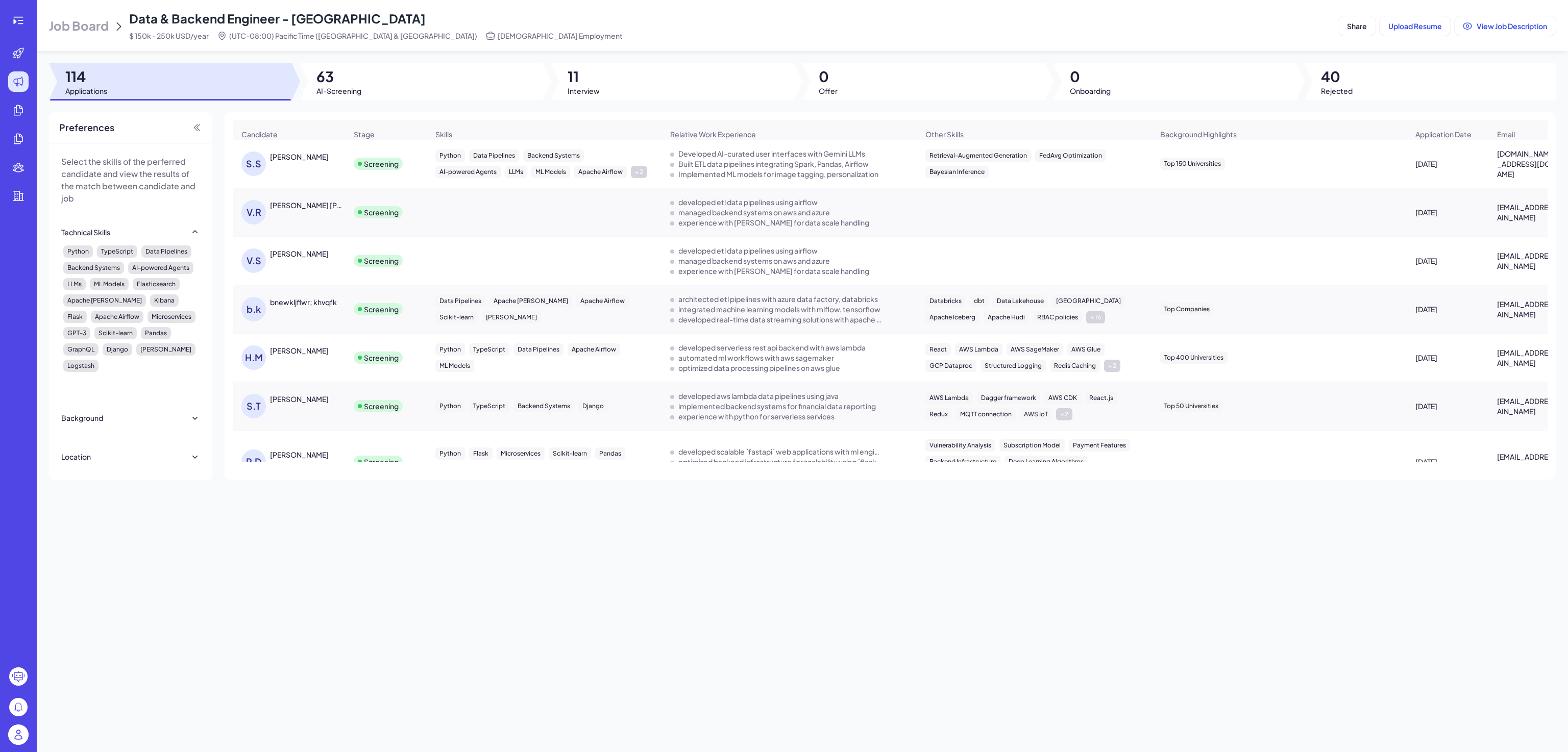
click at [323, 162] on div "[PERSON_NAME]" at bounding box center [308, 156] width 77 height 10
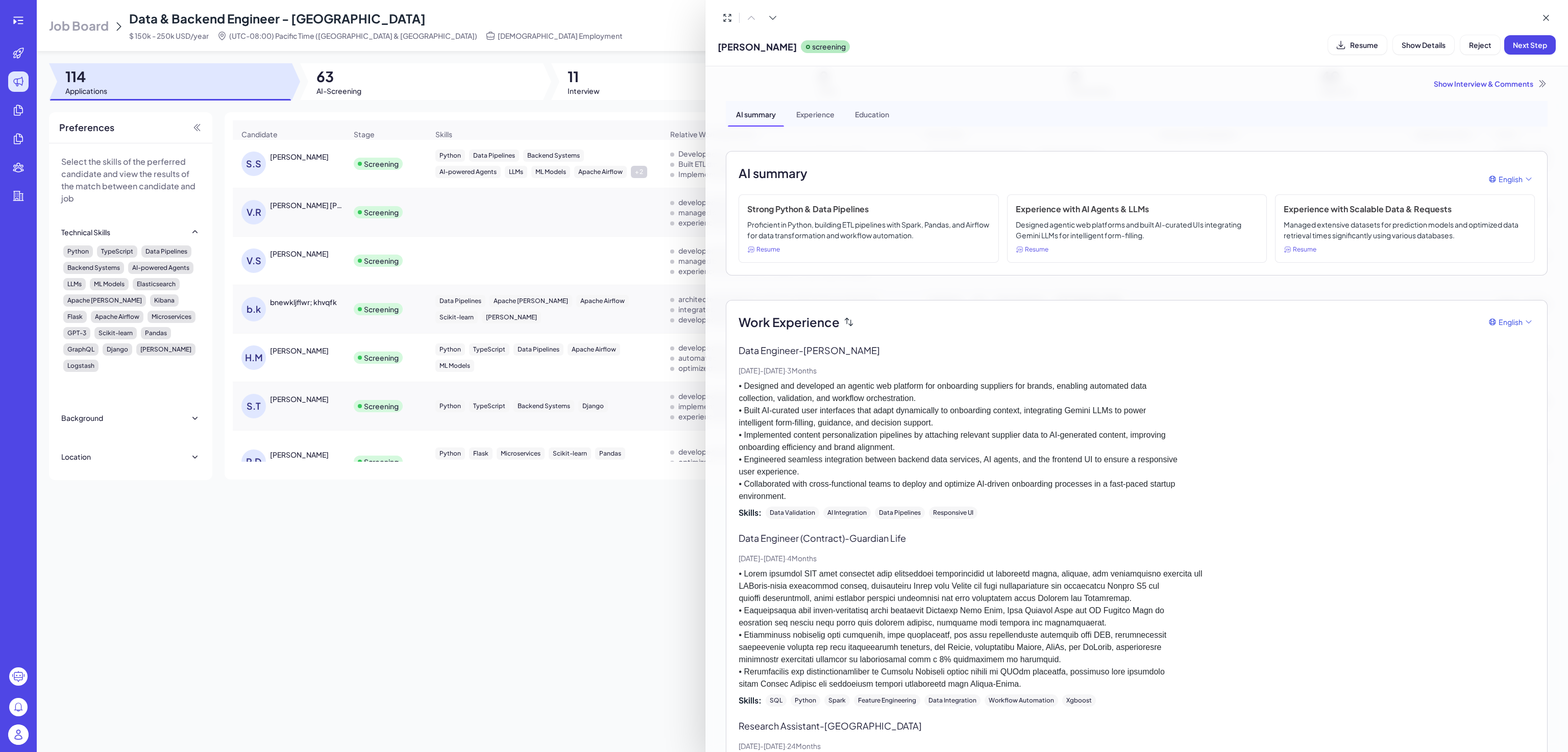
drag, startPoint x: 1355, startPoint y: 44, endPoint x: 1319, endPoint y: 52, distance: 36.9
click at [1356, 44] on span "Resume" at bounding box center [1364, 45] width 28 height 9
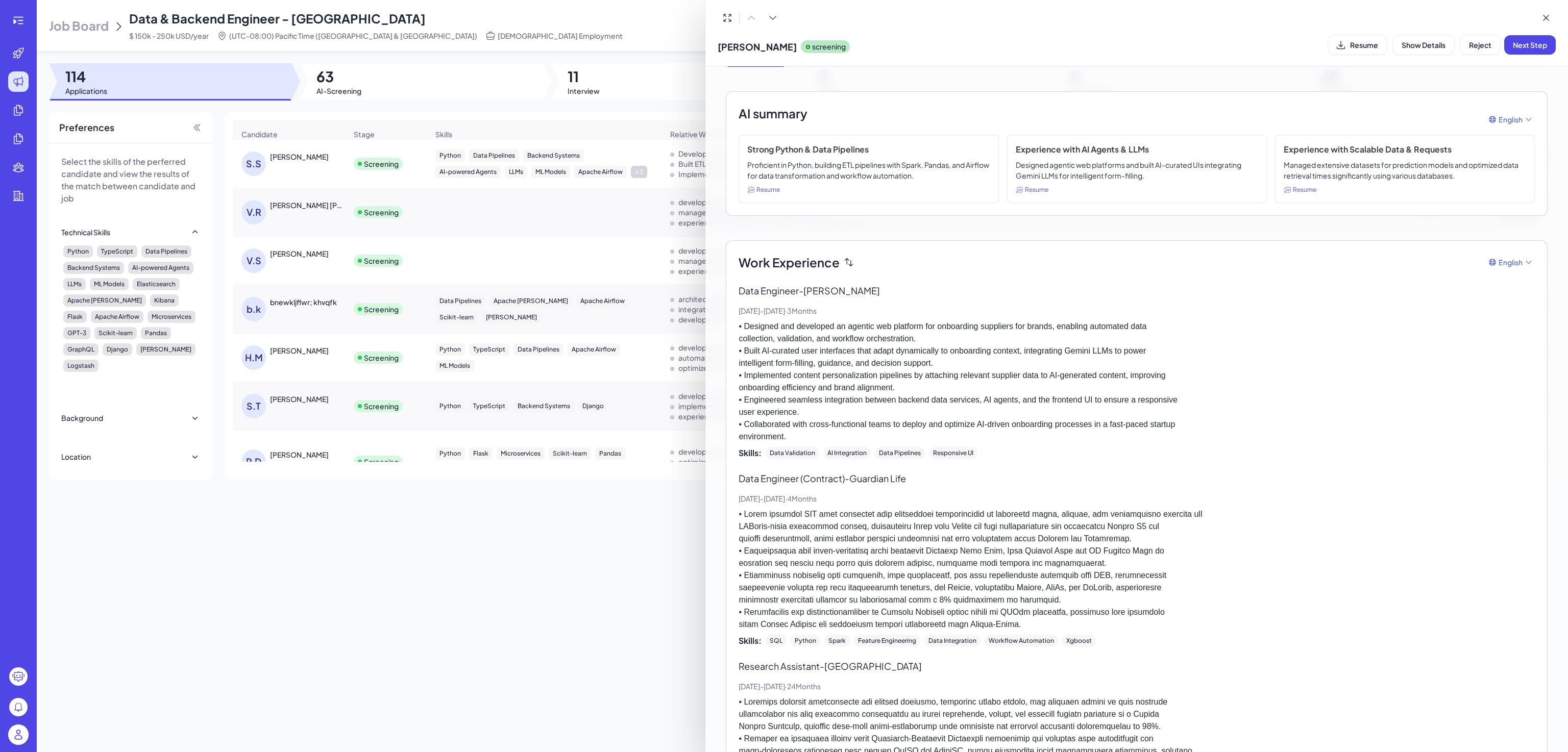
scroll to position [153, 0]
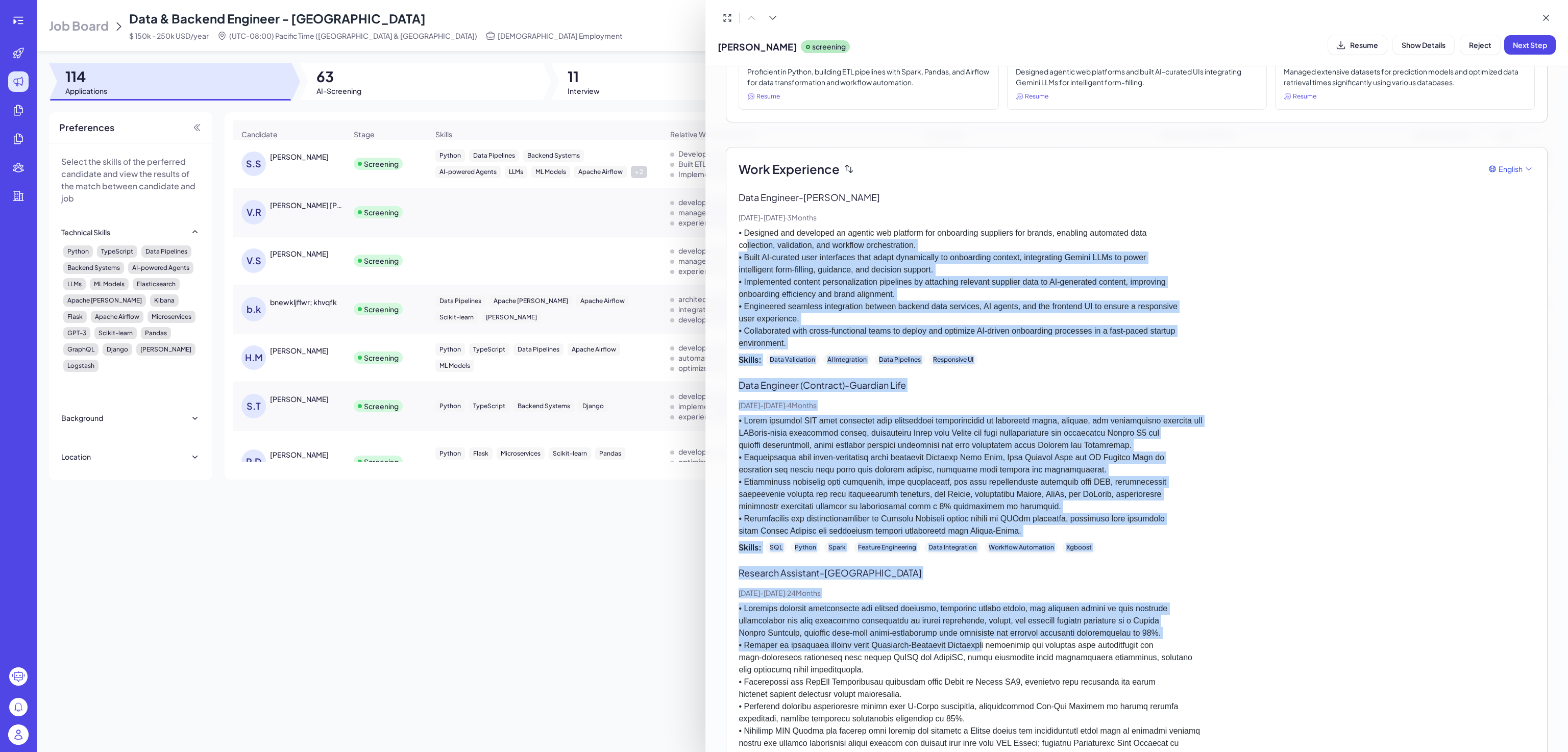
drag, startPoint x: 747, startPoint y: 240, endPoint x: 984, endPoint y: 625, distance: 452.1
click at [981, 641] on div "Work Experience English Data Engineer - Manolo AI [DATE] - [DATE] · 3 Months • …" at bounding box center [1136, 650] width 796 height 982
click at [905, 518] on p at bounding box center [1136, 476] width 796 height 123
click at [880, 457] on p at bounding box center [1136, 476] width 796 height 123
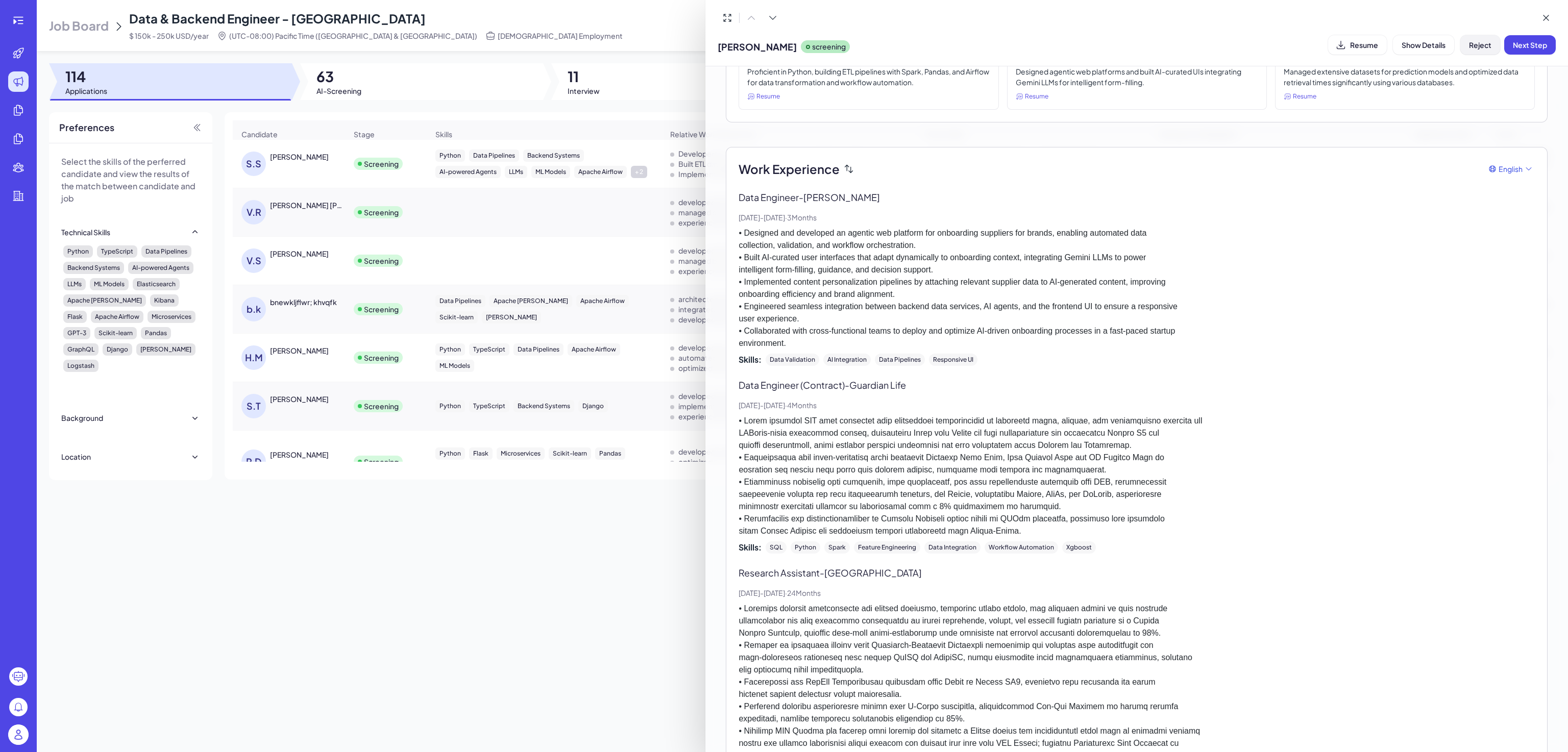
click at [1481, 45] on span "Reject" at bounding box center [1480, 45] width 22 height 9
click at [1533, 108] on span "Ok" at bounding box center [1537, 110] width 10 height 9
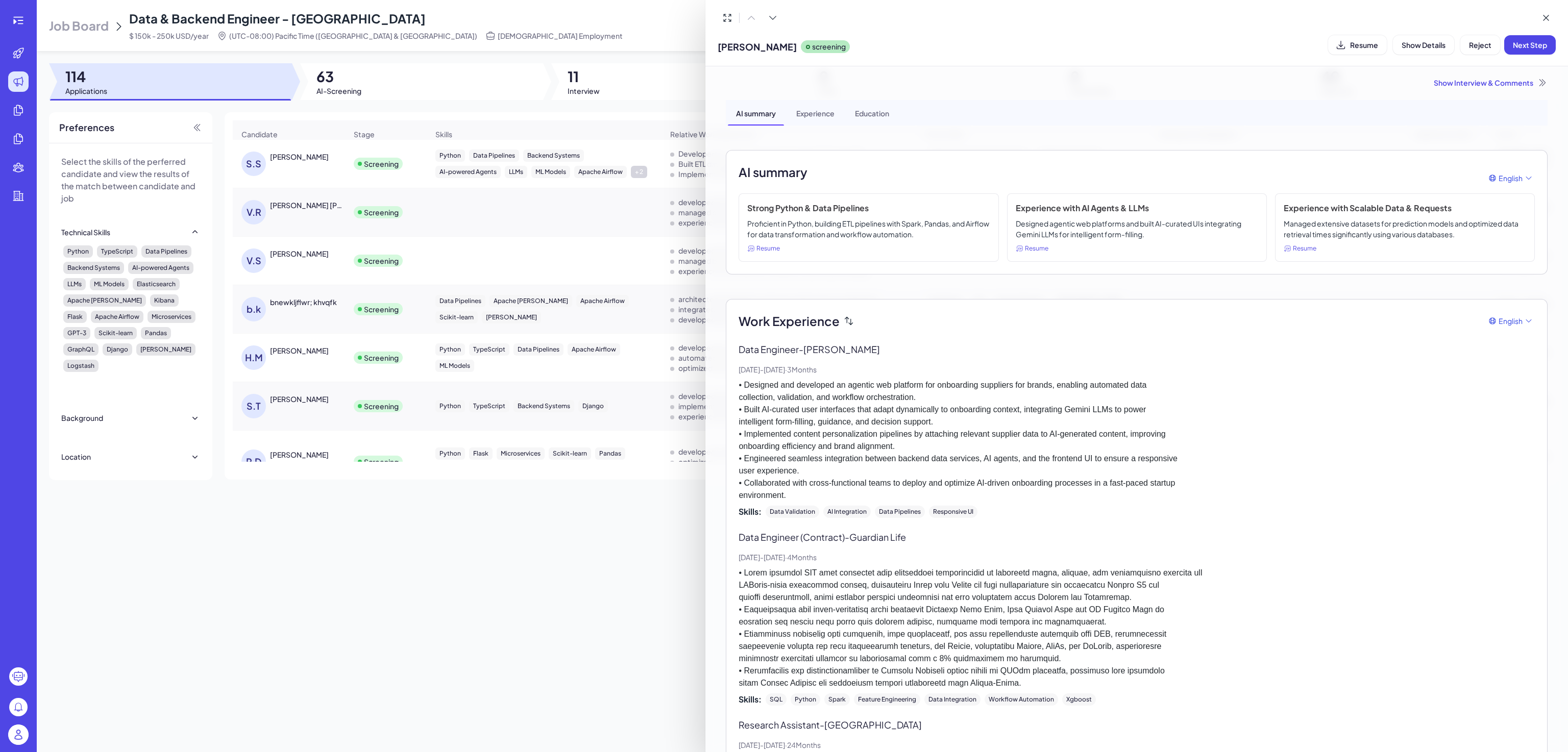
scroll to position [0, 0]
click at [1459, 81] on div "Show Interview & Comments" at bounding box center [1137, 83] width 822 height 10
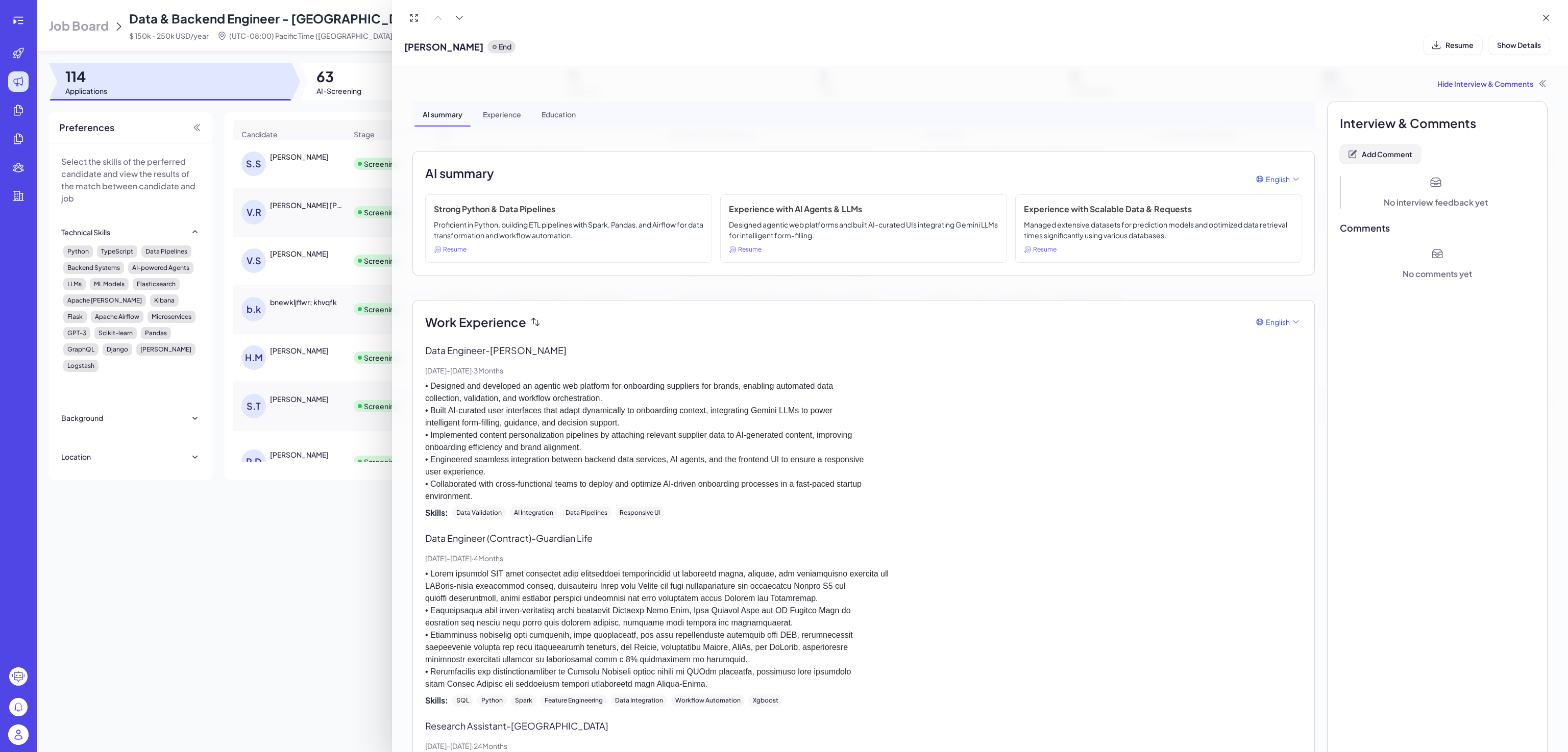
click at [1380, 150] on span "Add Comment" at bounding box center [1387, 154] width 51 height 9
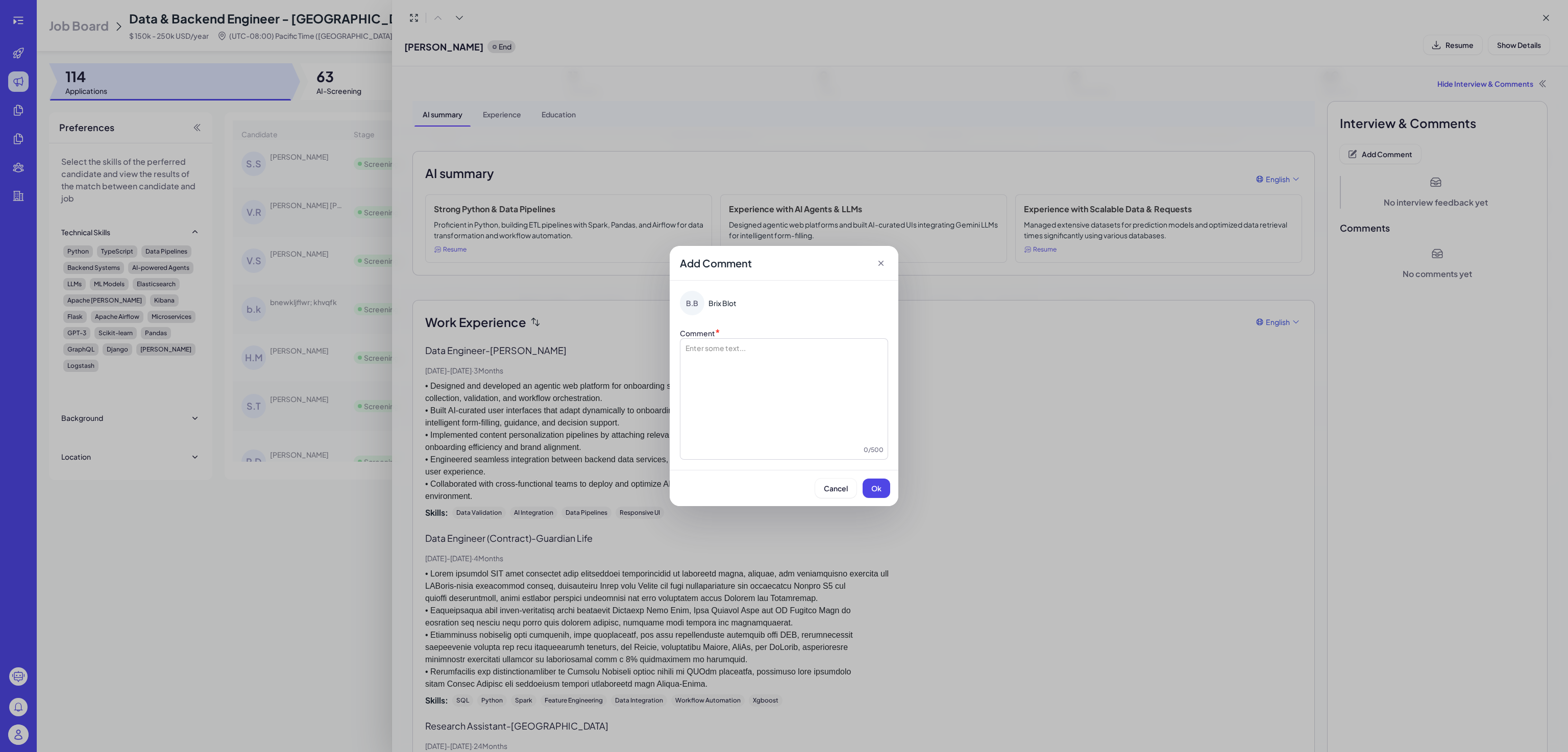
click at [776, 355] on div at bounding box center [784, 394] width 199 height 103
click at [881, 484] on span "Ok" at bounding box center [876, 489] width 10 height 9
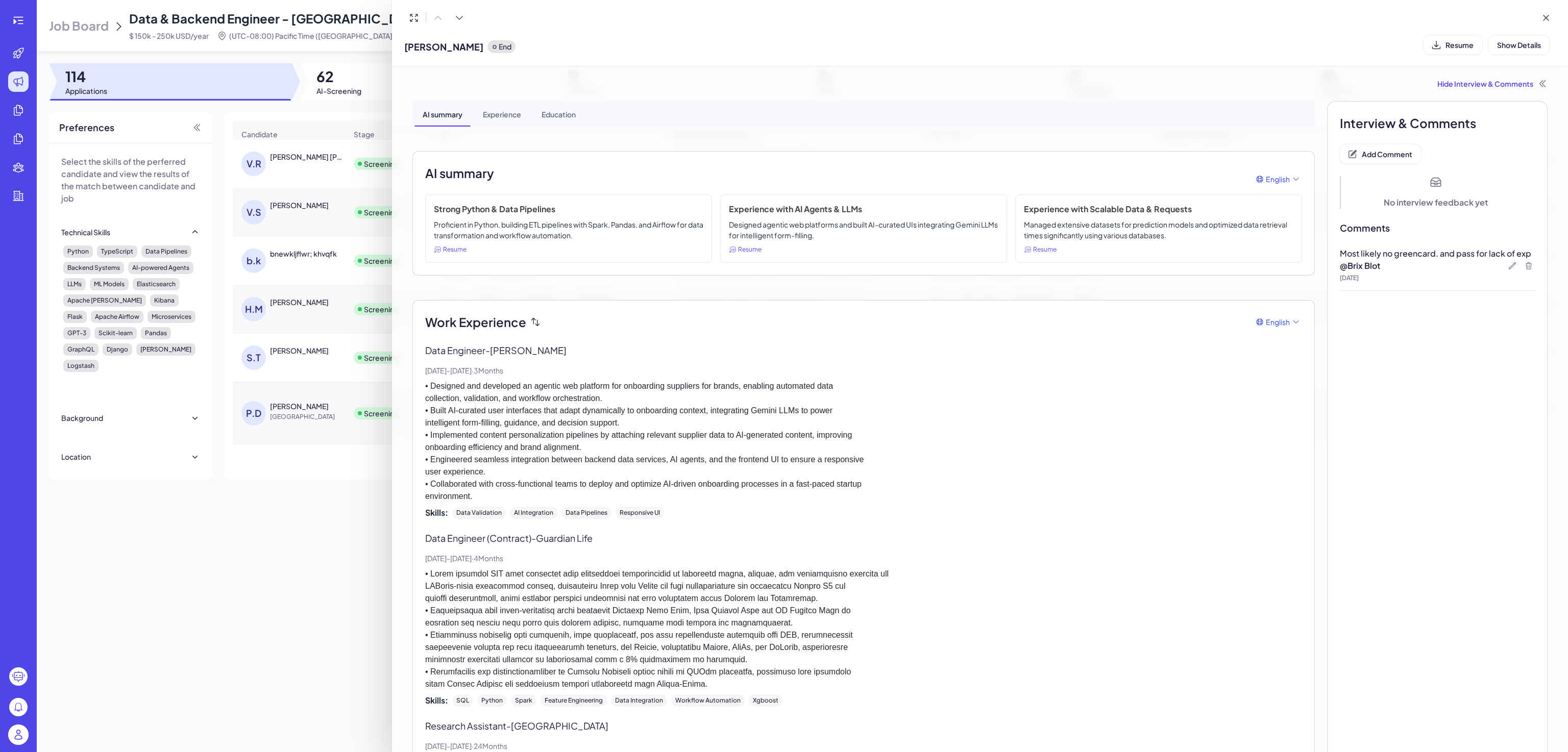
click at [556, 397] on p "• Designed and developed an agentic web platform for onboarding suppliers for b…" at bounding box center [863, 442] width 877 height 123
drag, startPoint x: 279, startPoint y: 564, endPoint x: 285, endPoint y: 566, distance: 6.3
click at [278, 564] on div at bounding box center [784, 376] width 1568 height 752
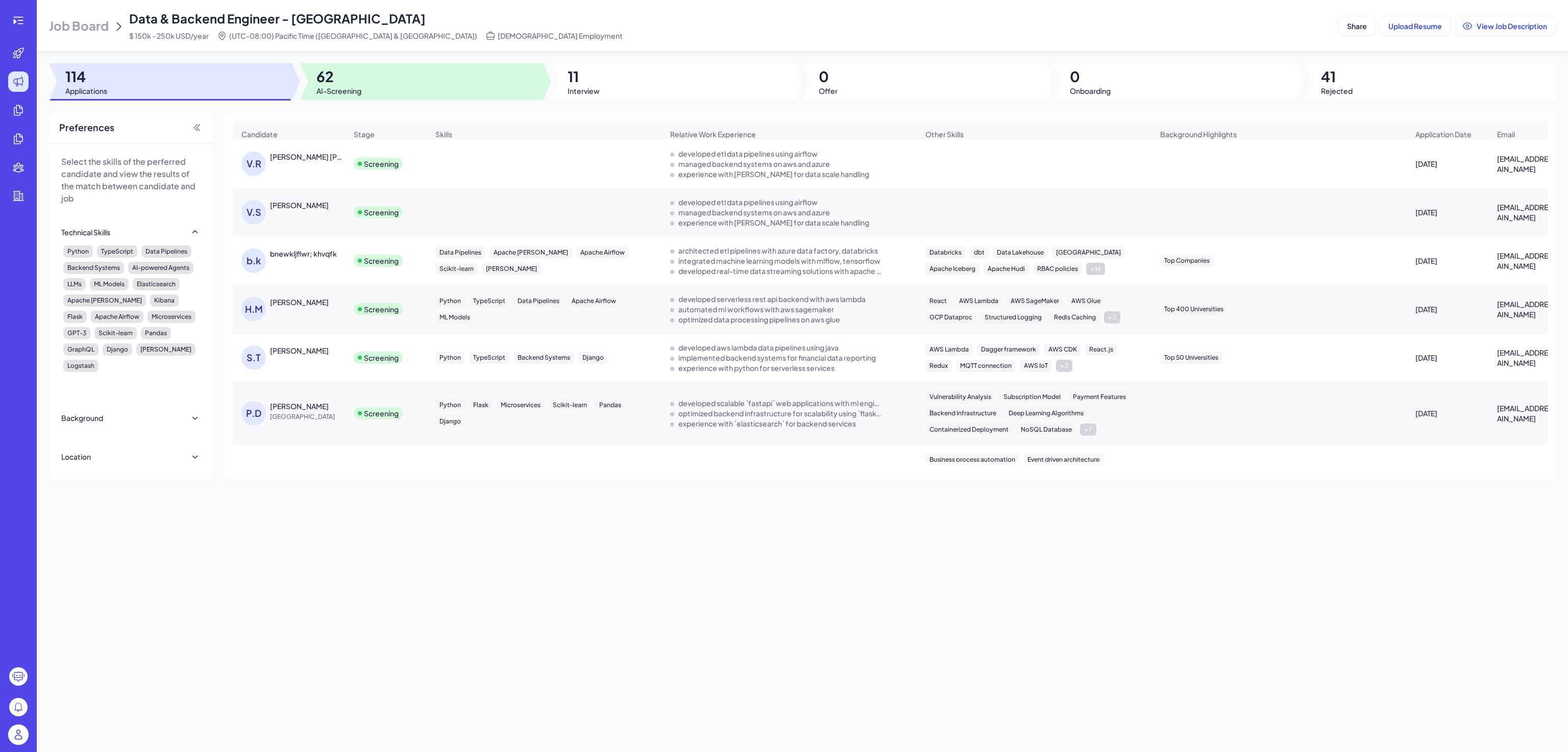
click at [402, 91] on div at bounding box center [421, 82] width 243 height 37
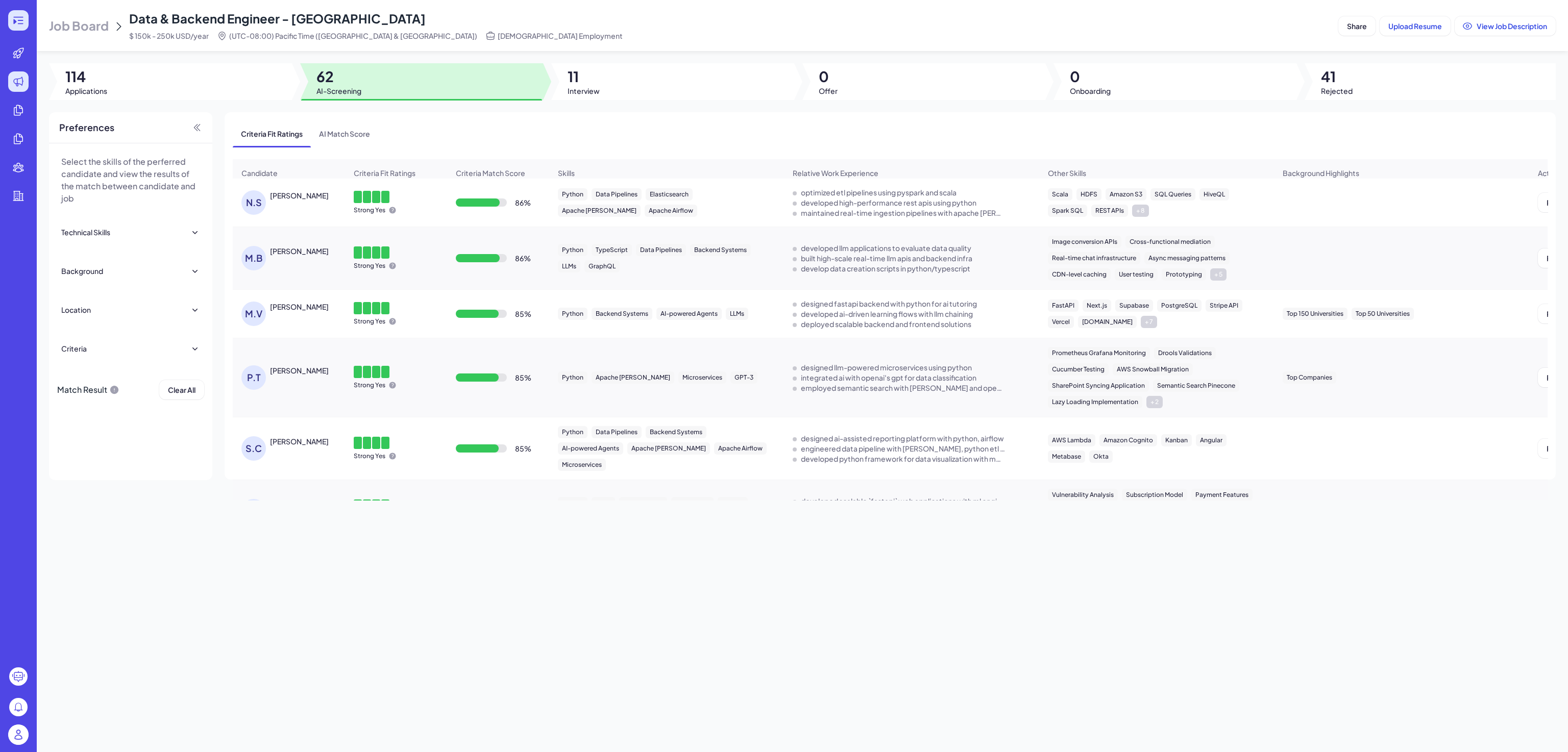
click at [12, 26] on icon at bounding box center [18, 19] width 12 height 12
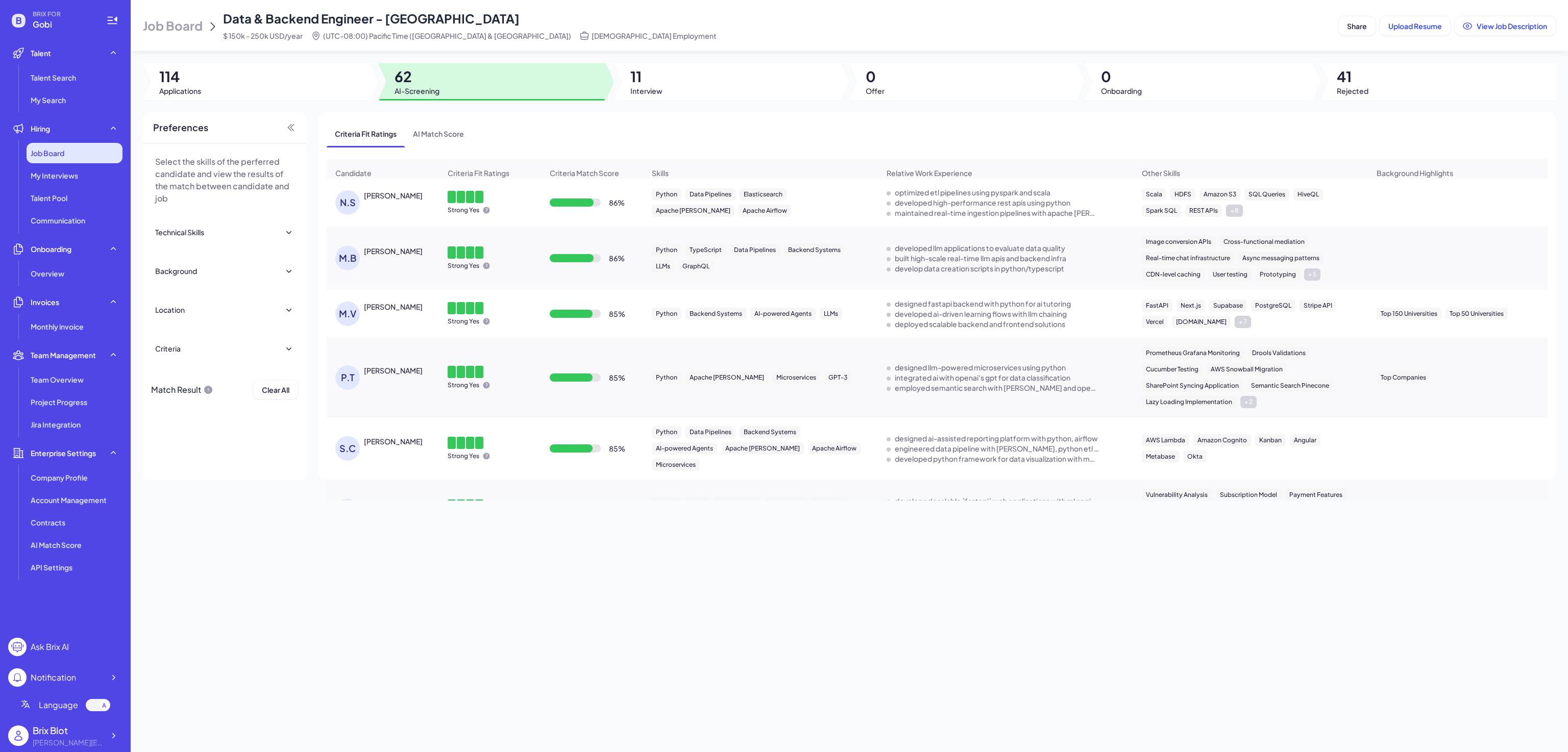
click at [74, 153] on div "Job Board" at bounding box center [75, 153] width 96 height 20
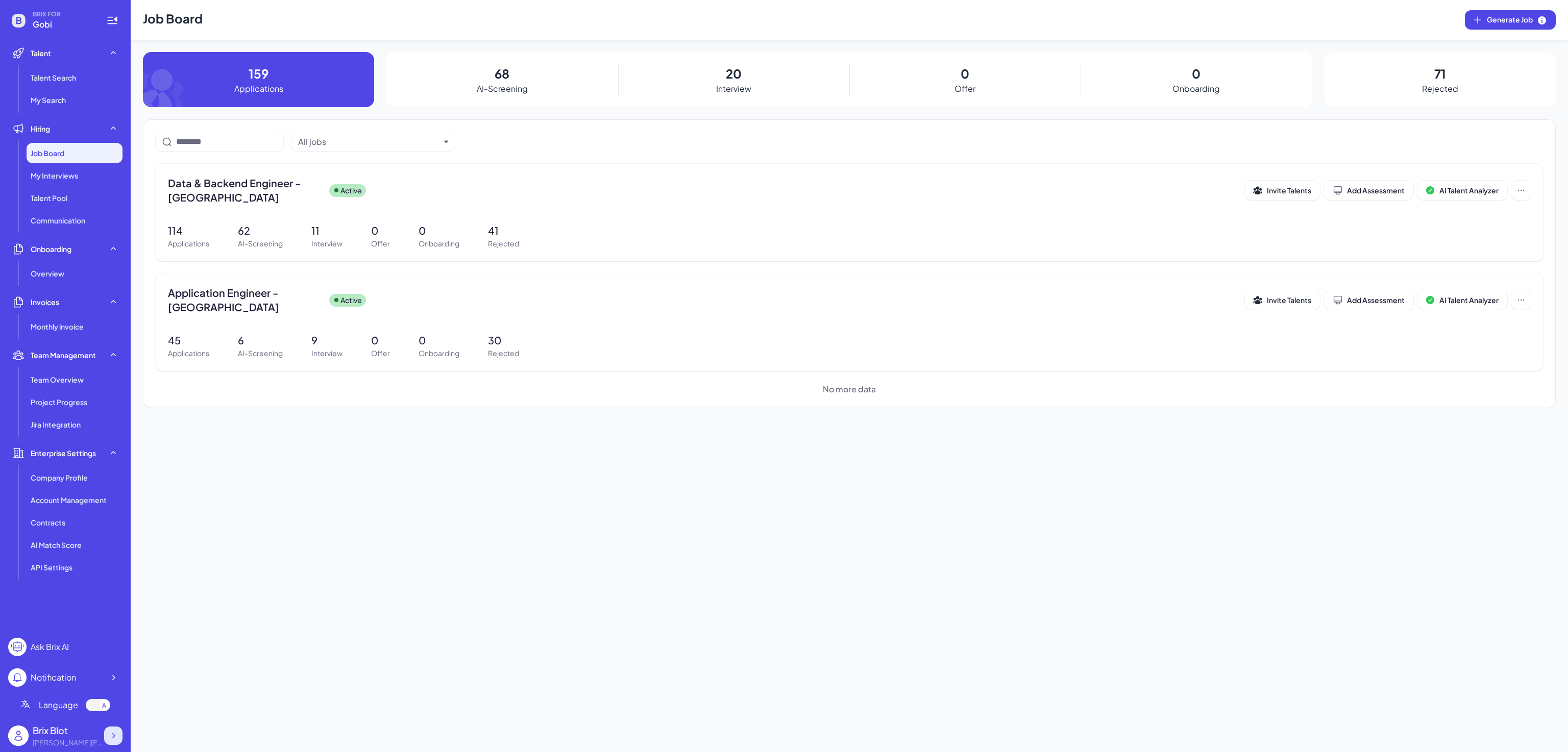
click at [121, 734] on div at bounding box center [114, 736] width 18 height 18
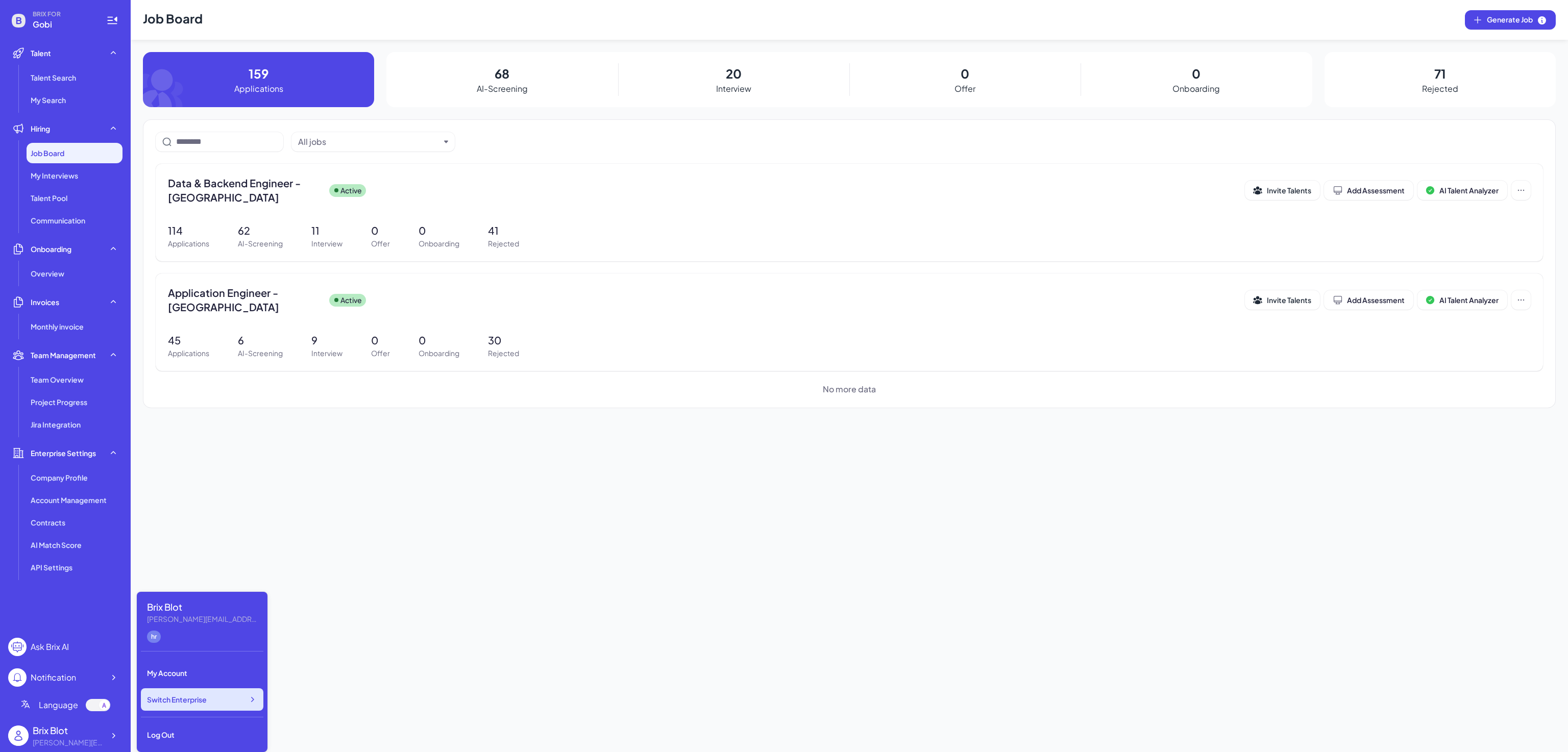
click at [202, 700] on span "Switch Enterprise" at bounding box center [176, 699] width 60 height 10
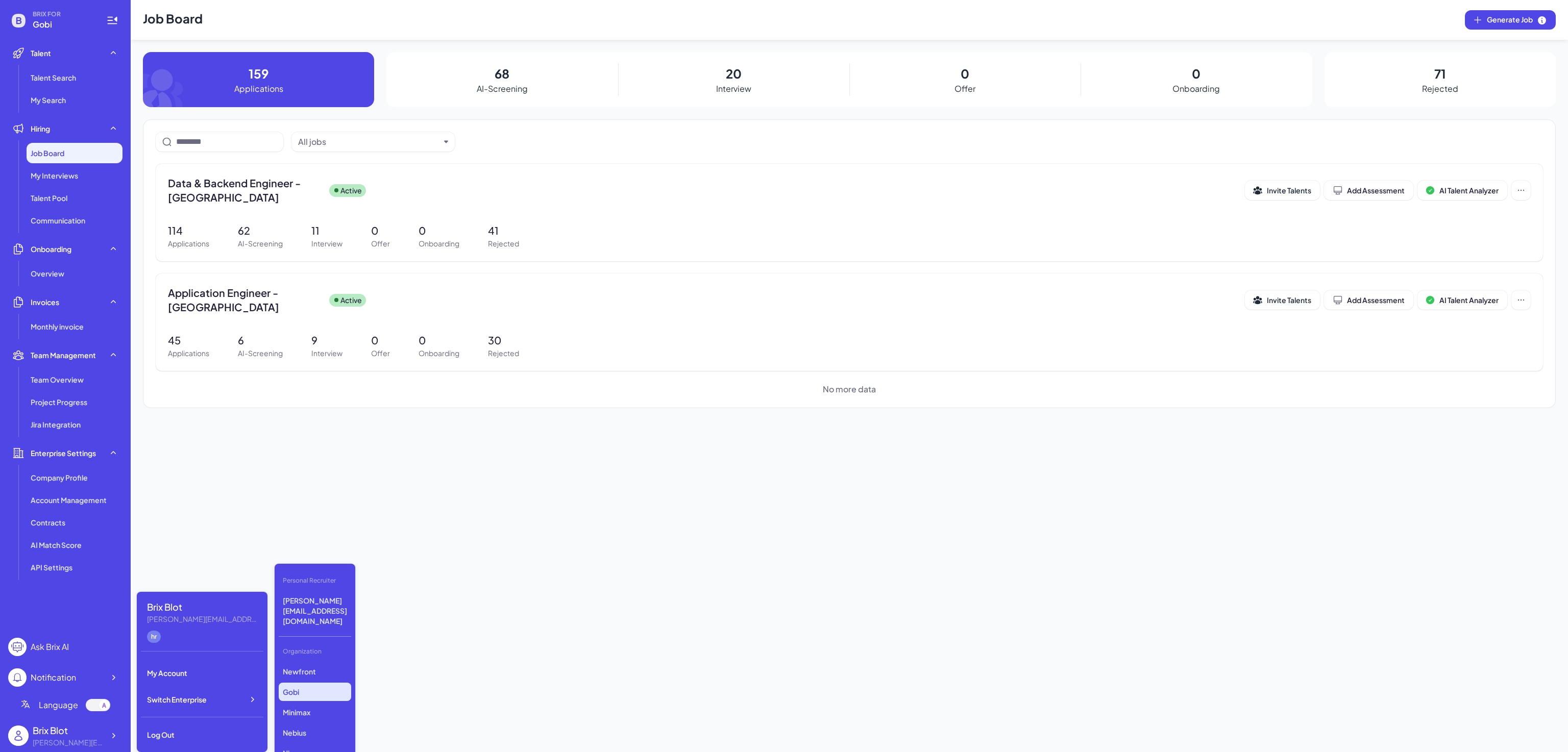
click at [512, 572] on div "Job Board Generate Job 159 Applications 68 AI-Screening 20 Interview 0 Offer 0 …" at bounding box center [849, 376] width 1438 height 752
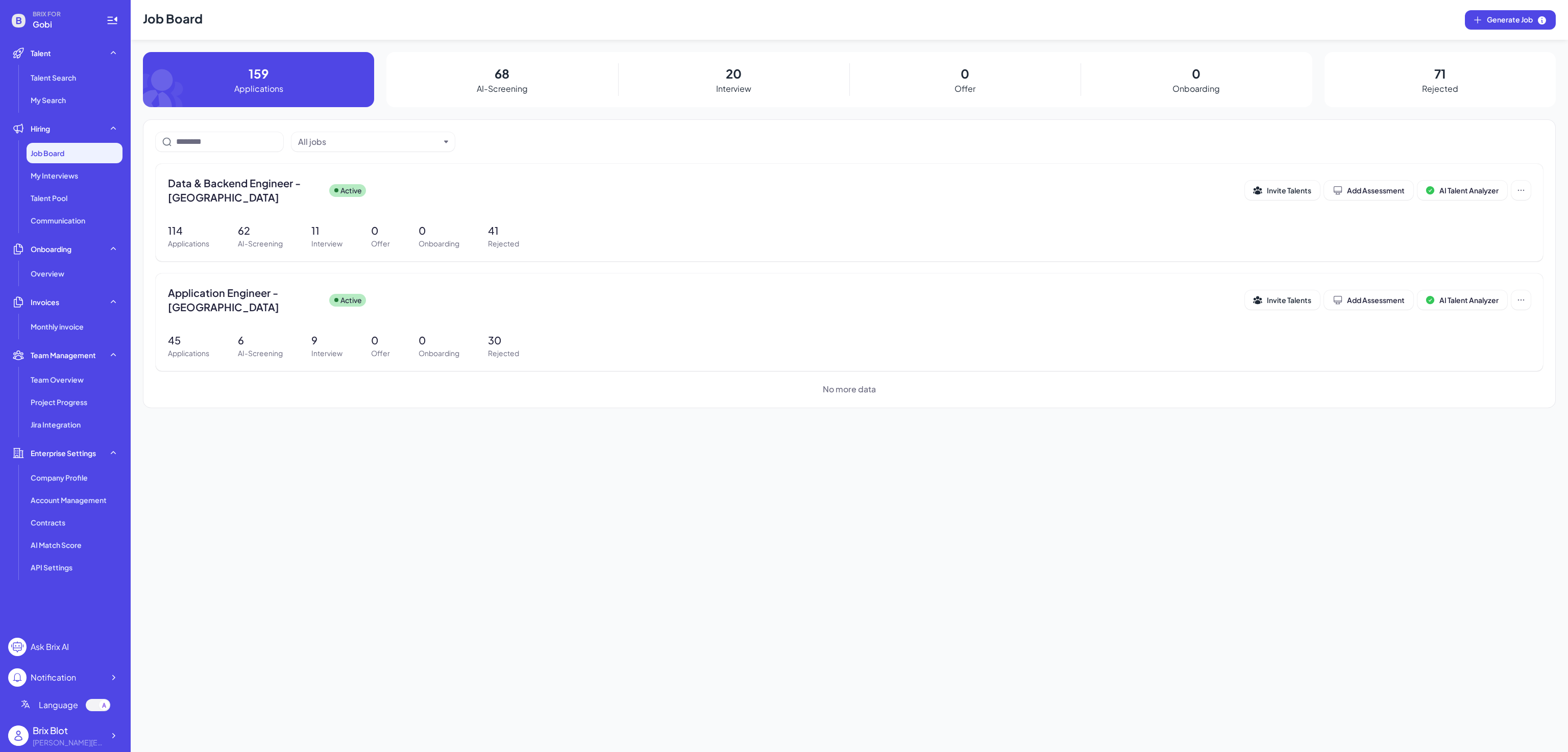
click at [452, 575] on div "Job Board Generate Job 159 Applications 68 AI-Screening 20 Interview 0 Offer 0 …" at bounding box center [849, 376] width 1438 height 752
